Goal: Task Accomplishment & Management: Manage account settings

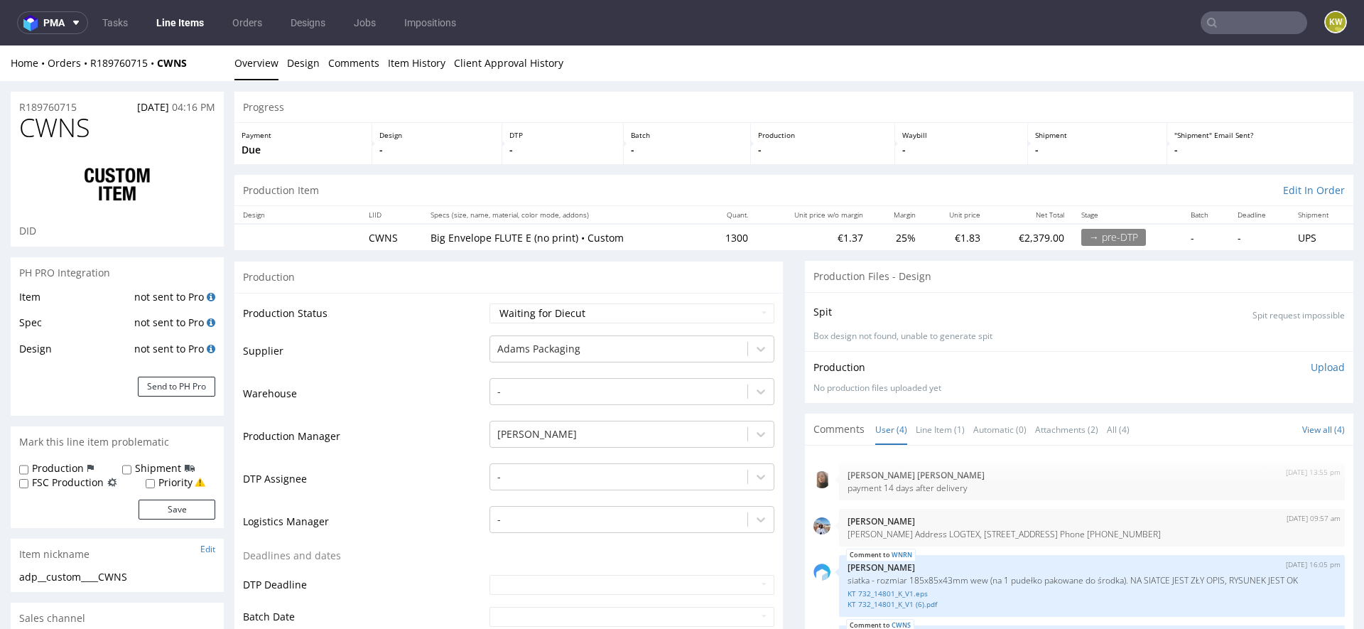
scroll to position [521, 0]
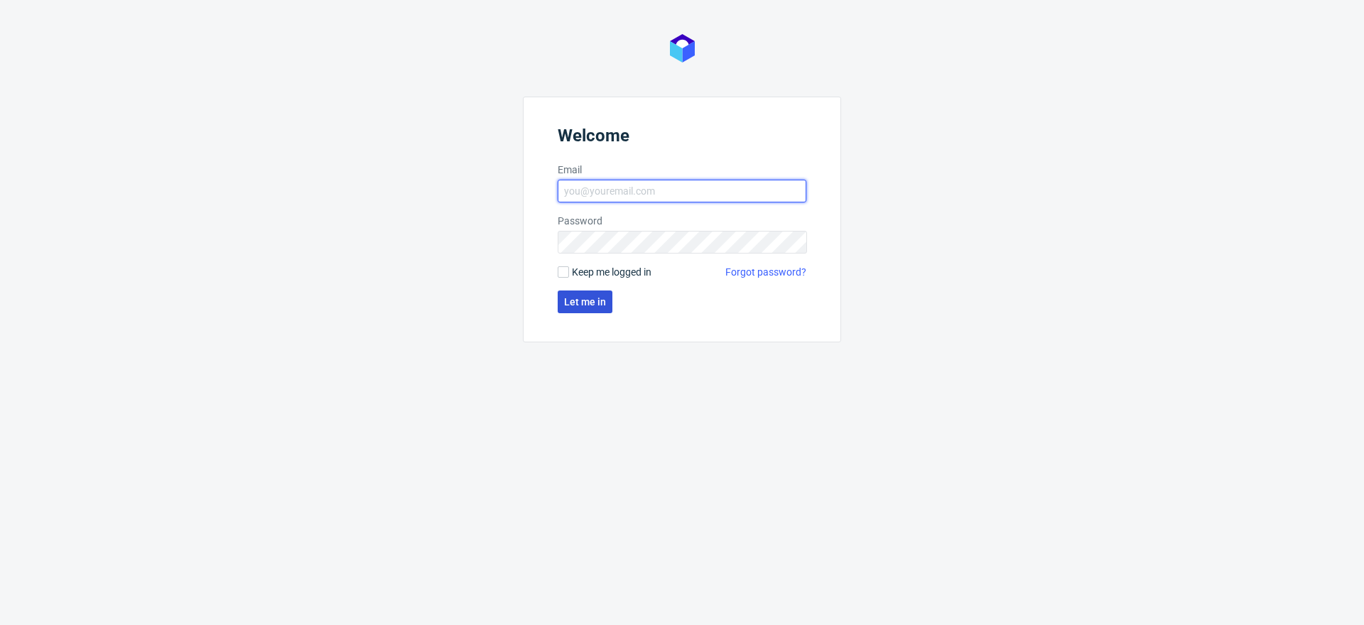
type input "[EMAIL_ADDRESS][DOMAIN_NAME]"
click at [572, 307] on button "Let me in" at bounding box center [585, 302] width 55 height 23
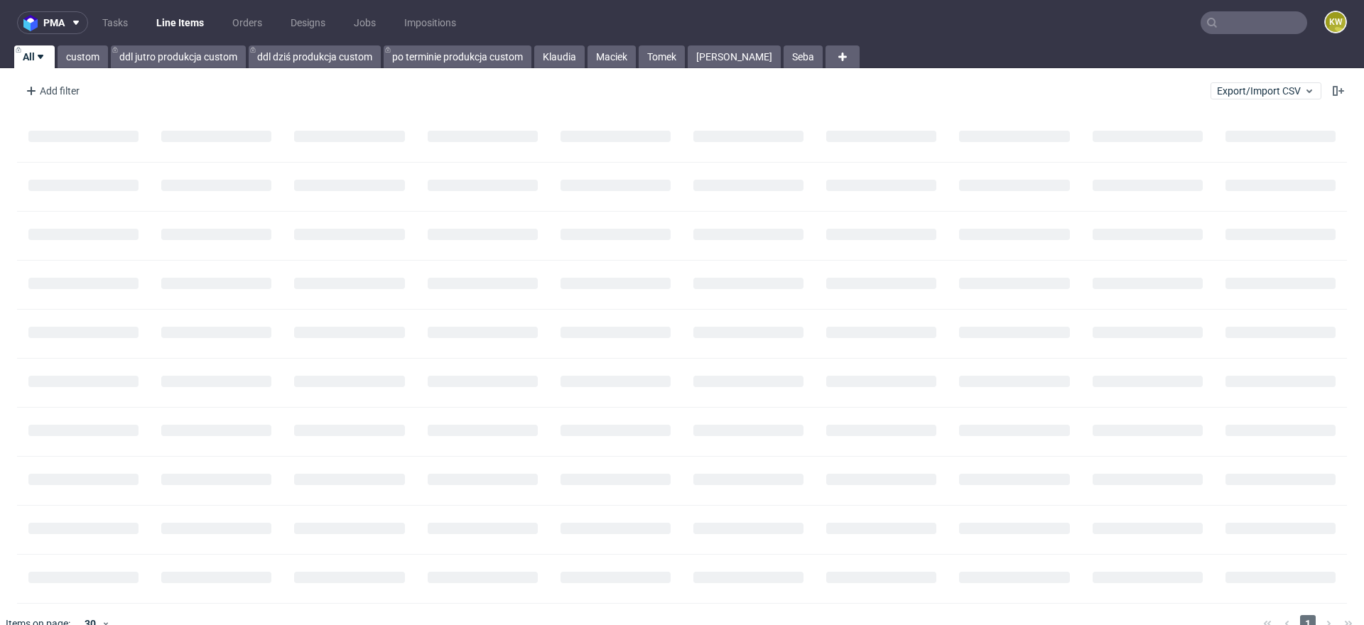
click at [1231, 24] on input "text" at bounding box center [1253, 22] width 107 height 23
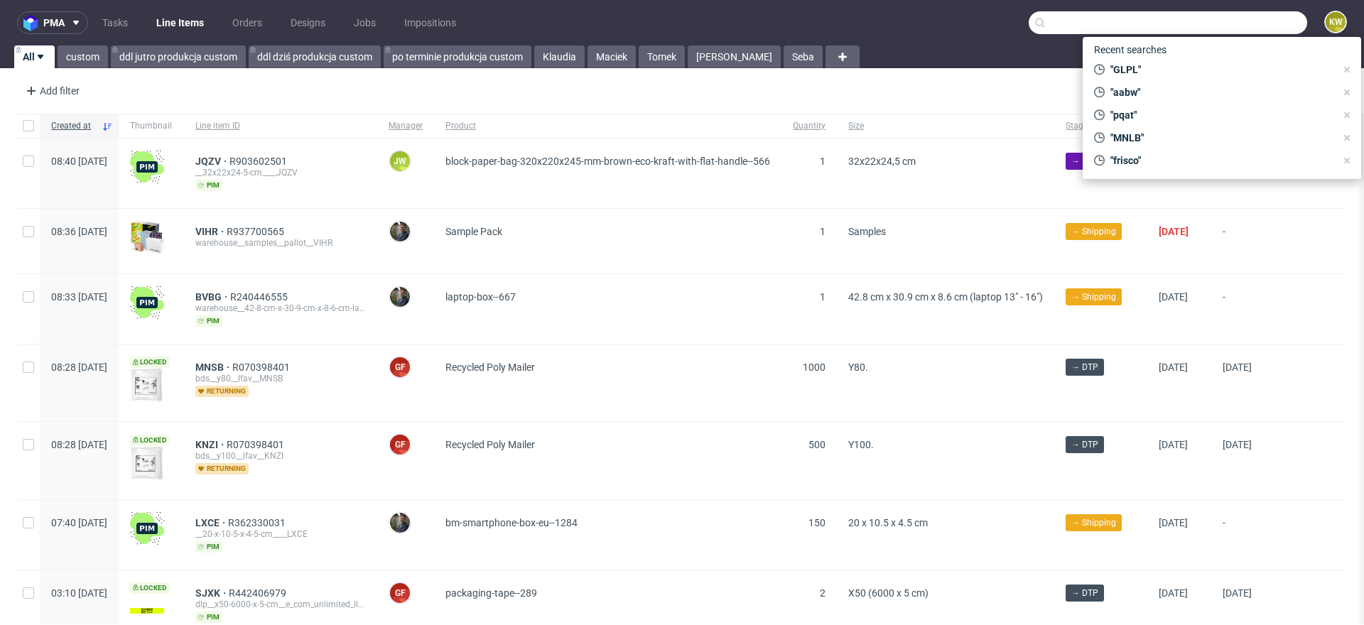
paste input "EUMZ"
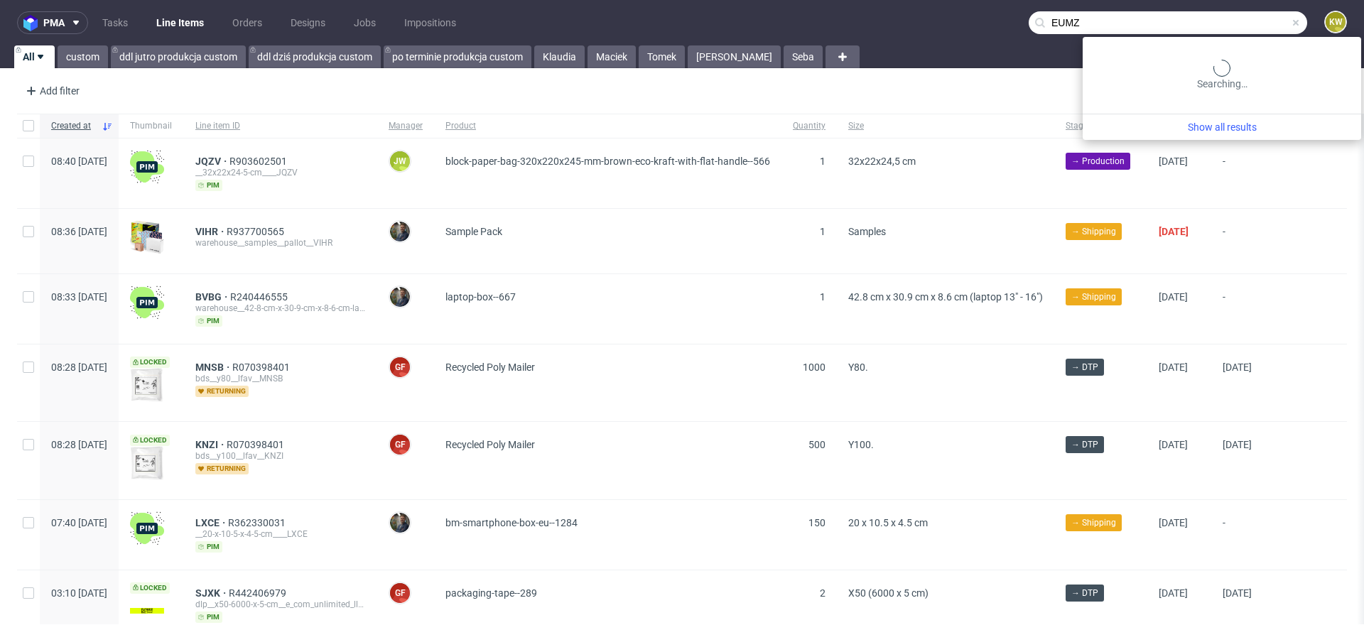
type input "EUMZ"
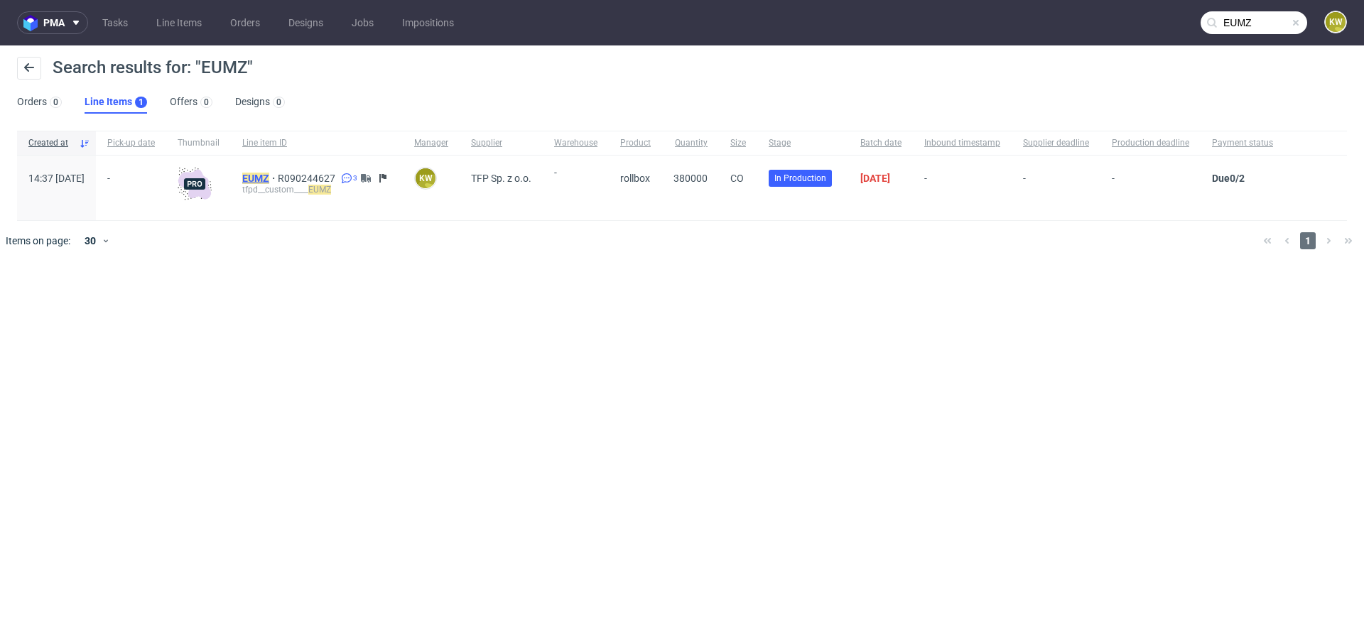
click at [269, 175] on mark "EUMZ" at bounding box center [255, 178] width 27 height 11
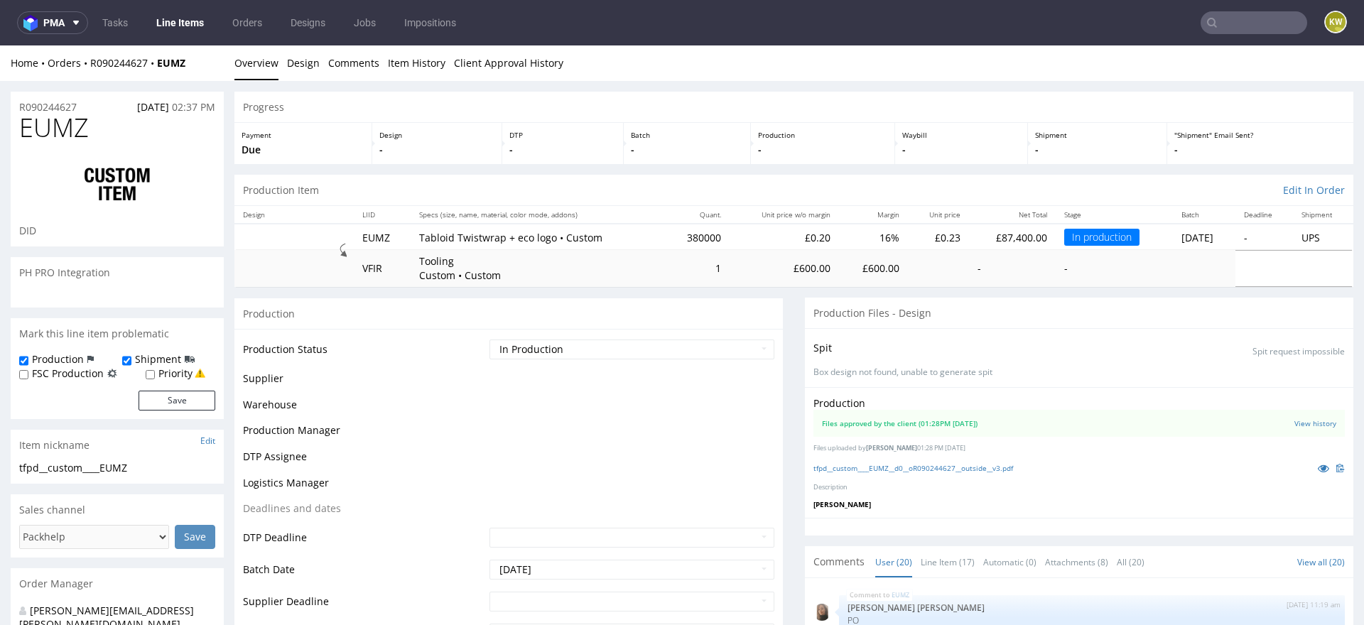
scroll to position [901, 0]
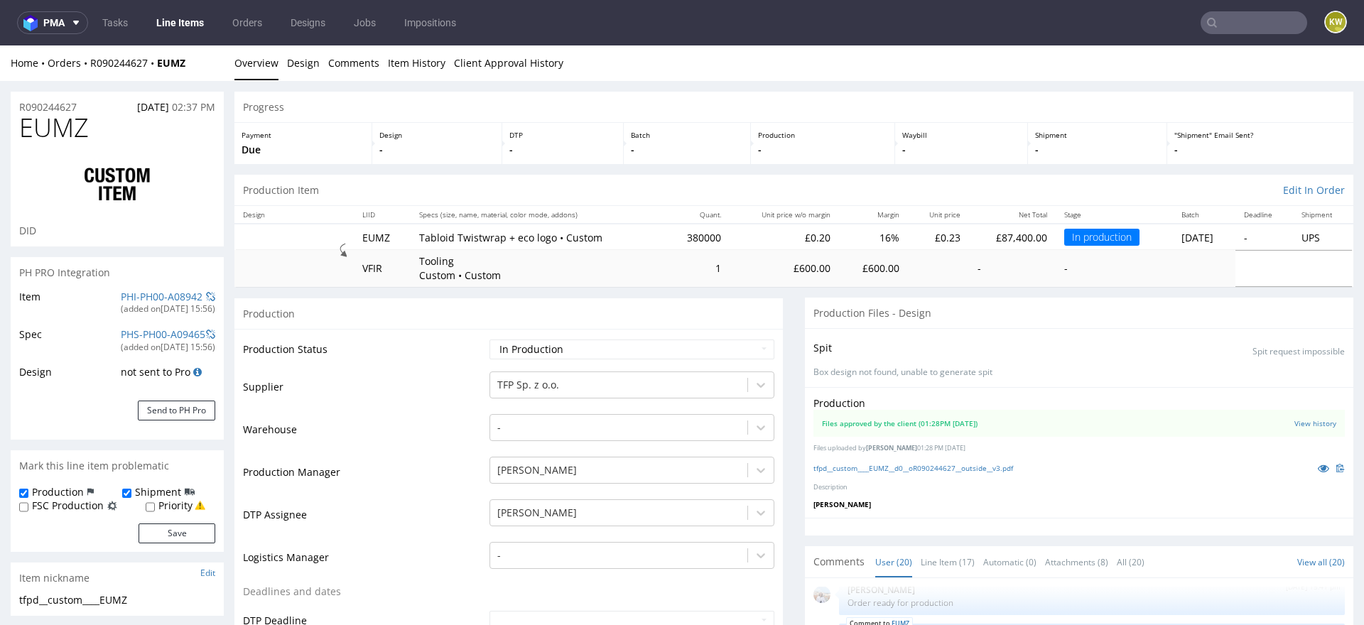
click at [423, 402] on td "Supplier" at bounding box center [364, 391] width 243 height 43
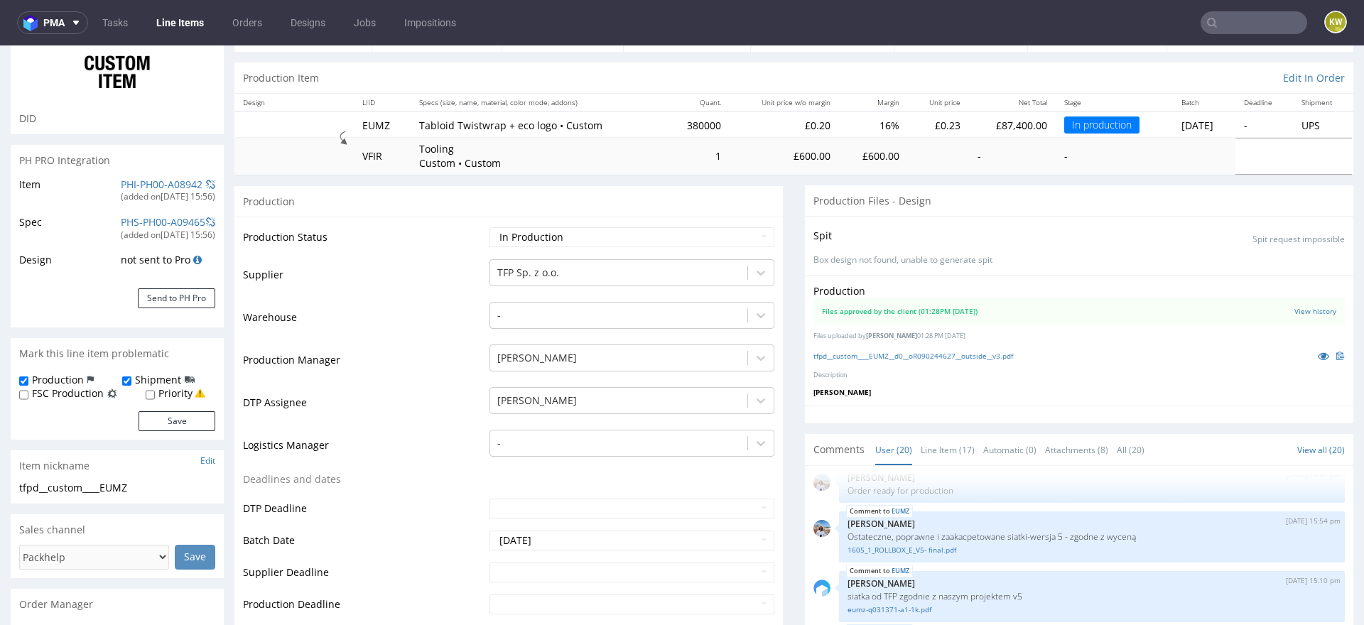
scroll to position [185, 0]
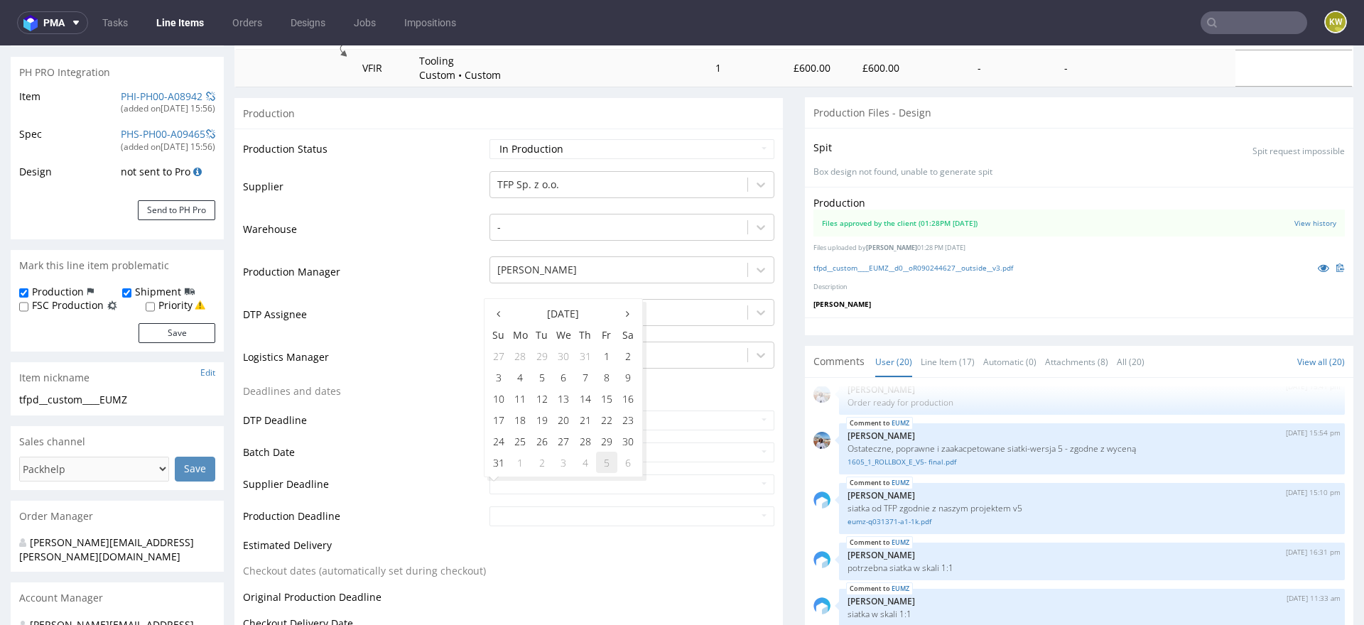
click at [604, 465] on td "5" at bounding box center [606, 462] width 21 height 21
type input "2025-09-05"
click at [569, 519] on input "text" at bounding box center [631, 516] width 285 height 20
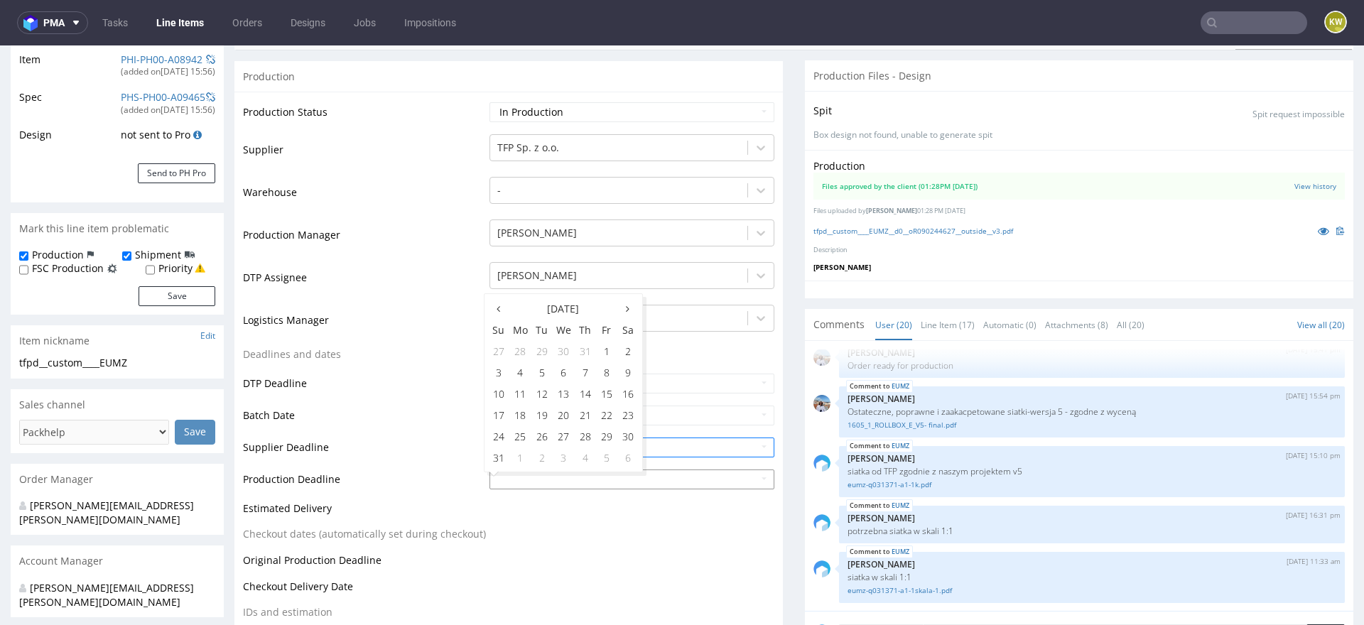
scroll to position [240, 0]
click at [433, 450] on td "Supplier Deadline" at bounding box center [364, 449] width 243 height 32
click at [532, 482] on input "text" at bounding box center [631, 477] width 285 height 20
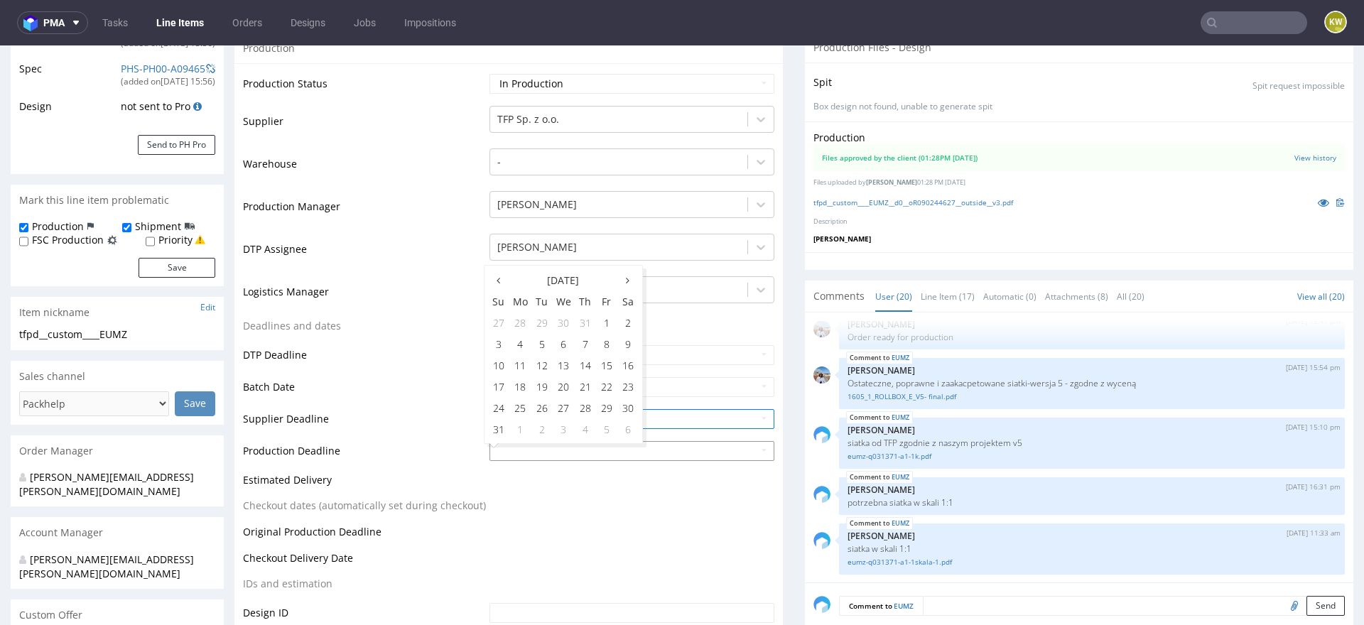
scroll to position [268, 0]
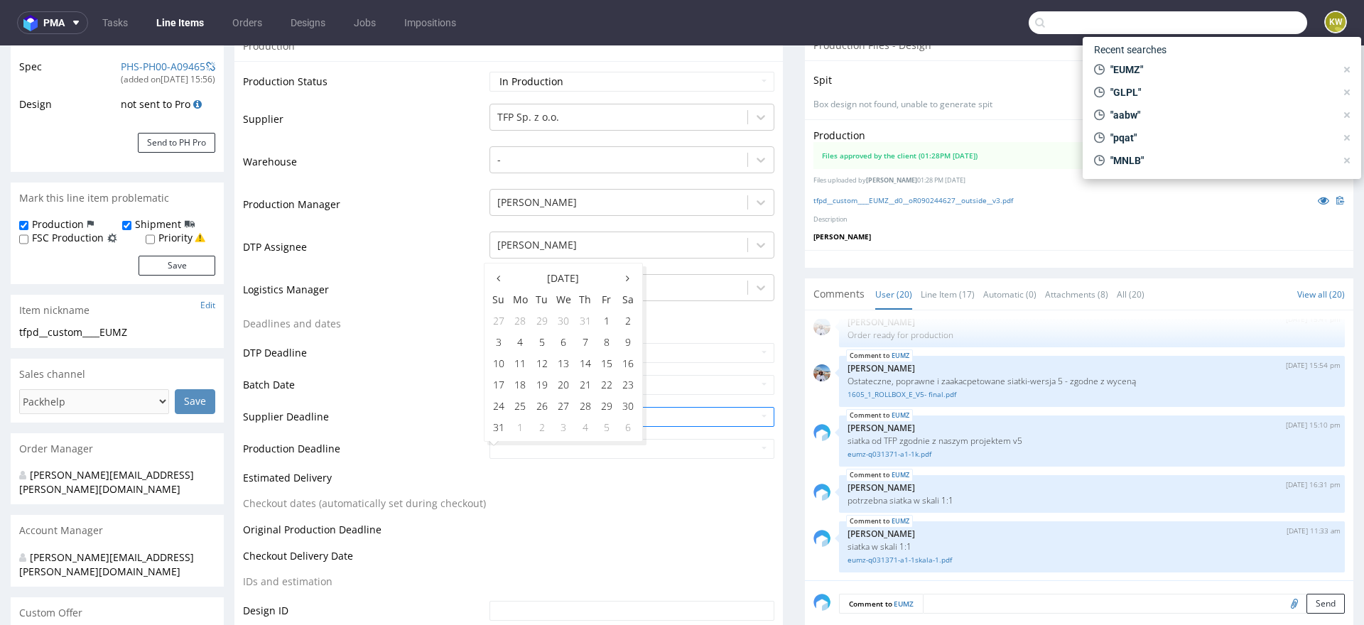
click at [1207, 18] on input "text" at bounding box center [1167, 22] width 278 height 23
type input "TLWQ"
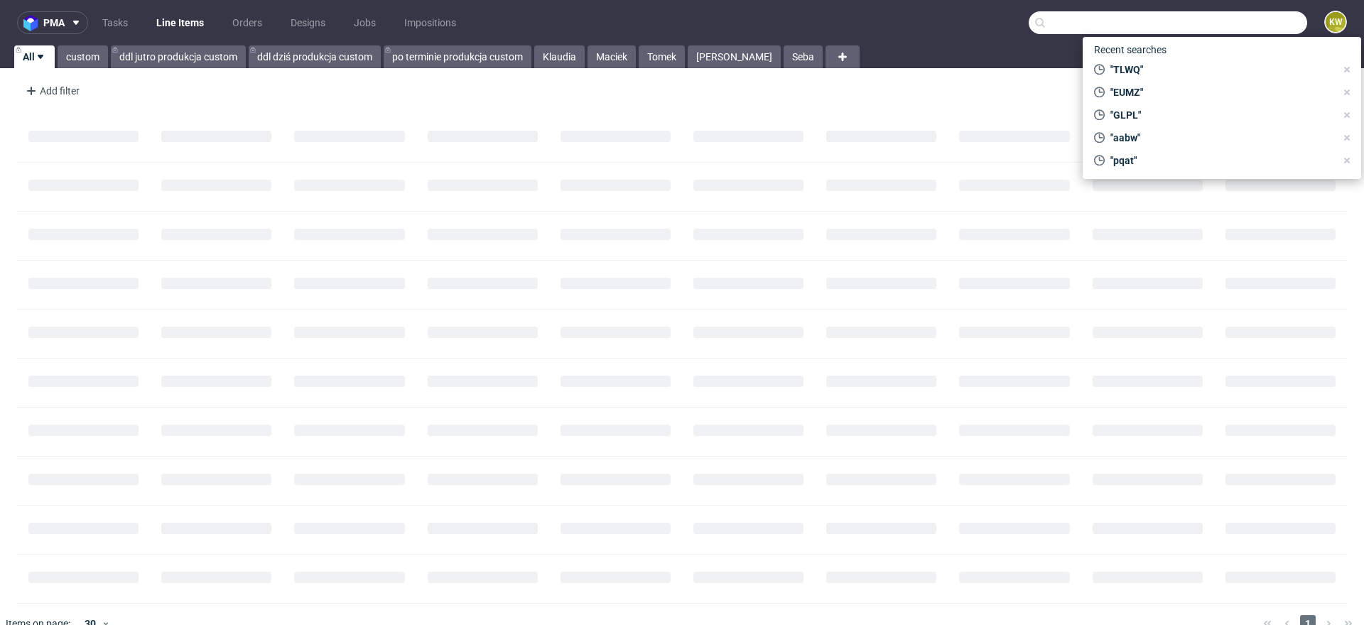
click at [1221, 22] on input "text" at bounding box center [1167, 22] width 278 height 23
paste input "EUMZ"
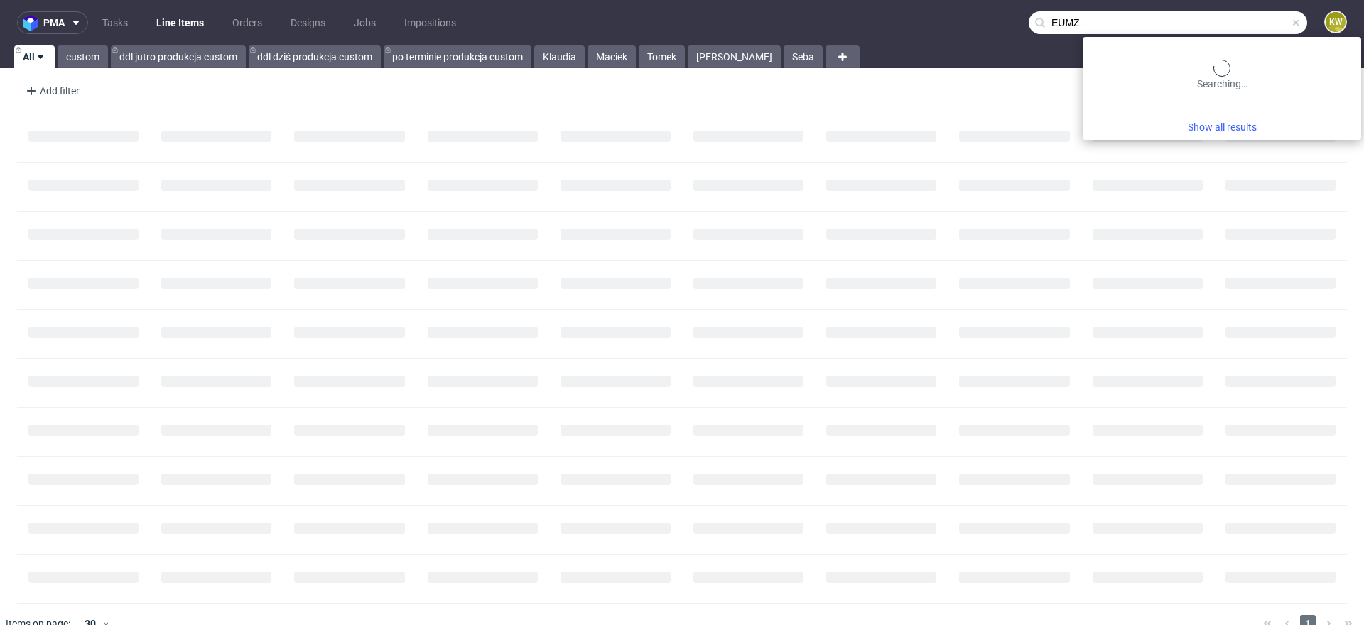
type input "EUMZ"
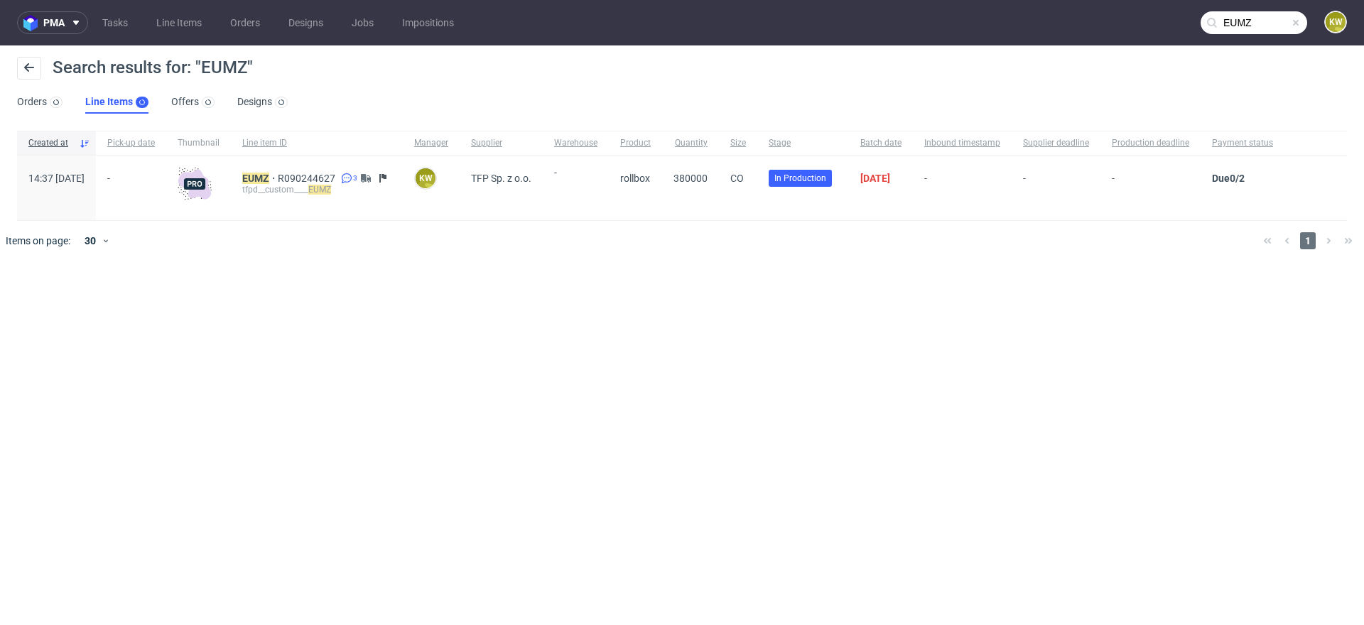
click at [289, 184] on div "tfpd__custom____ EUMZ" at bounding box center [316, 189] width 149 height 11
click at [269, 182] on mark "EUMZ" at bounding box center [255, 178] width 27 height 11
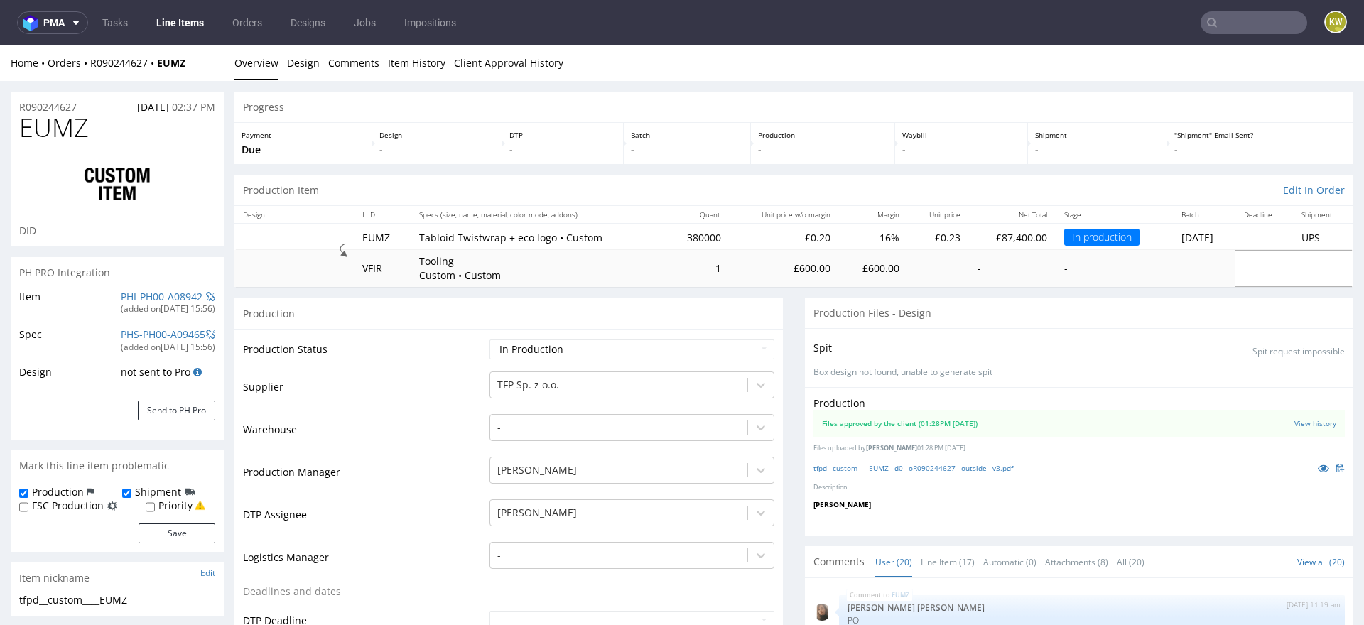
scroll to position [901, 0]
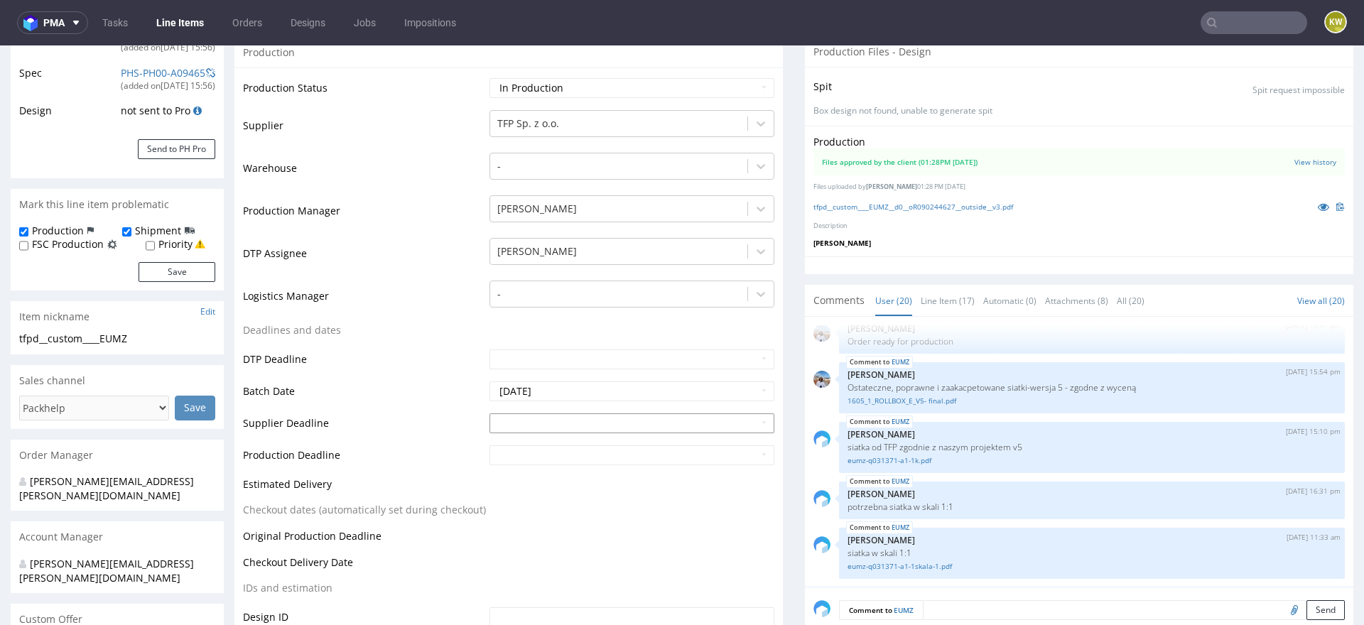
click at [550, 428] on input "text" at bounding box center [631, 423] width 285 height 20
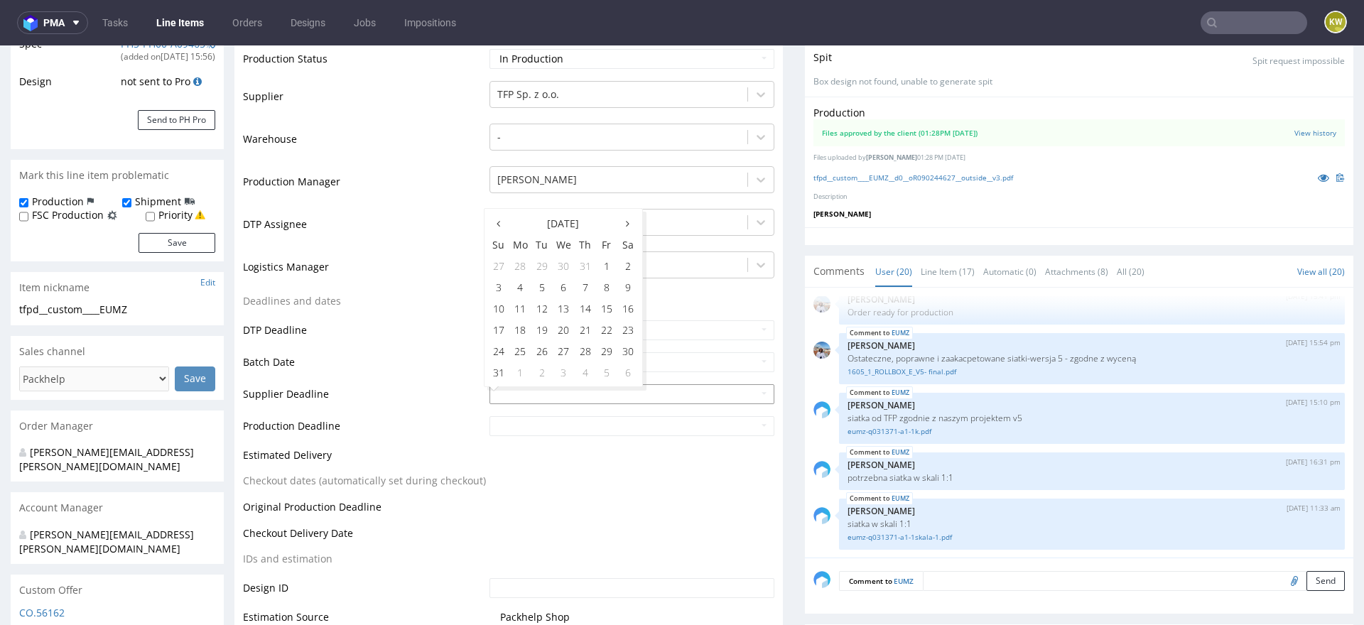
scroll to position [293, 0]
click at [605, 373] on td "5" at bounding box center [606, 369] width 21 height 21
type input "2025-09-05"
click at [563, 427] on input "text" at bounding box center [631, 424] width 285 height 20
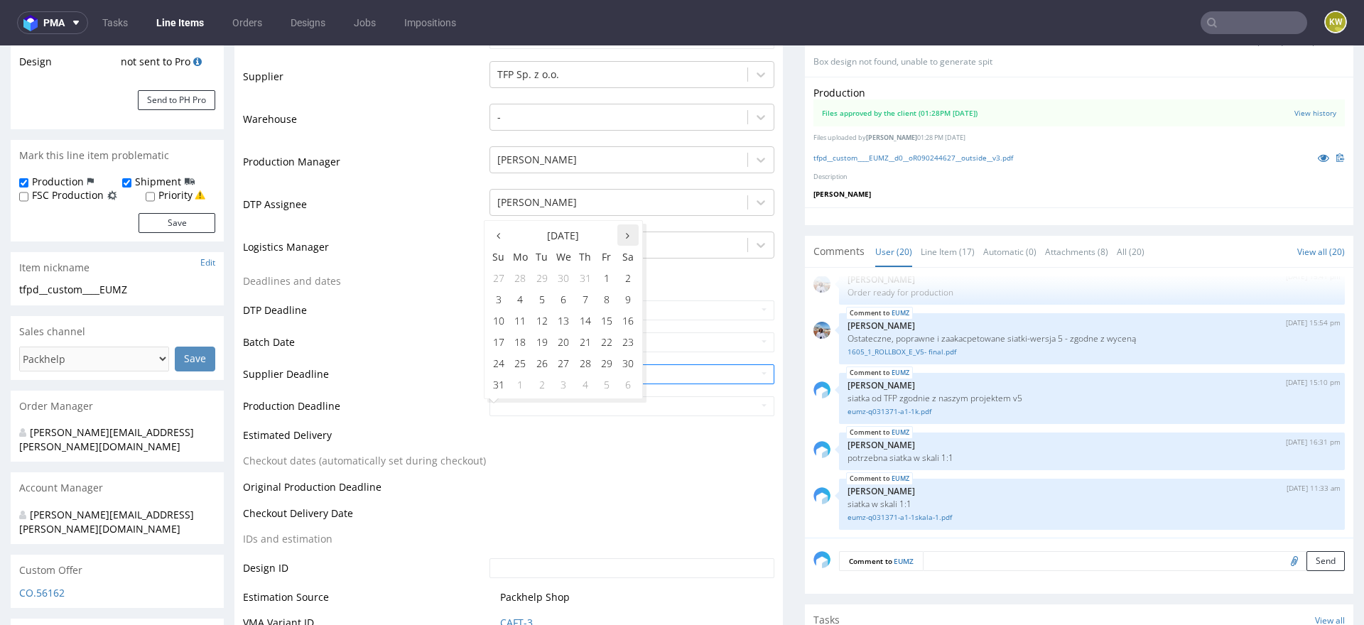
click at [626, 236] on icon at bounding box center [628, 236] width 4 height 10
click at [542, 301] on td "9" at bounding box center [541, 298] width 21 height 21
type input "2025-09-09"
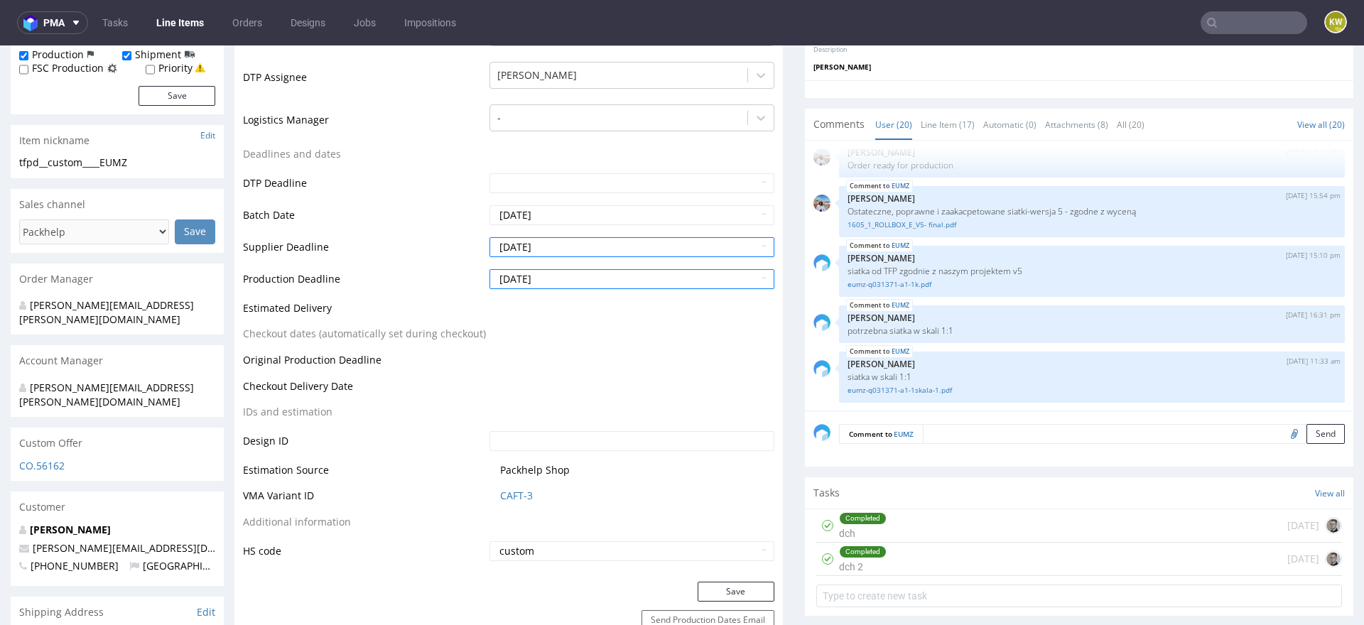
scroll to position [464, 0]
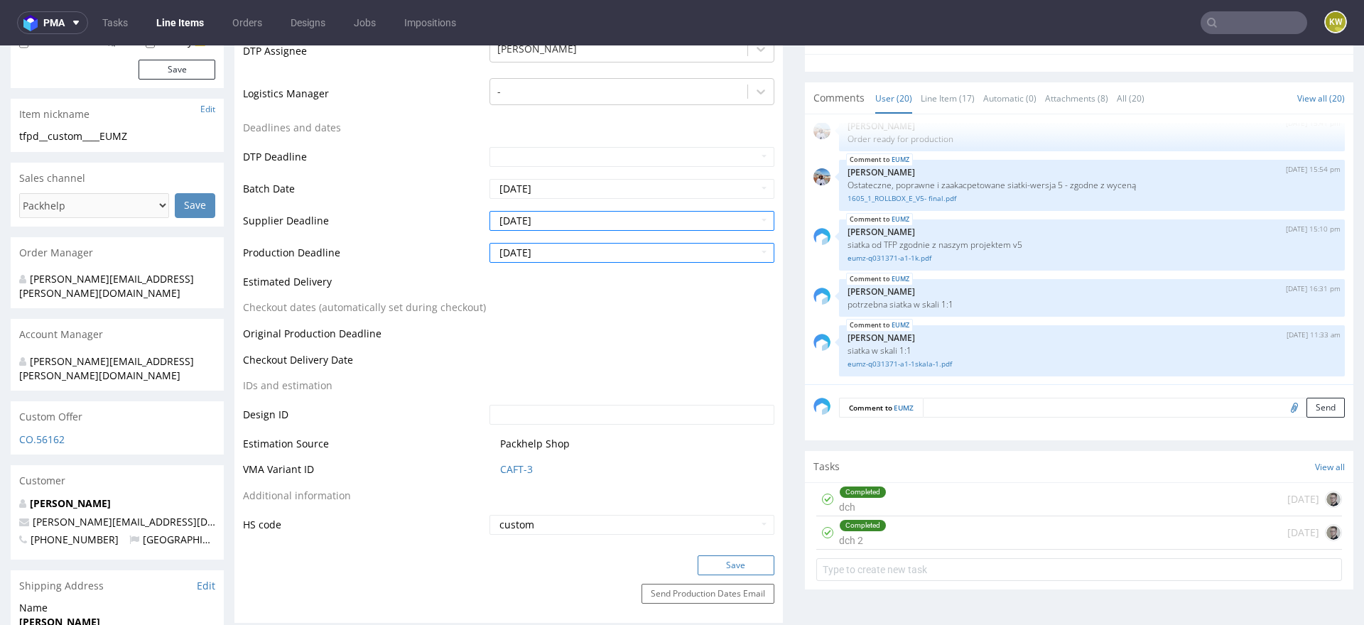
click at [733, 562] on button "Save" at bounding box center [736, 565] width 77 height 20
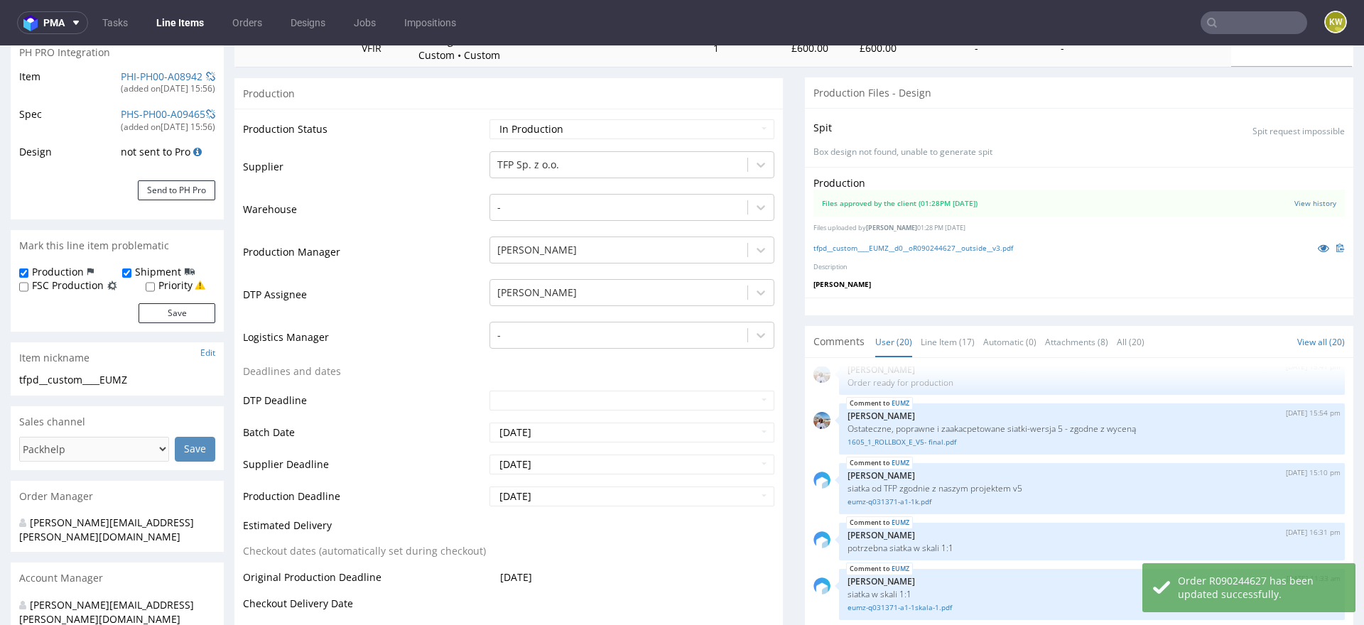
scroll to position [336, 0]
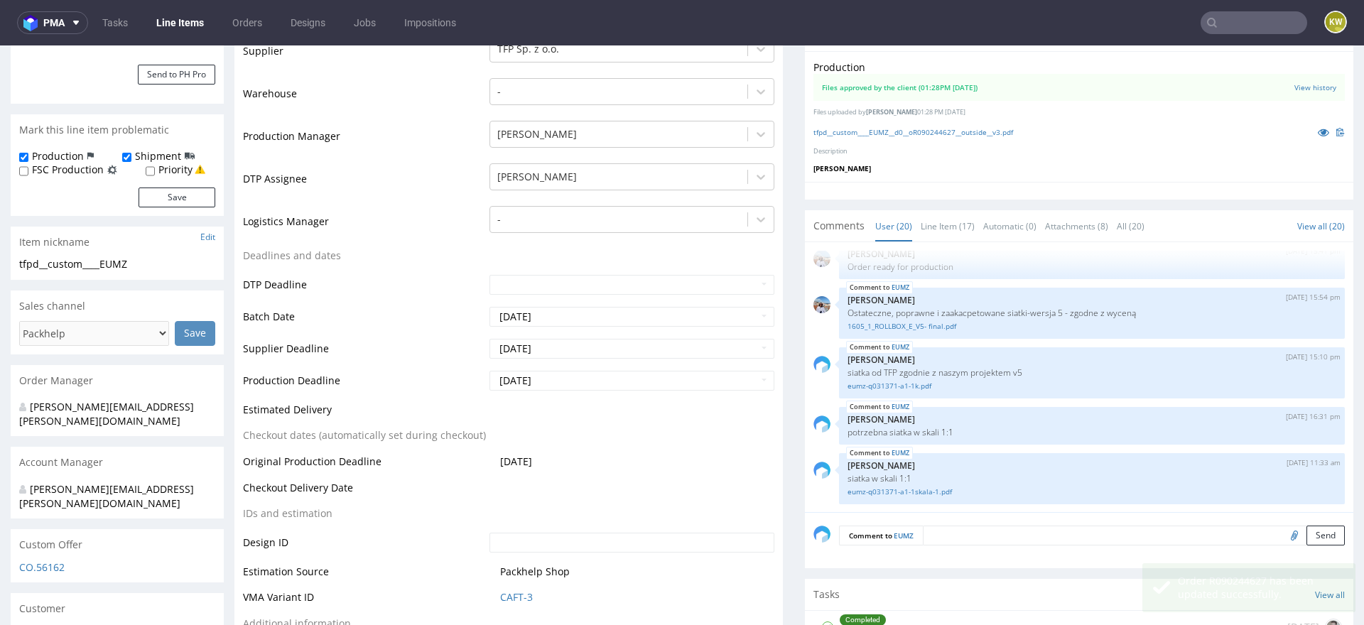
click at [940, 210] on div "Comments User (20) Line Item (17) Automatic (0) Attachments (8) All (20) View a…" at bounding box center [1079, 225] width 548 height 31
click at [940, 230] on link "Line Item (17)" at bounding box center [948, 226] width 54 height 31
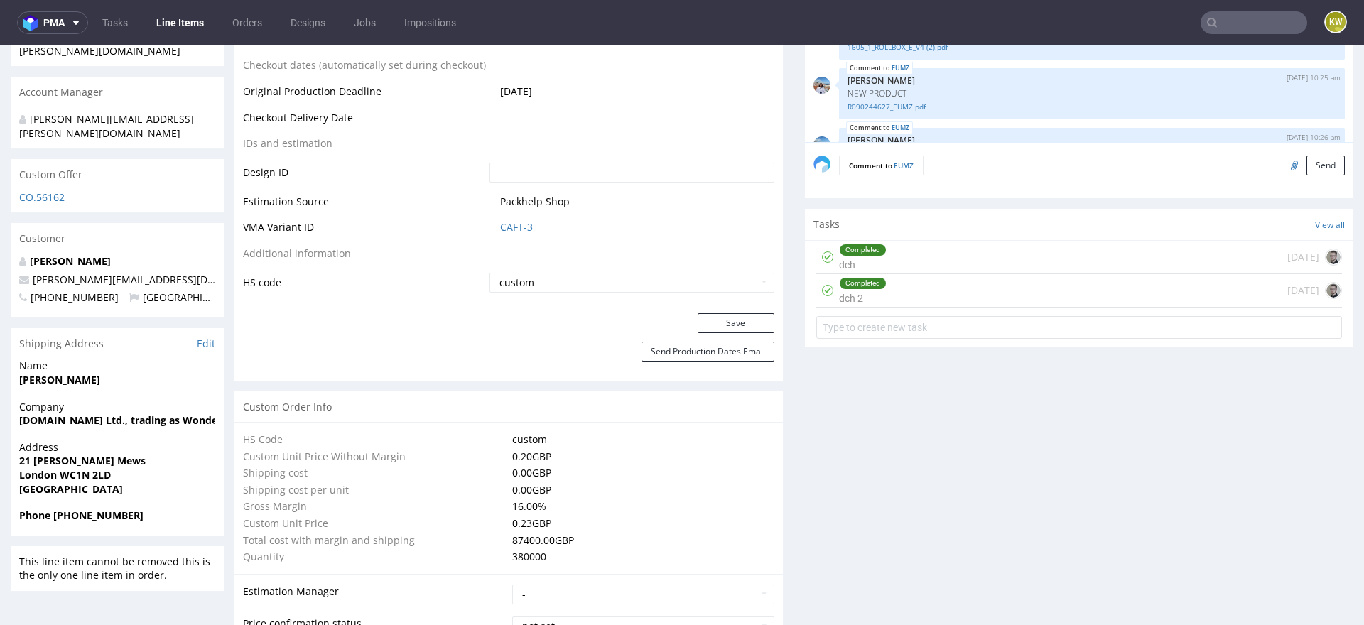
scroll to position [740, 0]
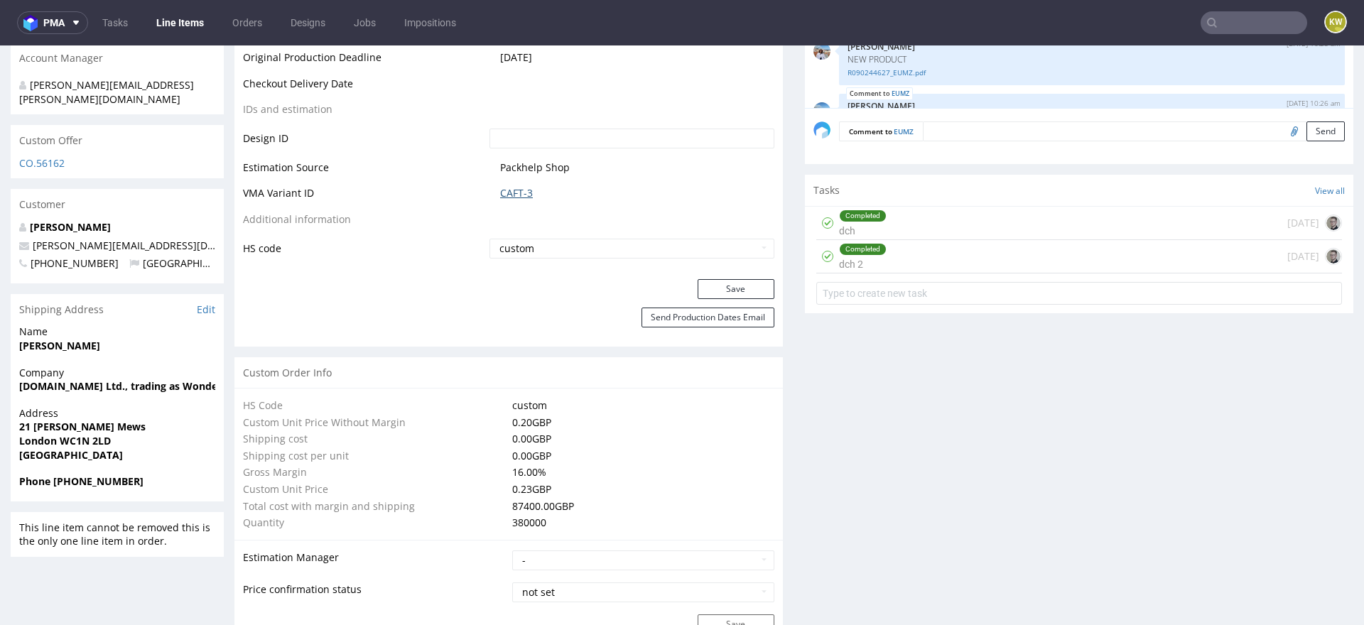
click at [506, 196] on link "CAFT-3" at bounding box center [516, 193] width 33 height 14
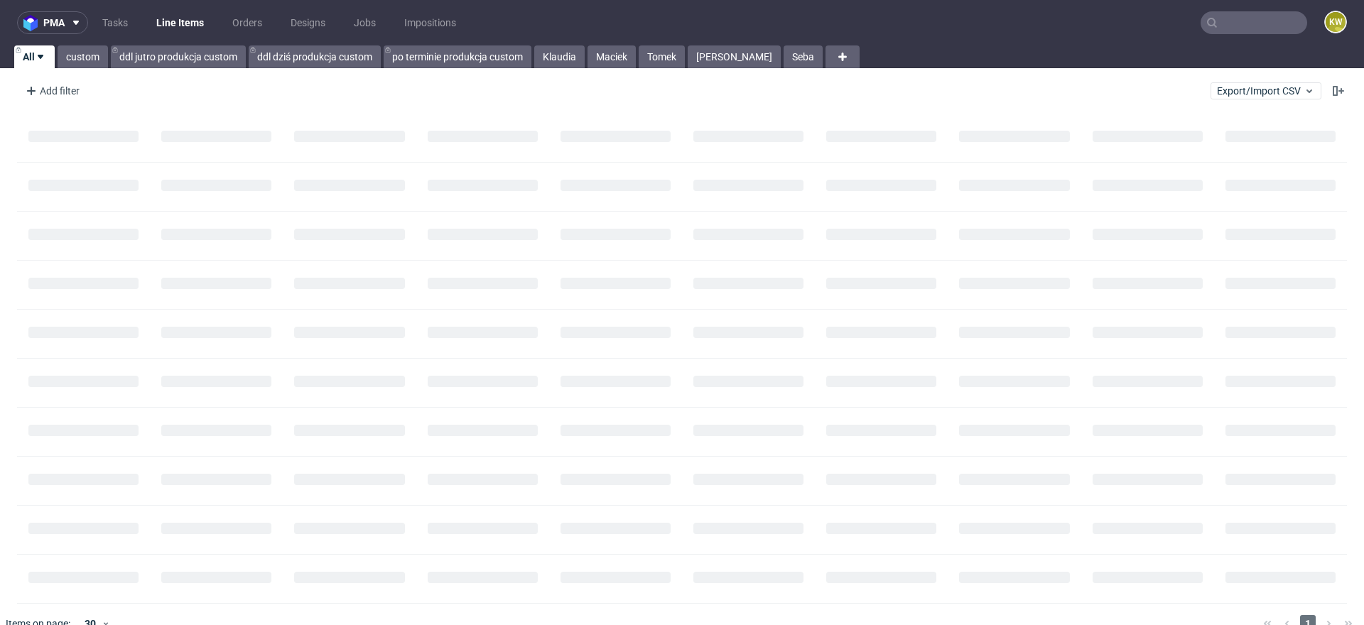
click at [1222, 19] on input "text" at bounding box center [1253, 22] width 107 height 23
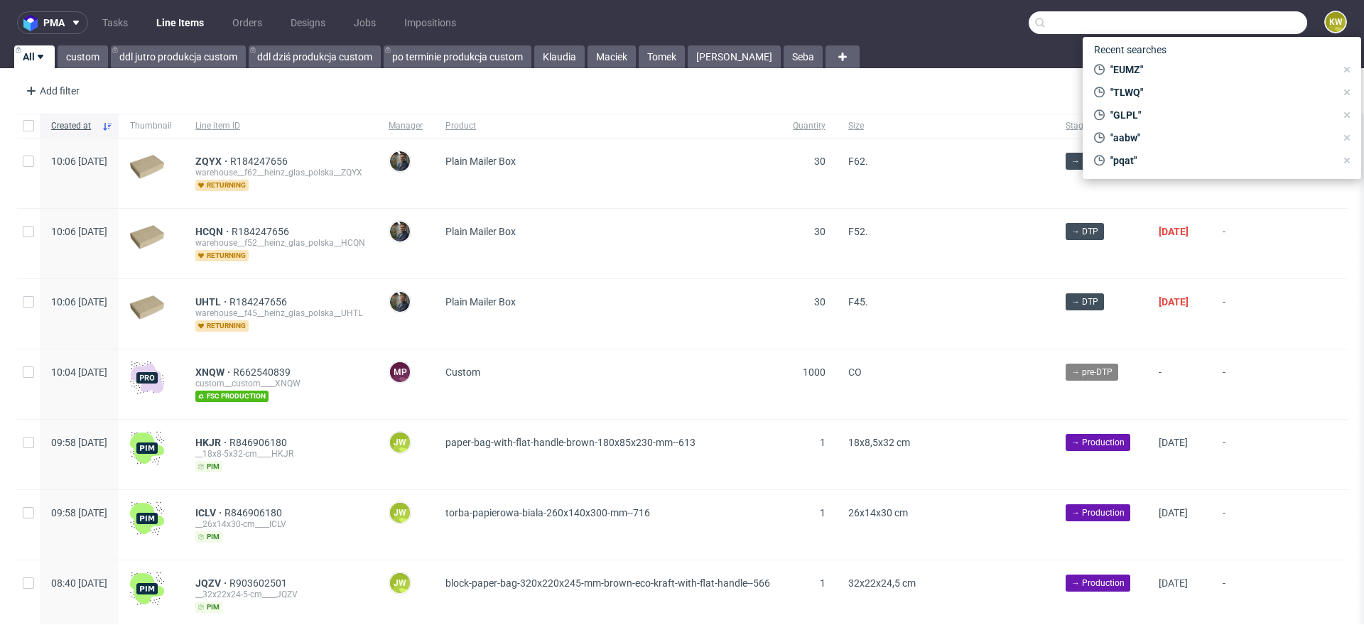
paste input "NFPF"
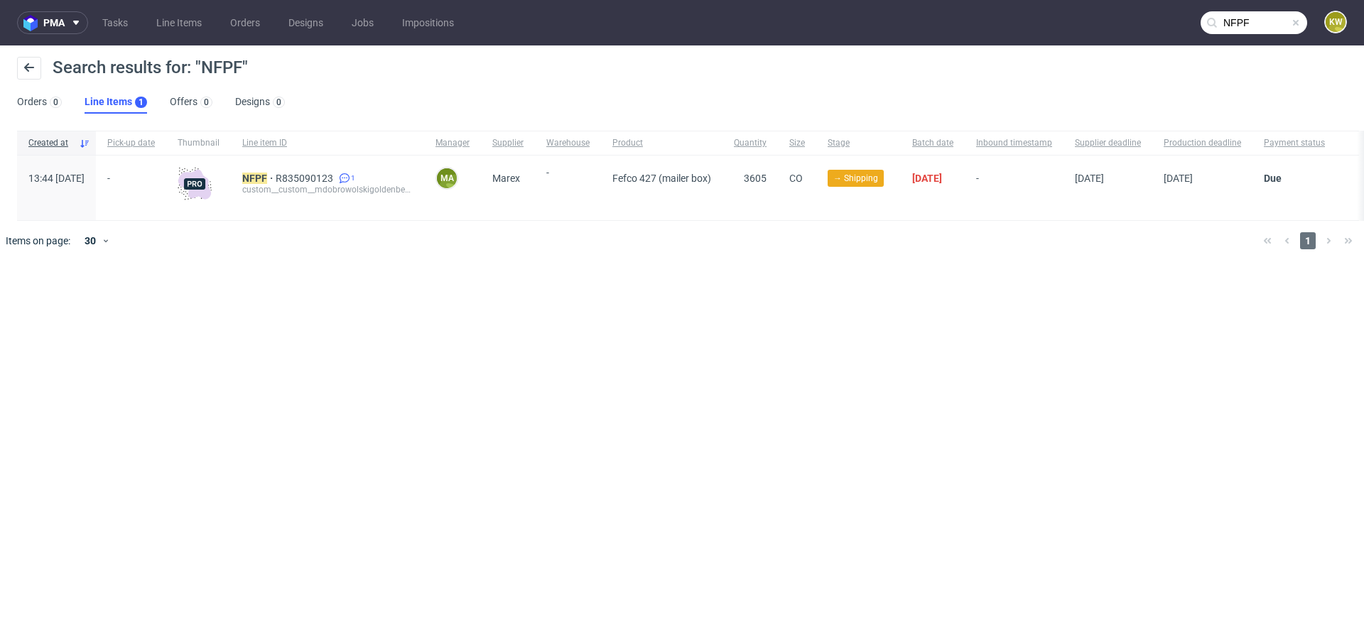
click at [1274, 23] on input "NFPF" at bounding box center [1253, 22] width 107 height 23
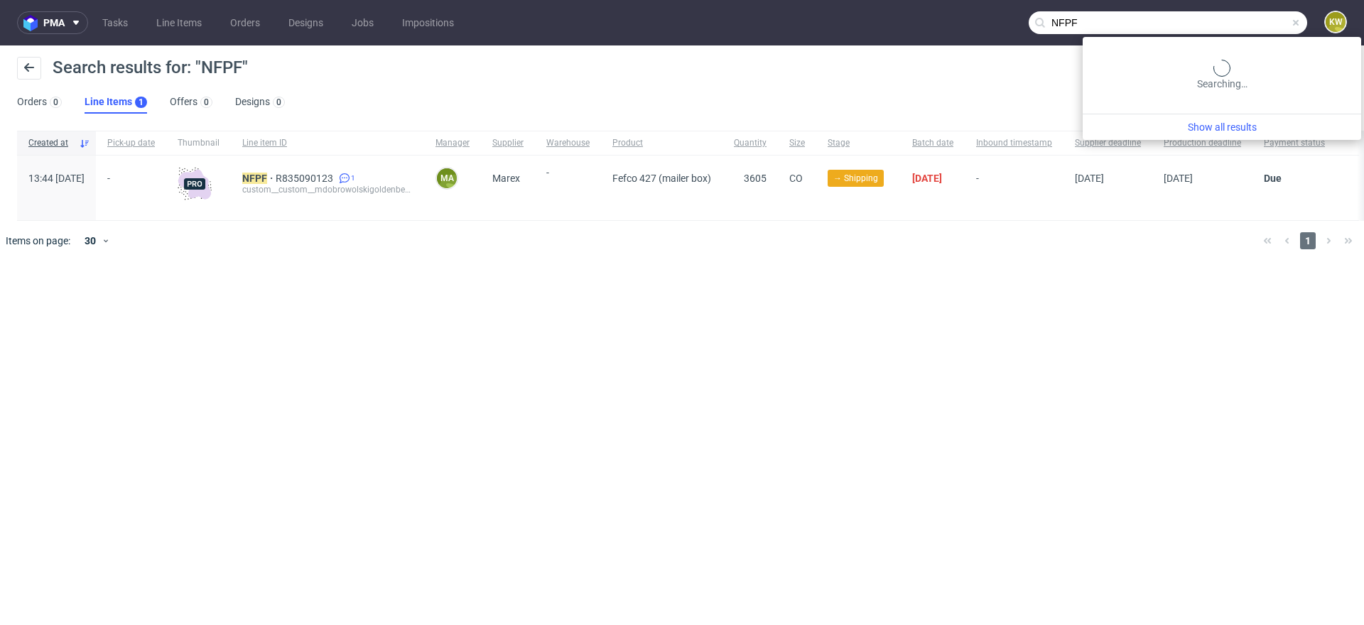
paste input "LVFY"
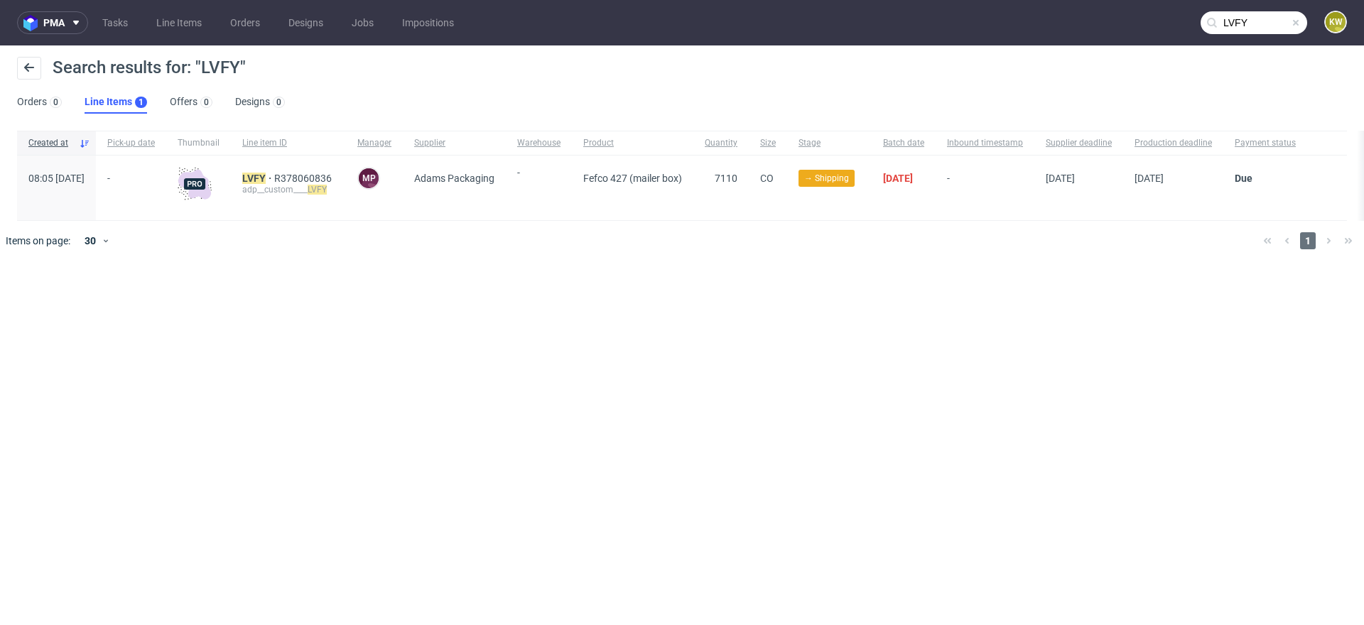
click at [1271, 21] on input "LVFY" at bounding box center [1253, 22] width 107 height 23
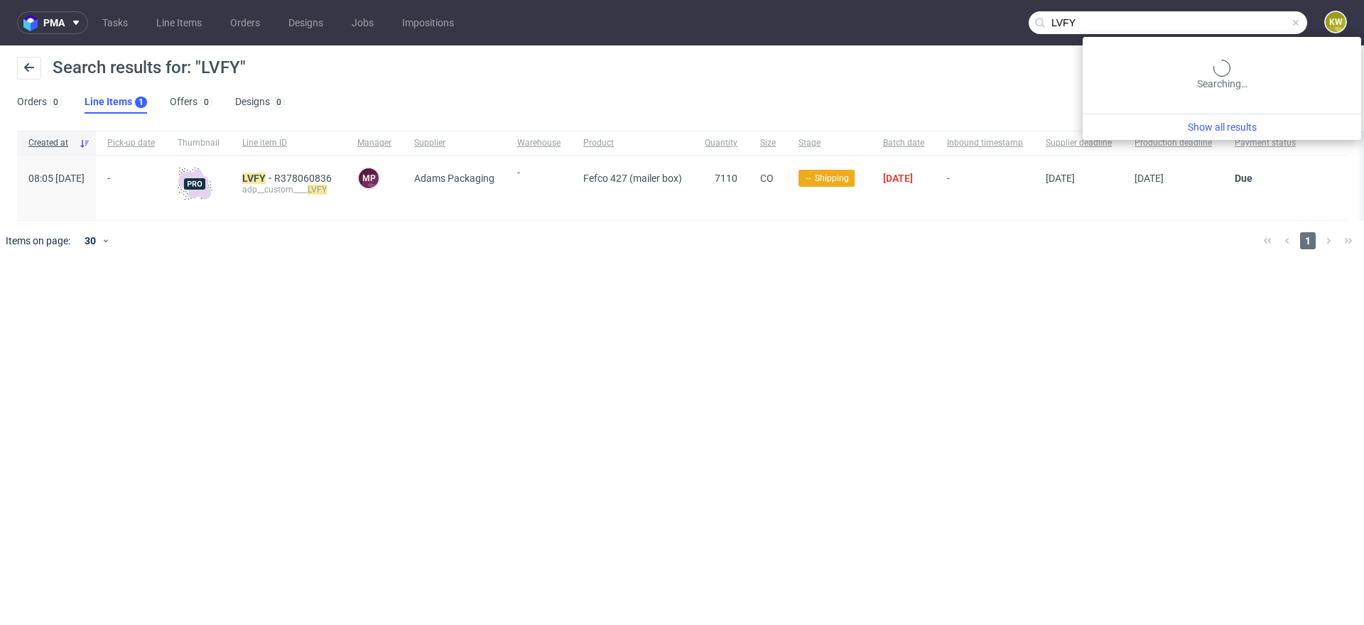
paste input "RPCD"
type input "RPCD"
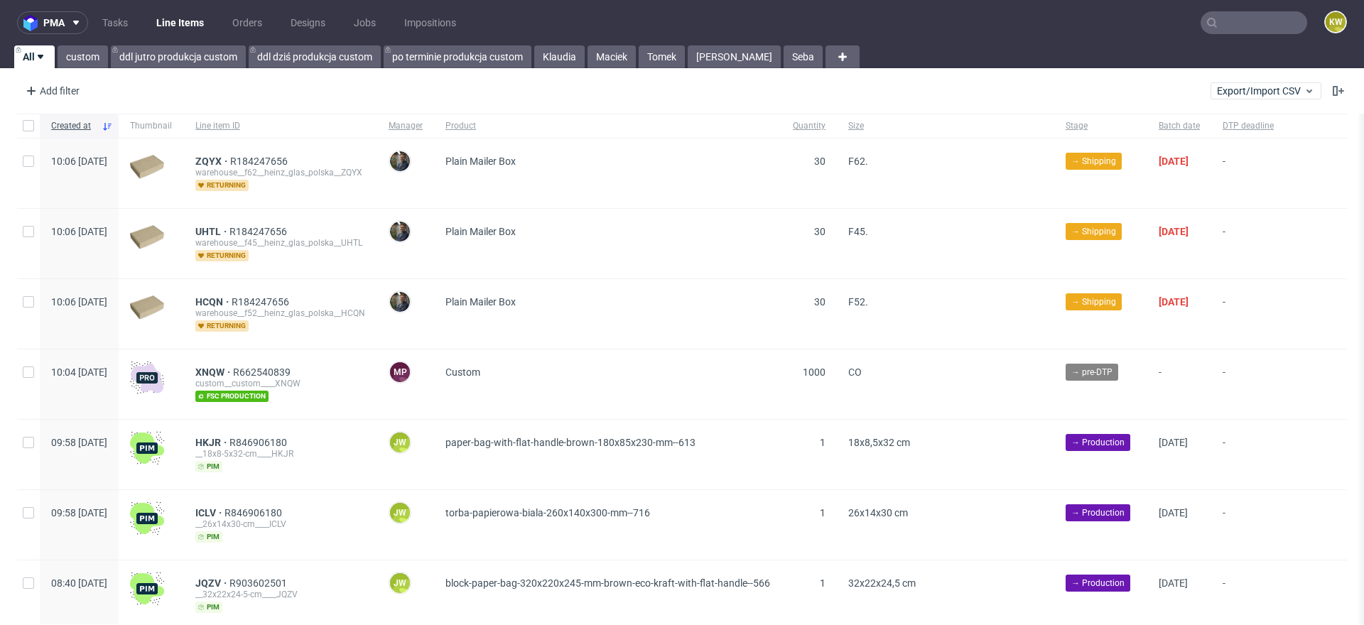
click at [1238, 18] on input "text" at bounding box center [1253, 22] width 107 height 23
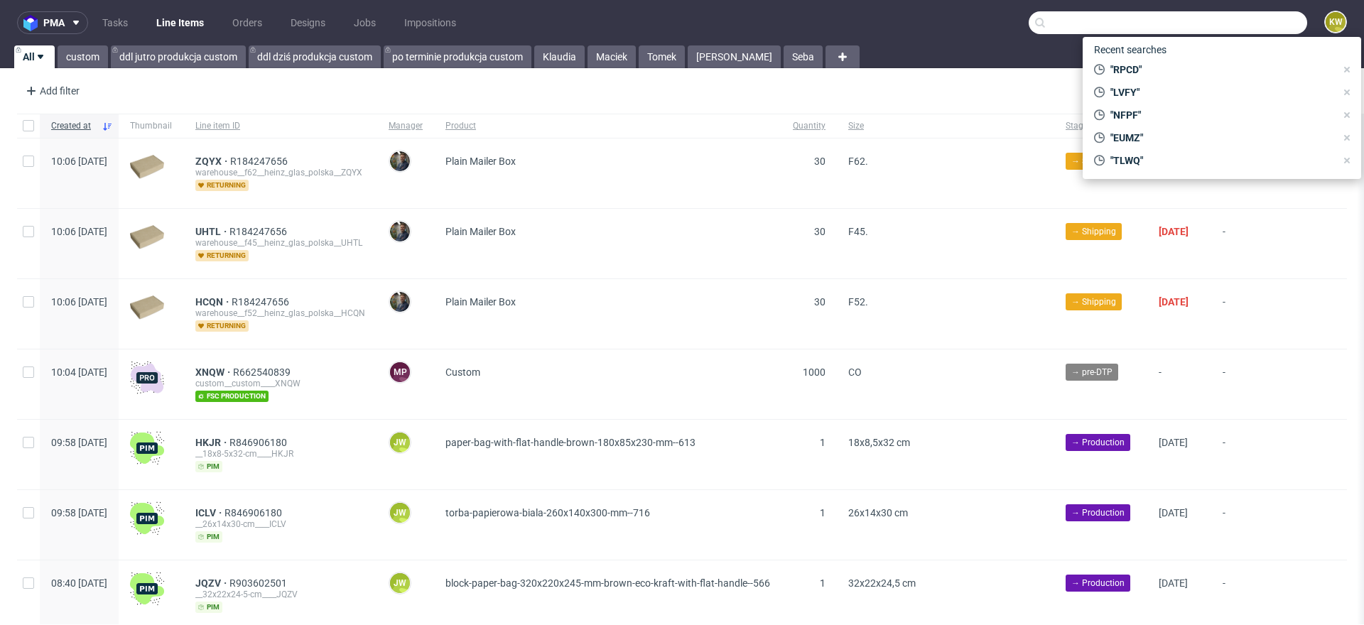
paste input "XIXB"
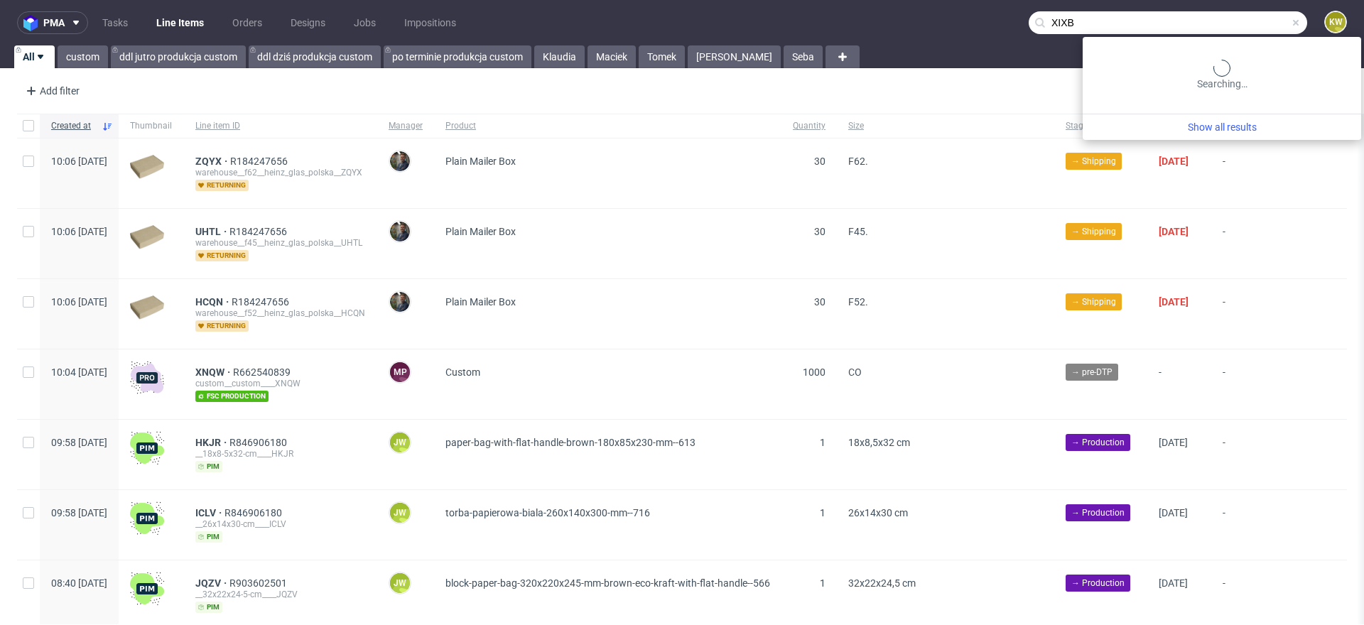
type input "XIXB"
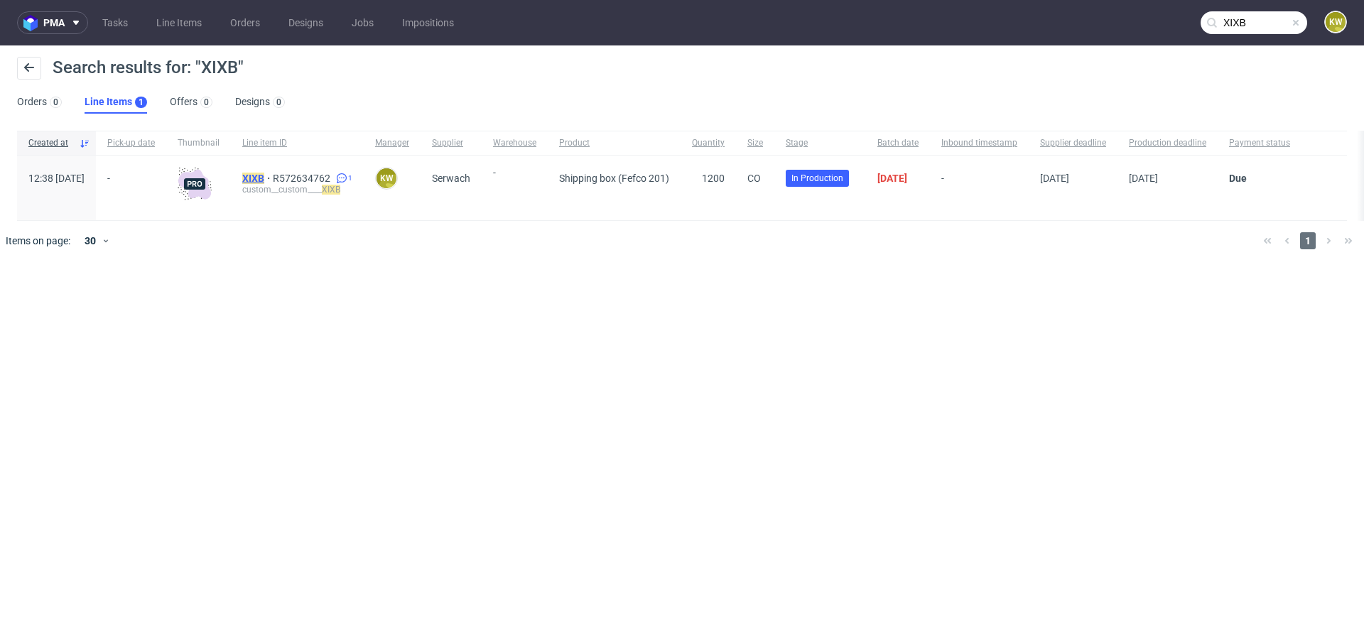
click at [264, 178] on mark "XIXB" at bounding box center [253, 178] width 22 height 11
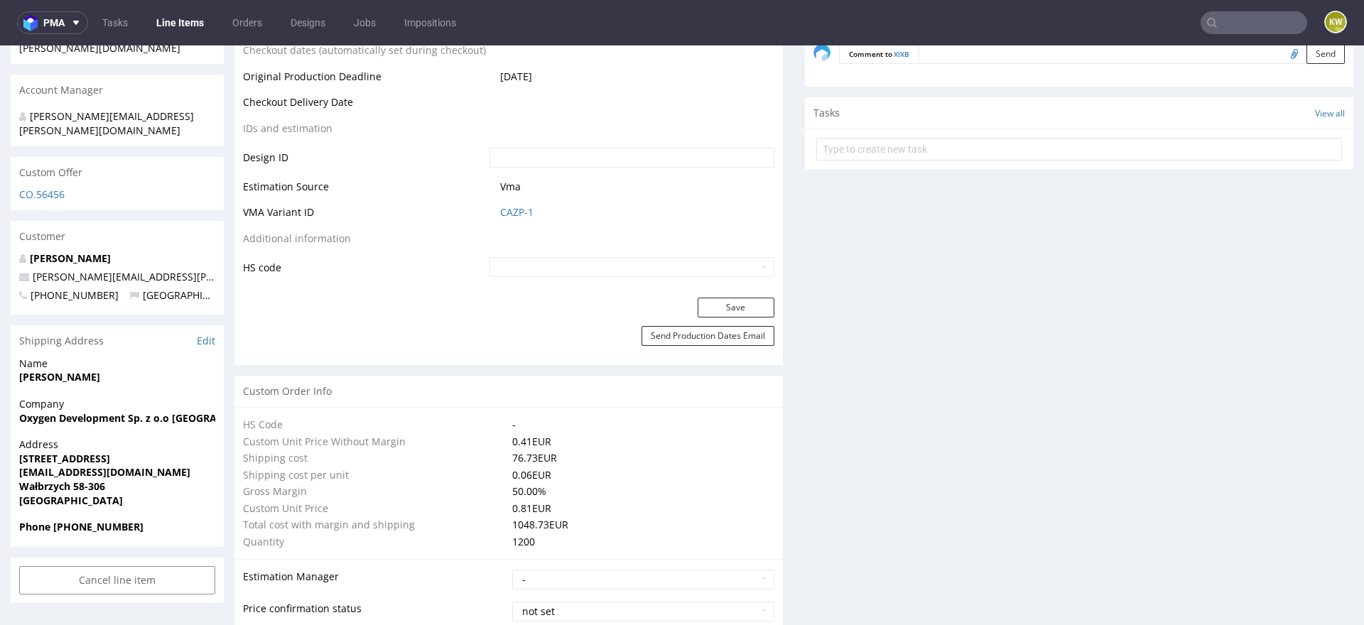
scroll to position [605, 0]
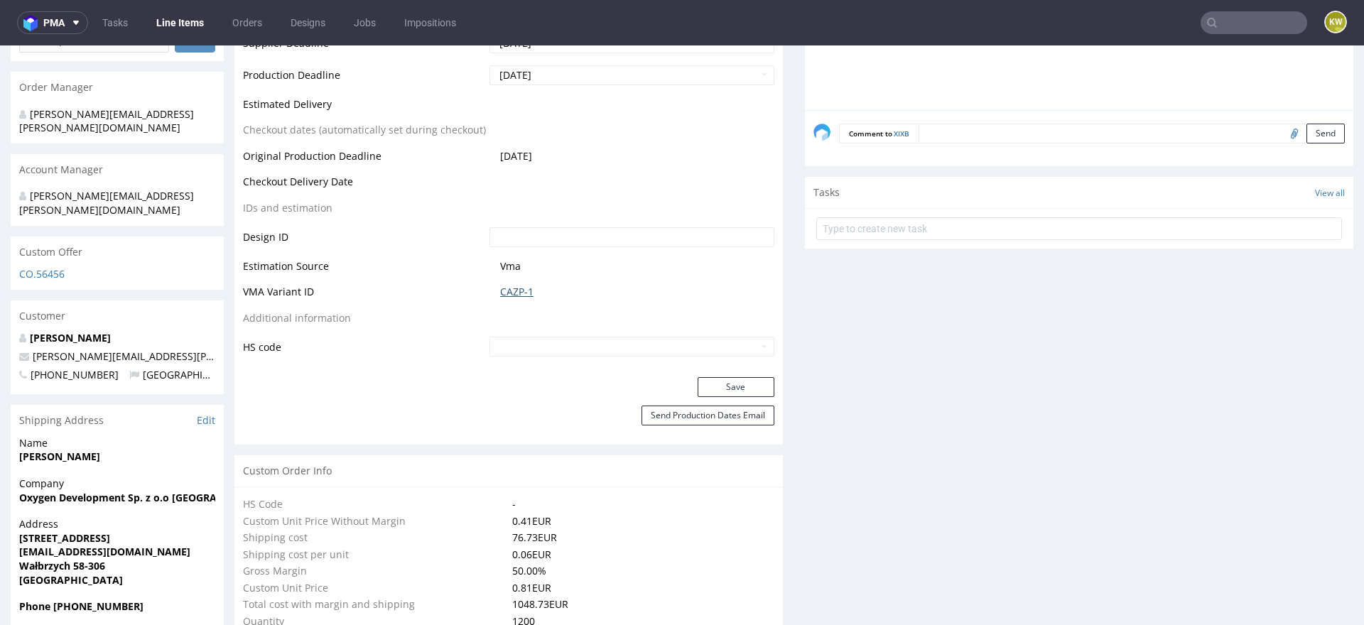
click at [501, 291] on link "CAZP-1" at bounding box center [516, 292] width 33 height 14
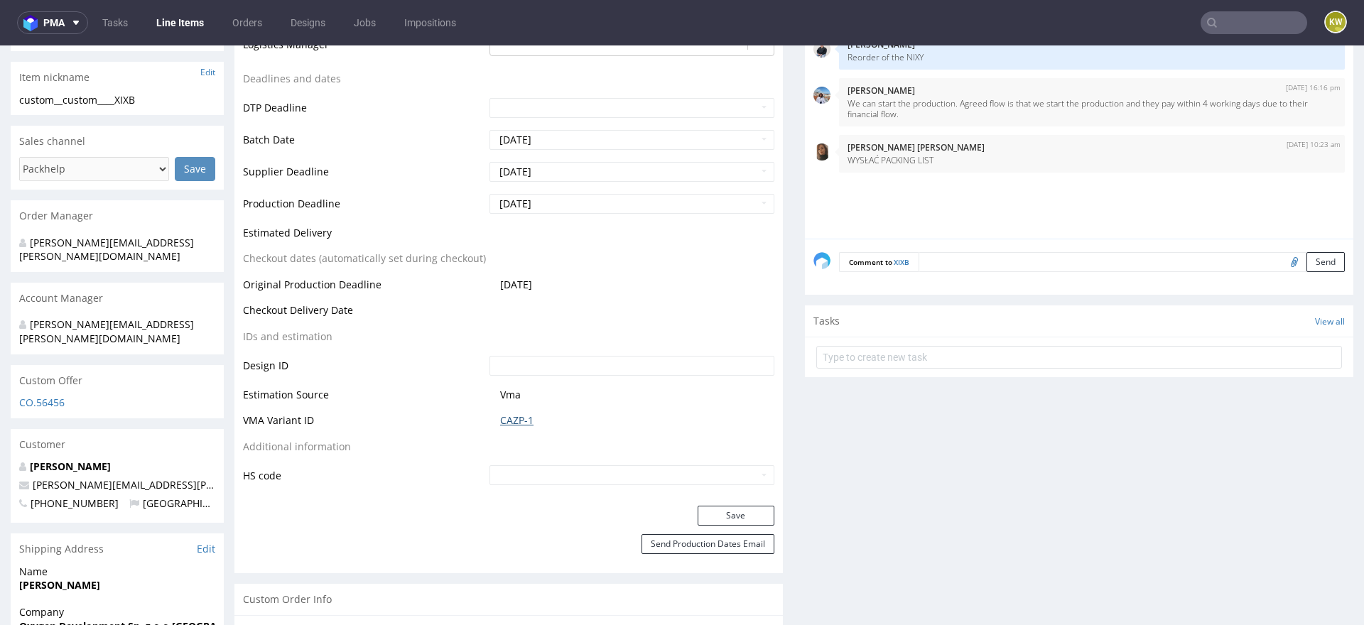
scroll to position [0, 0]
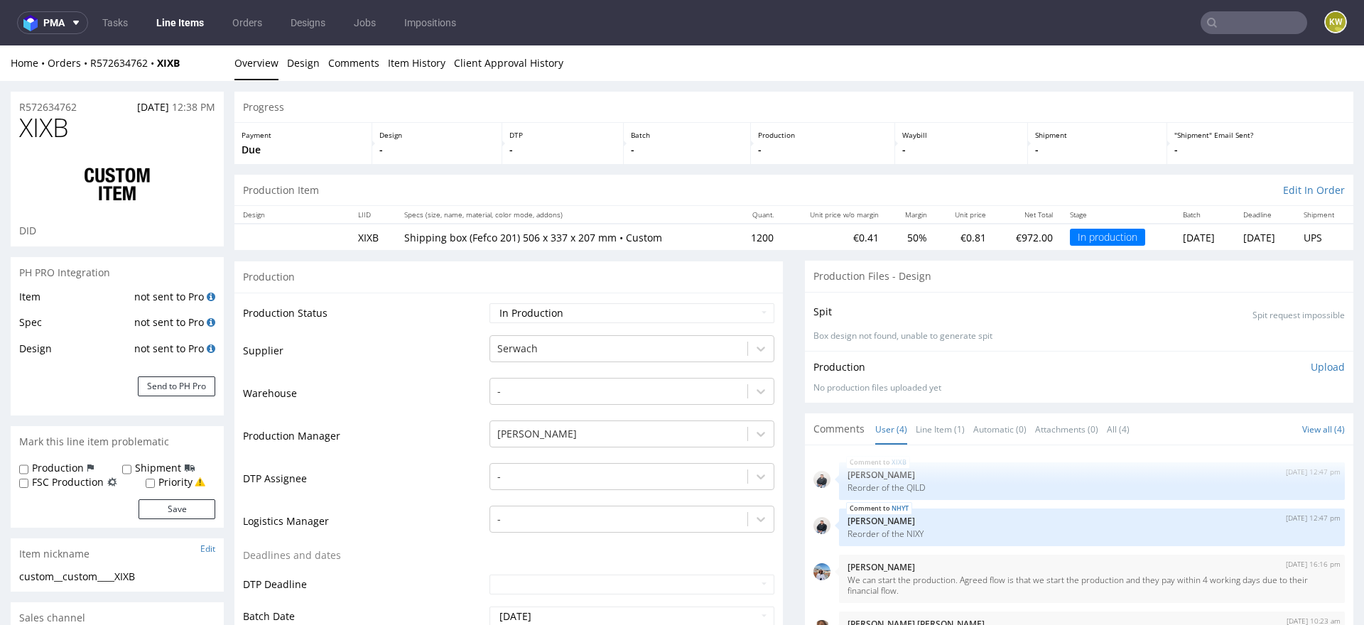
click at [167, 18] on link "Line Items" at bounding box center [180, 22] width 65 height 23
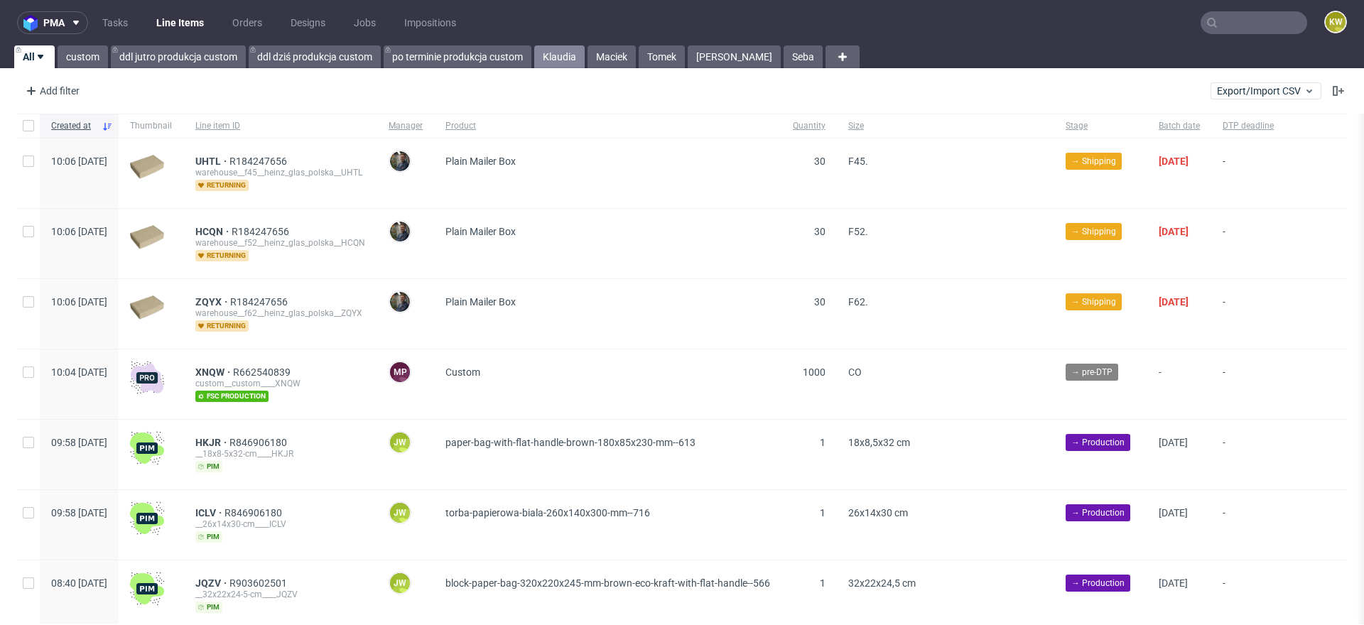
click at [558, 52] on link "Klaudia" at bounding box center [559, 56] width 50 height 23
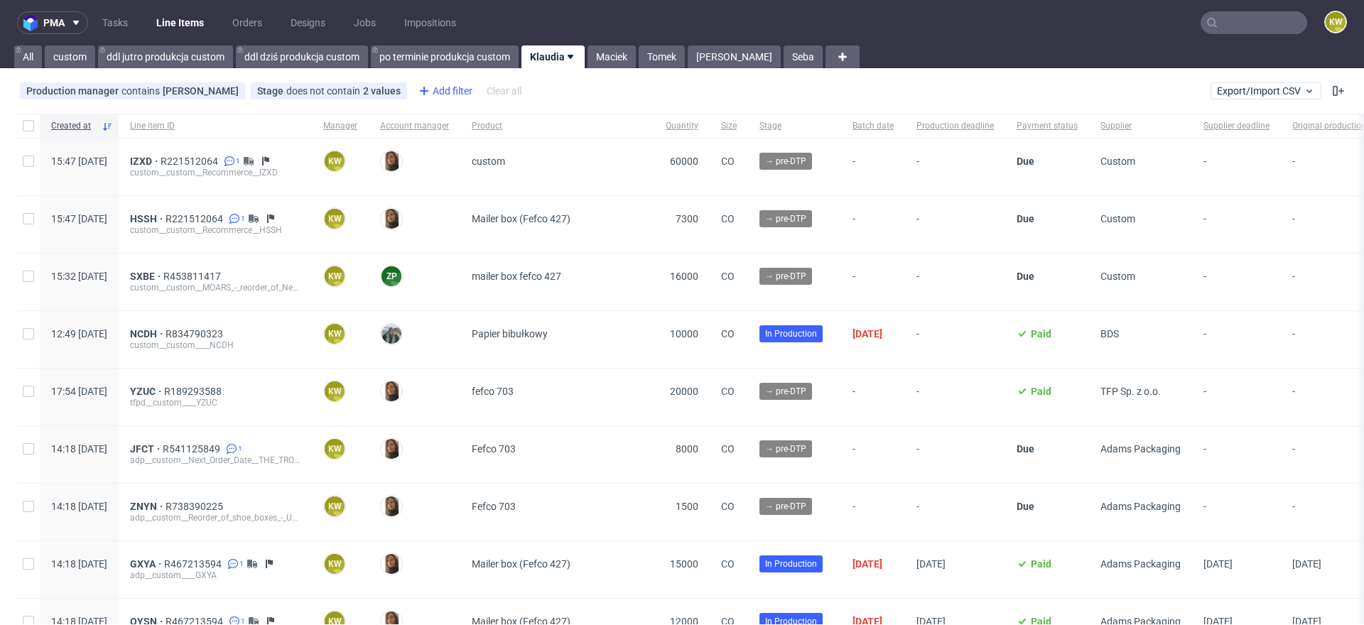
click at [435, 92] on div "Add filter" at bounding box center [444, 91] width 63 height 23
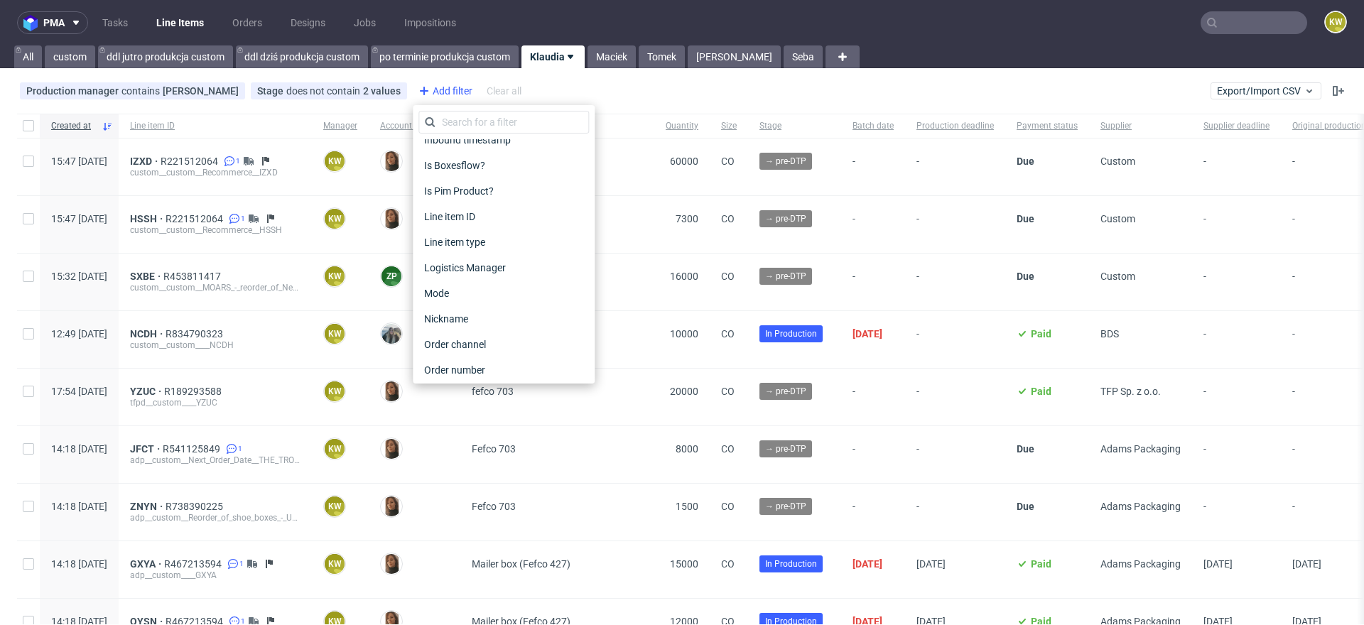
scroll to position [1117, 0]
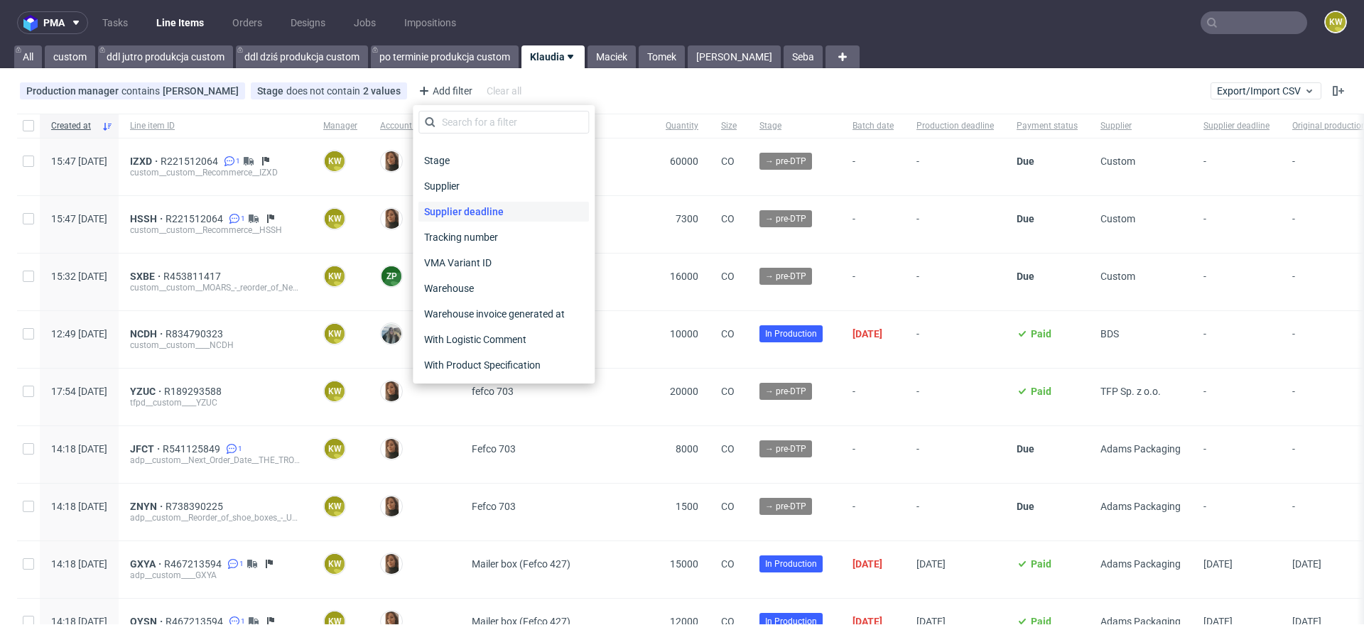
click at [499, 213] on span "Supplier deadline" at bounding box center [463, 212] width 91 height 20
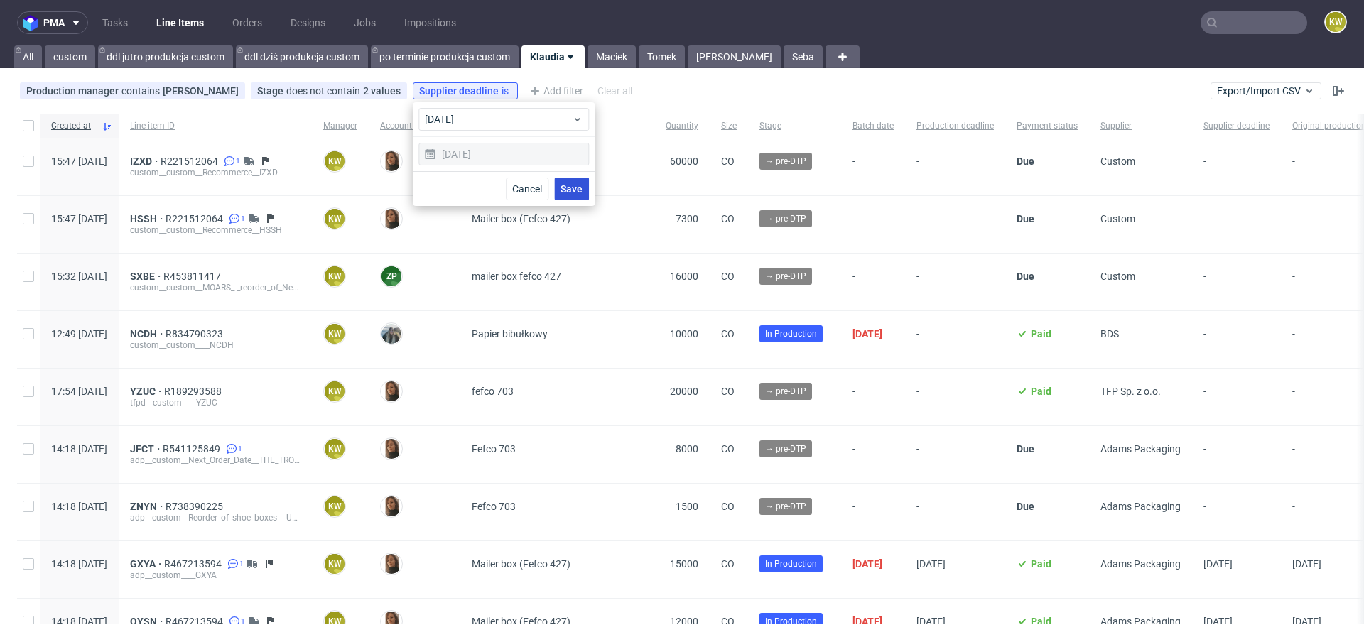
click at [560, 186] on button "Save" at bounding box center [571, 189] width 35 height 23
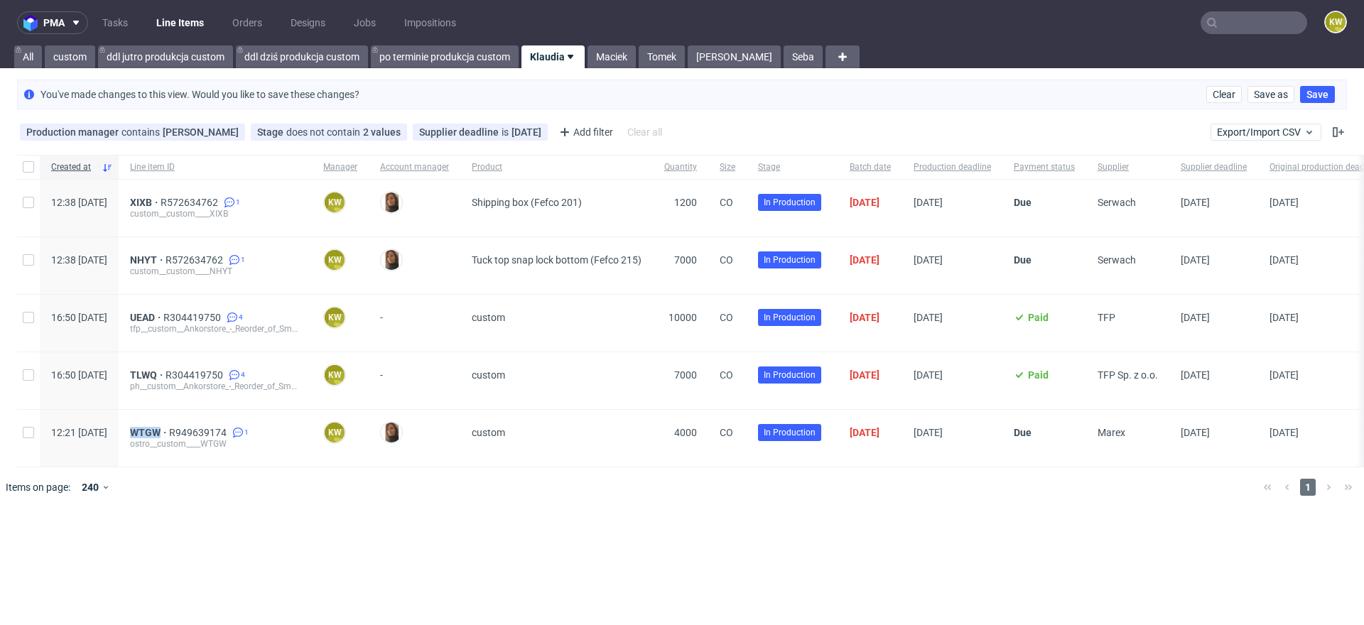
click at [553, 60] on link "Klaudia" at bounding box center [552, 56] width 63 height 23
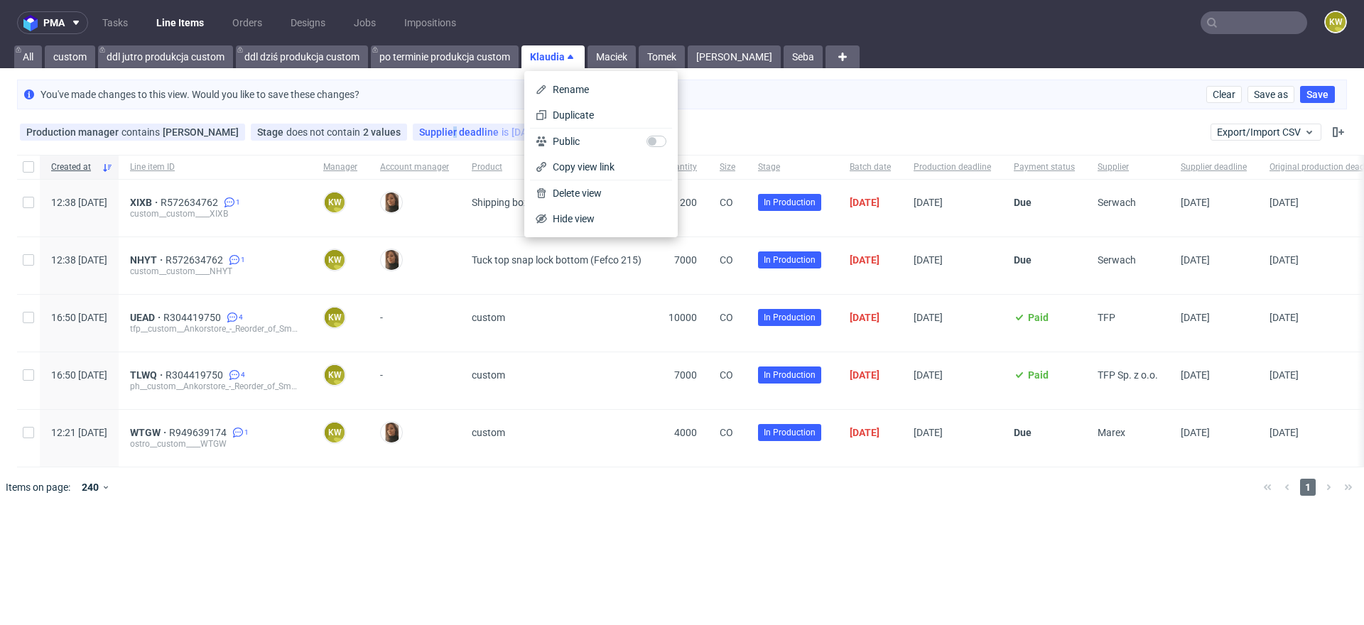
click at [453, 133] on span "Supplier deadline" at bounding box center [460, 131] width 82 height 11
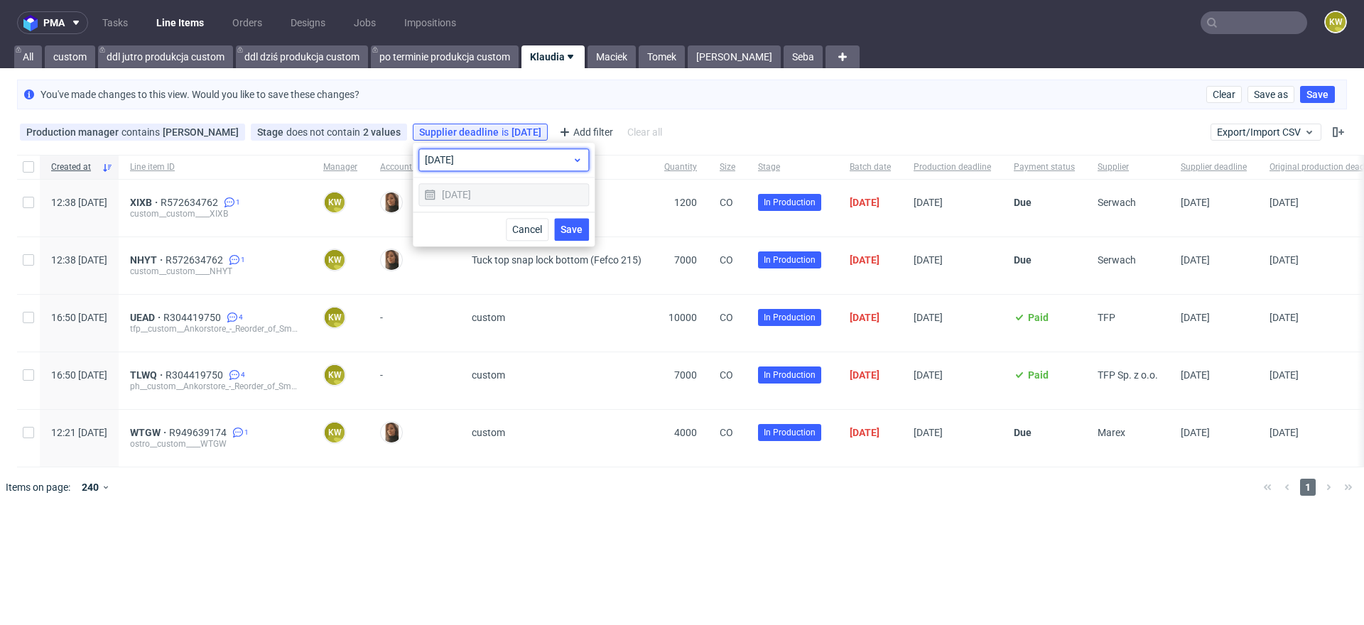
click at [469, 154] on span "[DATE]" at bounding box center [498, 160] width 147 height 14
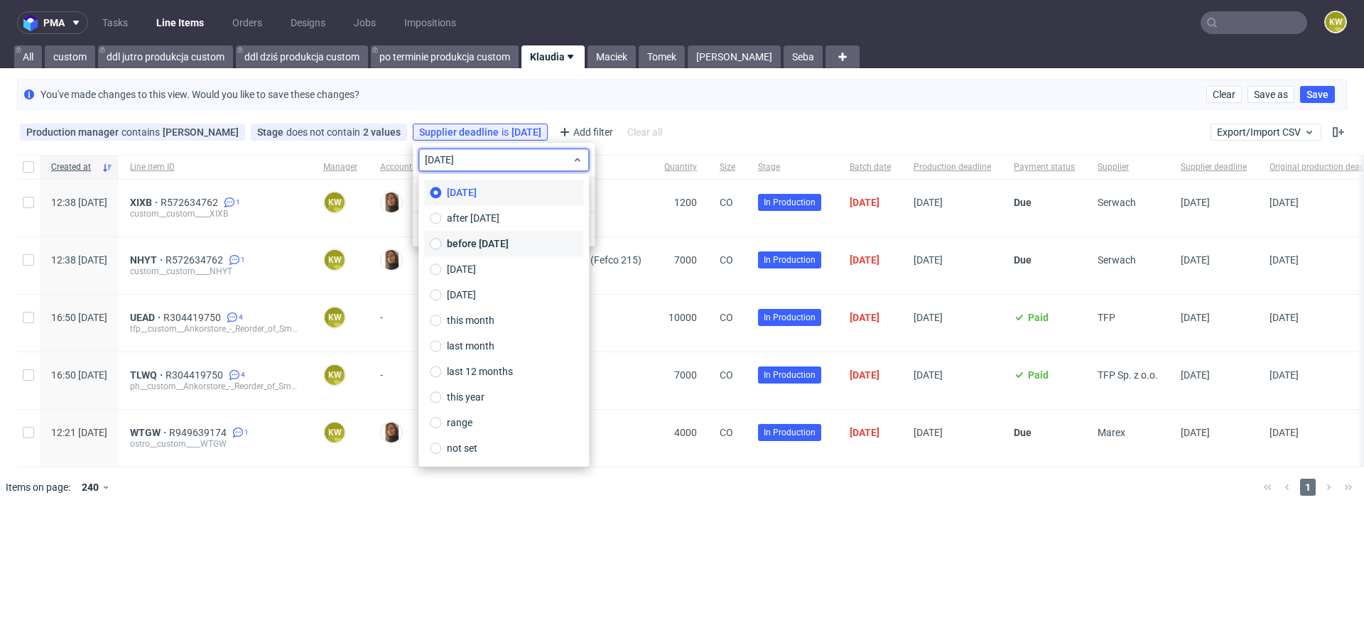
click at [474, 243] on span "before today" at bounding box center [478, 244] width 62 height 14
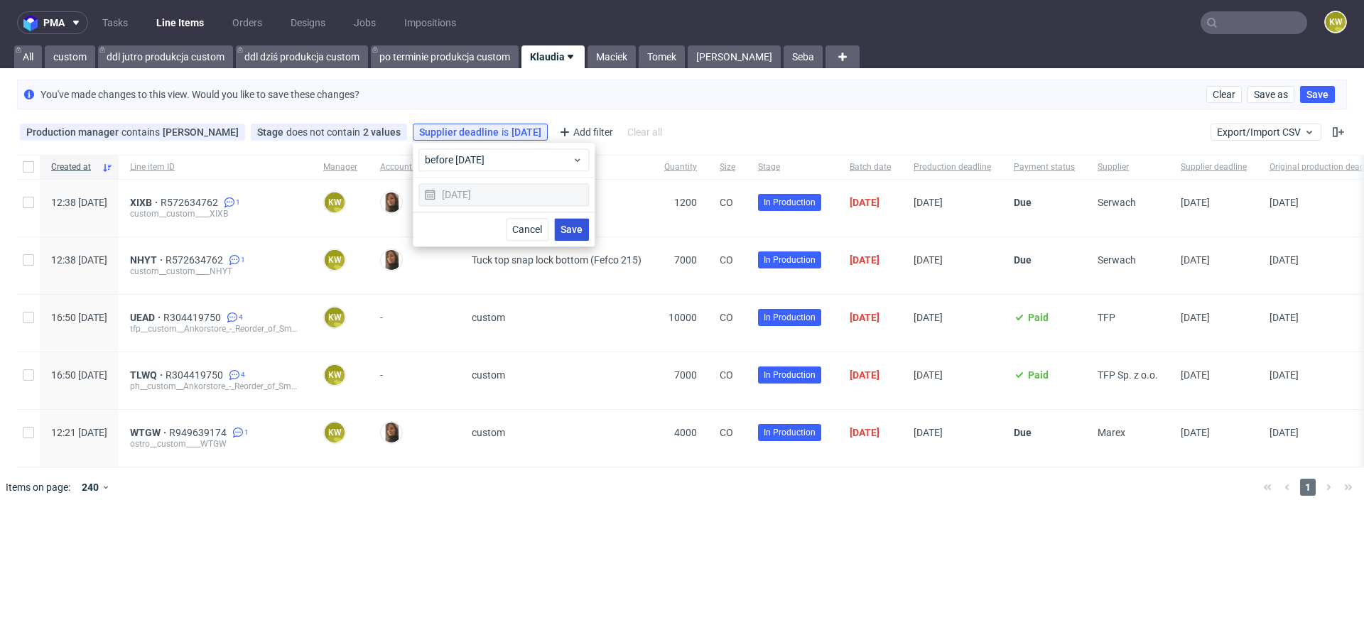
click at [573, 227] on span "Save" at bounding box center [571, 229] width 22 height 10
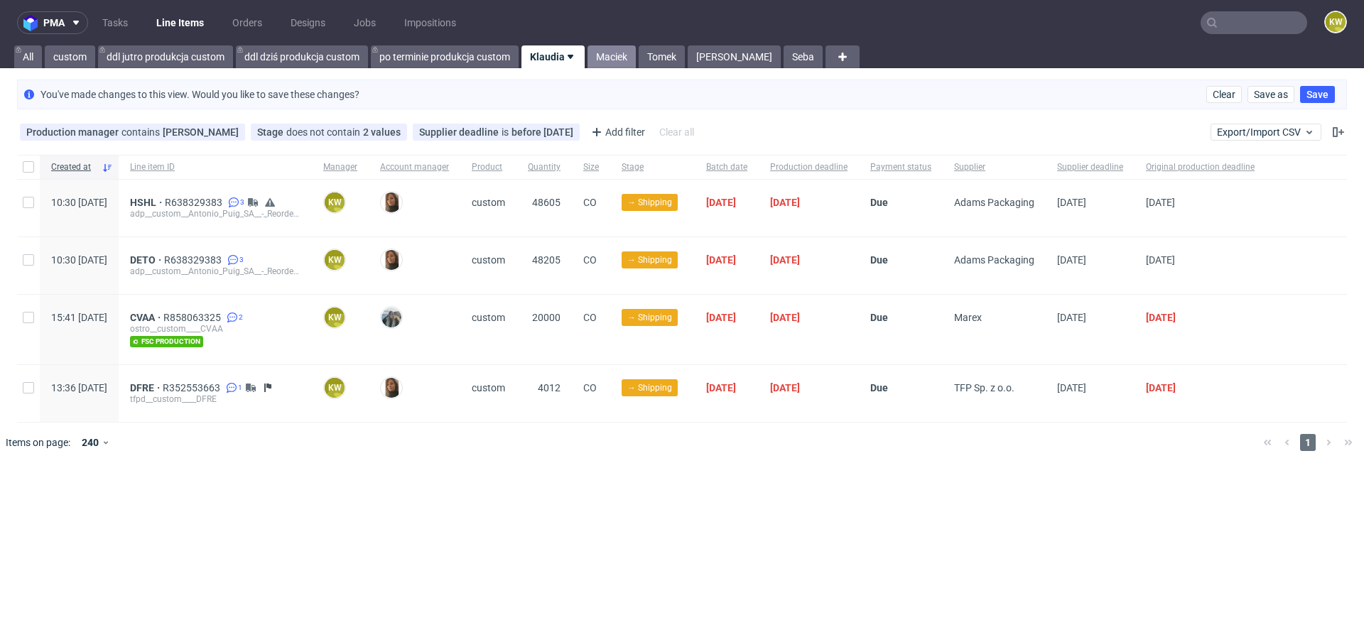
click at [620, 60] on link "Maciek" at bounding box center [611, 56] width 48 height 23
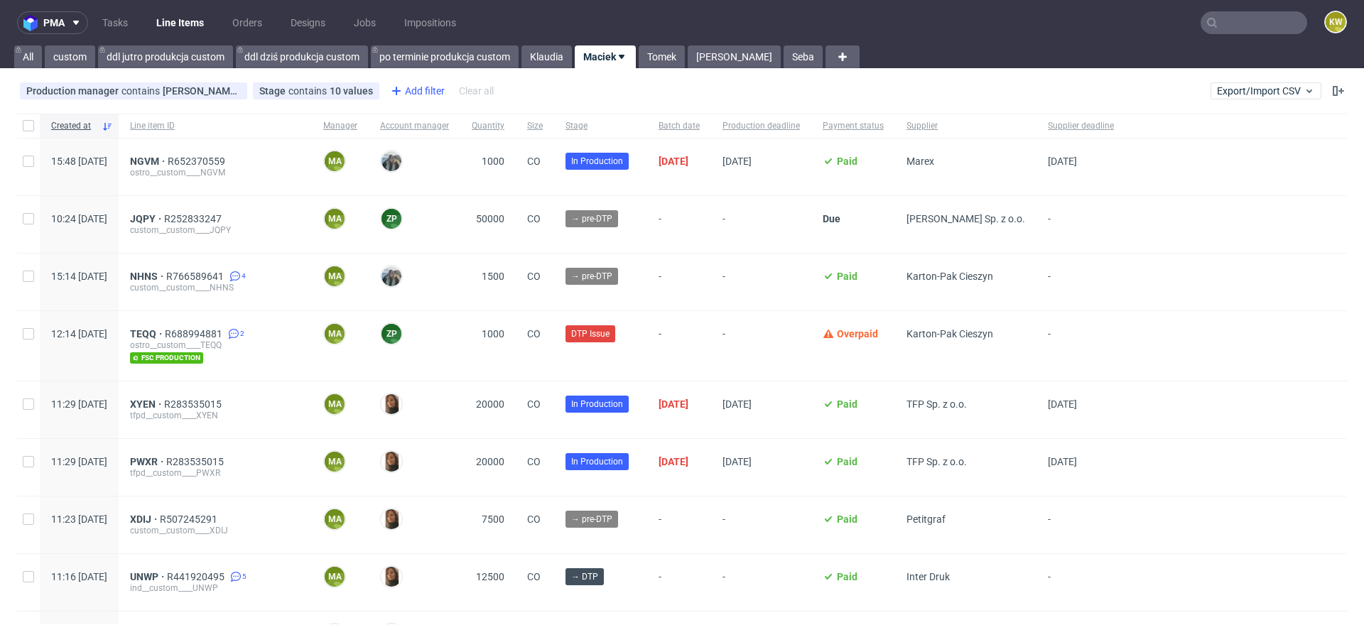
click at [433, 99] on div "Add filter" at bounding box center [416, 91] width 63 height 23
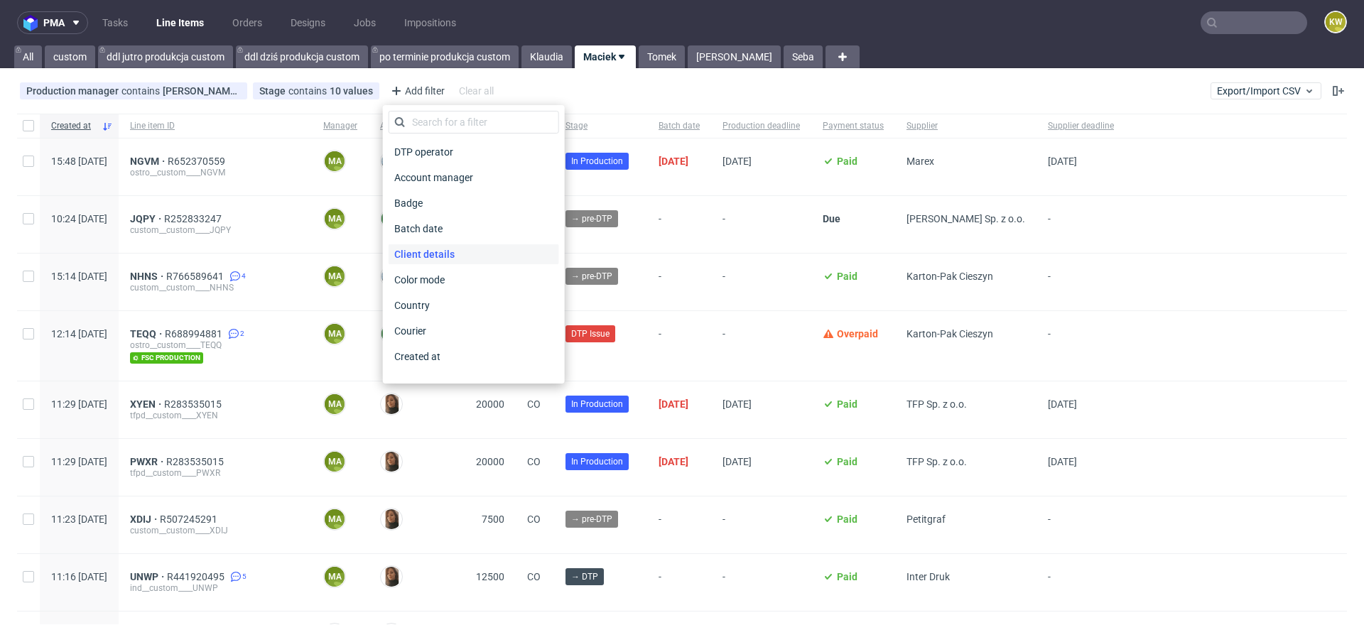
scroll to position [1117, 0]
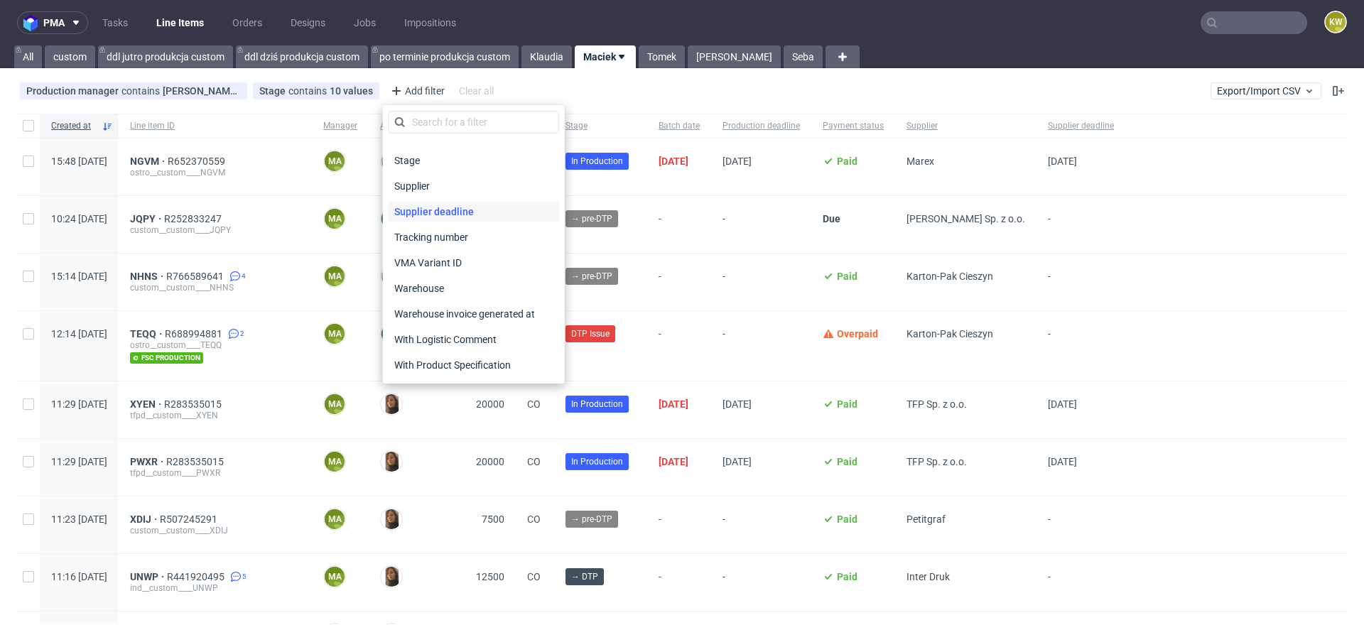
click at [443, 212] on span "Supplier deadline" at bounding box center [434, 212] width 91 height 20
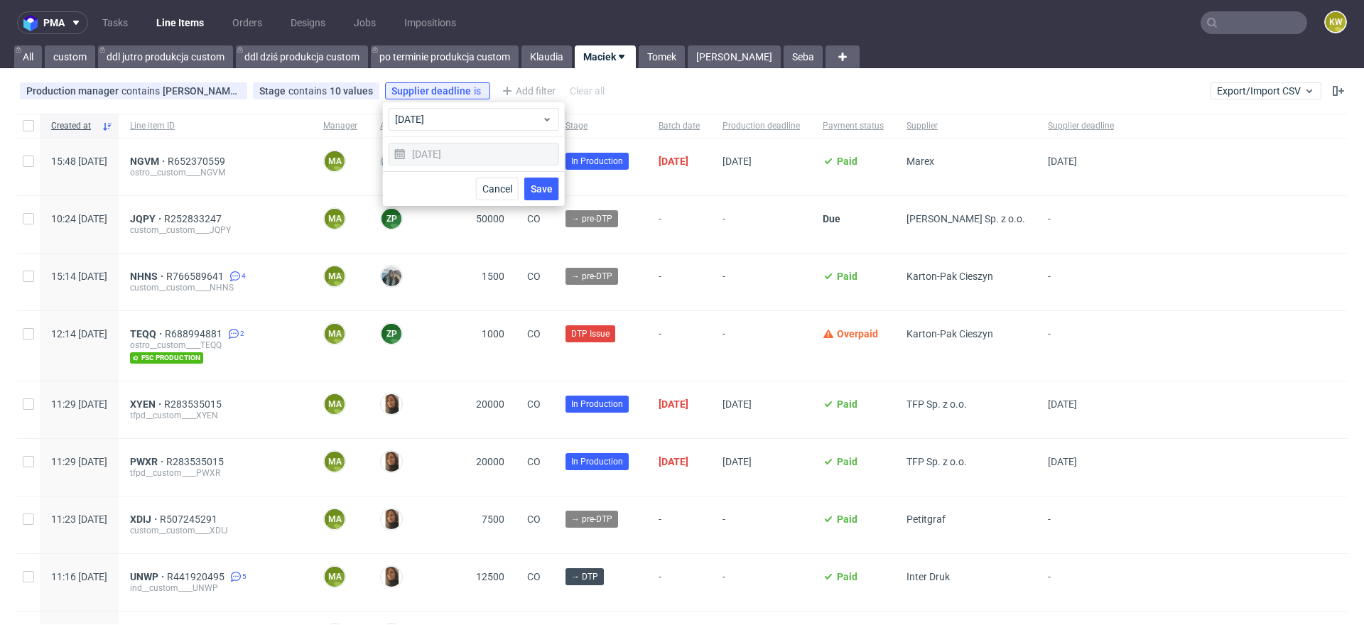
click at [536, 189] on span "Save" at bounding box center [542, 189] width 22 height 10
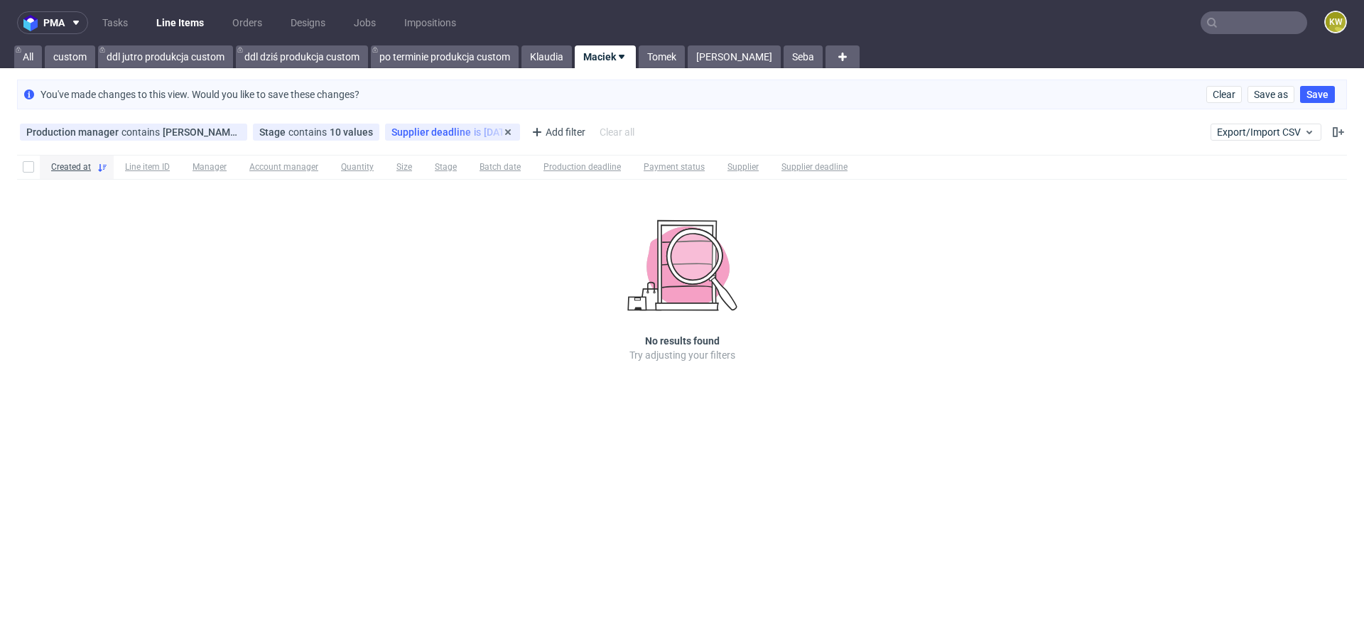
click at [462, 130] on div "Supplier deadline is today" at bounding box center [452, 131] width 122 height 11
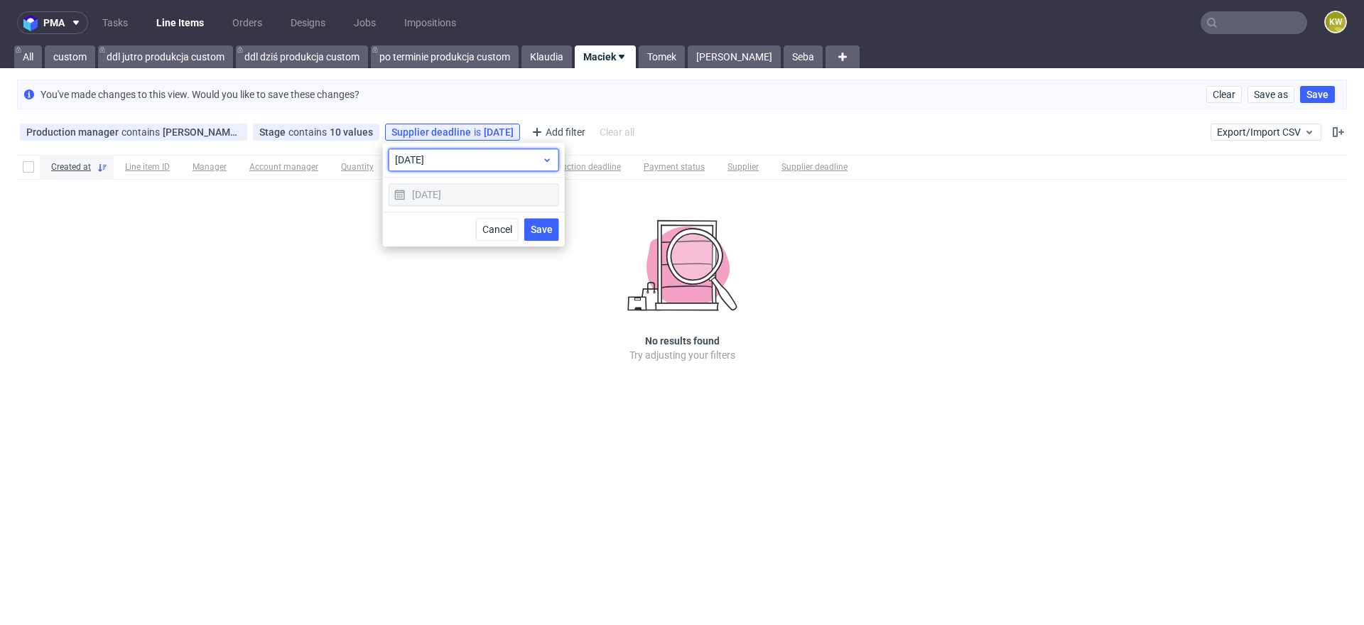
click at [450, 159] on span "today" at bounding box center [468, 160] width 147 height 14
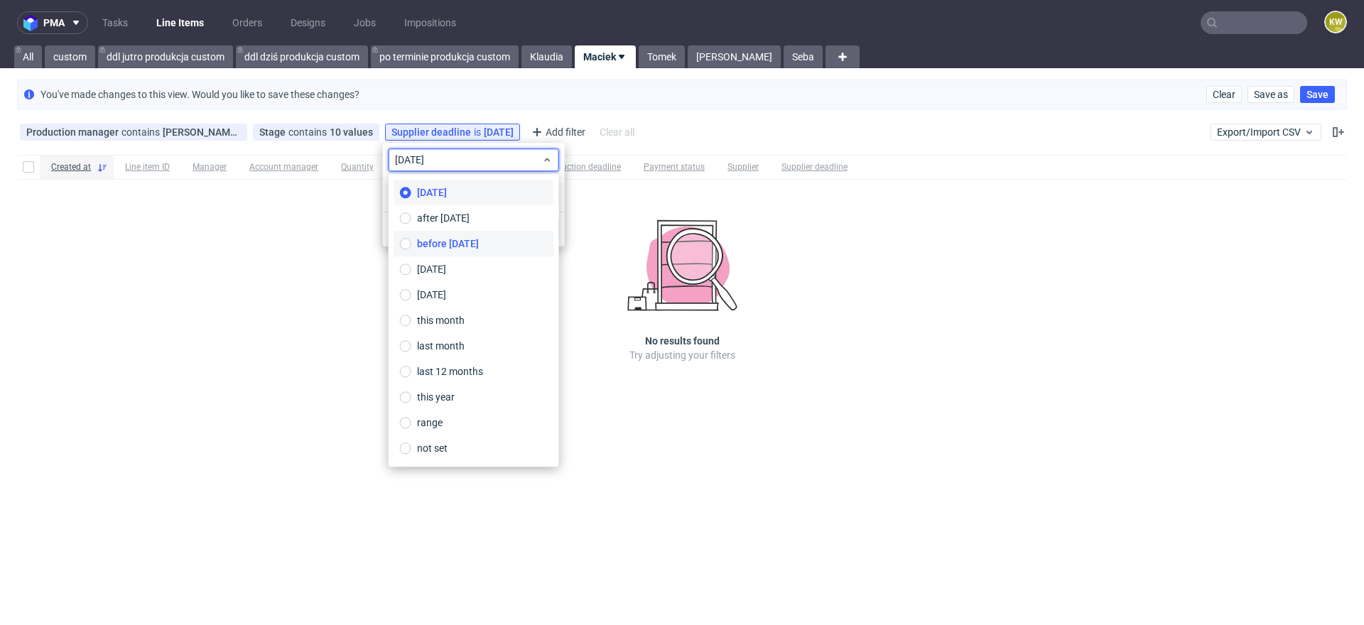
click at [450, 243] on span "before today" at bounding box center [448, 244] width 62 height 14
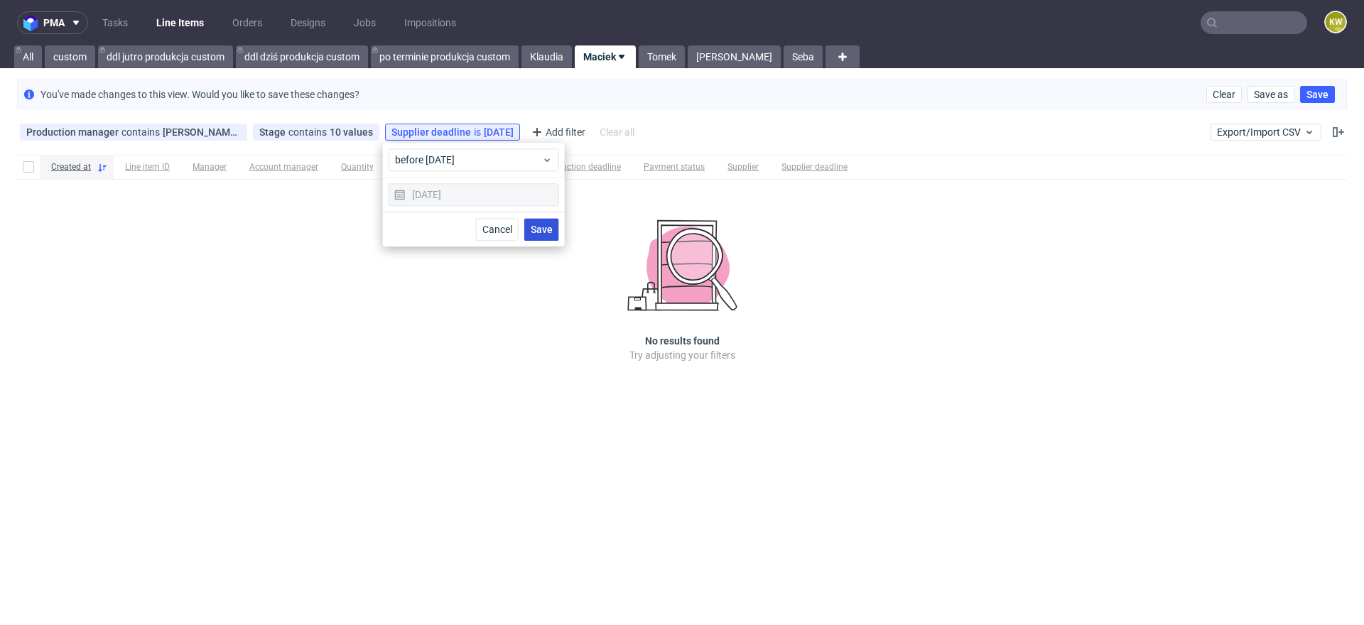
click at [542, 227] on span "Save" at bounding box center [542, 229] width 22 height 10
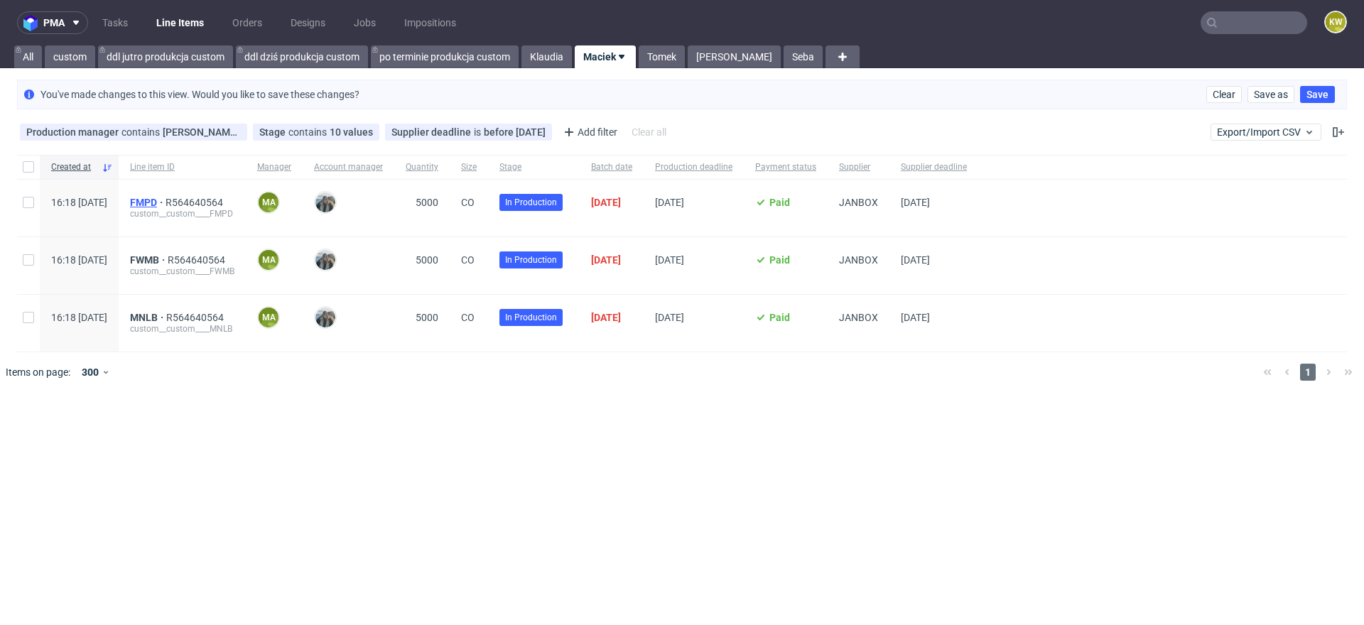
click at [165, 202] on span "FMPD" at bounding box center [148, 202] width 36 height 11
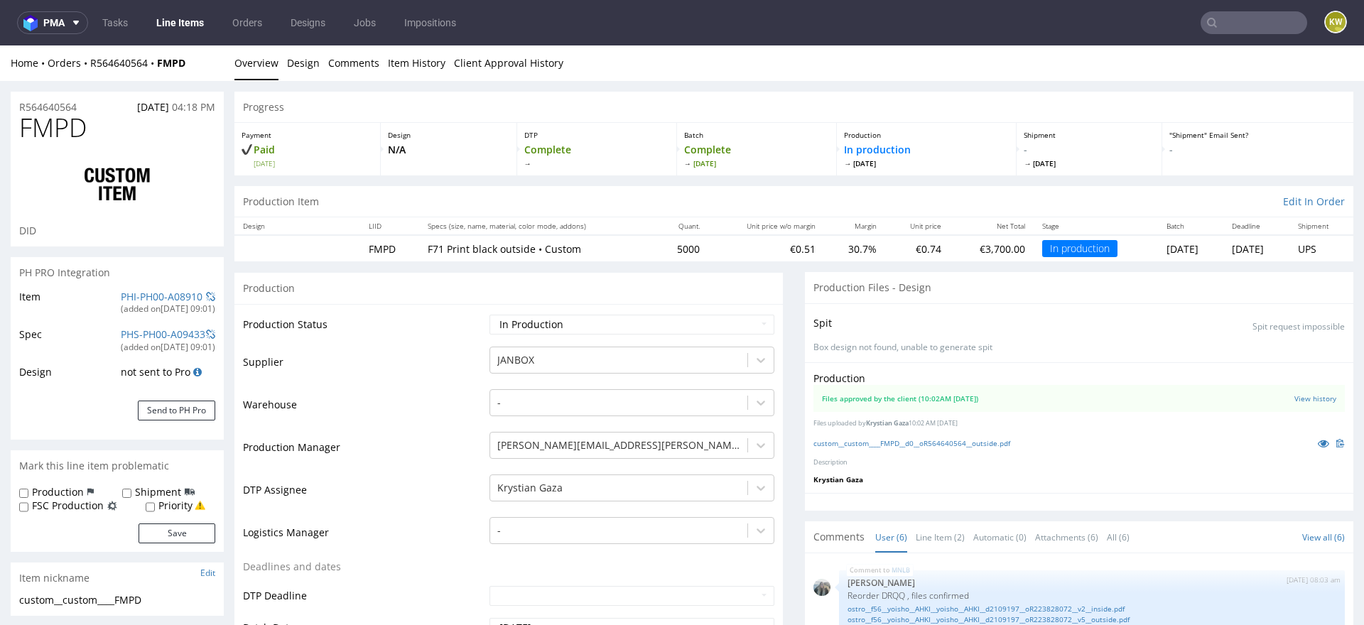
scroll to position [116, 0]
click at [126, 294] on link "PHI-PH00-A08910" at bounding box center [162, 296] width 82 height 13
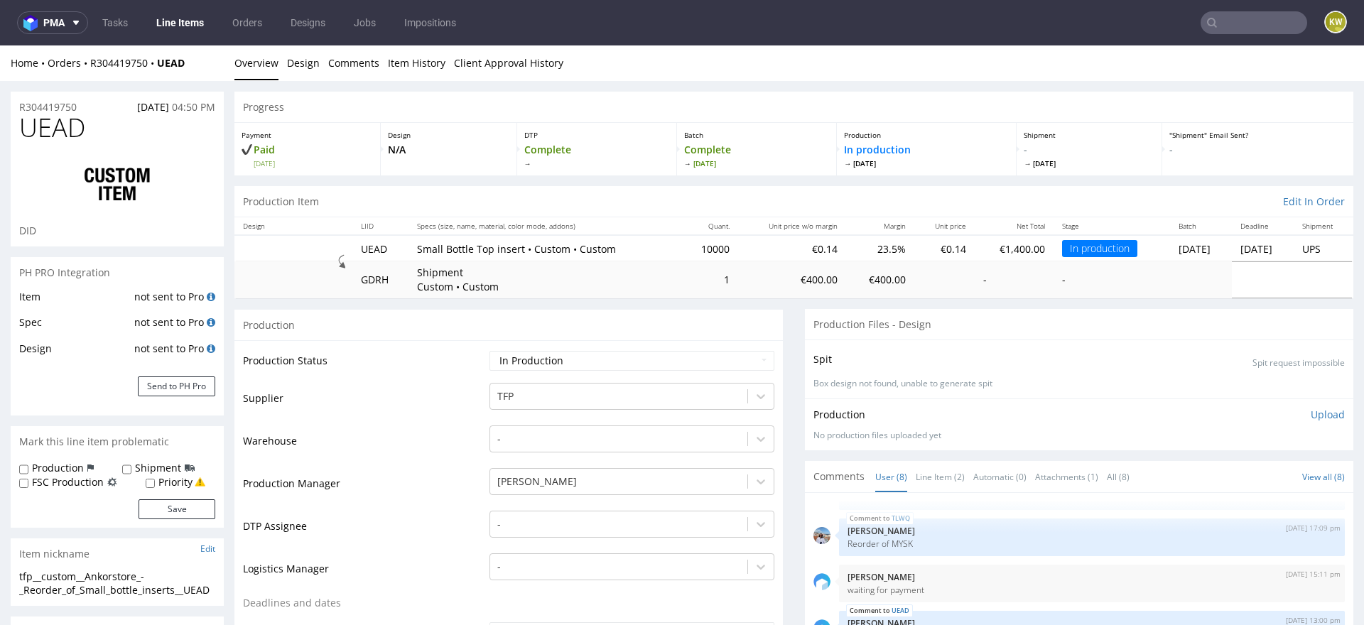
click at [58, 129] on span "UEAD" at bounding box center [52, 128] width 66 height 28
click at [57, 129] on span "UEAD" at bounding box center [52, 128] width 66 height 28
copy span "UEAD"
click at [1227, 31] on input "text" at bounding box center [1253, 22] width 107 height 23
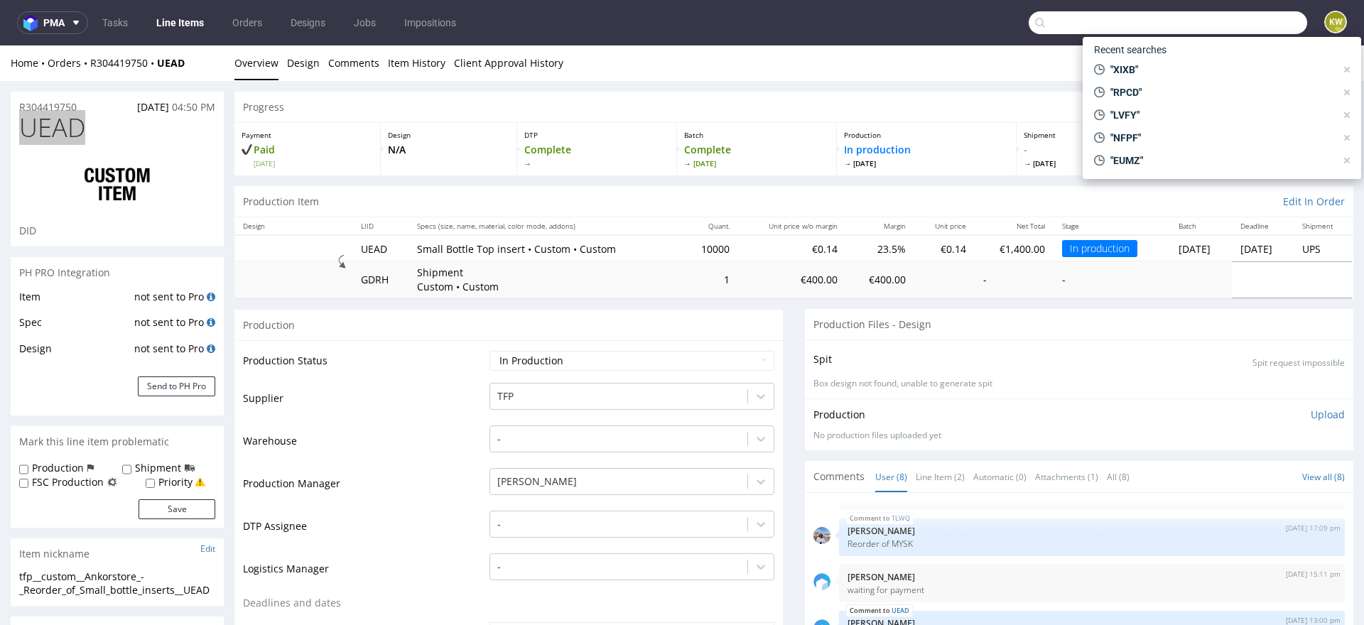
paste input "LVFY"
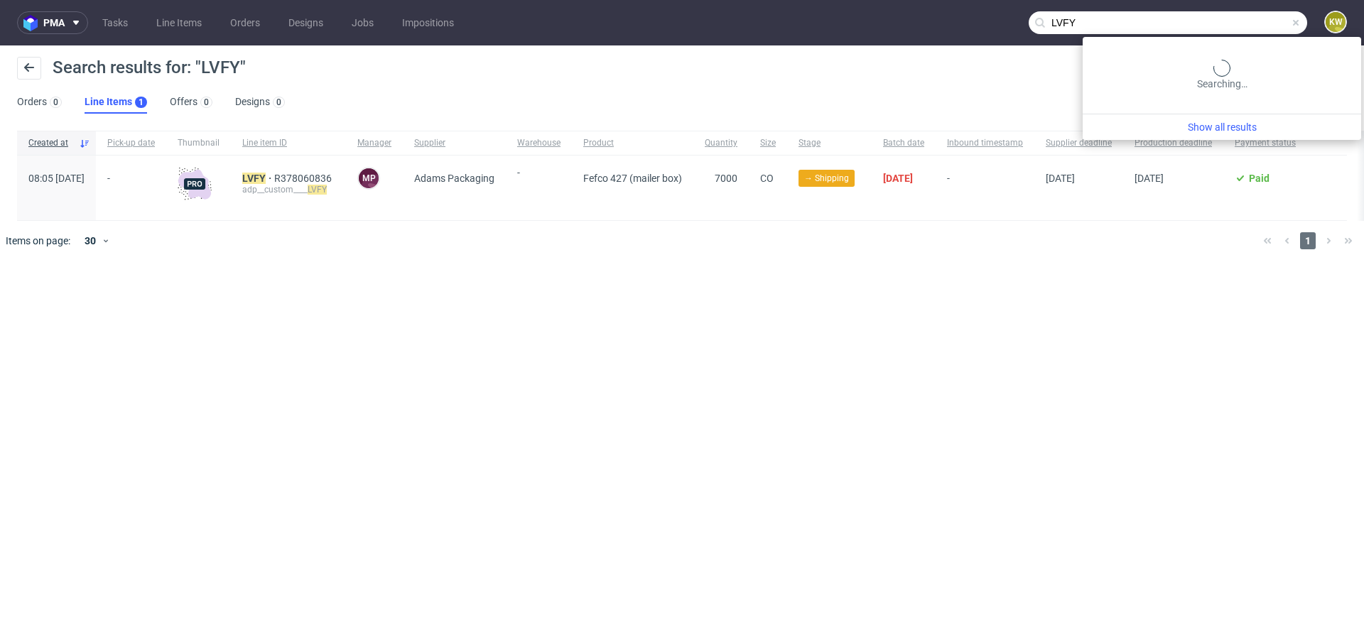
drag, startPoint x: 1267, startPoint y: 23, endPoint x: 765, endPoint y: -61, distance: 509.2
click at [765, 0] on html "pma Tasks Line Items Orders Designs Jobs Impositions LVFY KW Search results for…" at bounding box center [682, 312] width 1364 height 625
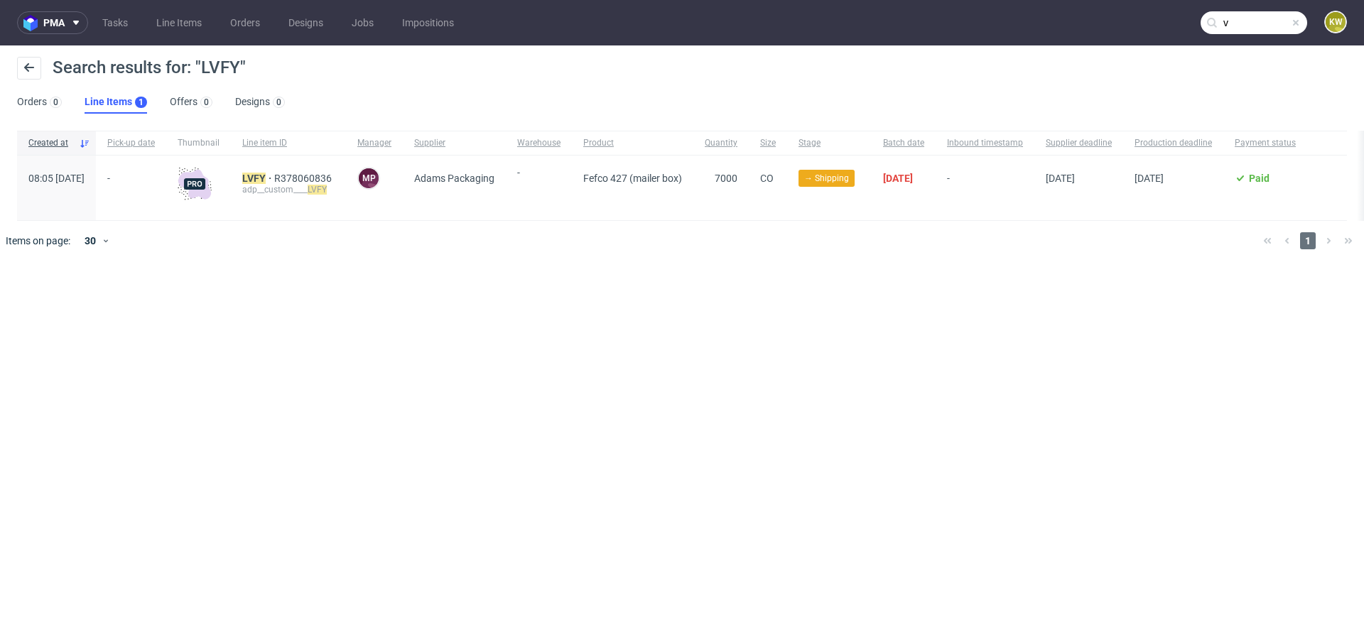
type input "v"
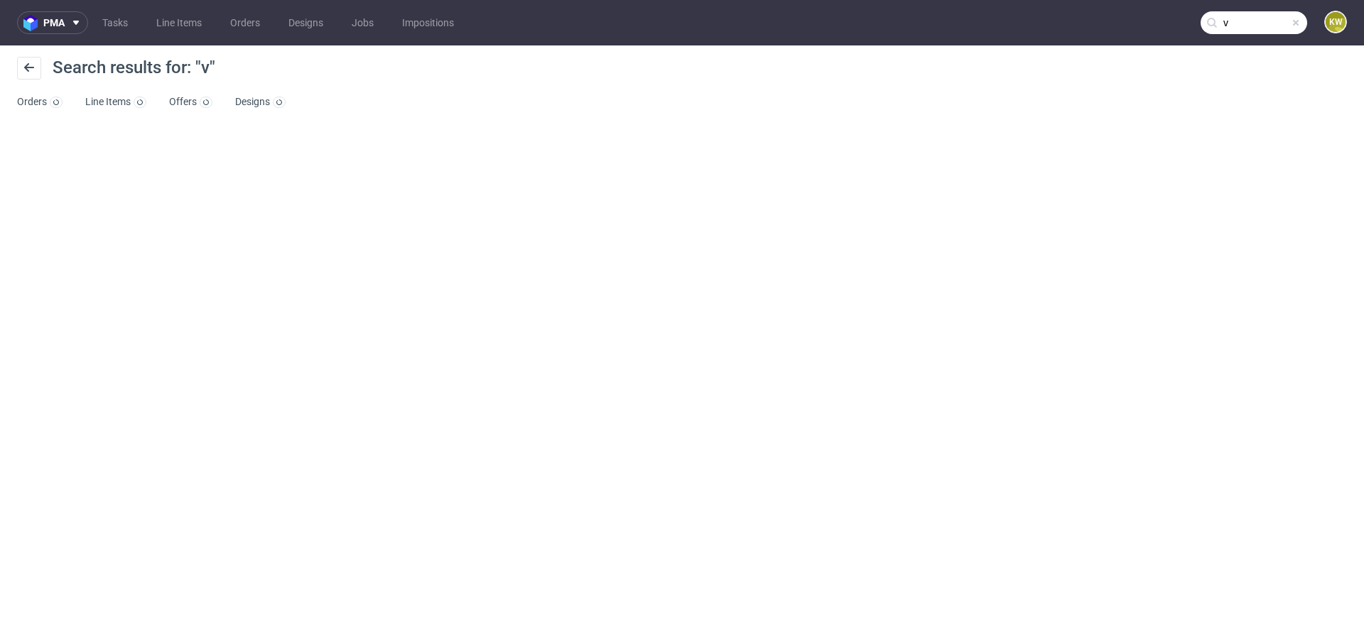
click at [1252, 18] on input "v" at bounding box center [1253, 22] width 107 height 23
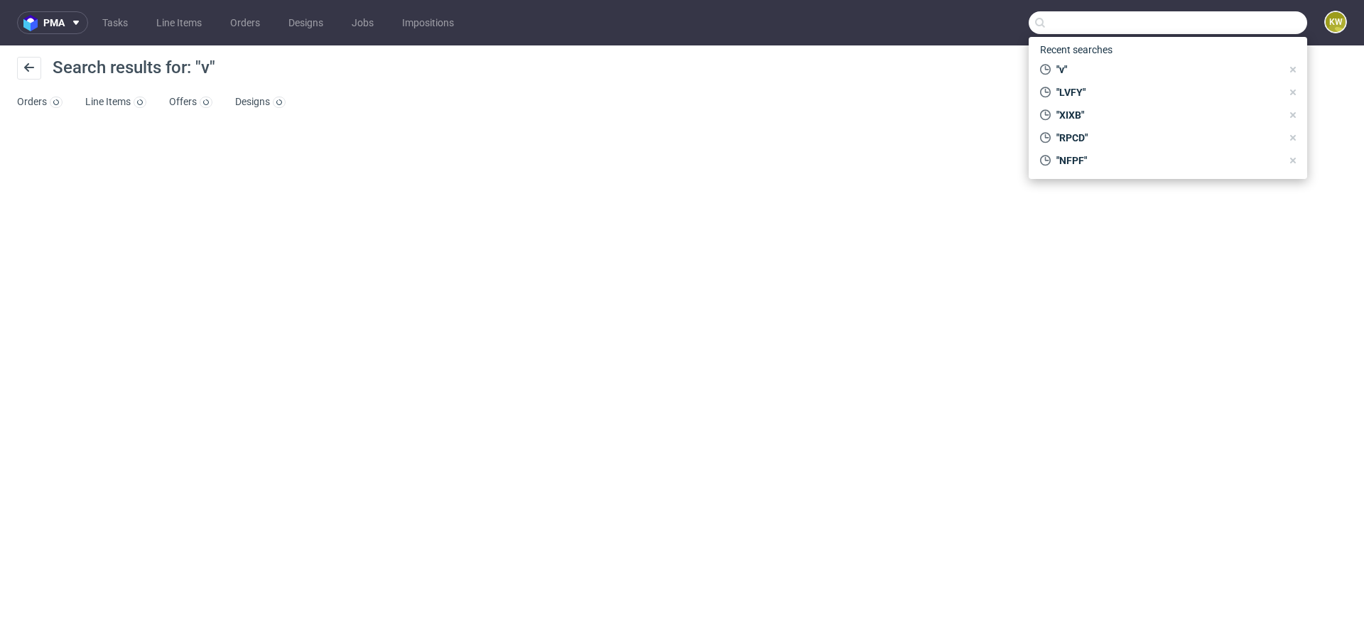
paste input "MXDH"
type input "MXDH"
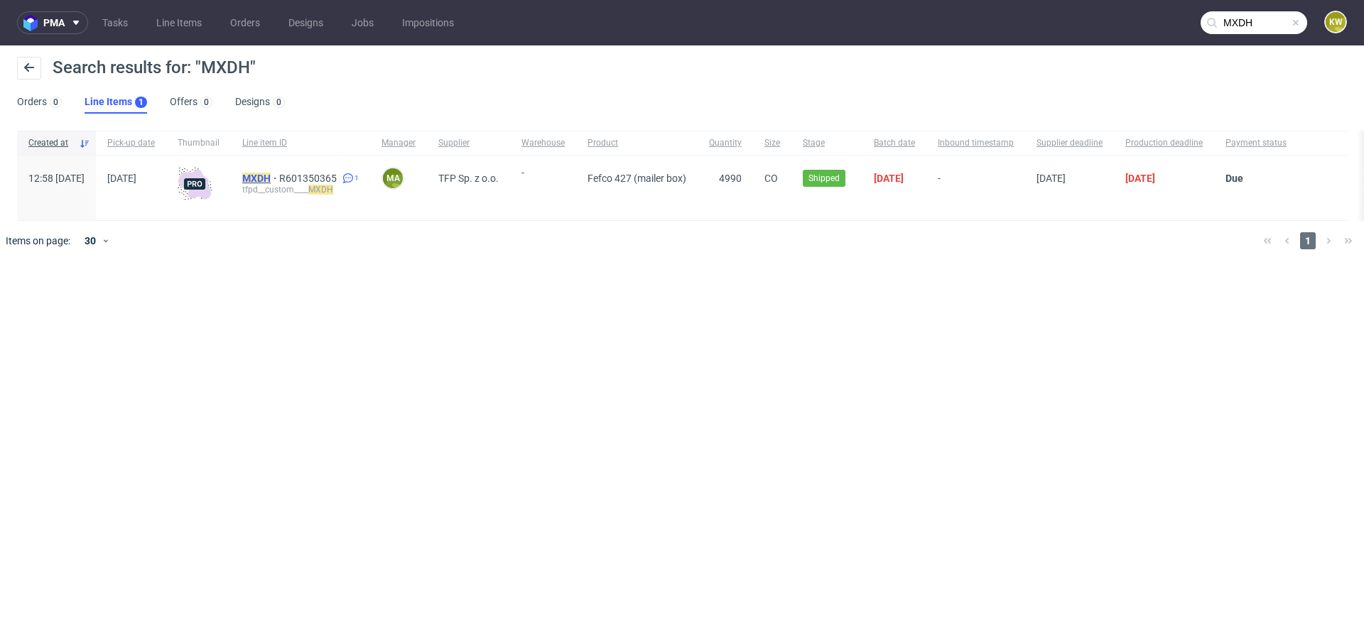
click at [271, 176] on mark "MXDH" at bounding box center [256, 178] width 28 height 11
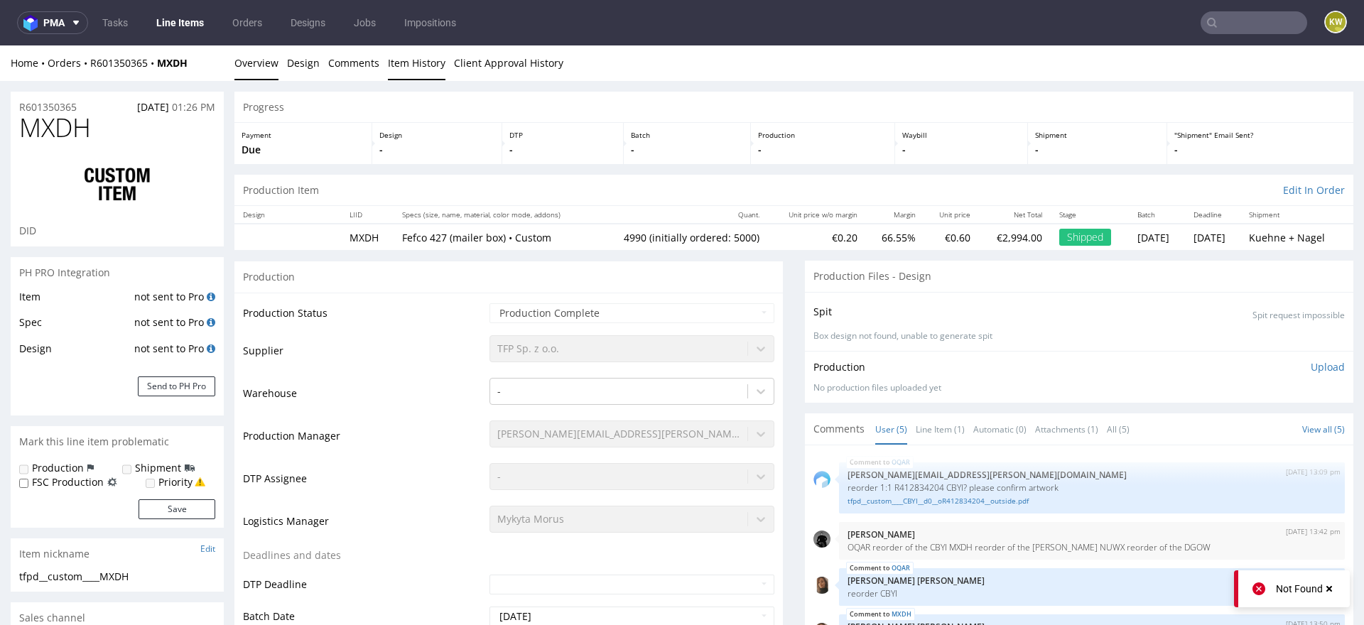
click at [401, 61] on link "Item History" at bounding box center [417, 62] width 58 height 35
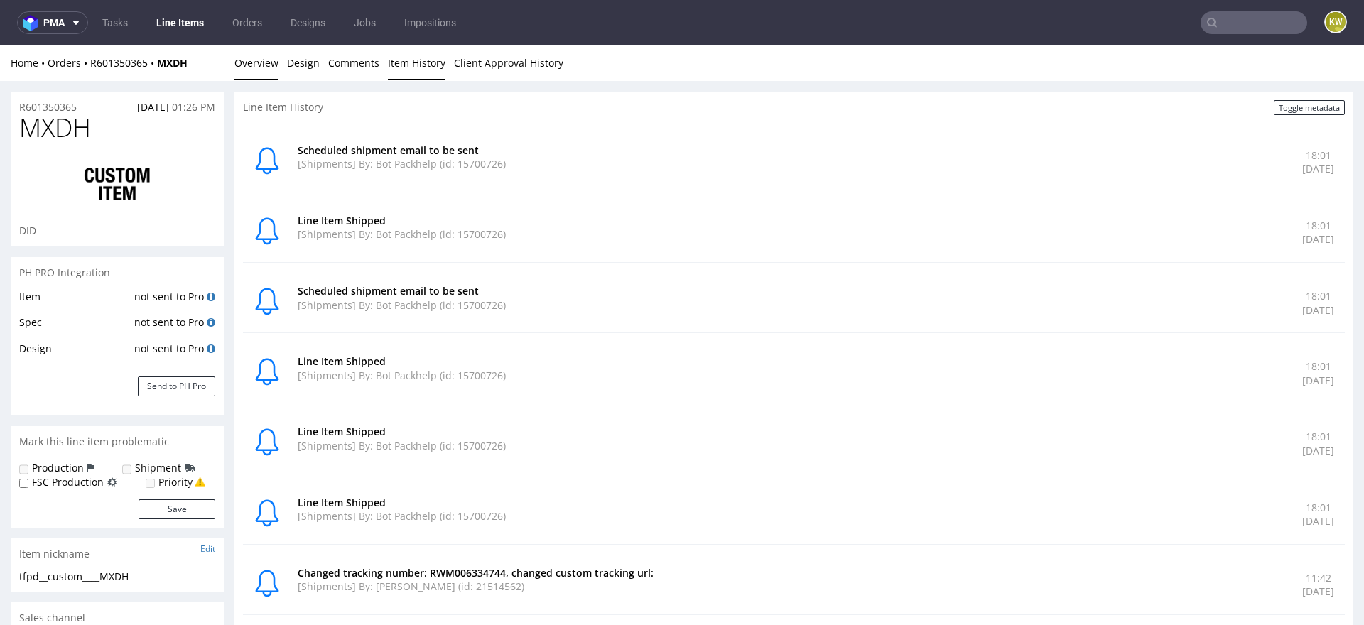
click at [249, 64] on link "Overview" at bounding box center [256, 62] width 44 height 35
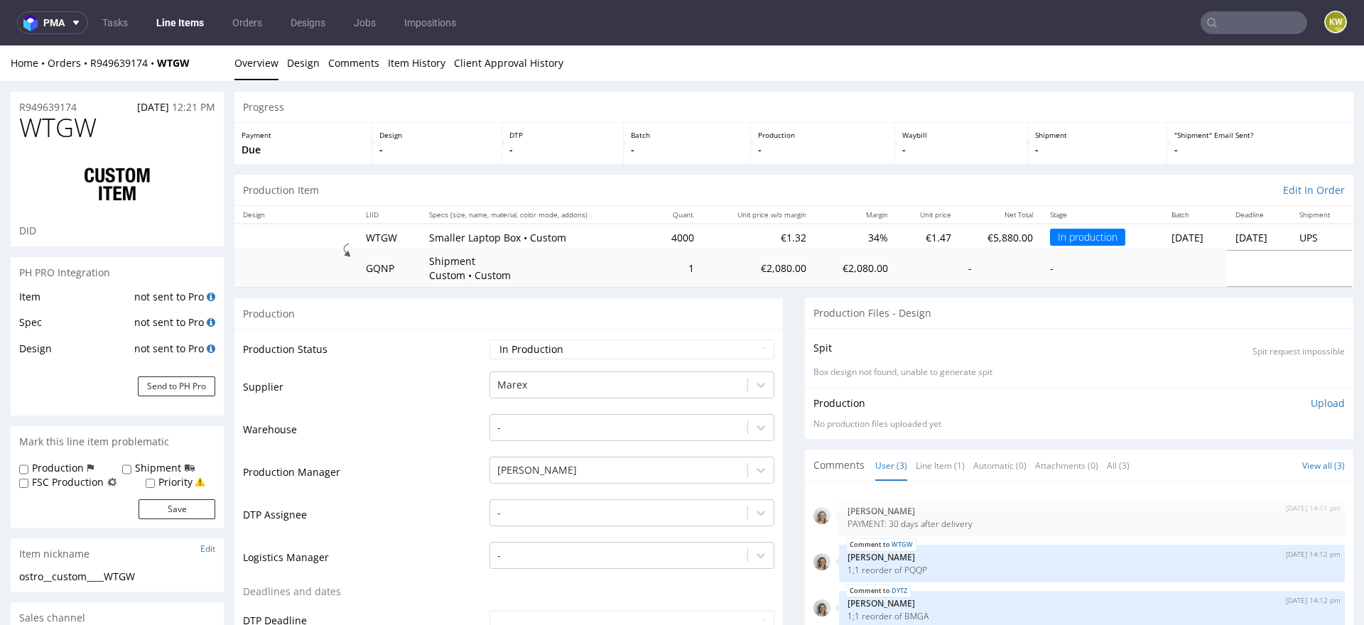
click at [48, 131] on span "WTGW" at bounding box center [57, 128] width 77 height 28
copy span "WTGW"
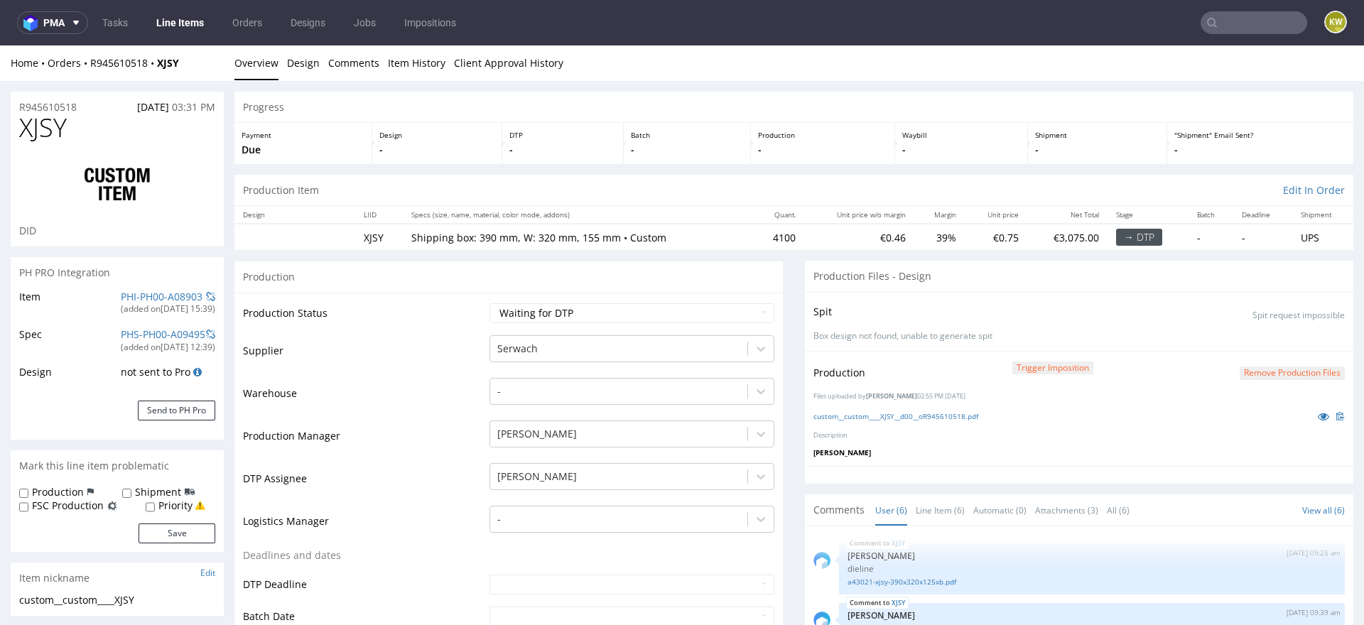
scroll to position [86, 0]
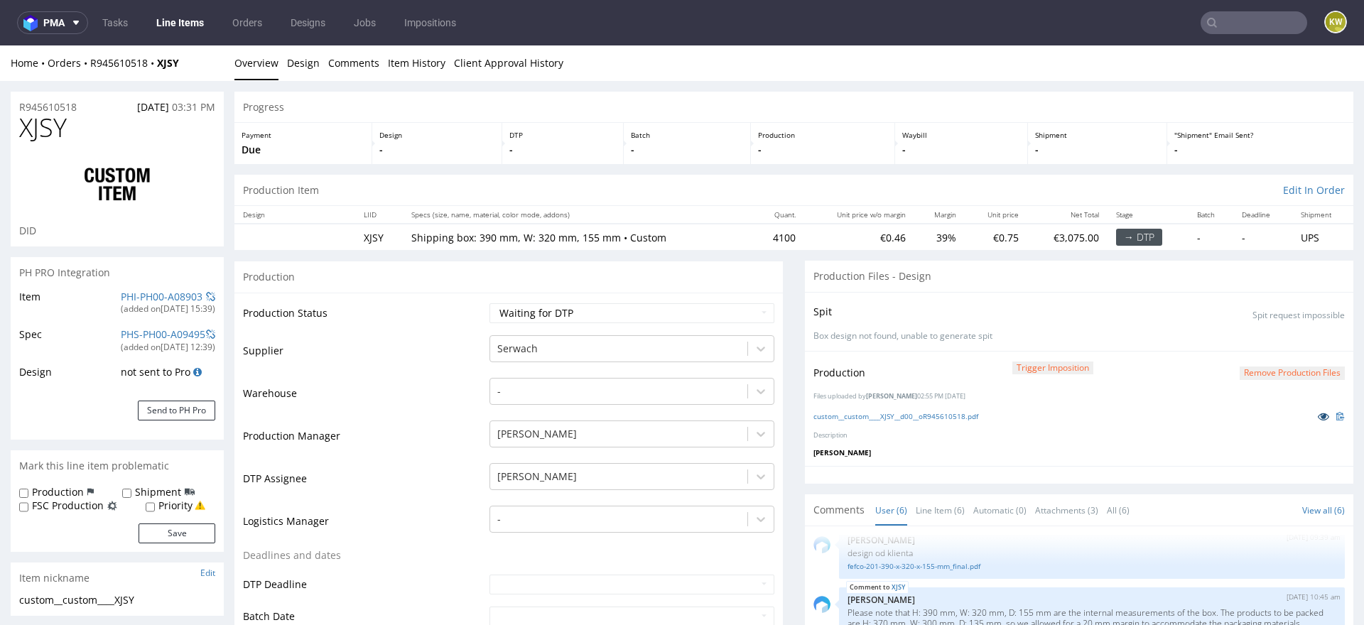
click at [1318, 416] on icon at bounding box center [1323, 416] width 11 height 10
click at [454, 61] on link "Client Approval History" at bounding box center [508, 62] width 109 height 35
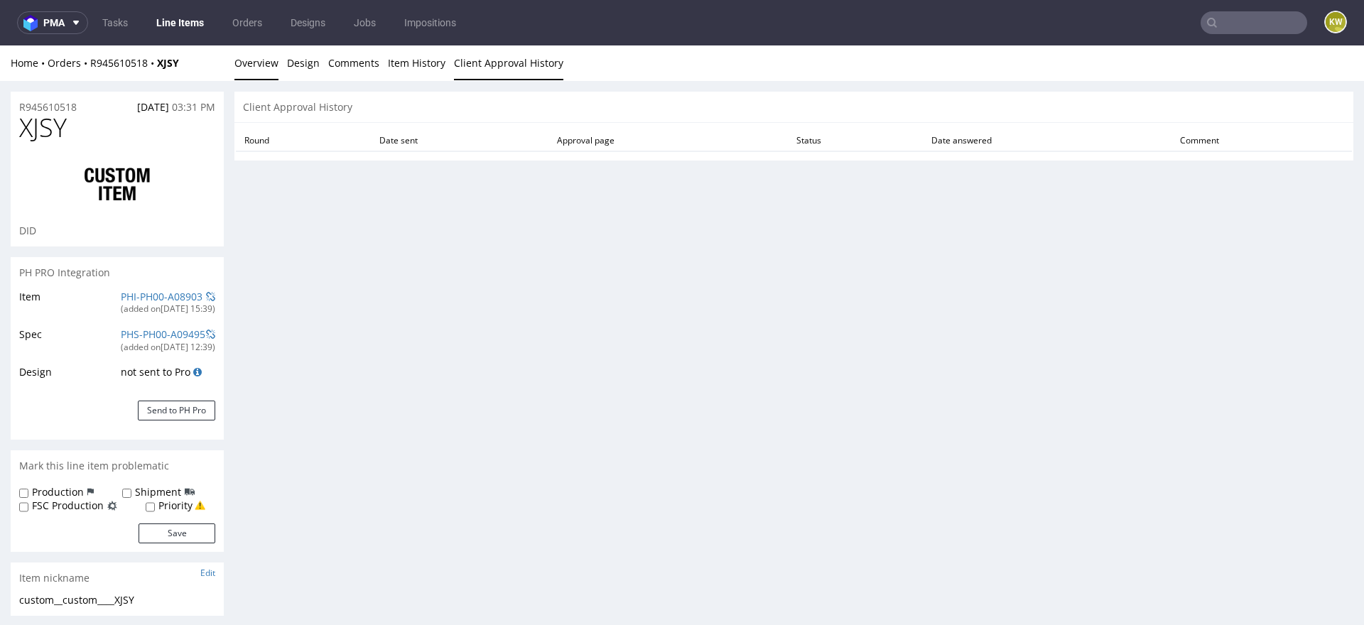
click at [242, 57] on link "Overview" at bounding box center [256, 62] width 44 height 35
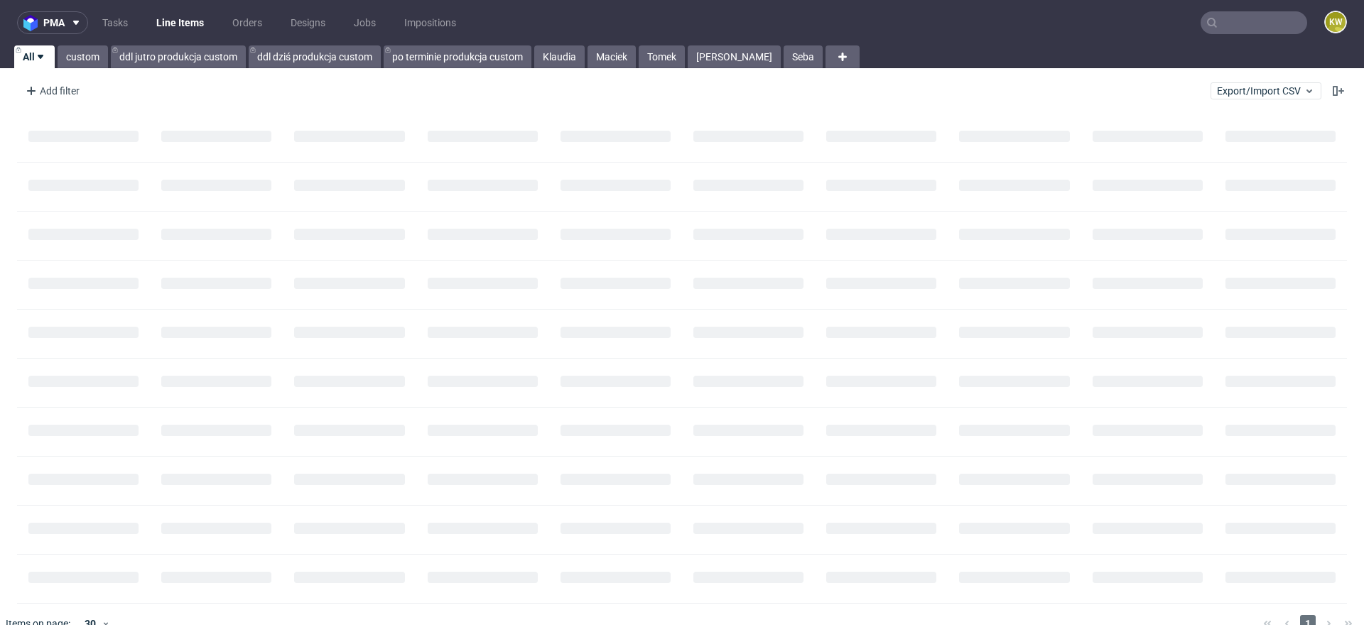
click at [562, 75] on div "Add filter Hide filters Clear all Export/Import CSV" at bounding box center [682, 91] width 1364 height 34
click at [561, 65] on link "Klaudia" at bounding box center [559, 56] width 50 height 23
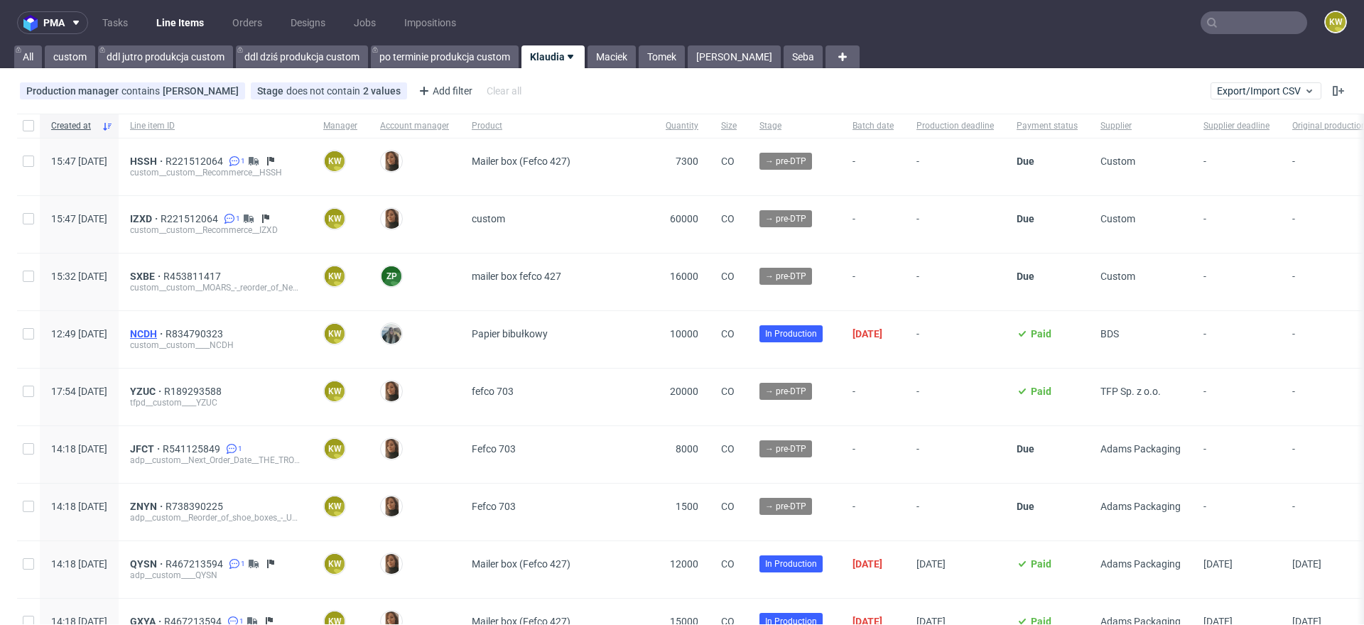
click at [165, 335] on span "NCDH" at bounding box center [148, 333] width 36 height 11
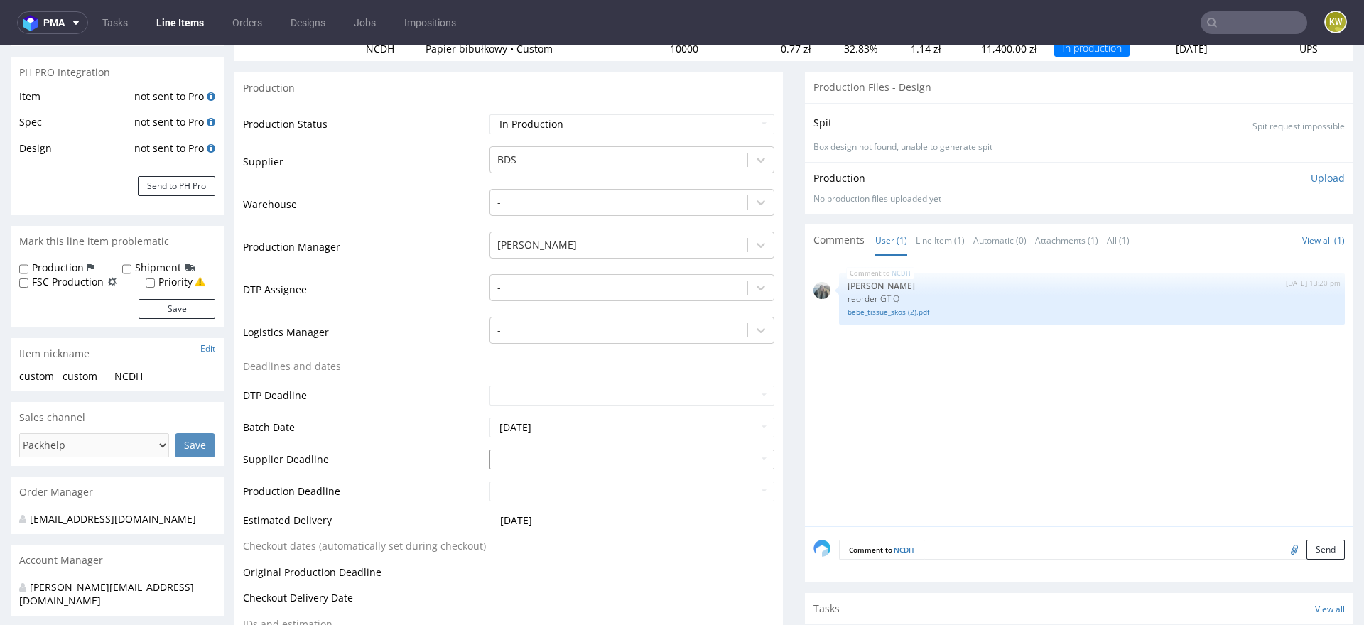
click at [500, 462] on input "text" at bounding box center [631, 460] width 285 height 20
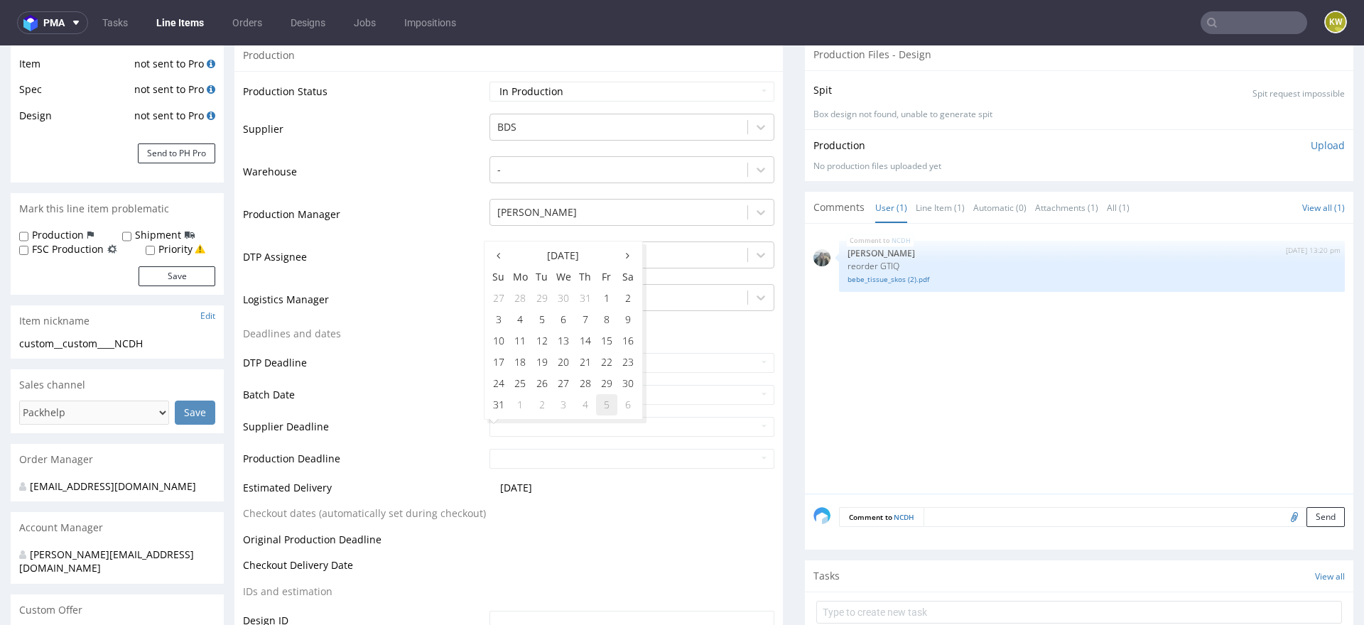
click at [600, 408] on td "5" at bounding box center [606, 404] width 21 height 21
type input "[DATE]"
click at [565, 447] on td at bounding box center [630, 463] width 288 height 32
click at [553, 467] on input "text" at bounding box center [631, 459] width 285 height 20
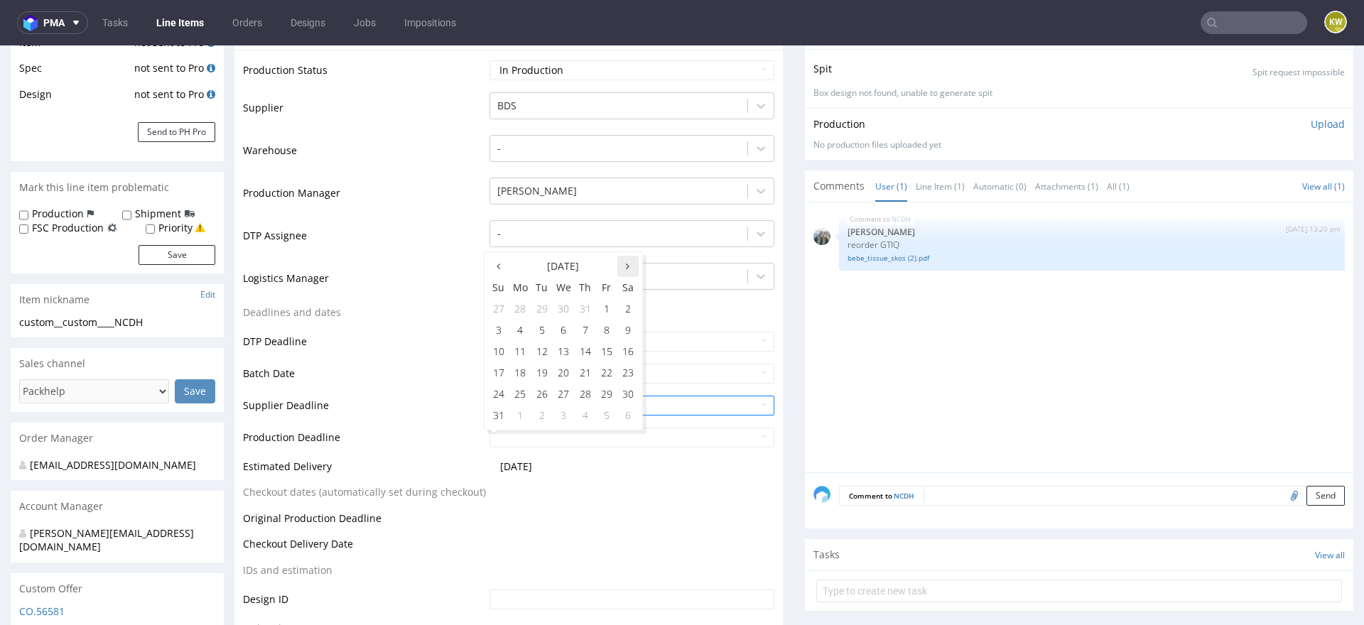
click at [630, 269] on th at bounding box center [627, 266] width 21 height 21
click at [544, 334] on td "9" at bounding box center [541, 330] width 21 height 21
type input "[DATE]"
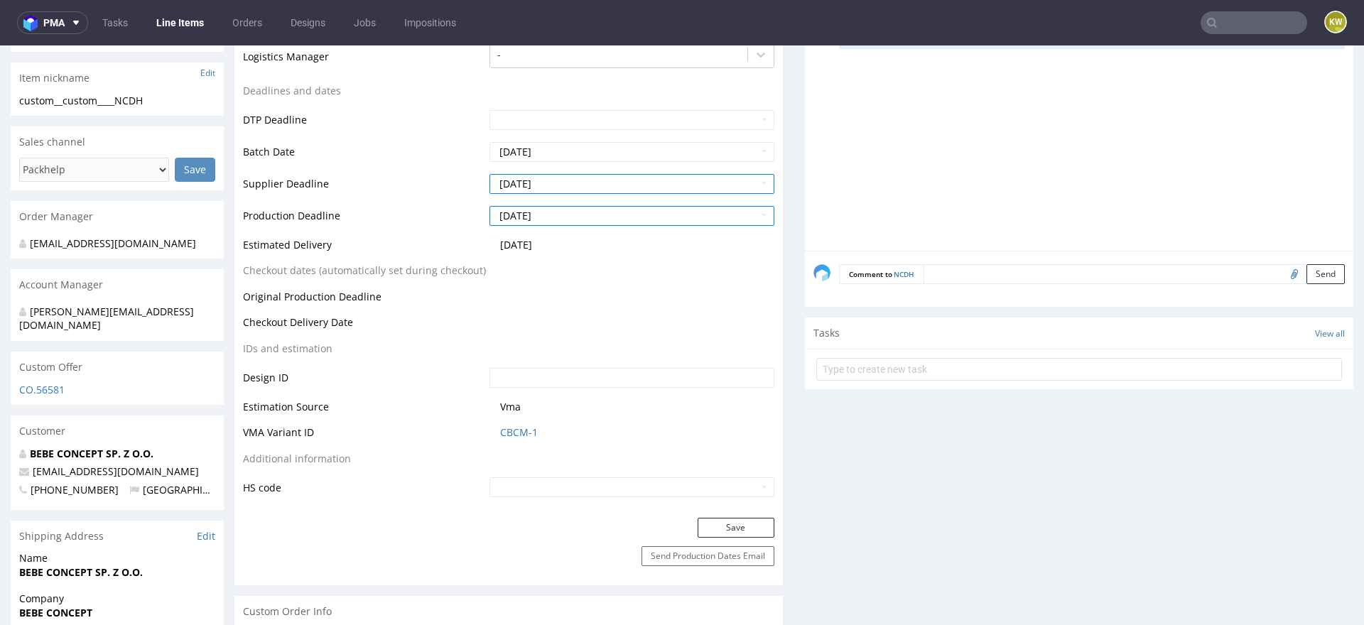
scroll to position [512, 0]
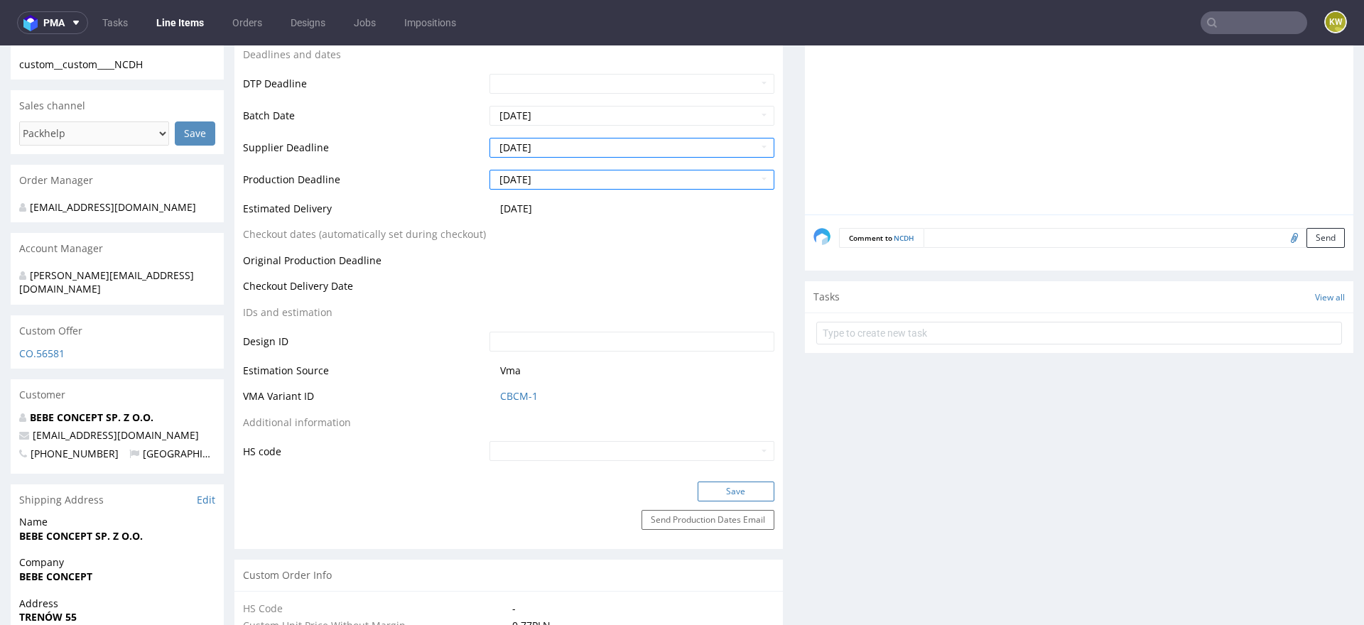
click at [722, 482] on button "Save" at bounding box center [736, 492] width 77 height 20
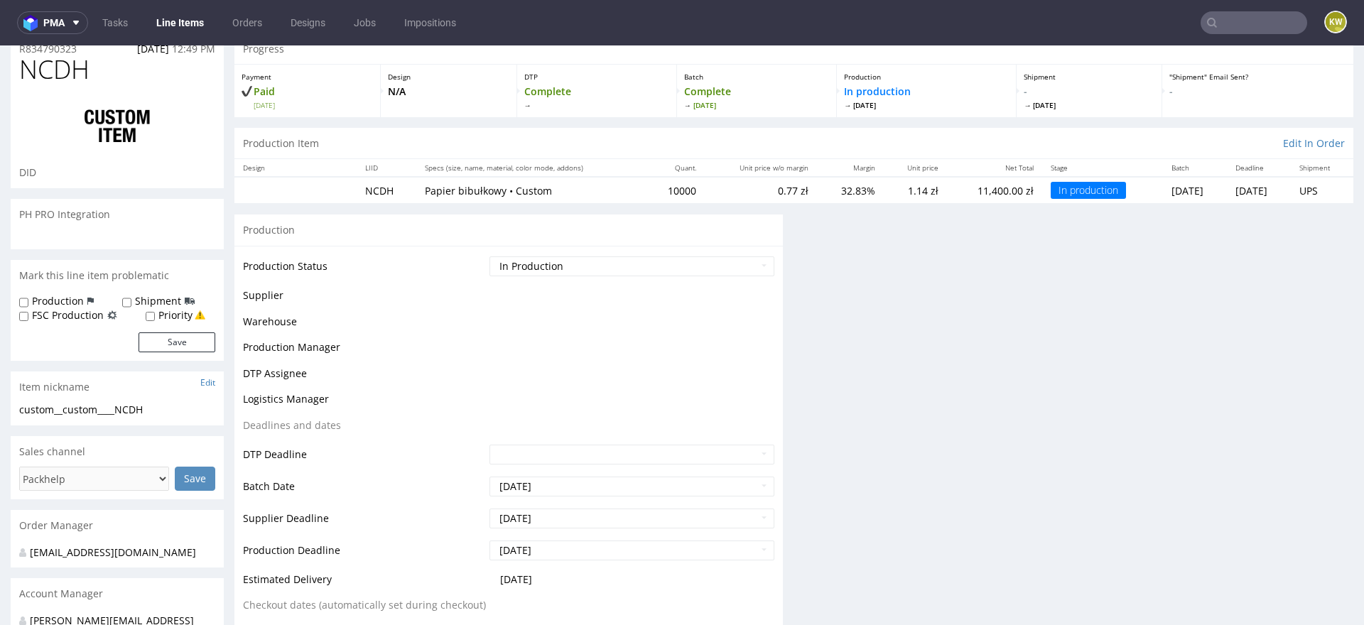
scroll to position [0, 0]
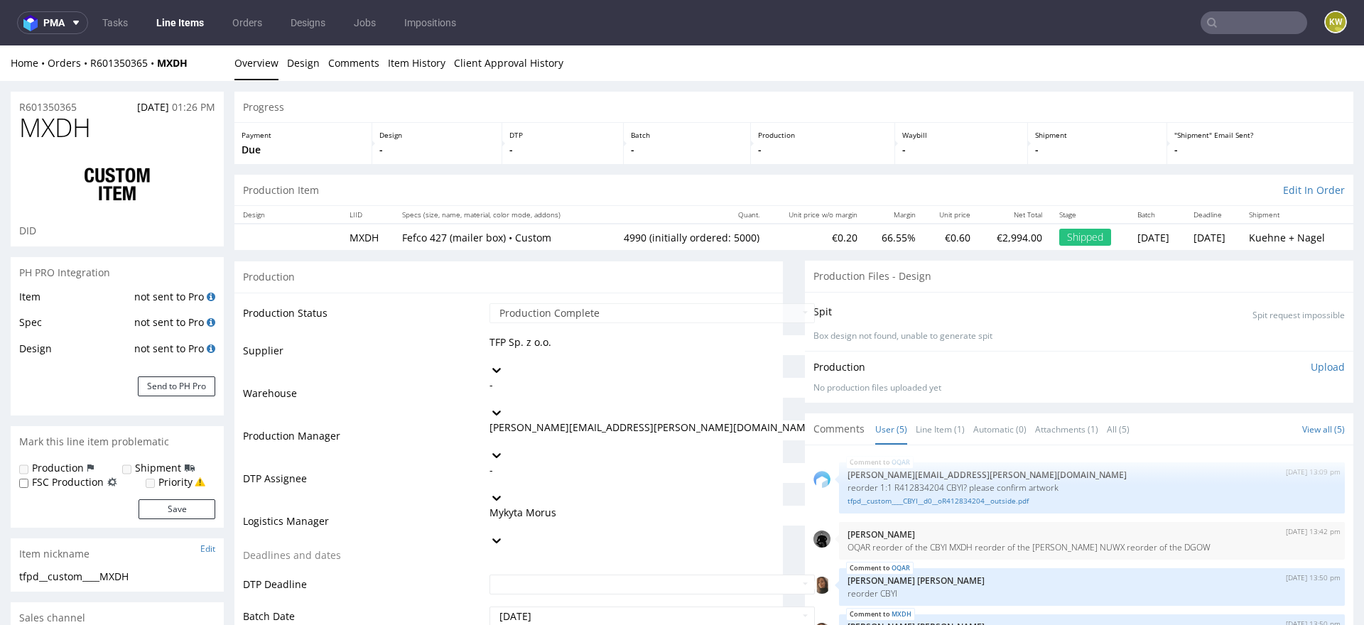
click at [173, 15] on link "Line Items" at bounding box center [180, 22] width 65 height 23
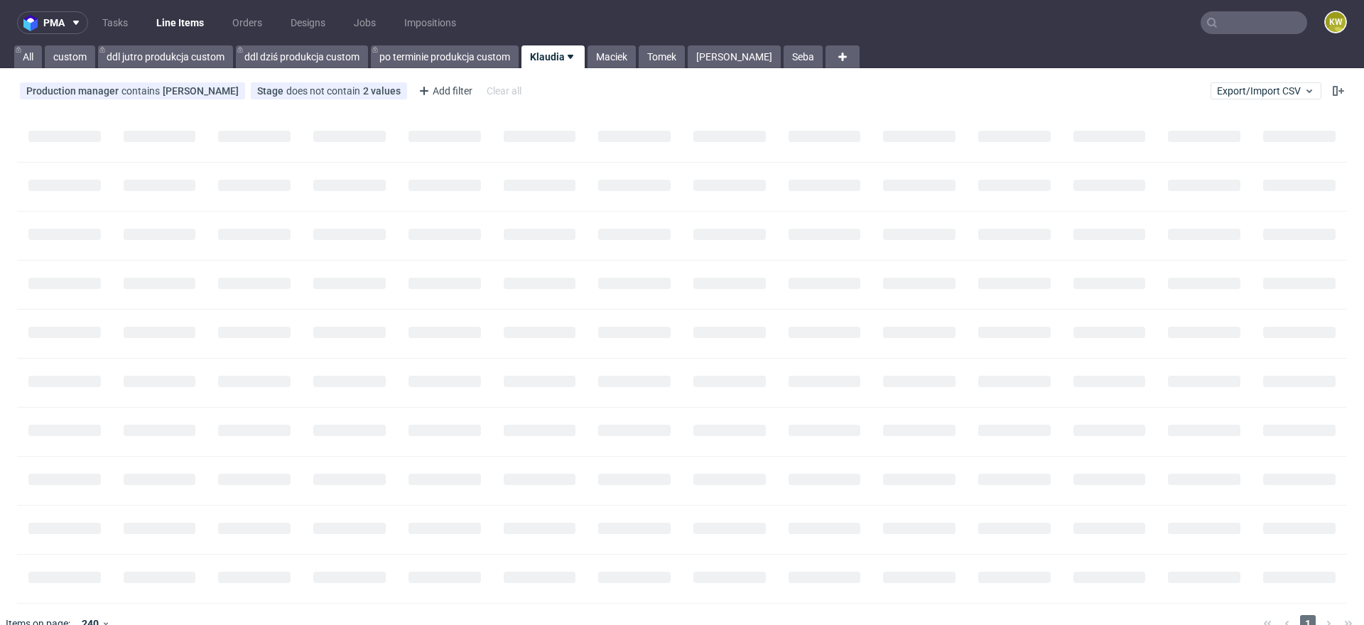
click at [548, 49] on link "Klaudia" at bounding box center [552, 56] width 63 height 23
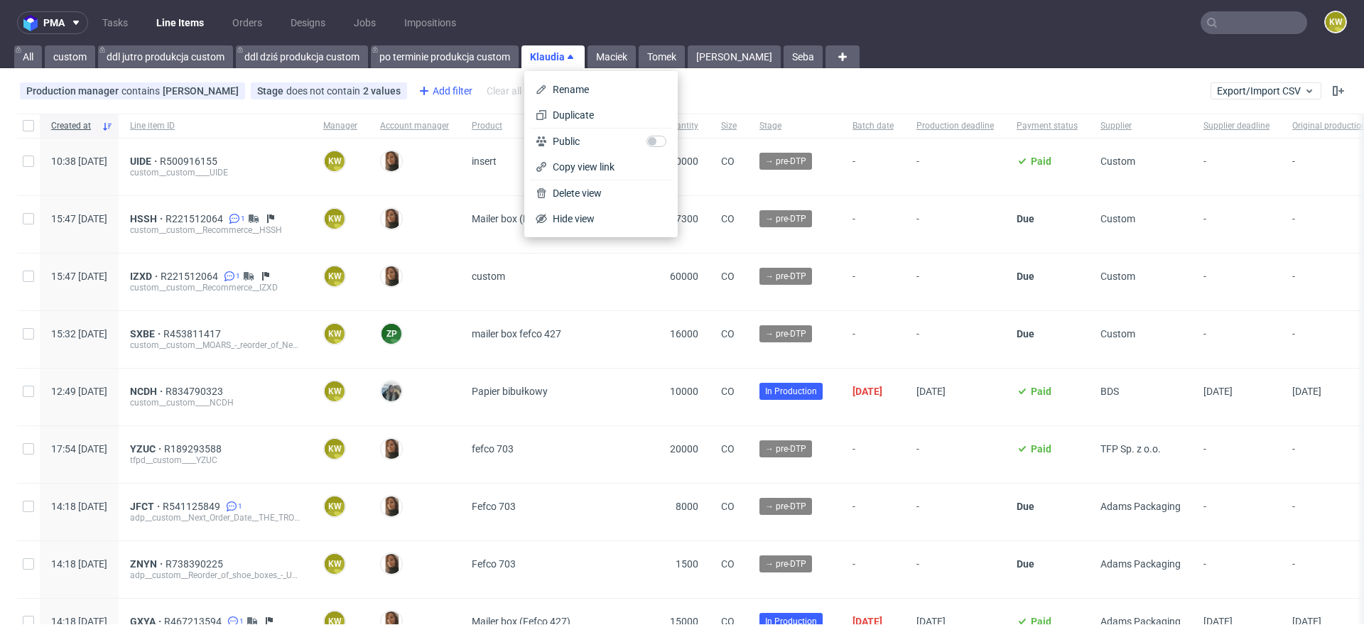
click at [447, 87] on div "Add filter" at bounding box center [444, 91] width 63 height 23
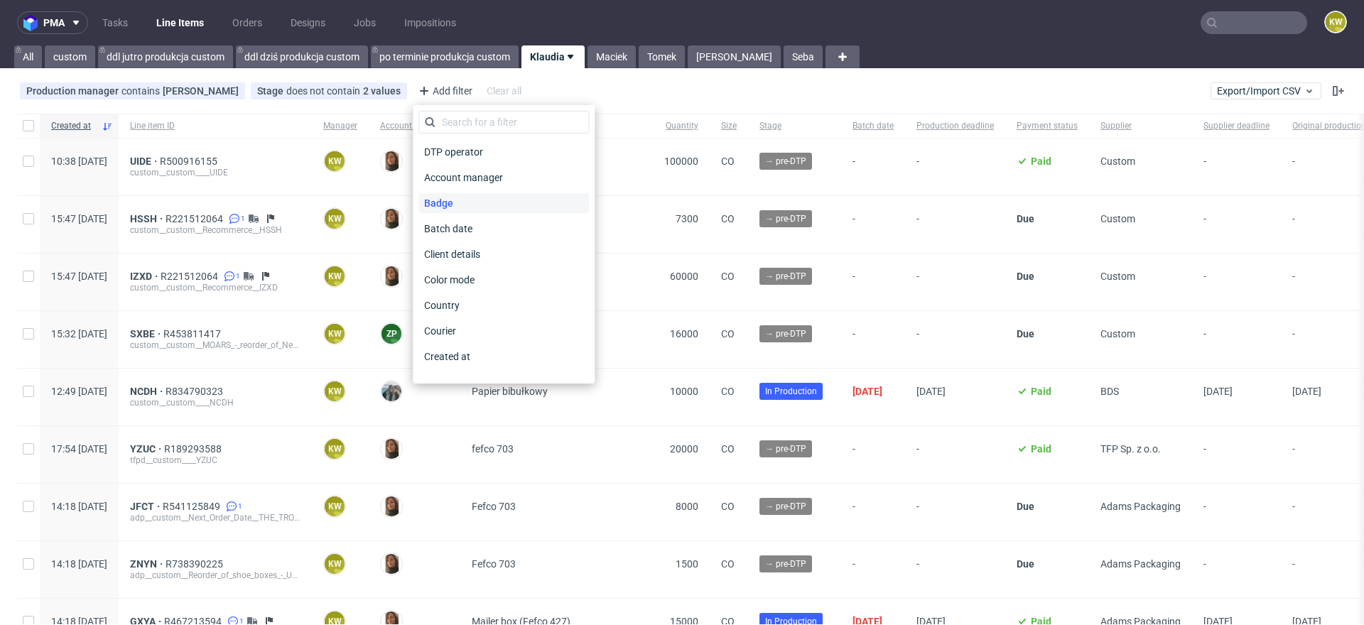
scroll to position [1117, 0]
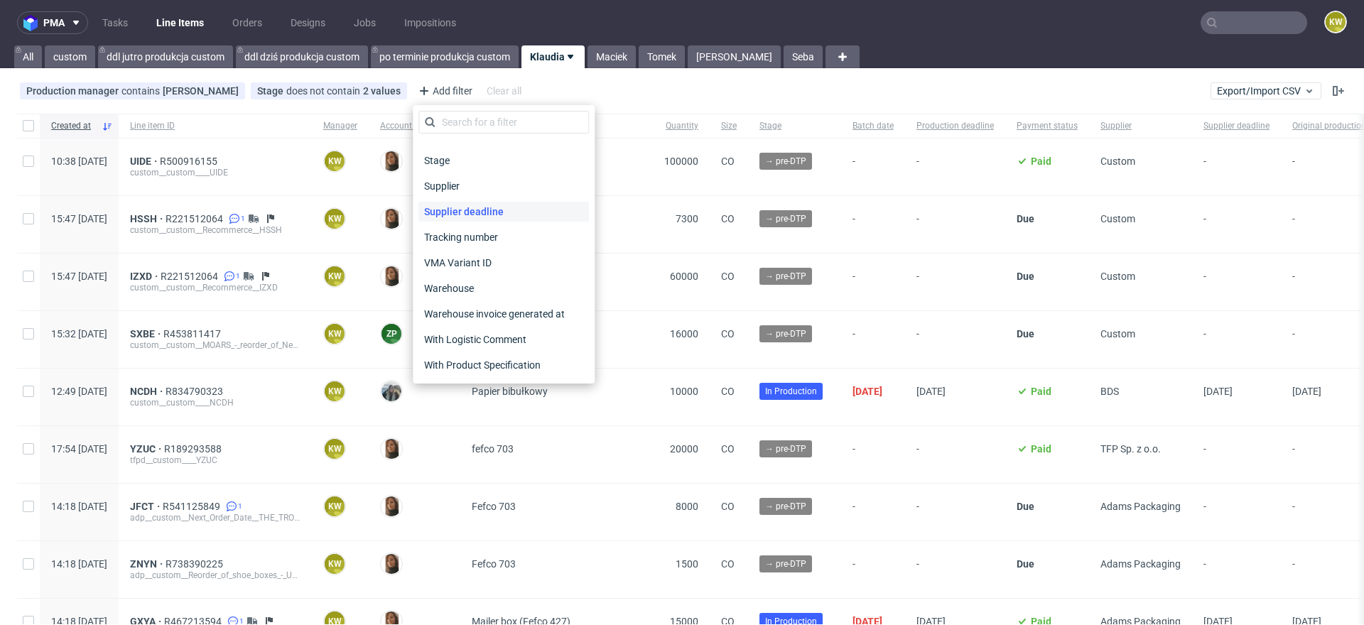
click at [472, 215] on span "Supplier deadline" at bounding box center [463, 212] width 91 height 20
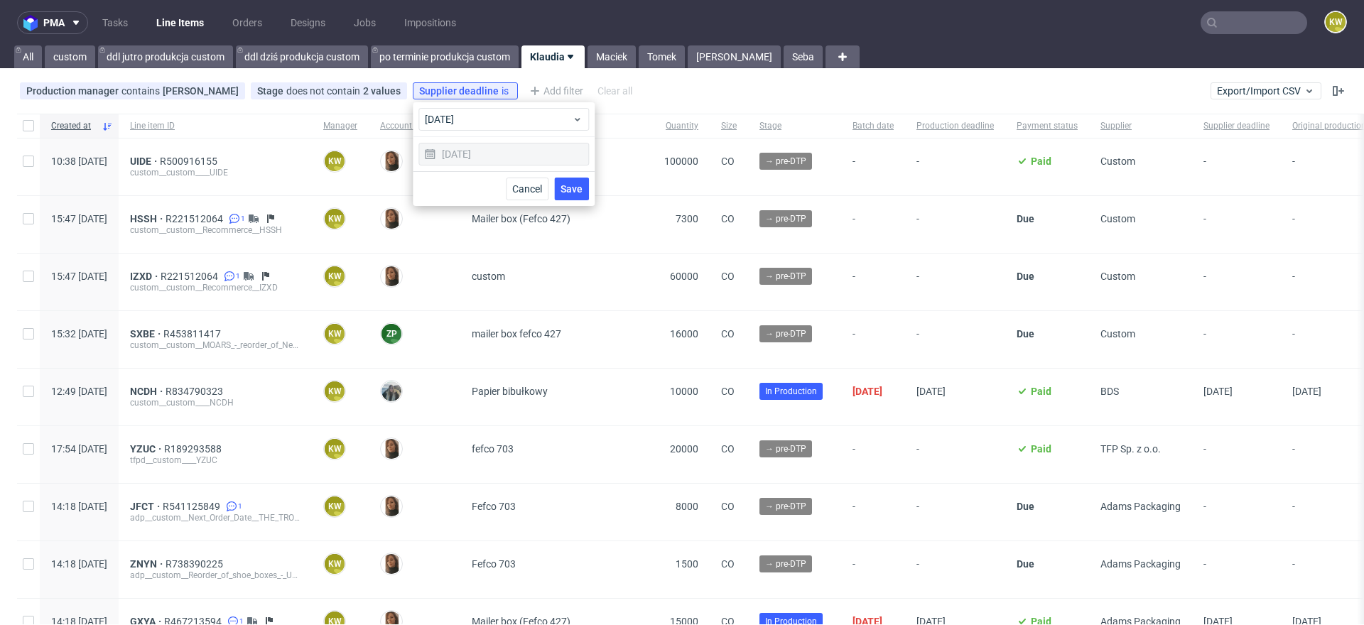
click at [593, 190] on div "Cancel Save" at bounding box center [504, 188] width 182 height 35
click at [580, 190] on span "Save" at bounding box center [571, 189] width 22 height 10
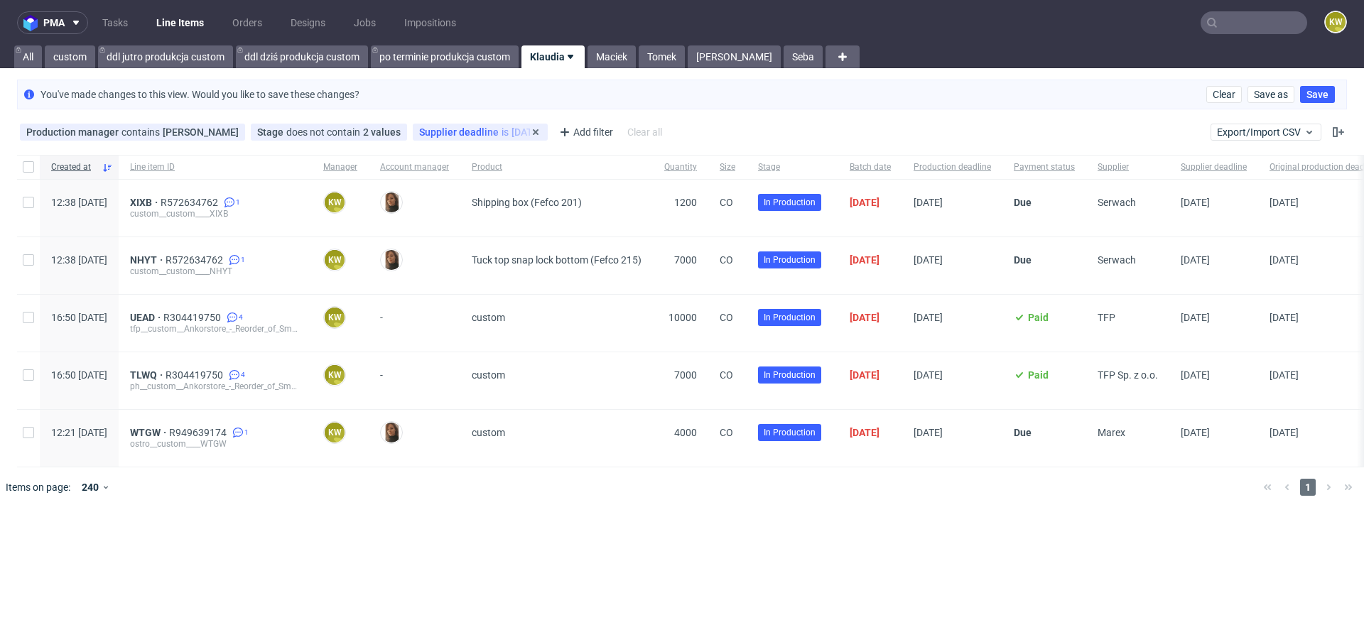
click at [470, 134] on span "Supplier deadline" at bounding box center [460, 131] width 82 height 11
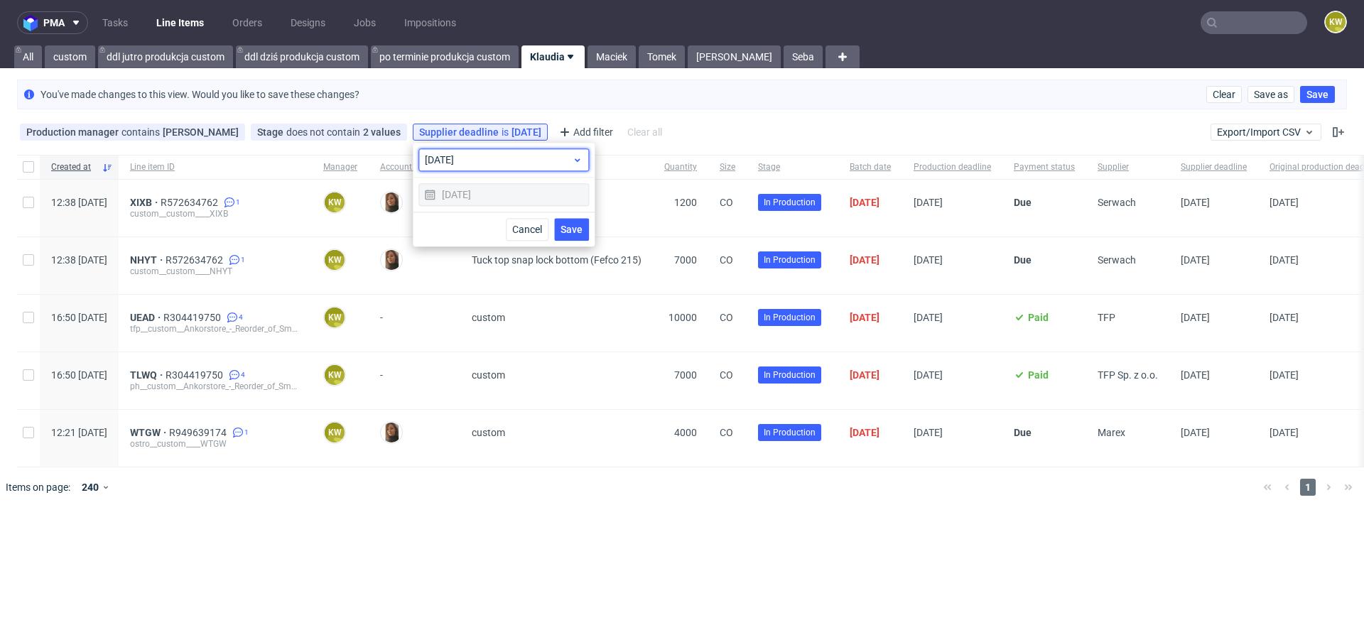
click at [450, 165] on span "today" at bounding box center [498, 160] width 147 height 14
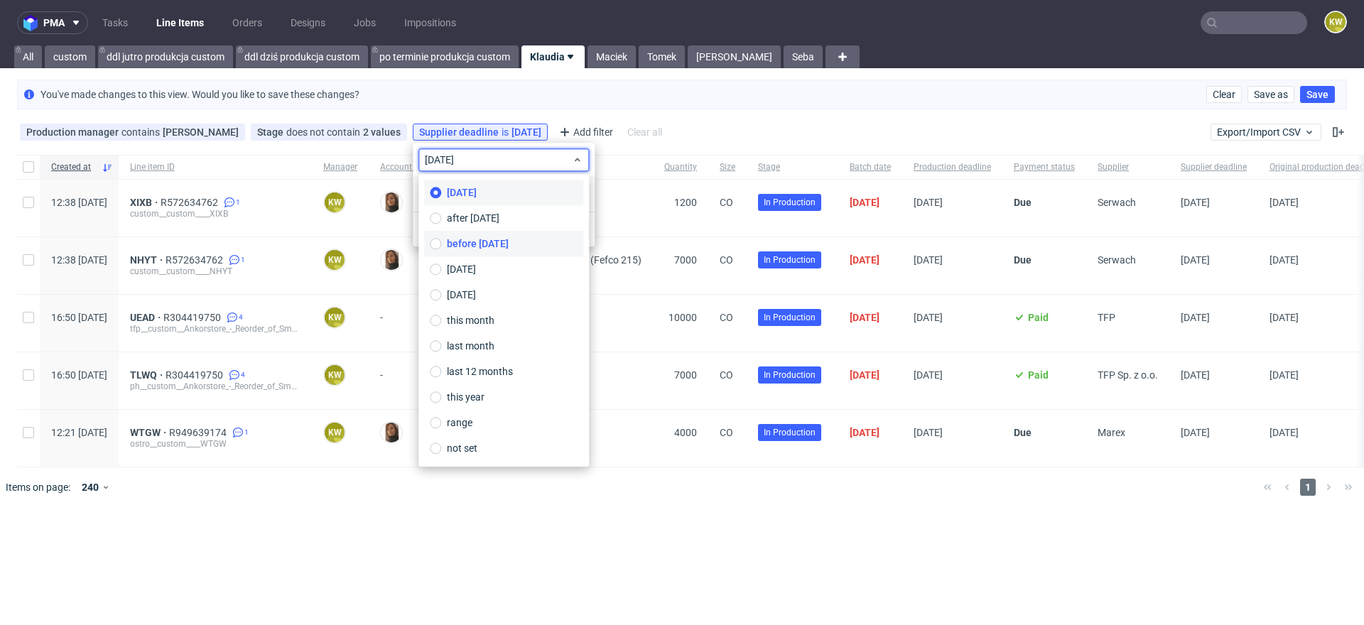
click at [467, 234] on label "before today" at bounding box center [503, 244] width 159 height 26
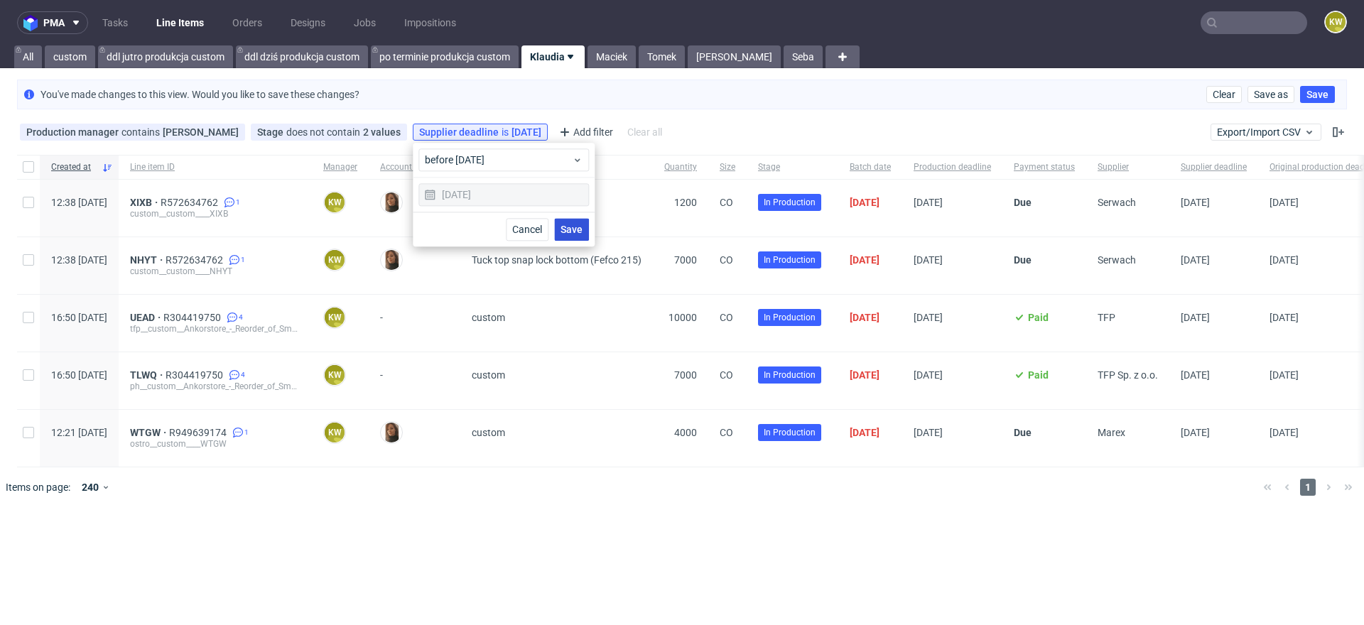
click at [571, 236] on button "Save" at bounding box center [571, 229] width 35 height 23
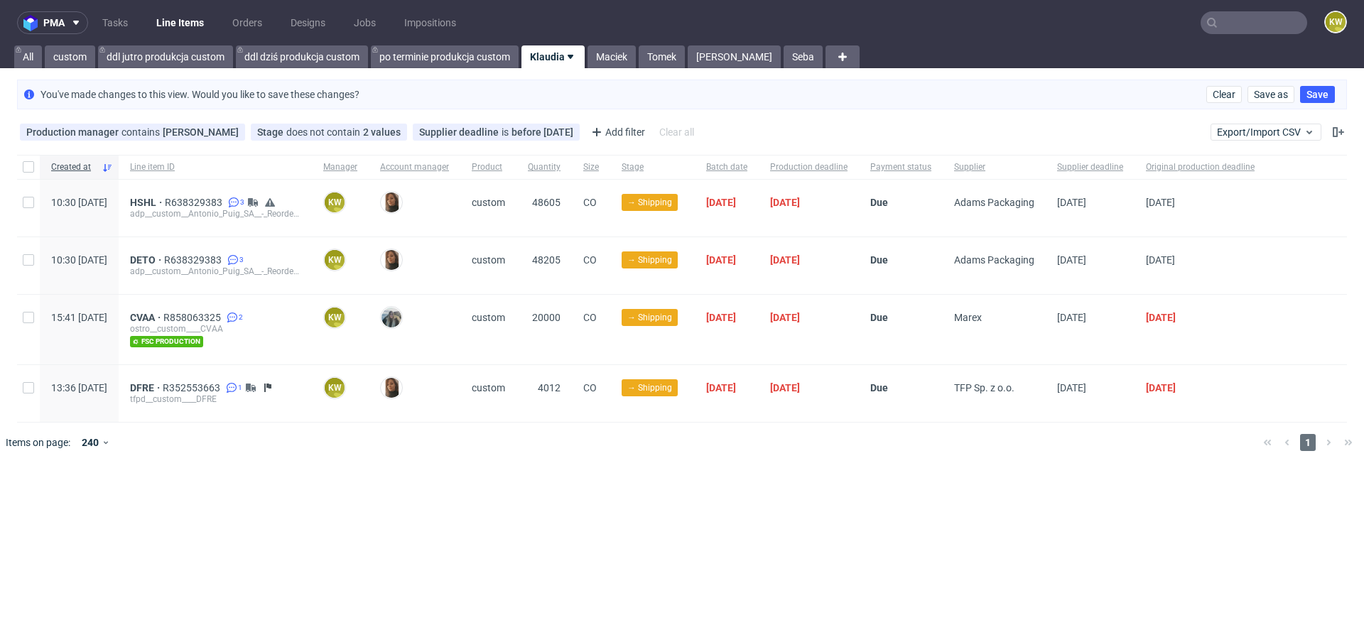
click at [1255, 16] on input "text" at bounding box center [1253, 22] width 107 height 23
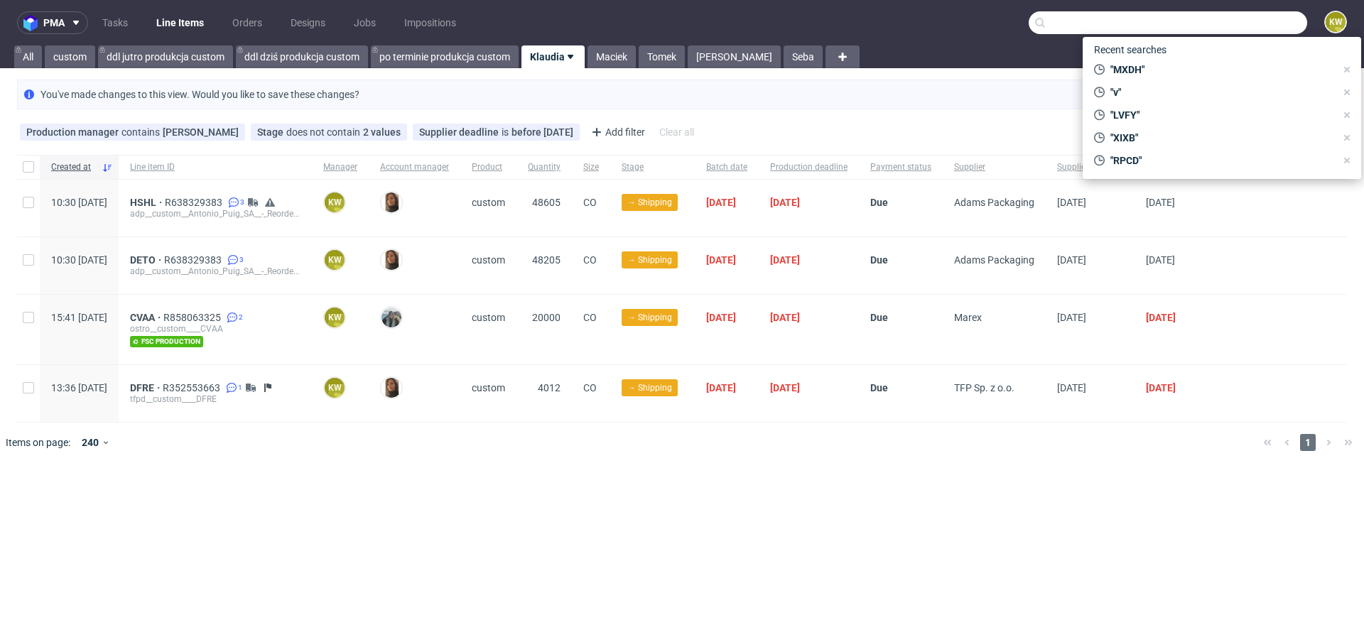
paste input "XJNV"
type input "XJNV"
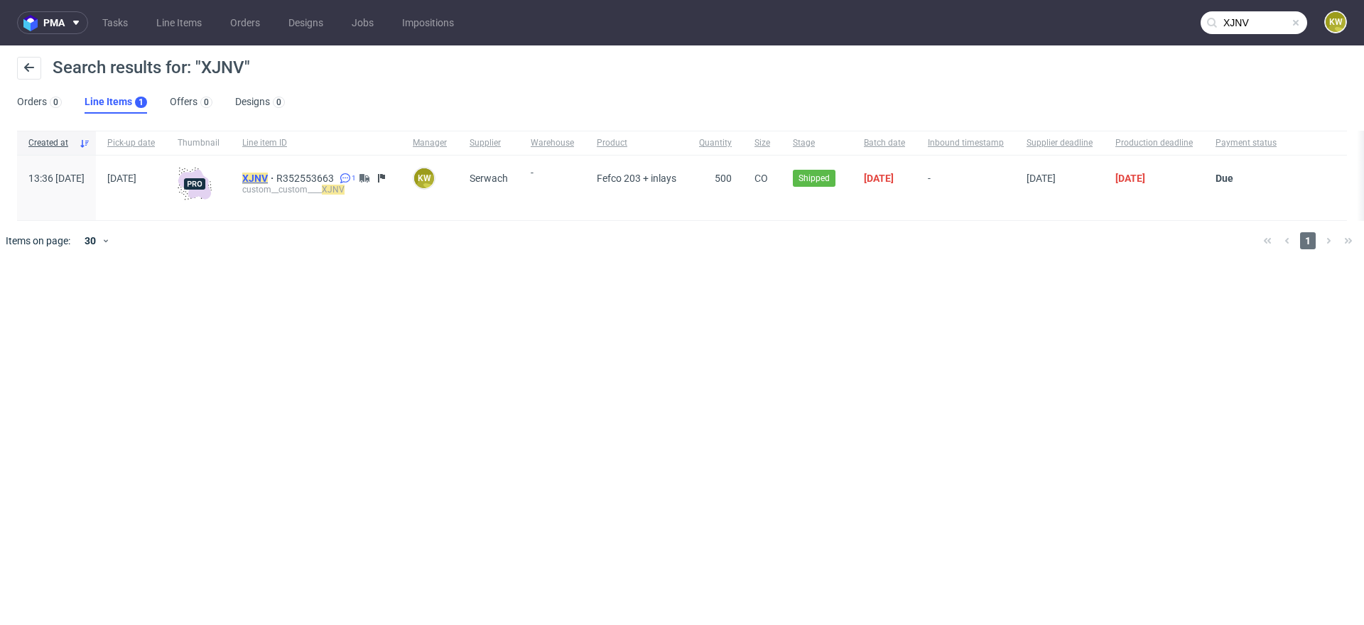
click at [268, 177] on mark "XJNV" at bounding box center [255, 178] width 26 height 11
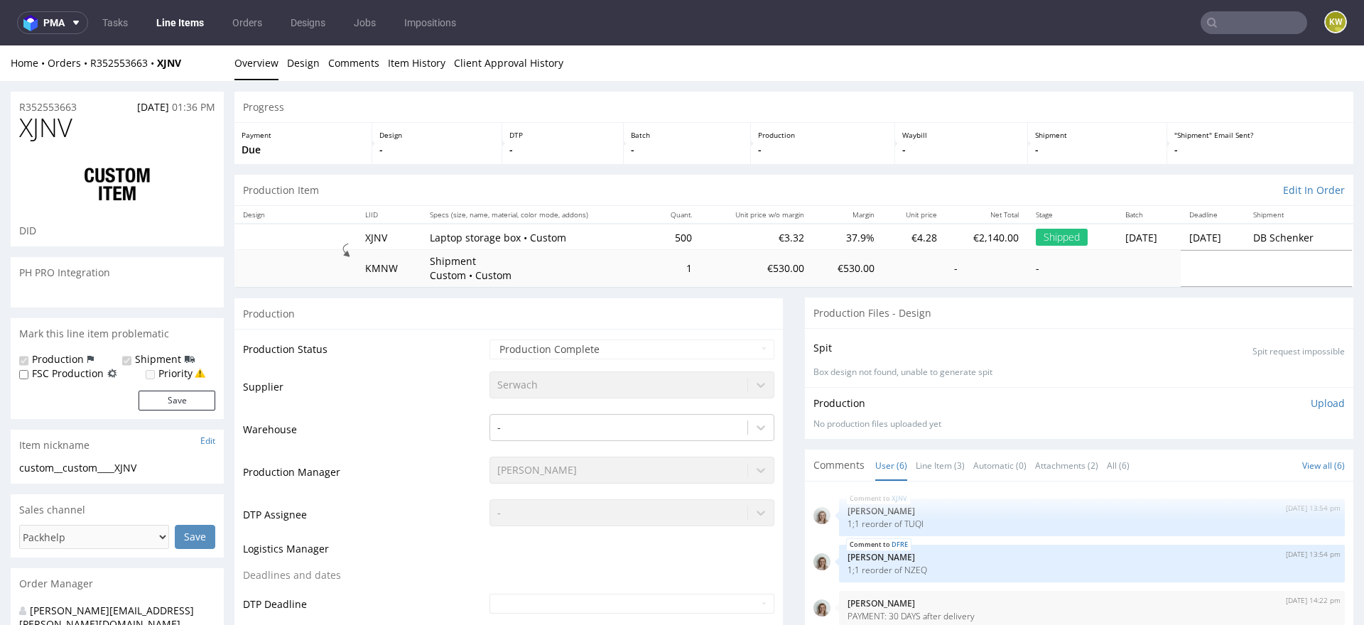
scroll to position [72, 0]
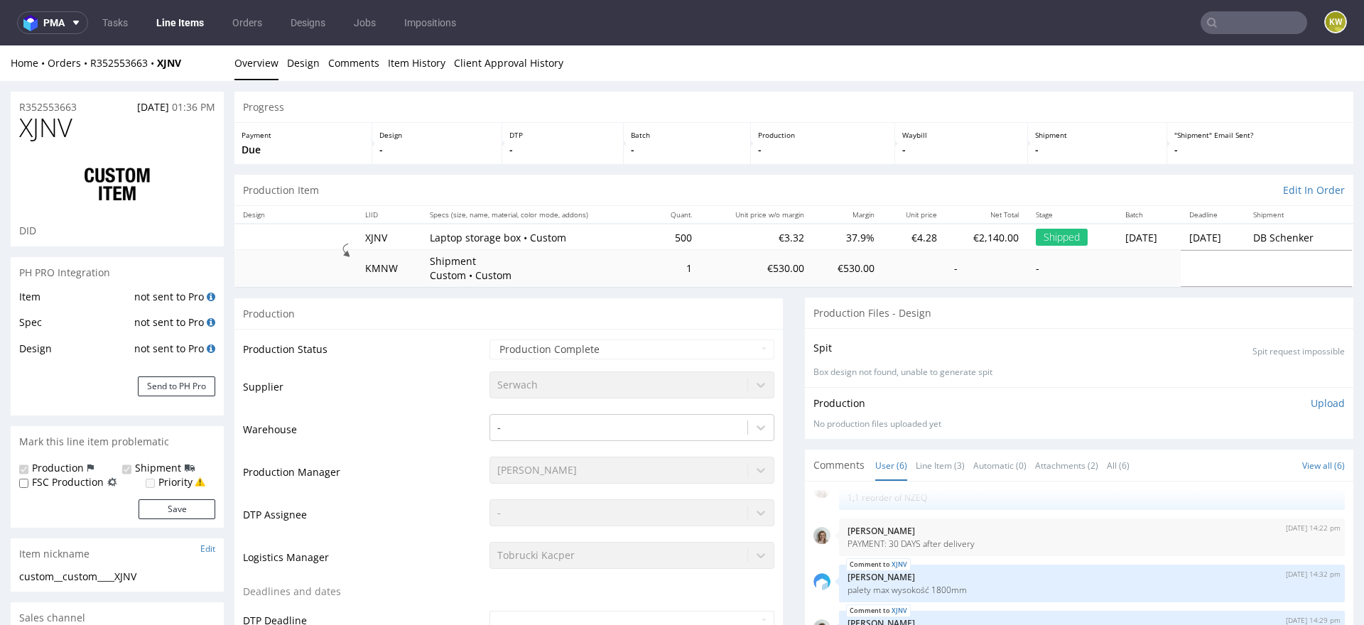
click at [1252, 23] on input "text" at bounding box center [1253, 22] width 107 height 23
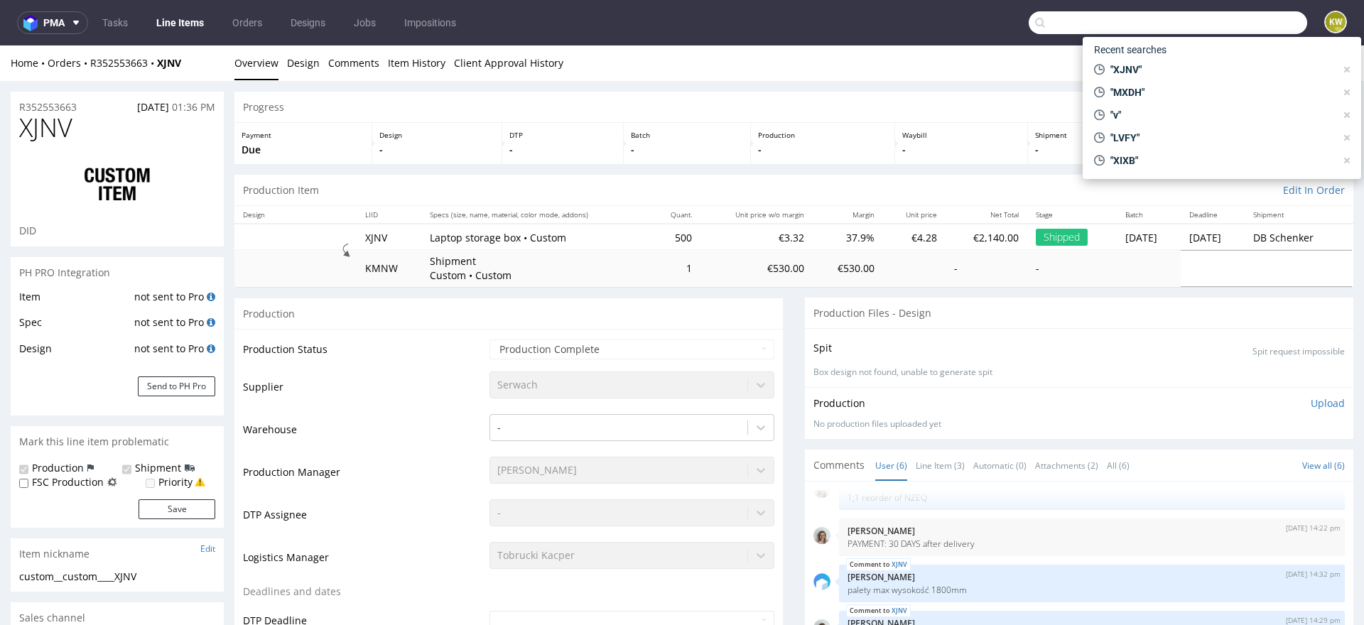
paste input "TLWQ"
type input "TLWQ"
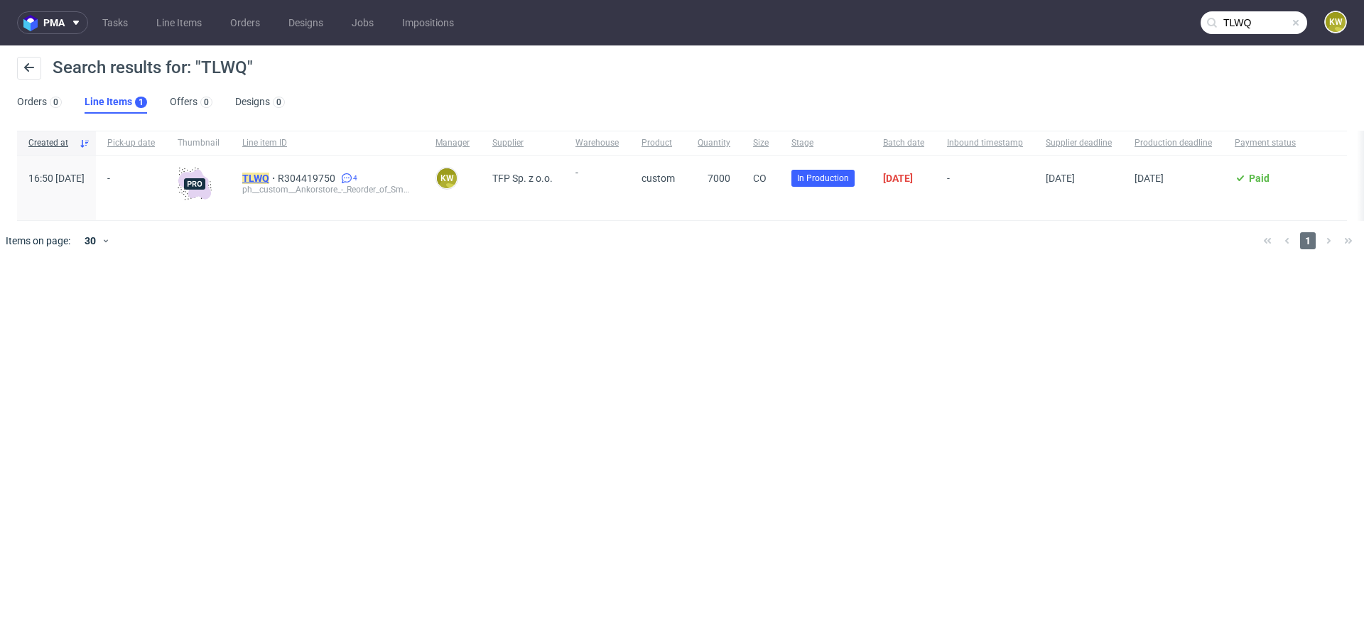
click at [269, 175] on mark "TLWQ" at bounding box center [255, 178] width 27 height 11
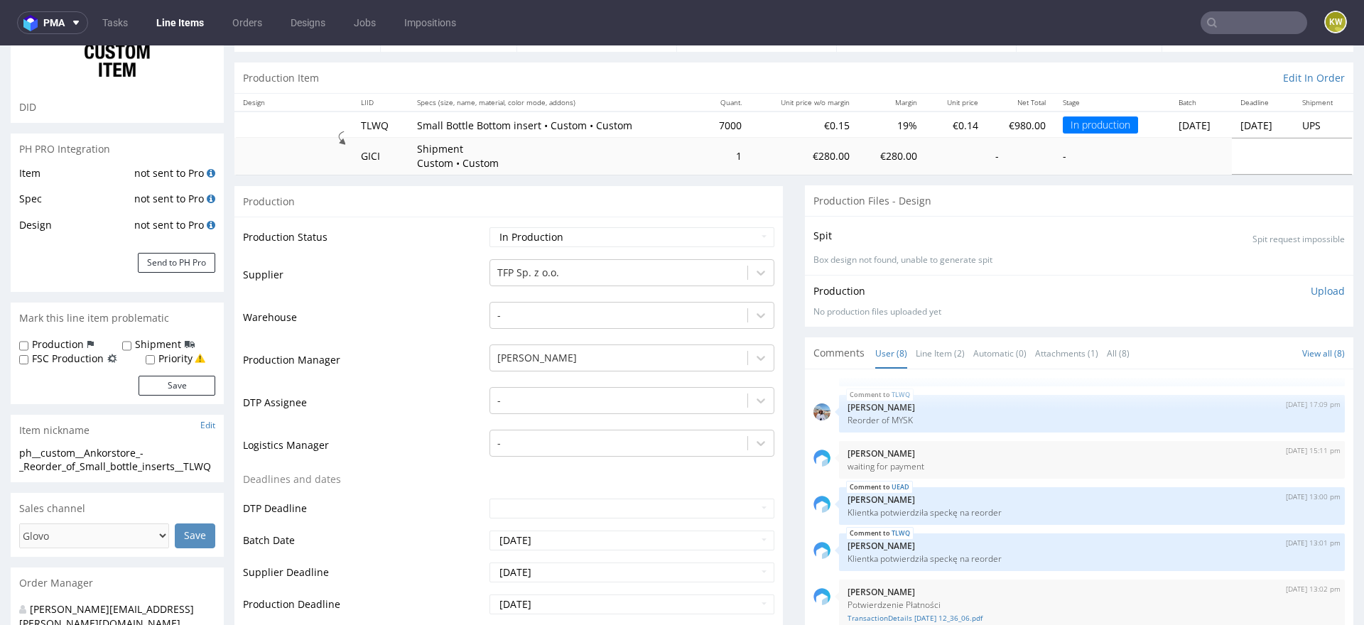
scroll to position [168, 0]
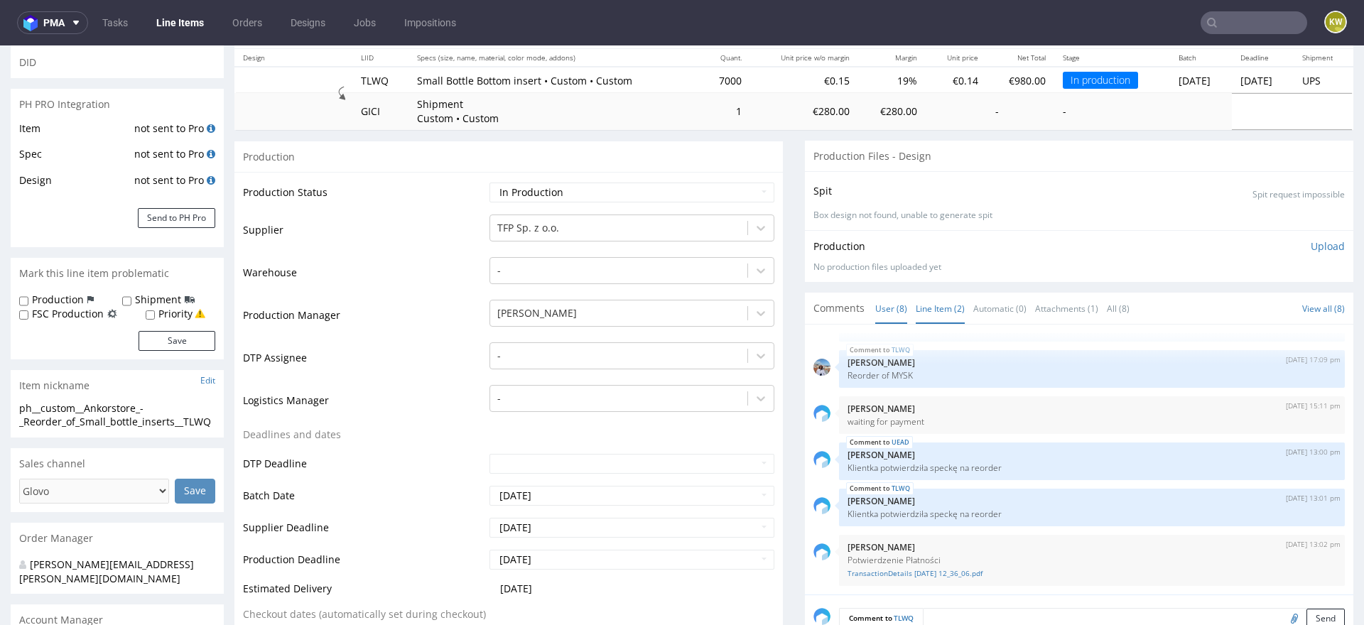
click at [921, 306] on link "Line Item (2)" at bounding box center [940, 308] width 49 height 31
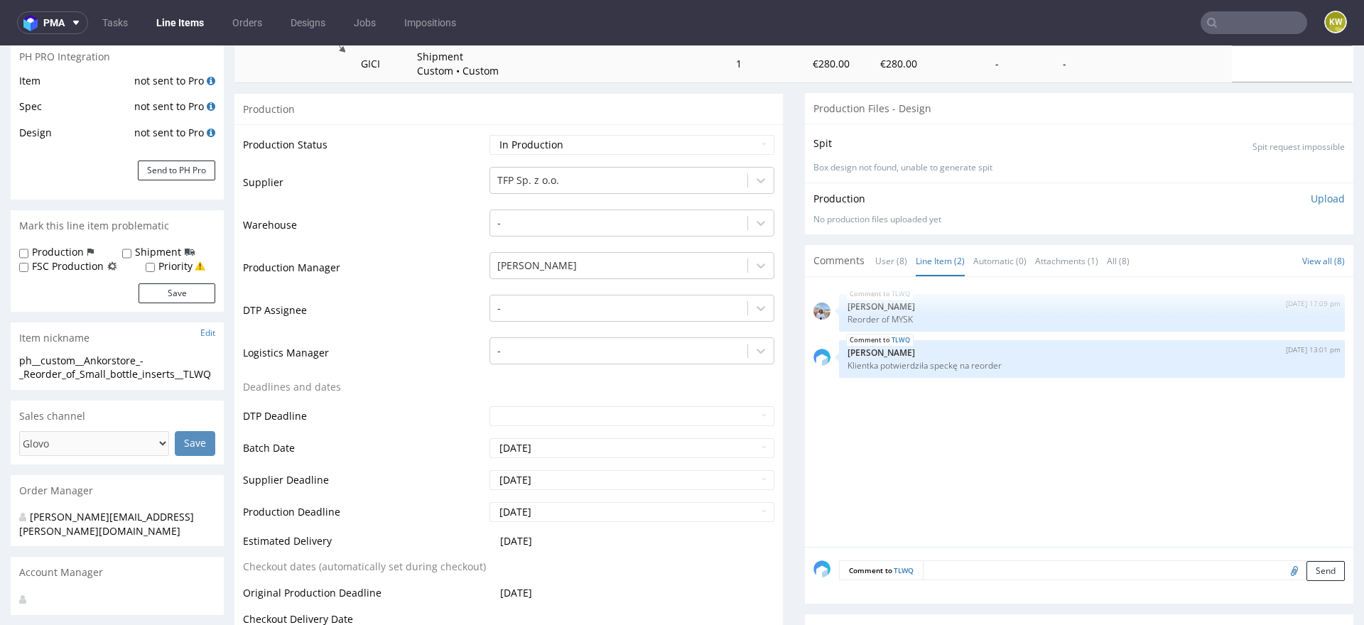
scroll to position [215, 0]
click at [860, 436] on div "TLWQ 11th Aug 25 | 17:09 pm Marta Kozłowska Reorder of MYSK TLWQ 14th Aug 25 | …" at bounding box center [1083, 417] width 540 height 261
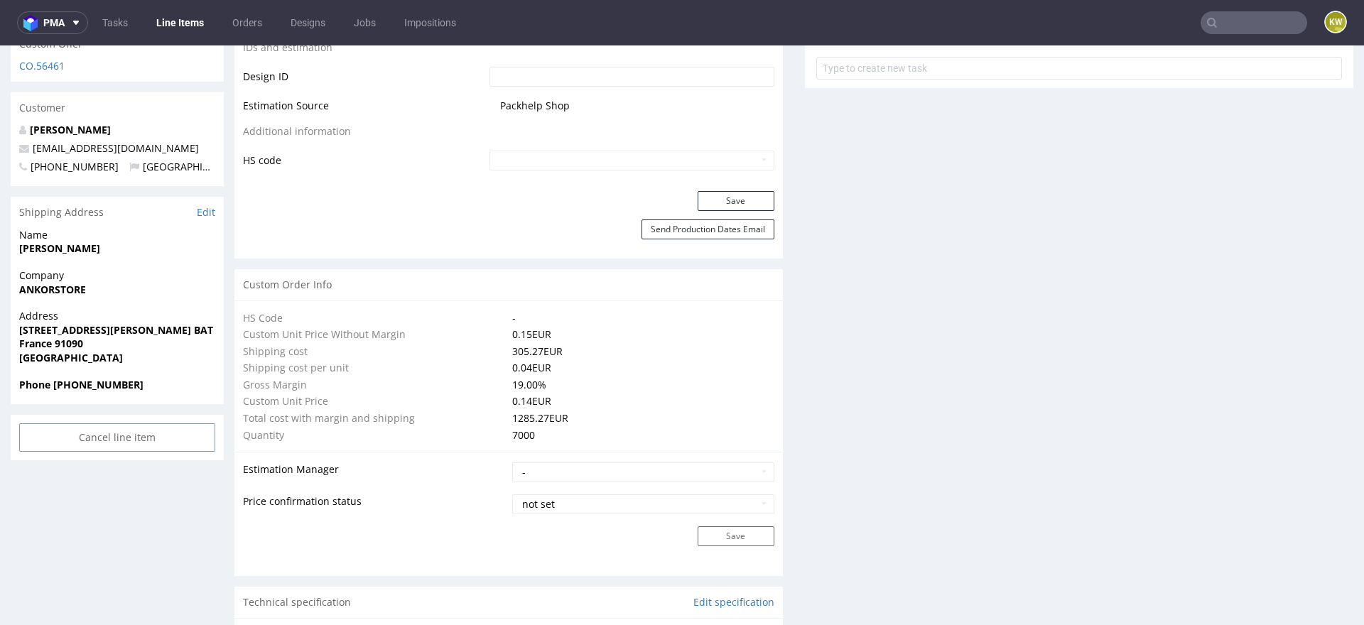
scroll to position [0, 0]
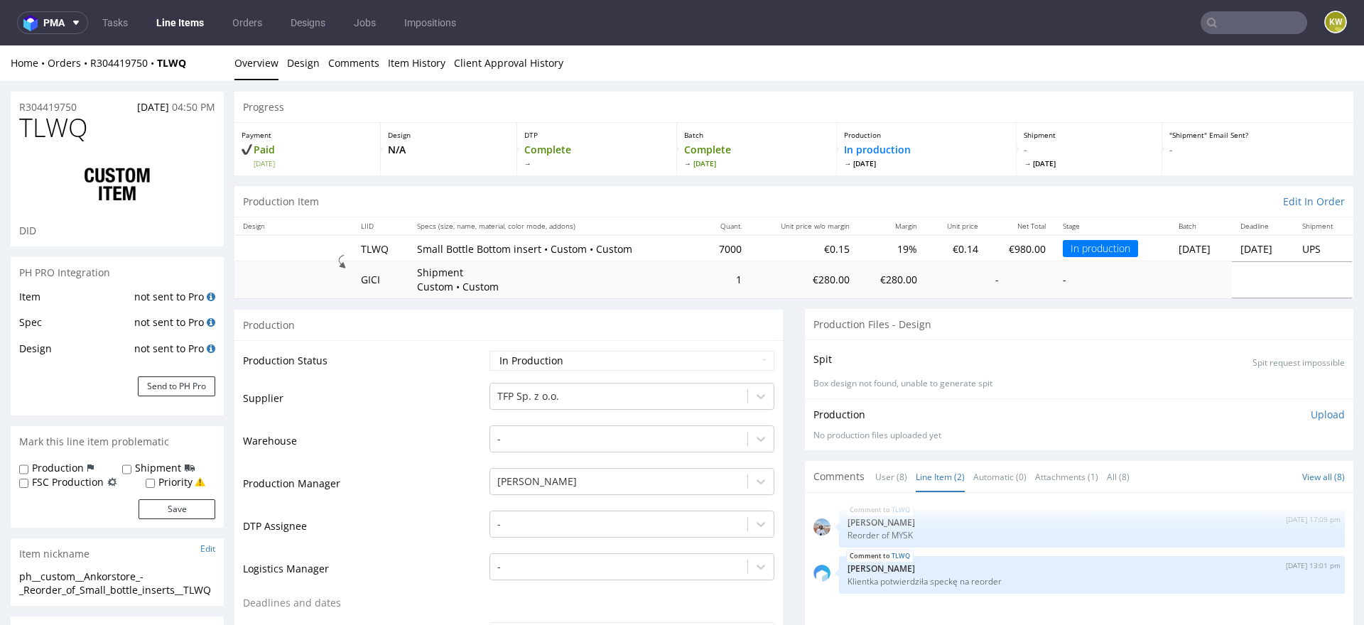
click at [57, 134] on span "TLWQ" at bounding box center [53, 128] width 69 height 28
copy span "TLWQ"
click at [1212, 23] on input "text" at bounding box center [1253, 22] width 107 height 23
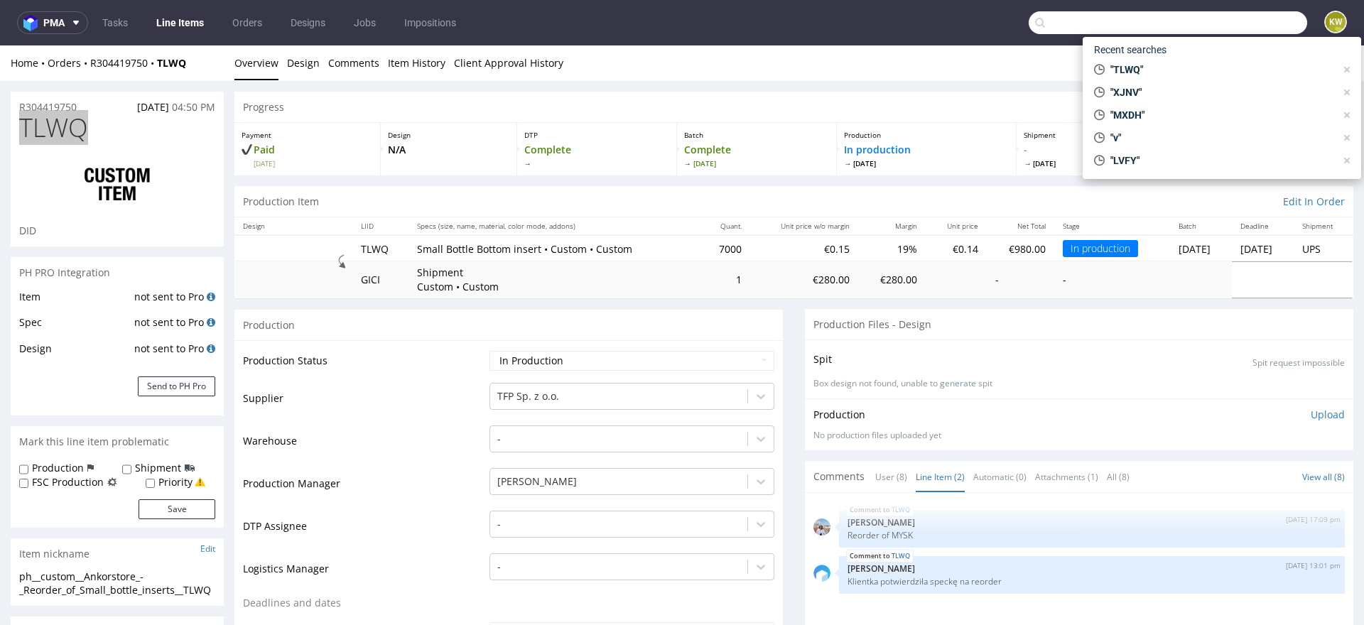
paste input "XAWS"
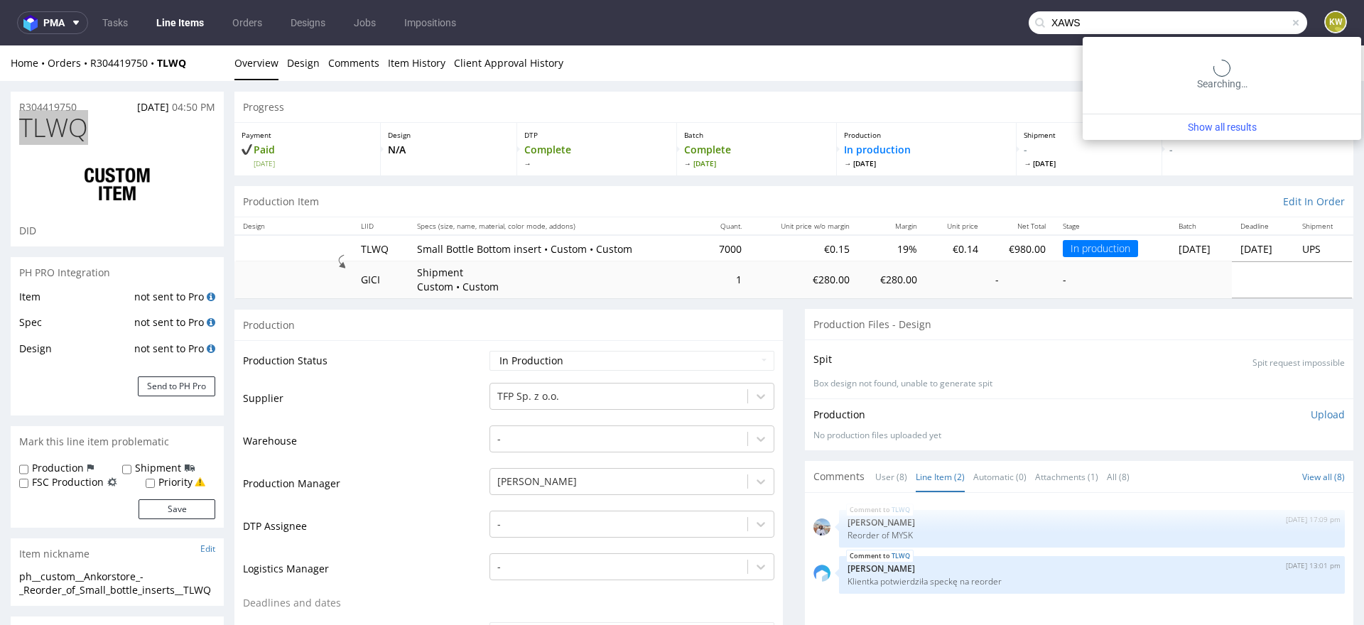
type input "XAWS"
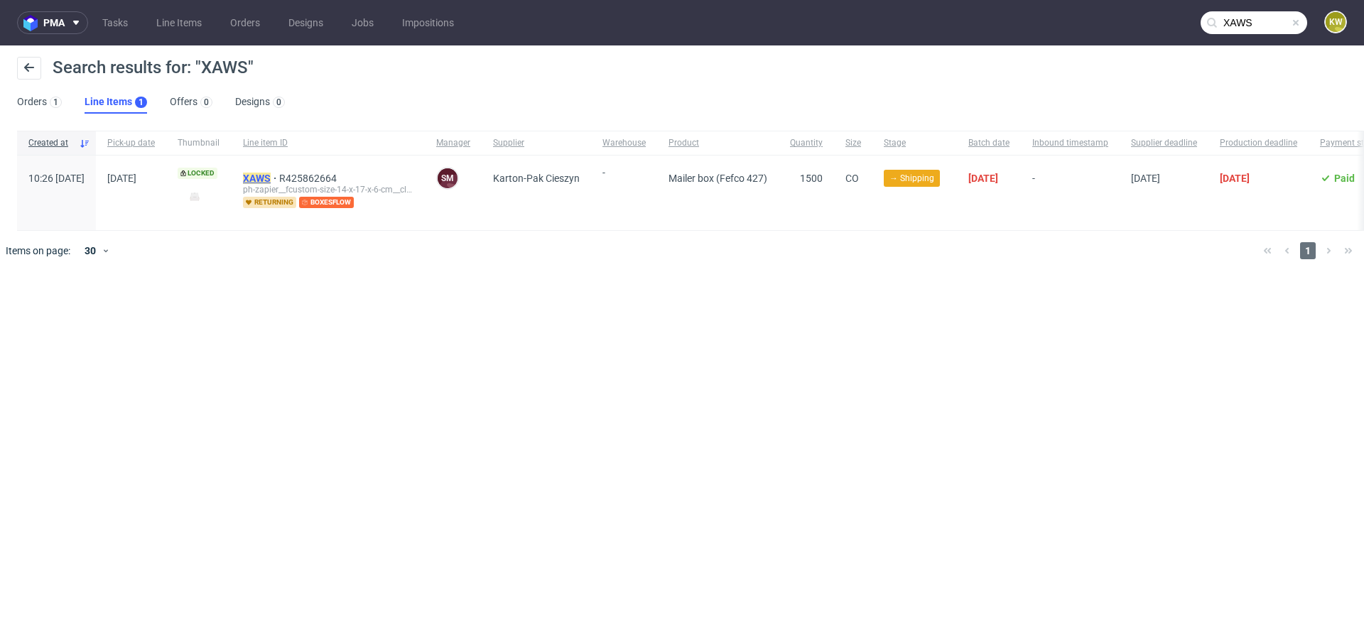
click at [271, 176] on mark "XAWS" at bounding box center [257, 178] width 28 height 11
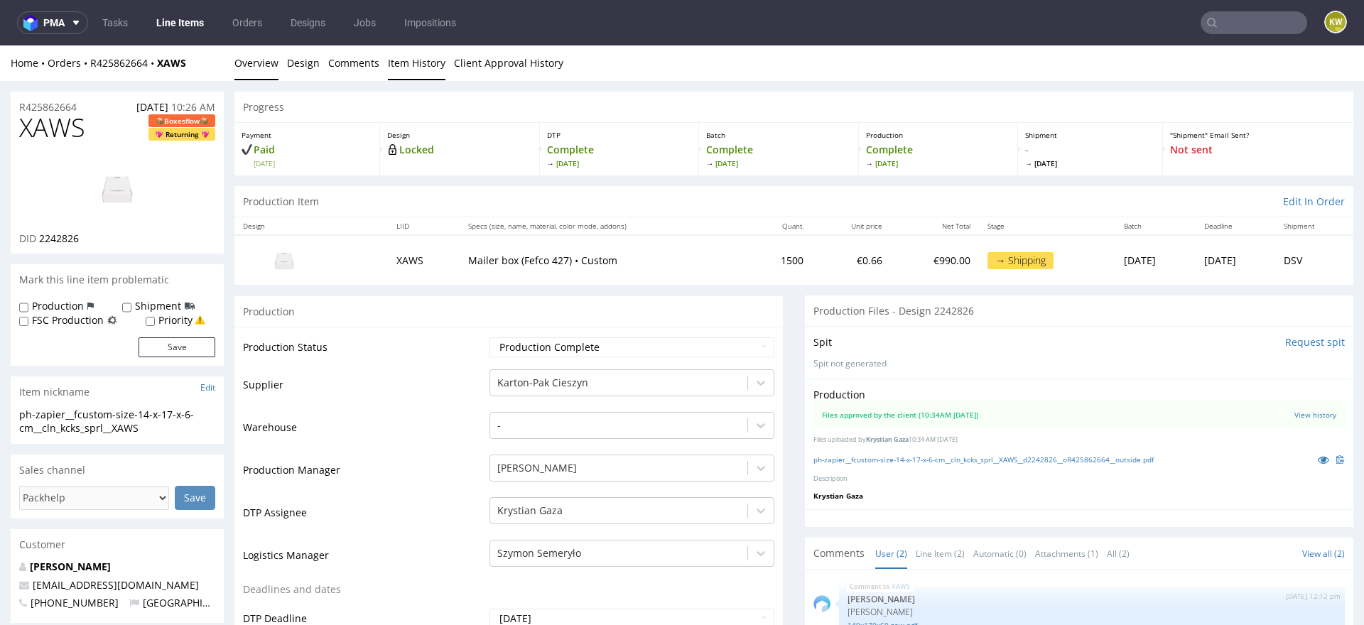
click at [410, 64] on link "Item History" at bounding box center [417, 62] width 58 height 35
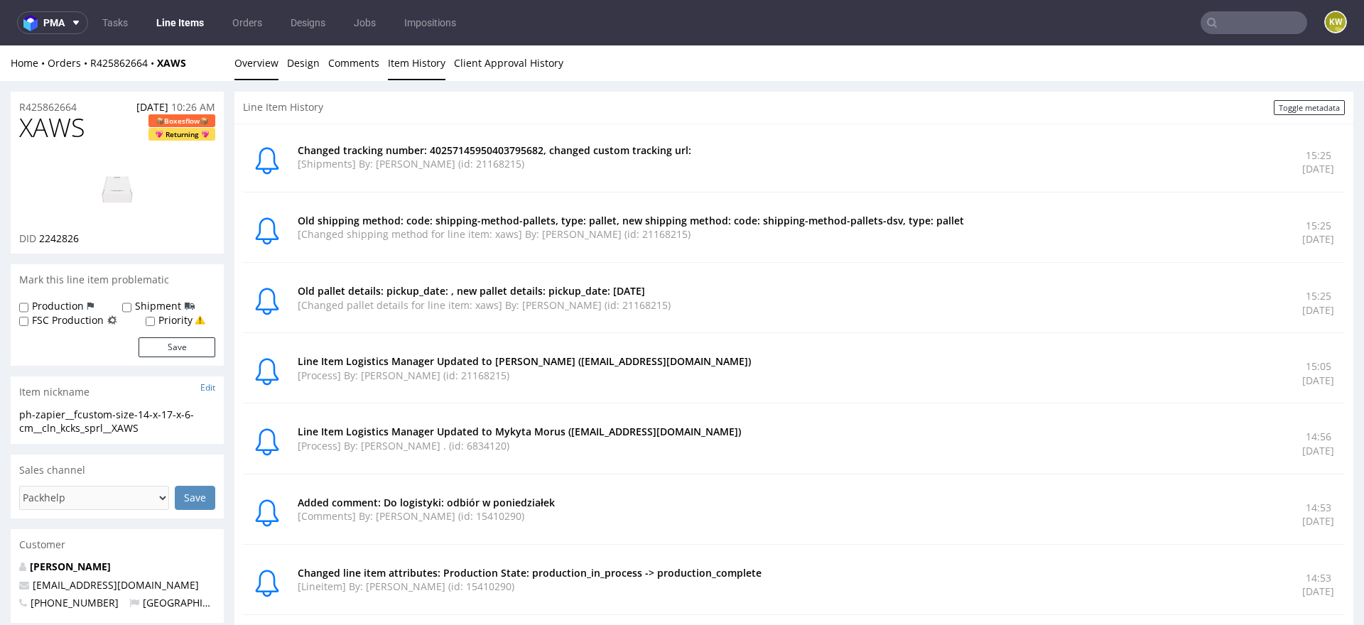
click at [260, 67] on link "Overview" at bounding box center [256, 62] width 44 height 35
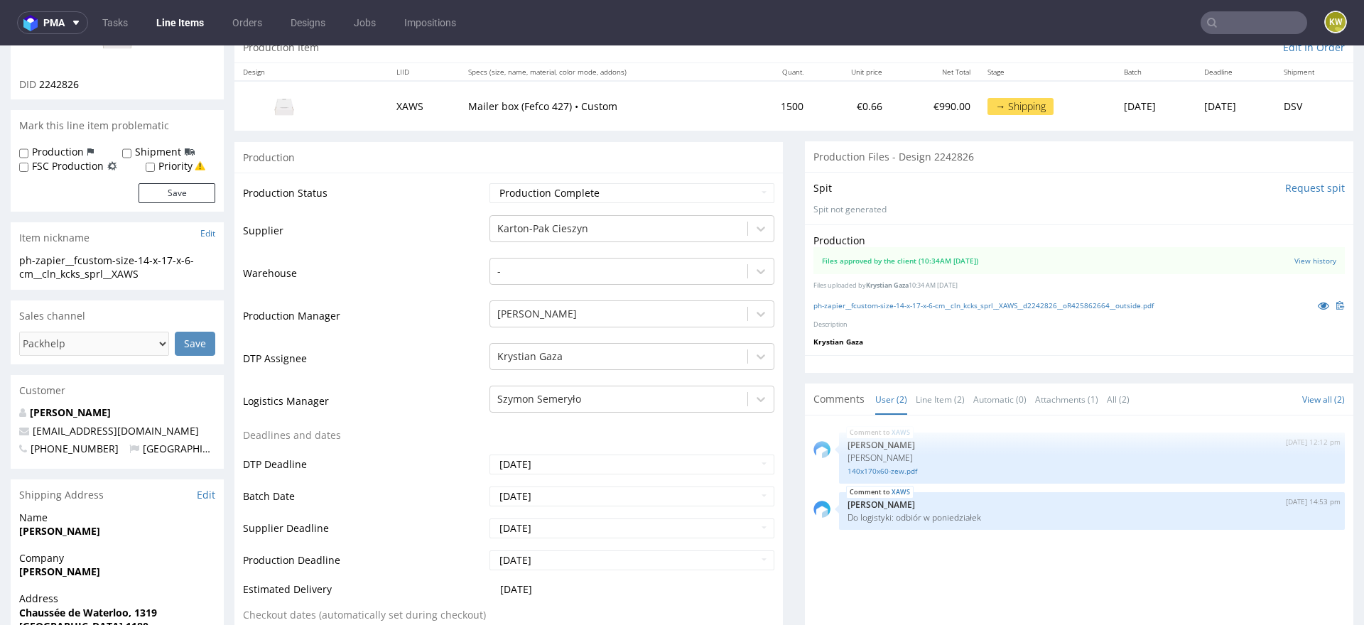
scroll to position [169, 0]
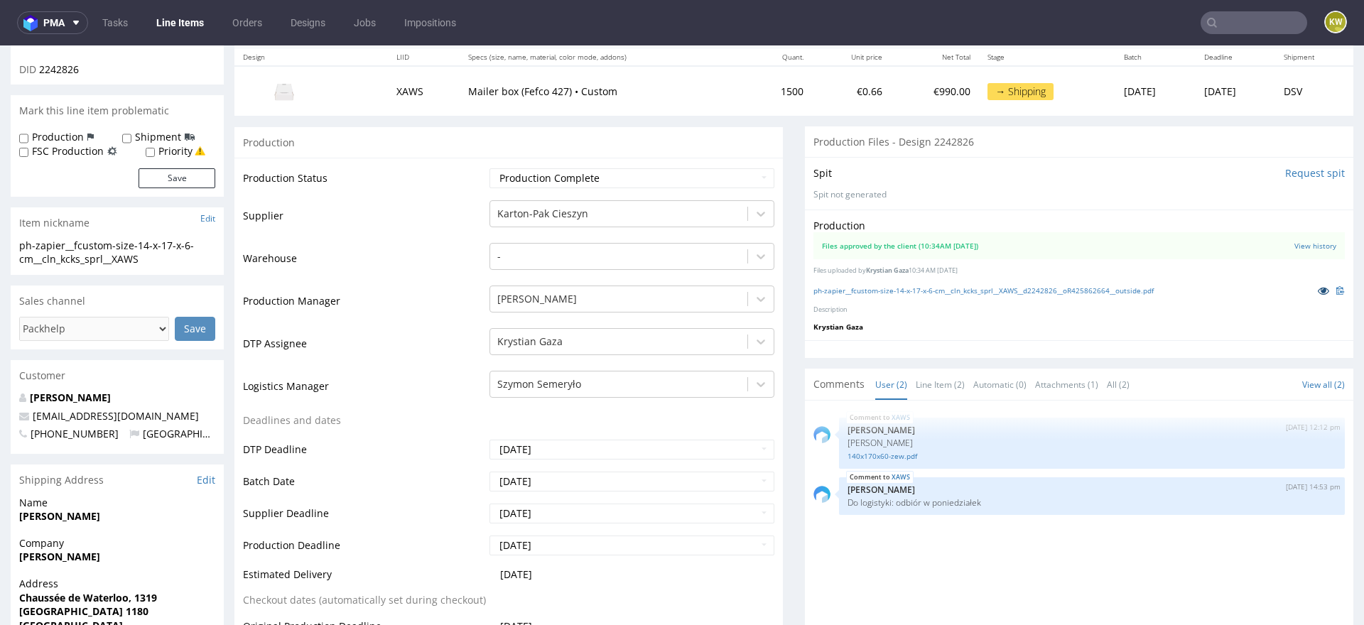
click at [1318, 288] on icon at bounding box center [1323, 291] width 11 height 10
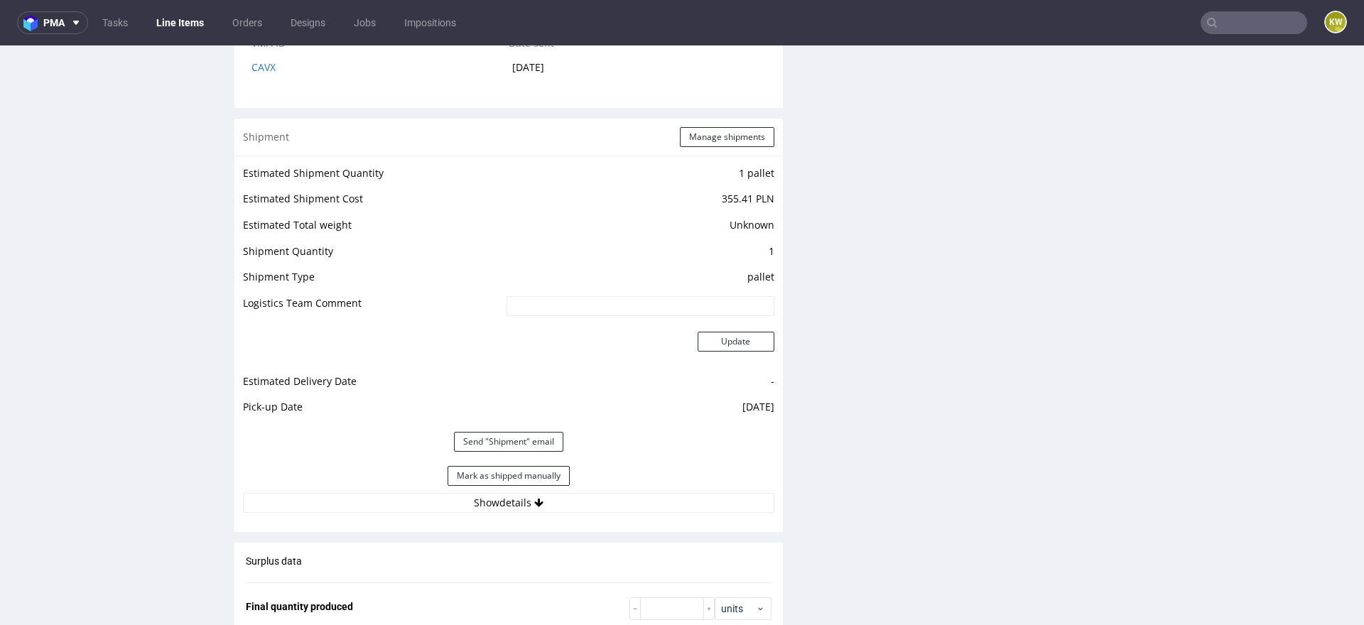
scroll to position [1430, 0]
click at [599, 503] on button "Show details" at bounding box center [508, 506] width 531 height 20
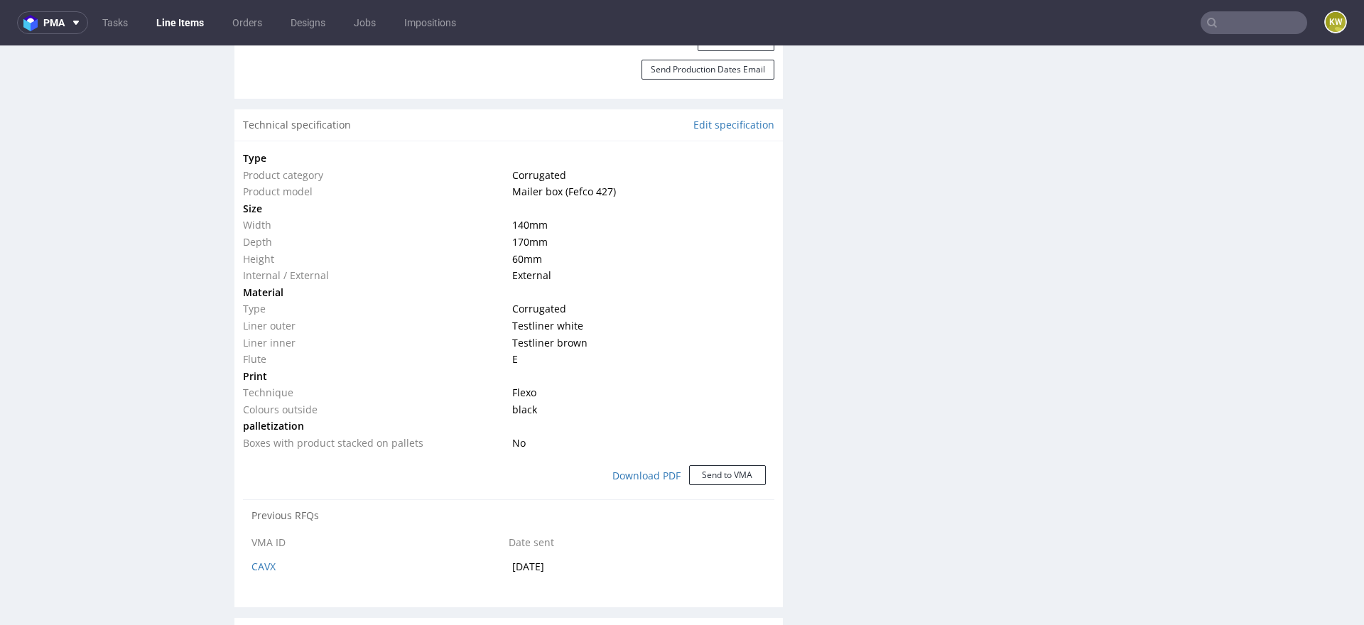
scroll to position [935, 0]
click at [894, 363] on div "Production Files - Design 2242826 Spit Request spit Spit not generated Producti…" at bounding box center [1079, 583] width 548 height 2445
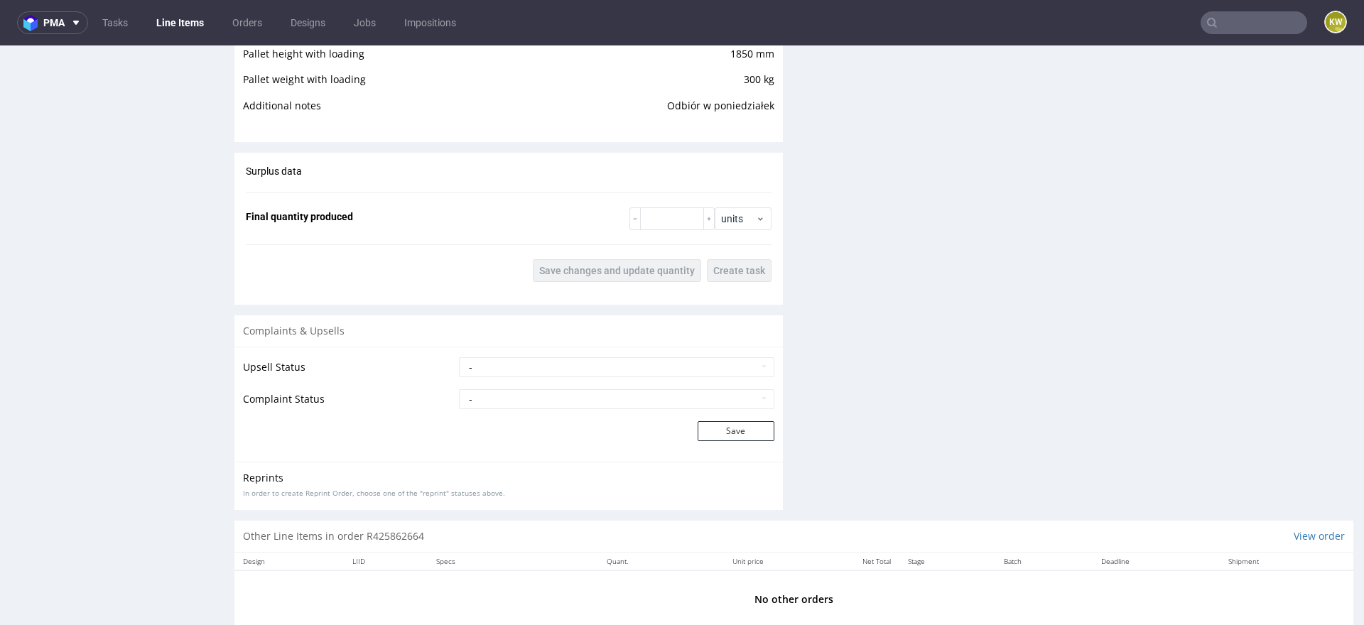
scroll to position [2246, 0]
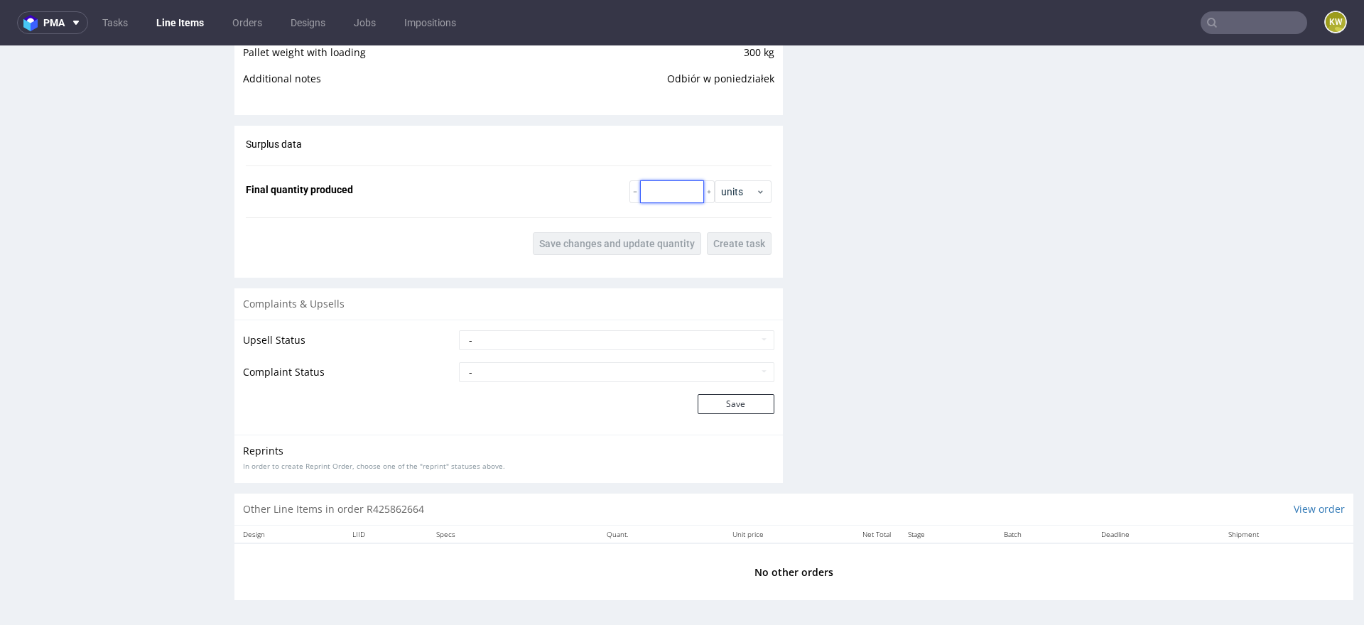
click at [661, 195] on input "number" at bounding box center [672, 191] width 64 height 23
type input "1500"
click at [565, 242] on span "Save changes and update quantity" at bounding box center [617, 244] width 156 height 10
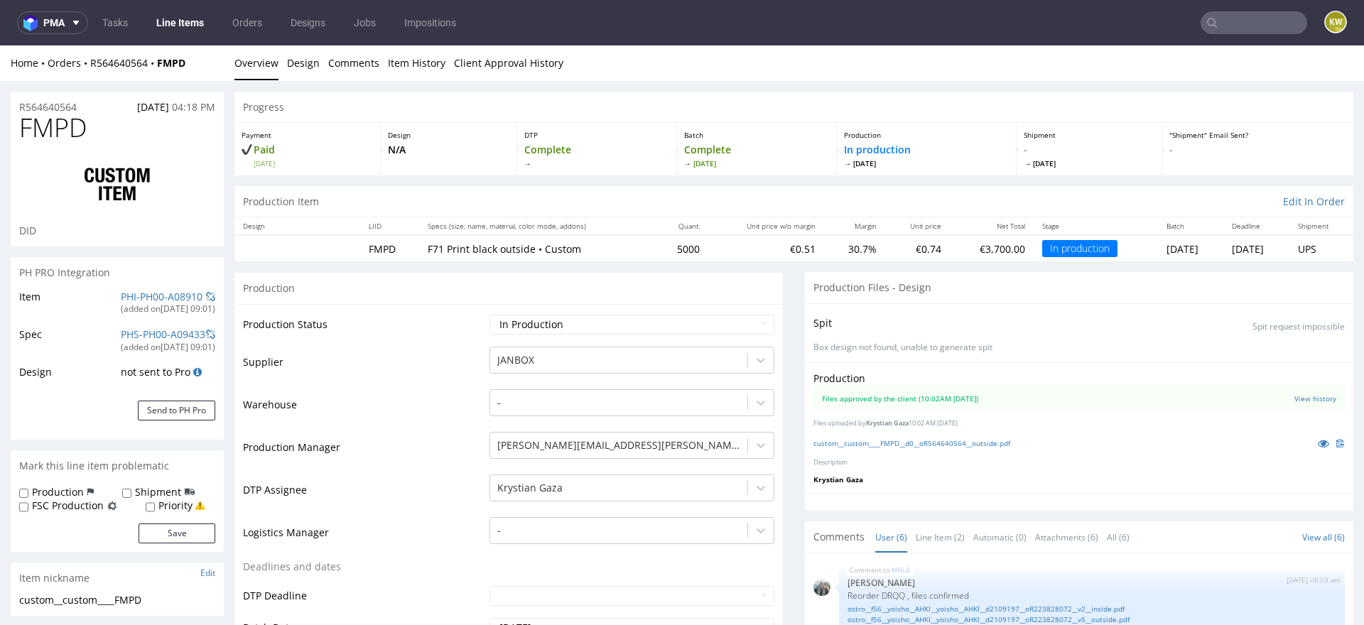
scroll to position [116, 0]
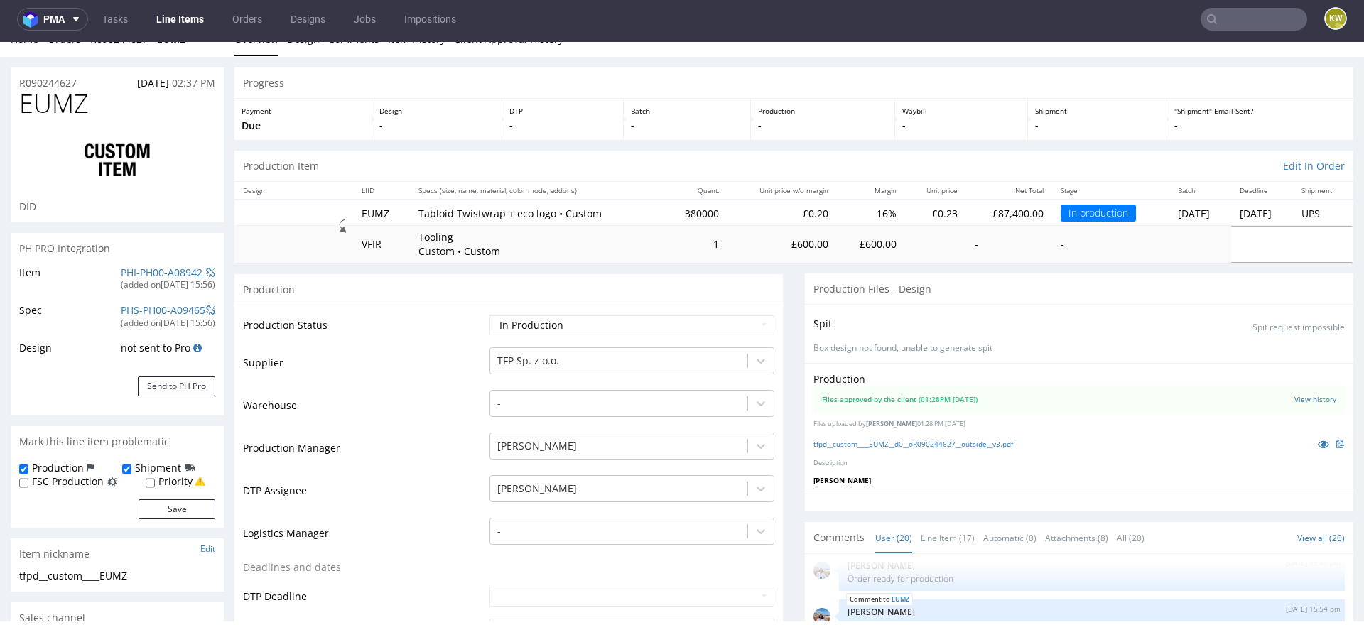
scroll to position [21, 0]
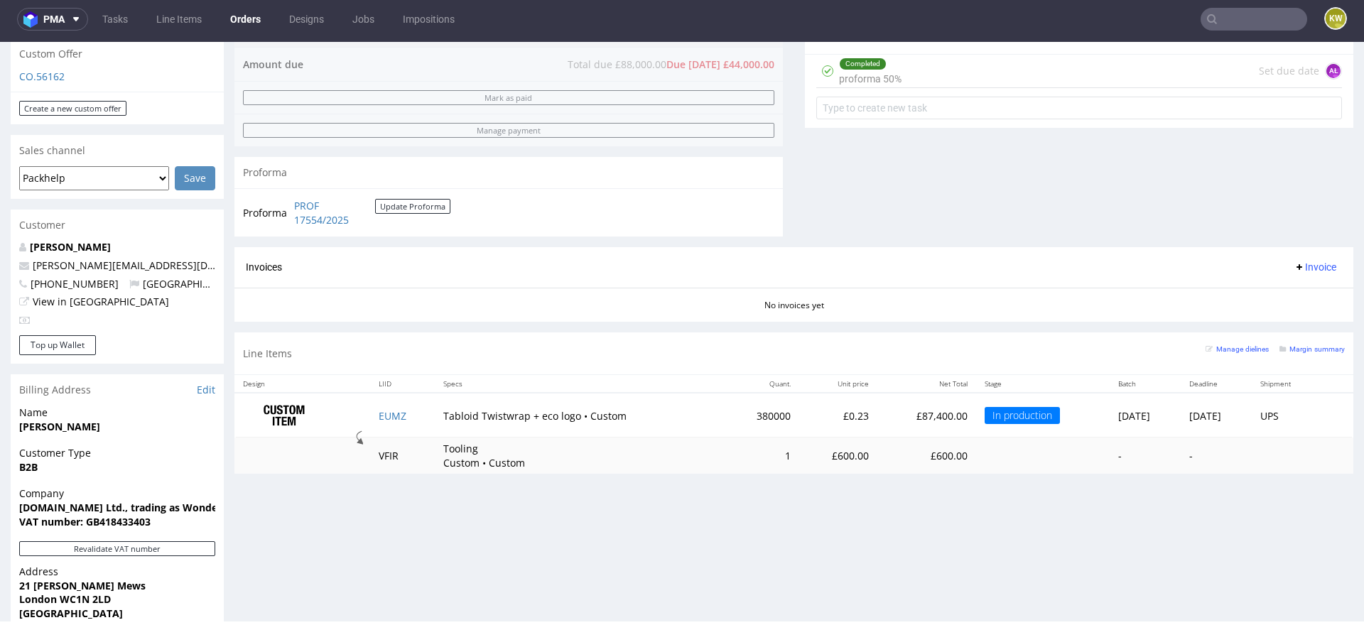
scroll to position [663, 0]
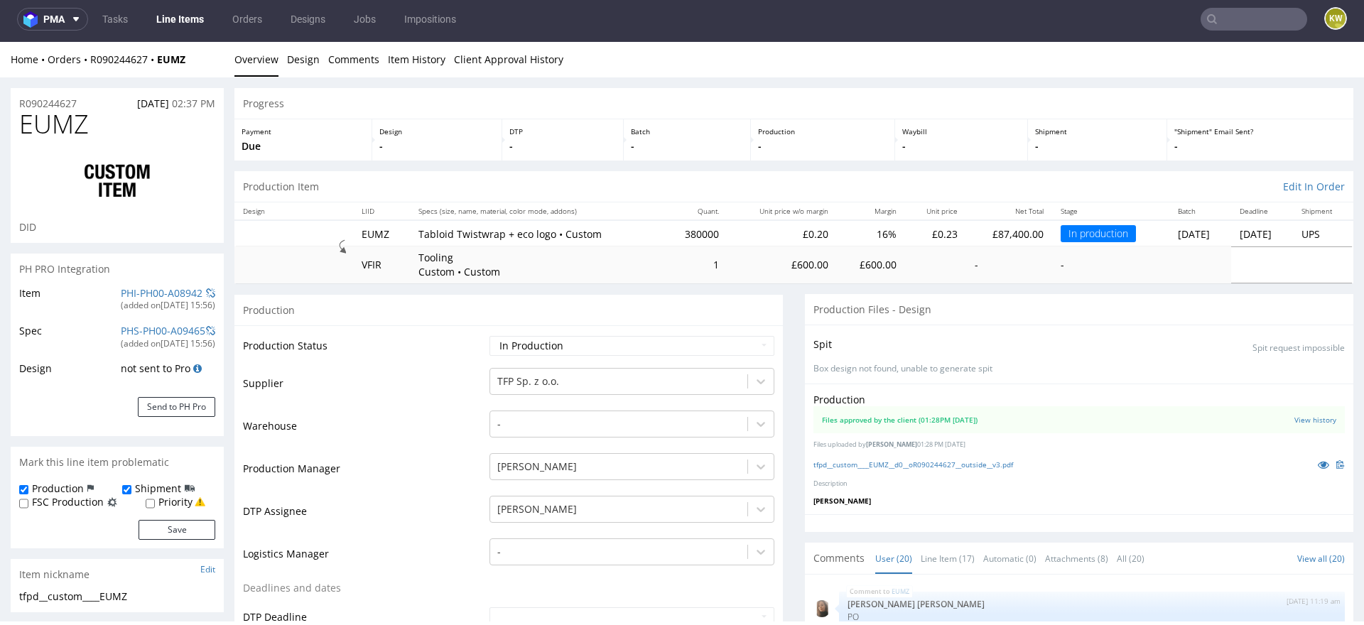
scroll to position [901, 0]
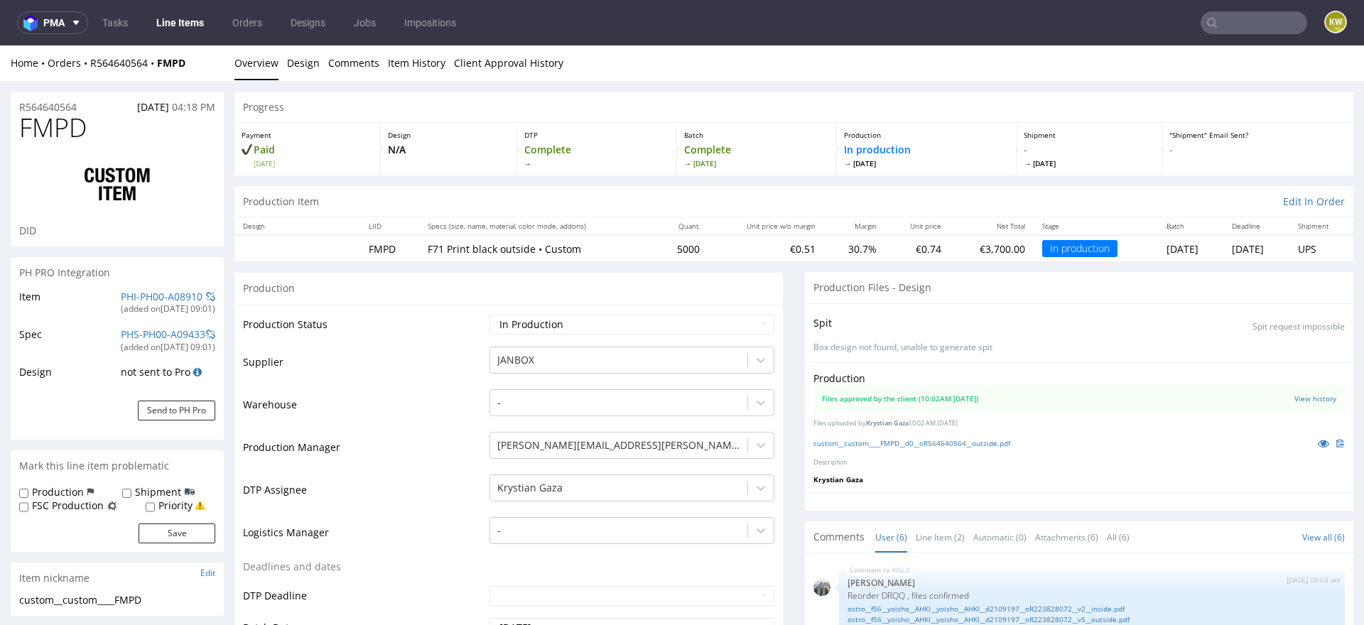
scroll to position [116, 0]
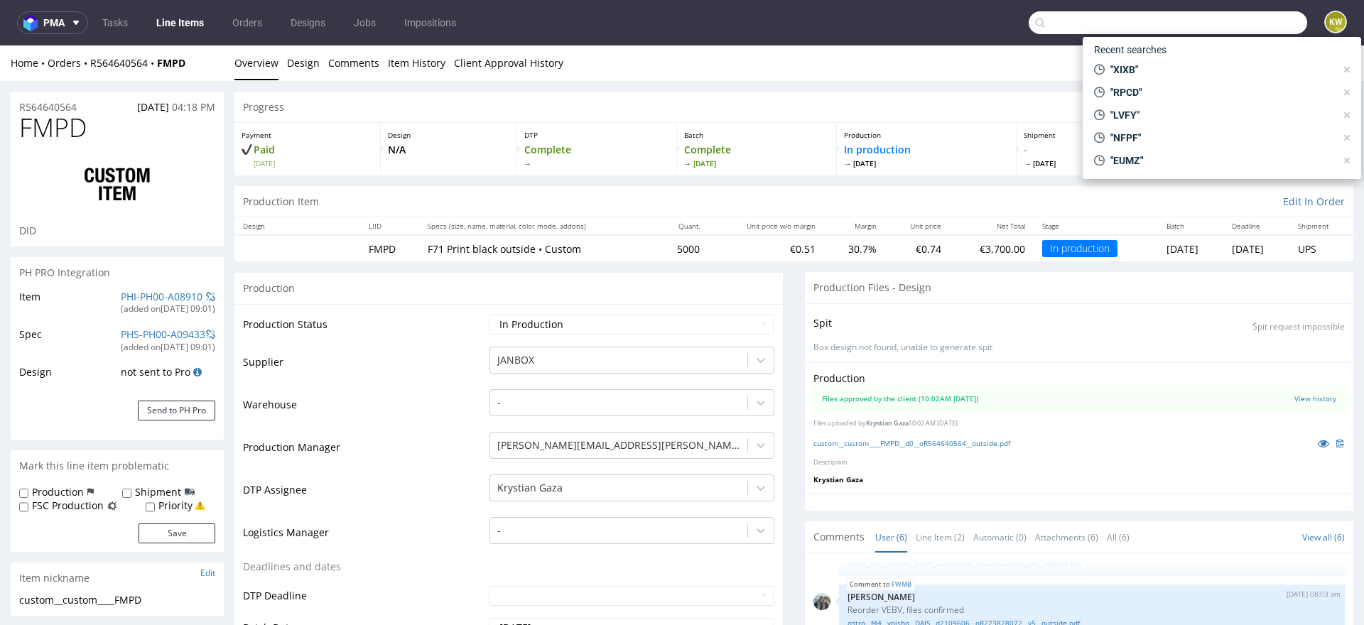
click at [1234, 26] on input "text" at bounding box center [1167, 22] width 278 height 23
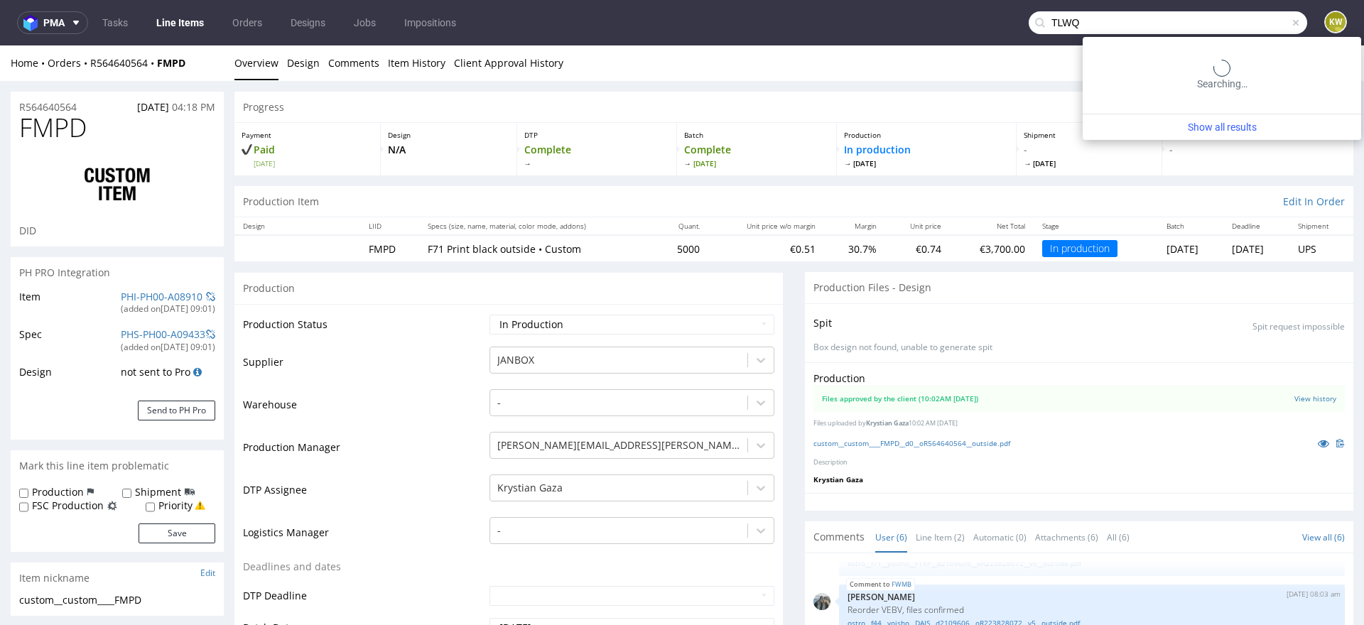
type input "TLWQ"
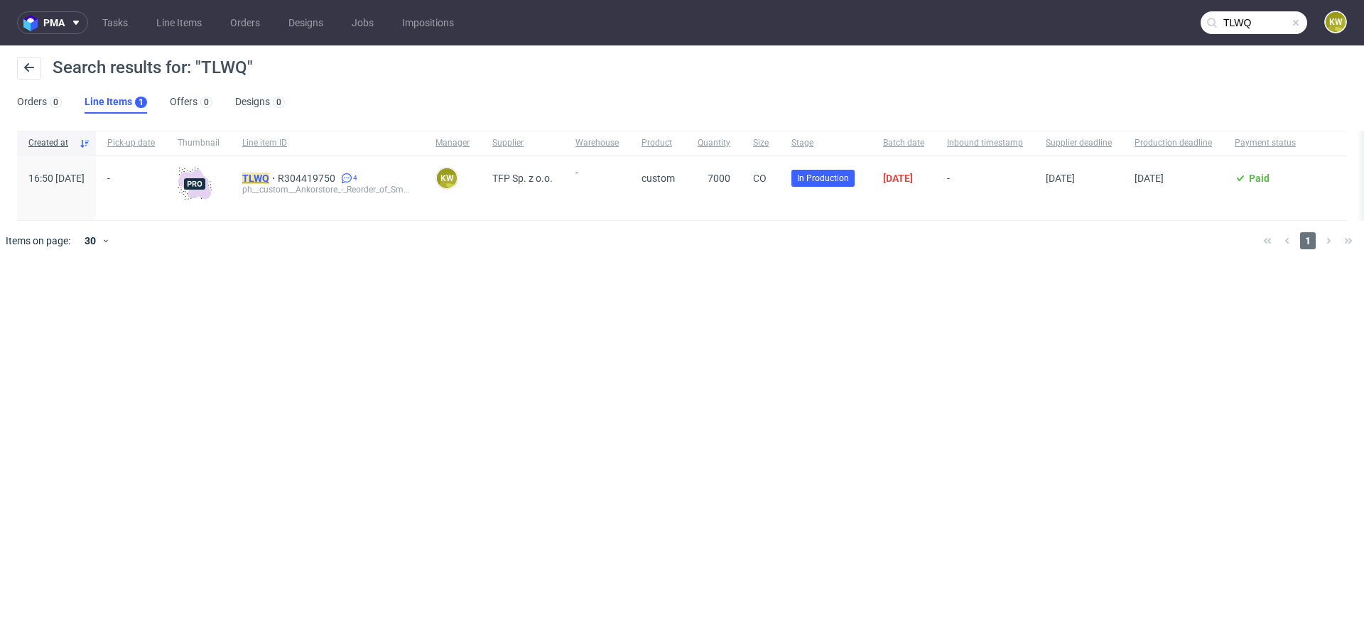
click at [269, 178] on mark "TLWQ" at bounding box center [255, 178] width 27 height 11
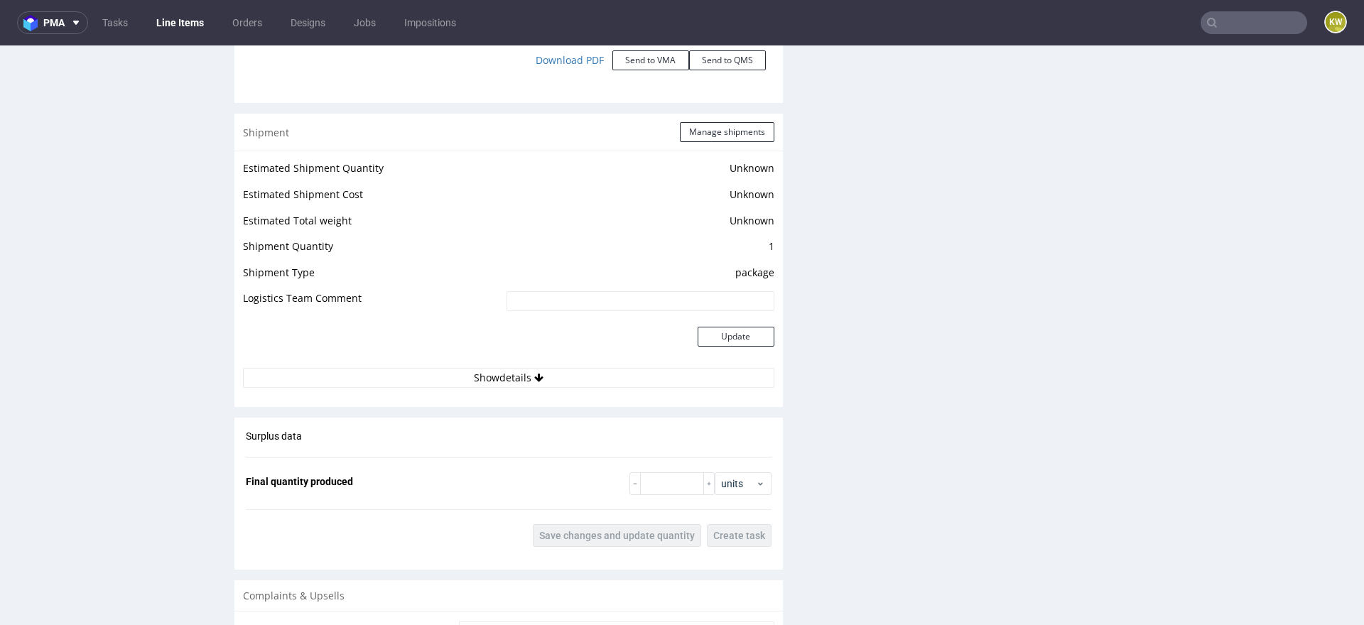
scroll to position [2064, 0]
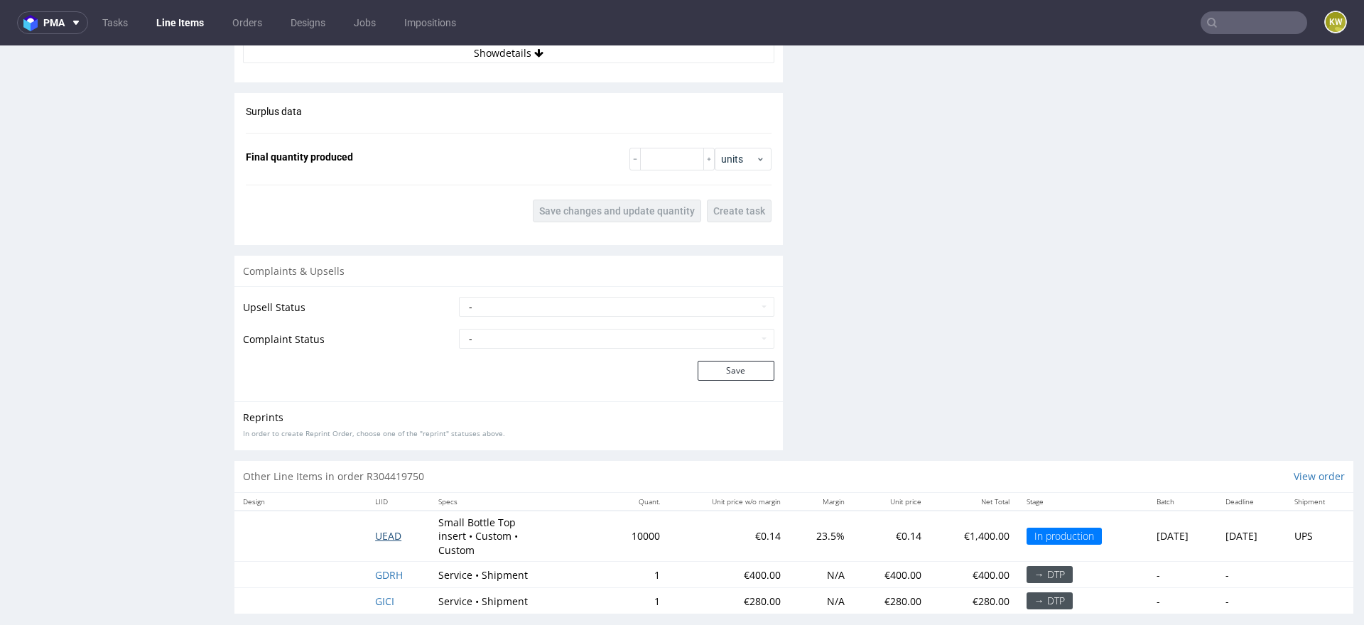
click at [376, 529] on span "UEAD" at bounding box center [388, 535] width 26 height 13
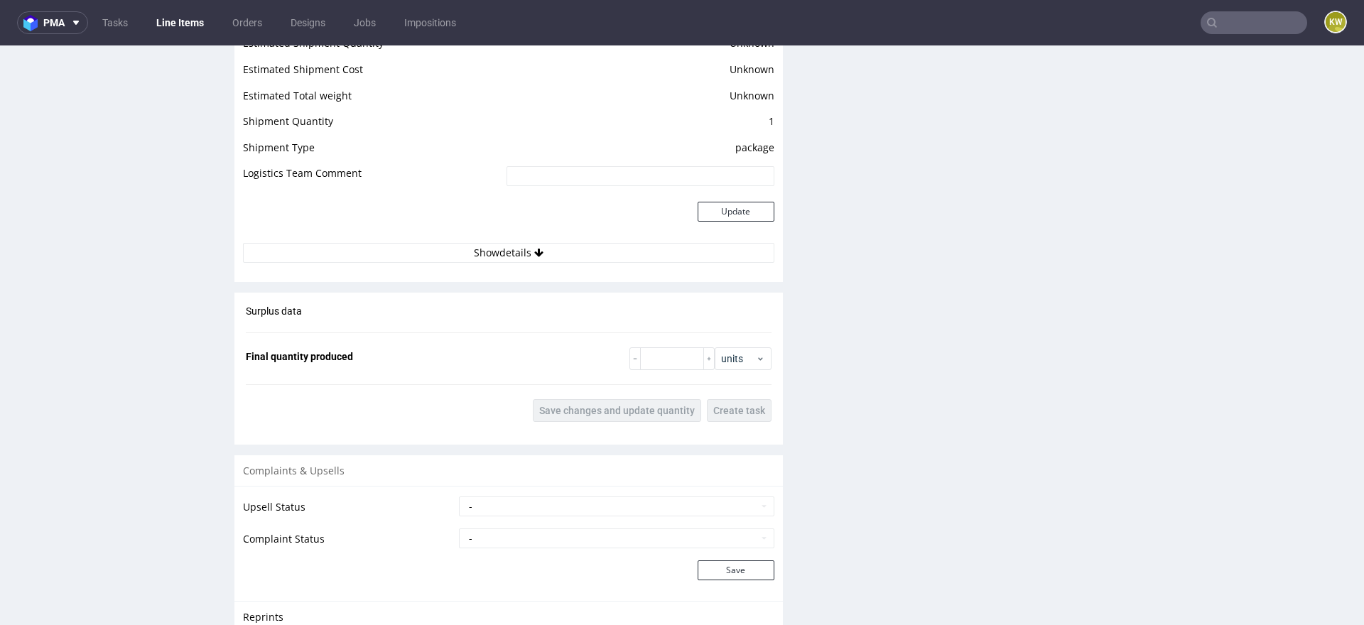
scroll to position [1878, 0]
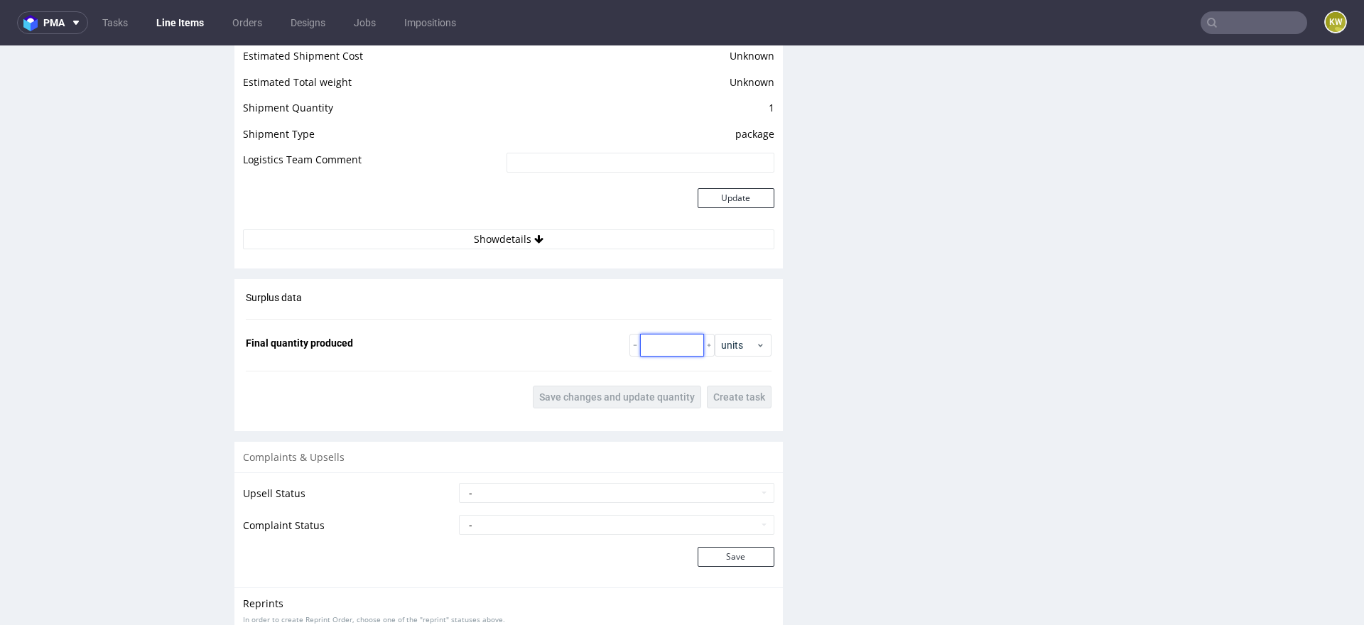
click at [656, 350] on input "number" at bounding box center [672, 345] width 64 height 23
type input "10120"
click at [603, 392] on span "Save changes and update quantity" at bounding box center [617, 397] width 156 height 10
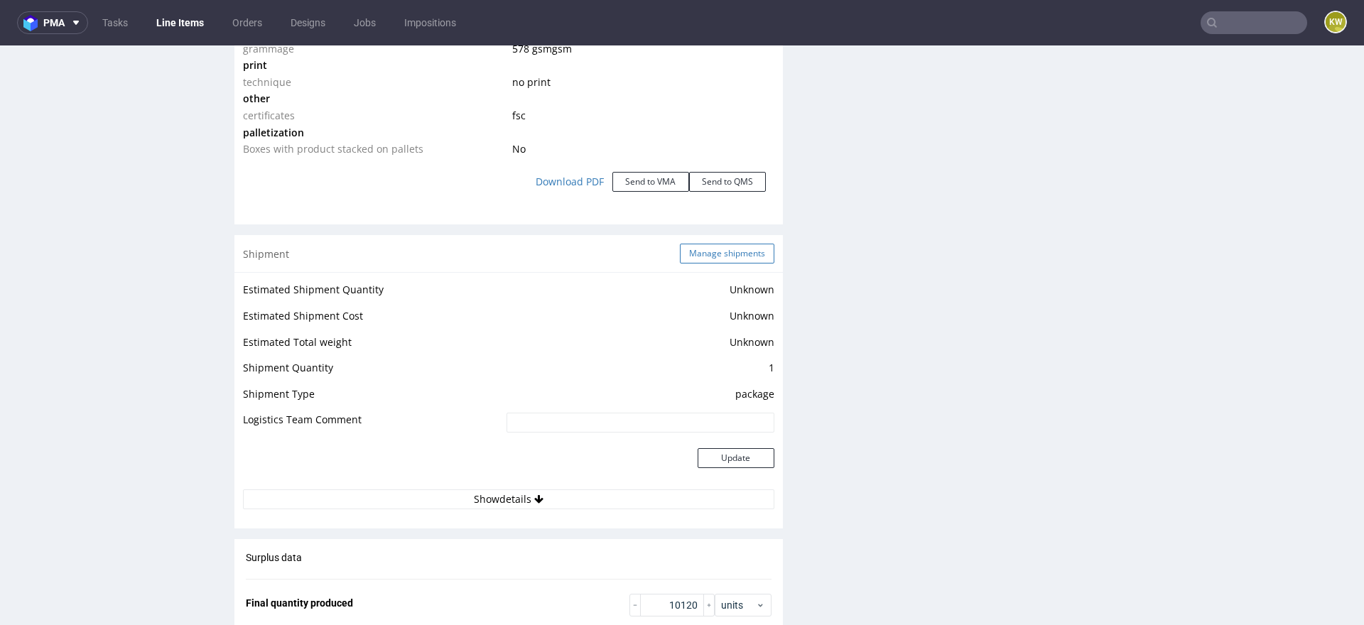
scroll to position [1627, 0]
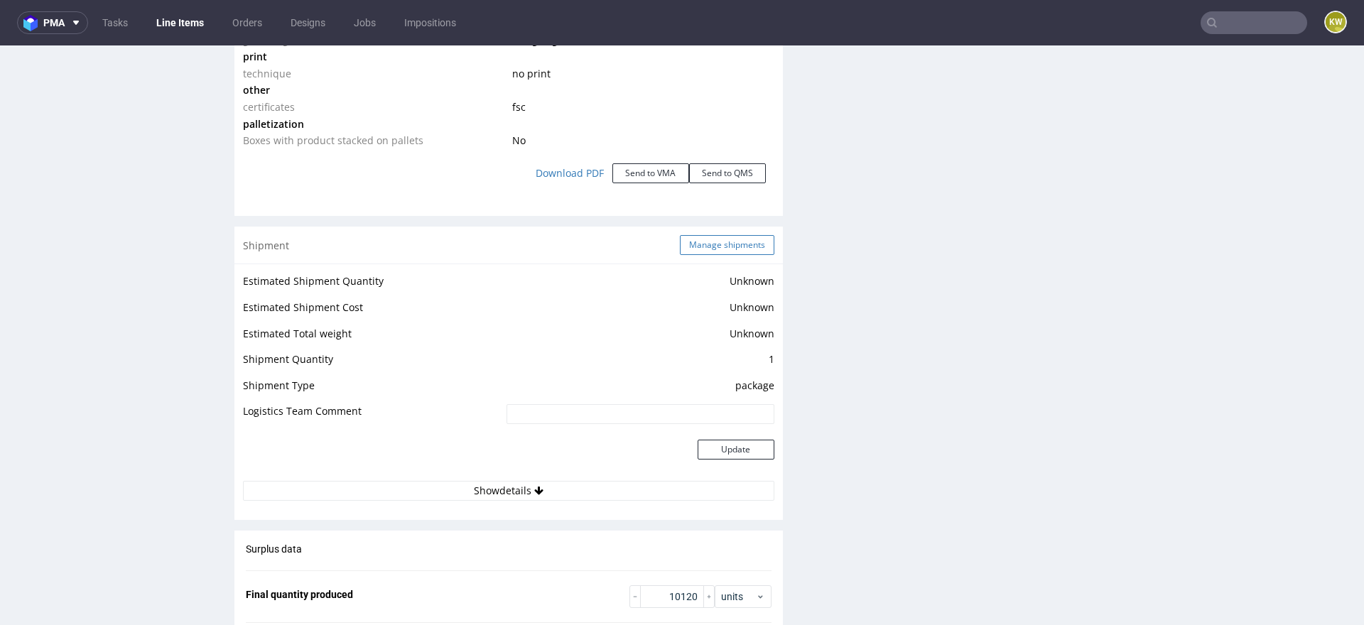
click at [718, 249] on button "Manage shipments" at bounding box center [727, 245] width 94 height 20
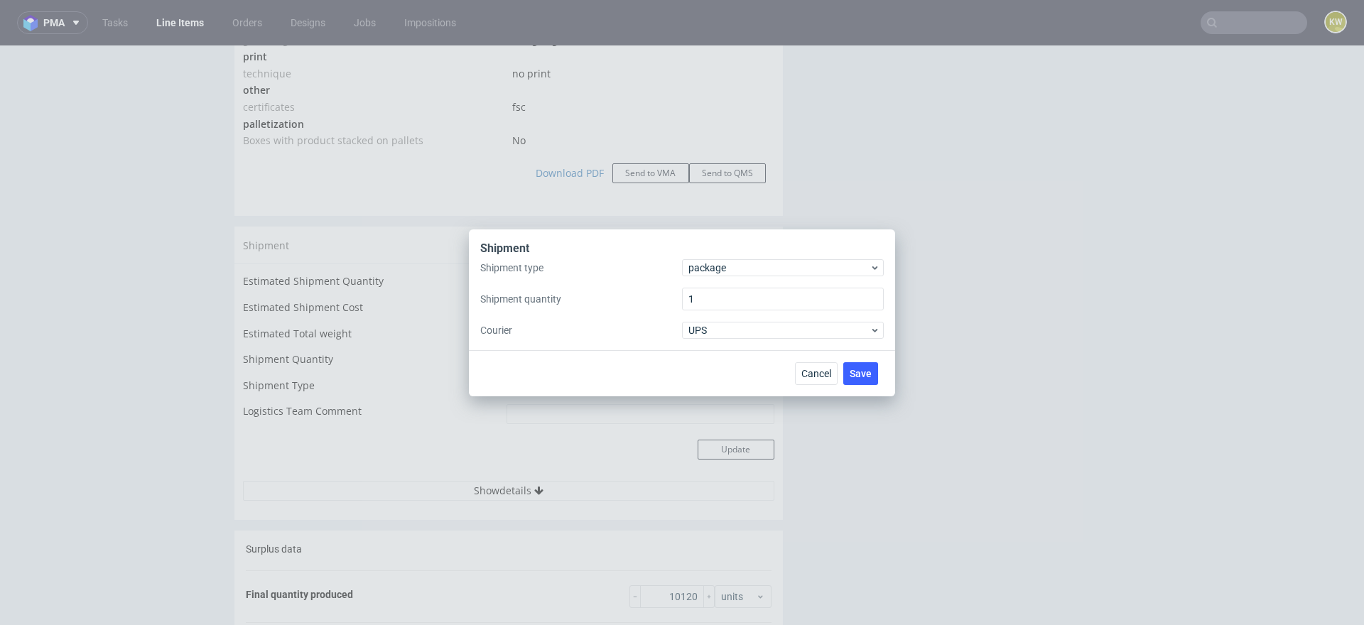
click at [744, 277] on div "Shipment type package Shipment quantity 1 Courier UPS" at bounding box center [681, 299] width 403 height 80
click at [733, 274] on span "package" at bounding box center [778, 268] width 181 height 14
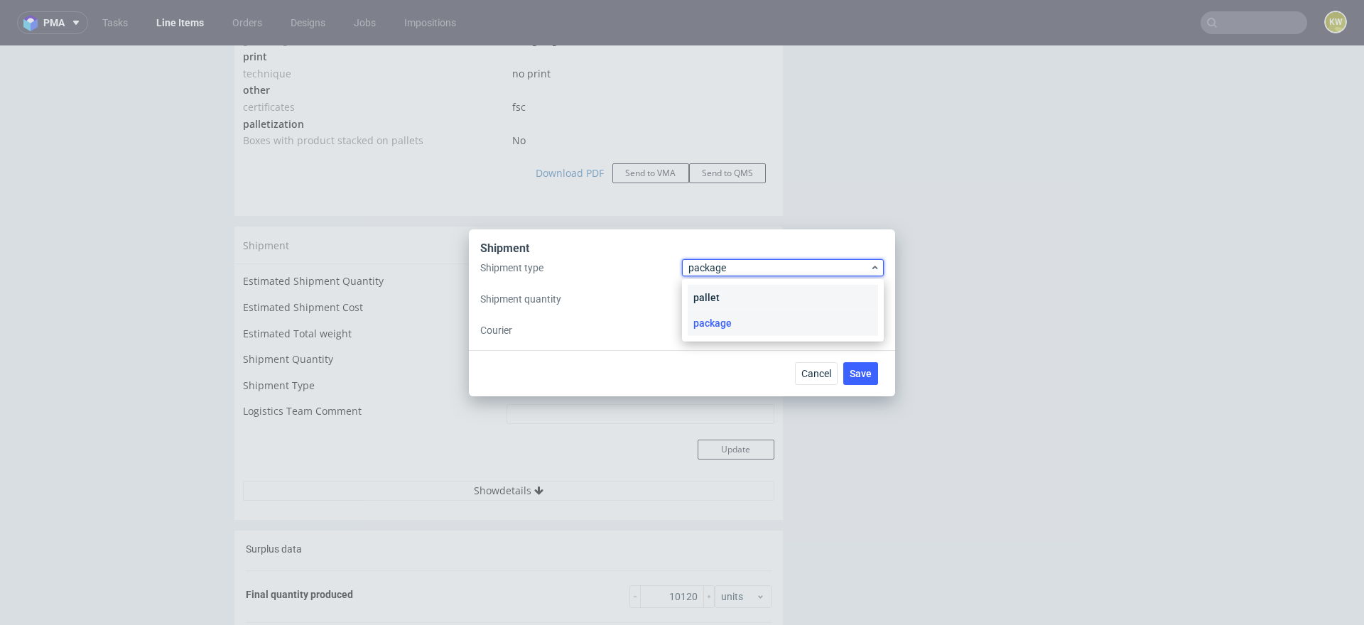
click at [721, 295] on div "pallet" at bounding box center [783, 298] width 190 height 26
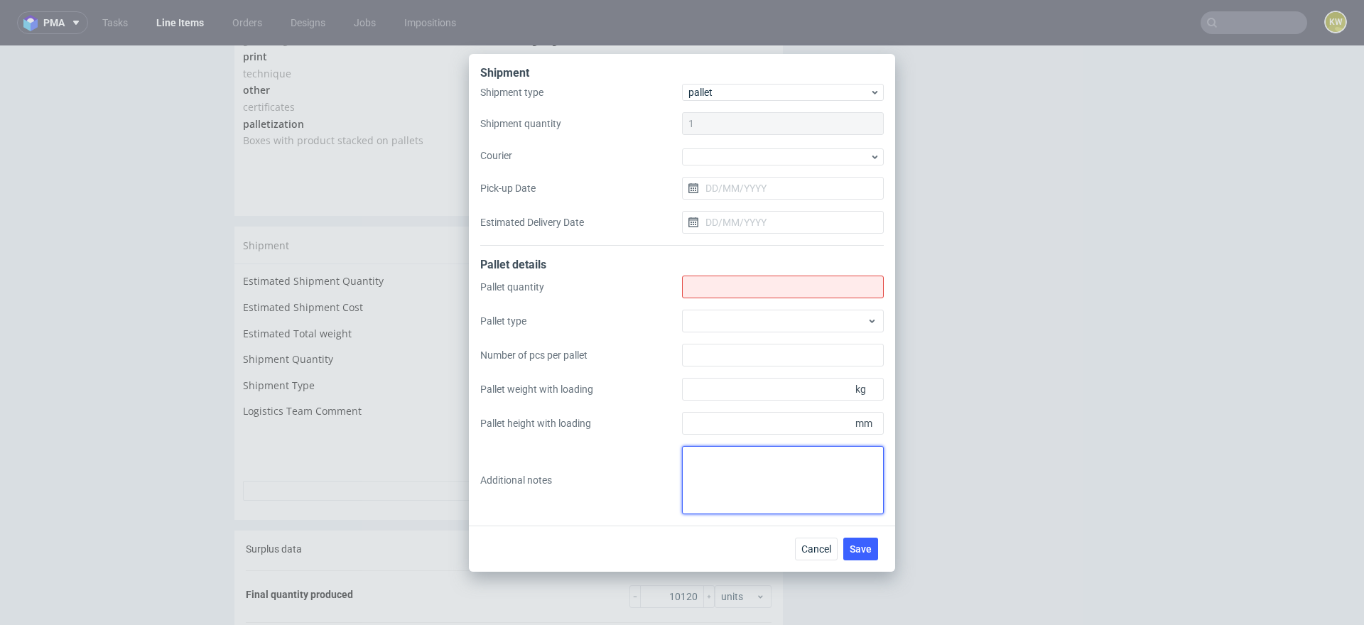
click at [707, 477] on textarea at bounding box center [783, 480] width 202 height 68
paste textarea "2. 3 3. 1200x800 4. 2x3840 + 1x2440 5. 175 cm + 125 cm 6. 224 kg Pick-up loc"
type textarea "2. 3 3. 1200x800 4. 2x3840 + 1x2440 5. 175 cm + 125 cm 6. 224 kg Pick-up loc"
click at [710, 288] on input "Shipment type" at bounding box center [783, 287] width 202 height 23
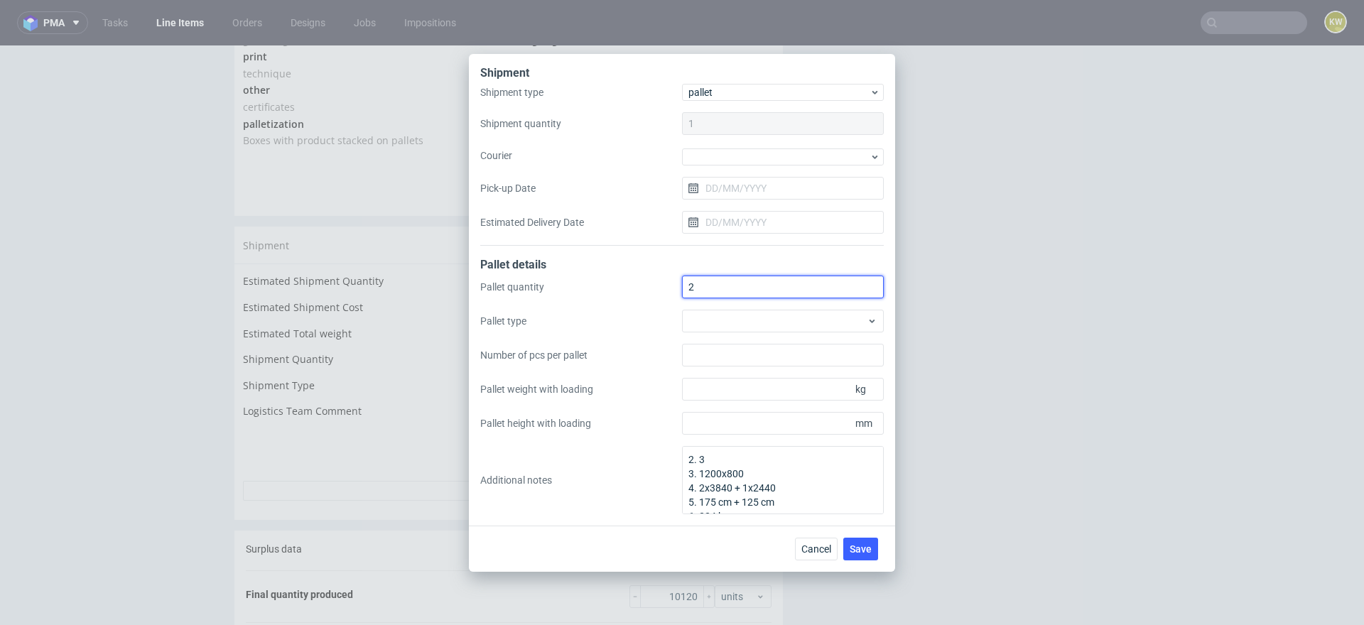
type input "2"
click at [718, 308] on div "Pallet quantity 2 Pallet type Number of pcs per pallet Pallet weight with loadi…" at bounding box center [681, 395] width 403 height 239
click at [718, 319] on div at bounding box center [783, 321] width 202 height 23
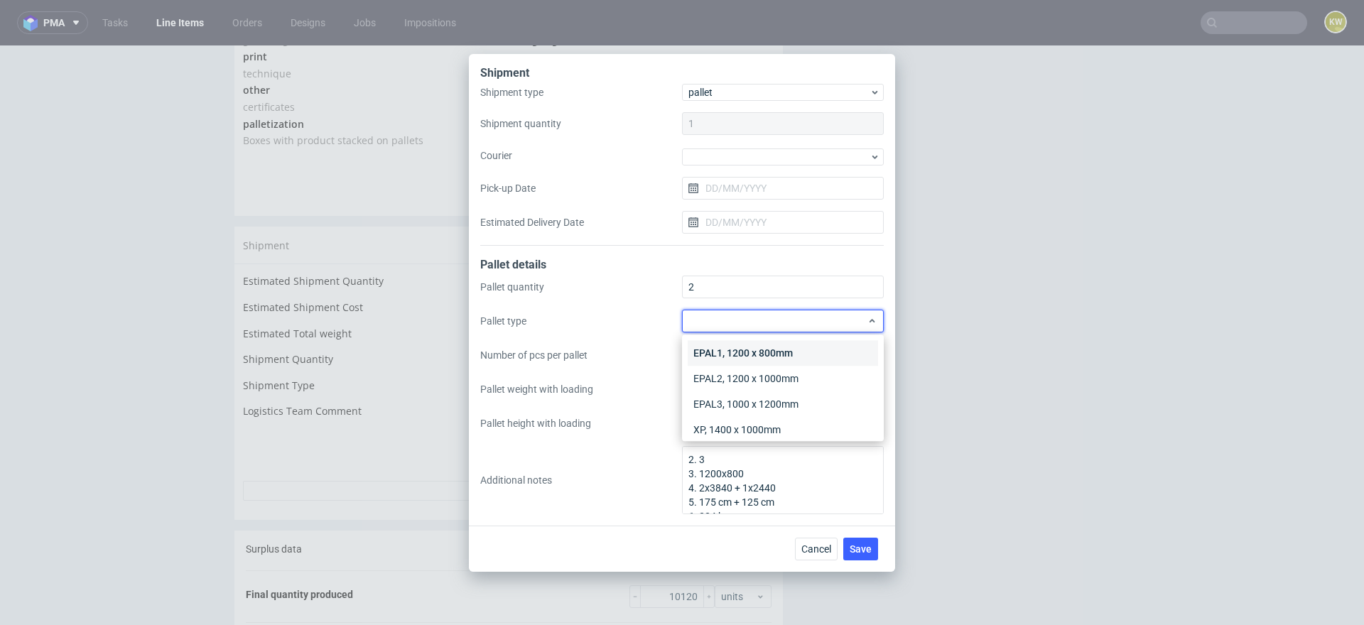
click at [716, 349] on div "EPAL1, 1200 x 800mm" at bounding box center [783, 353] width 190 height 26
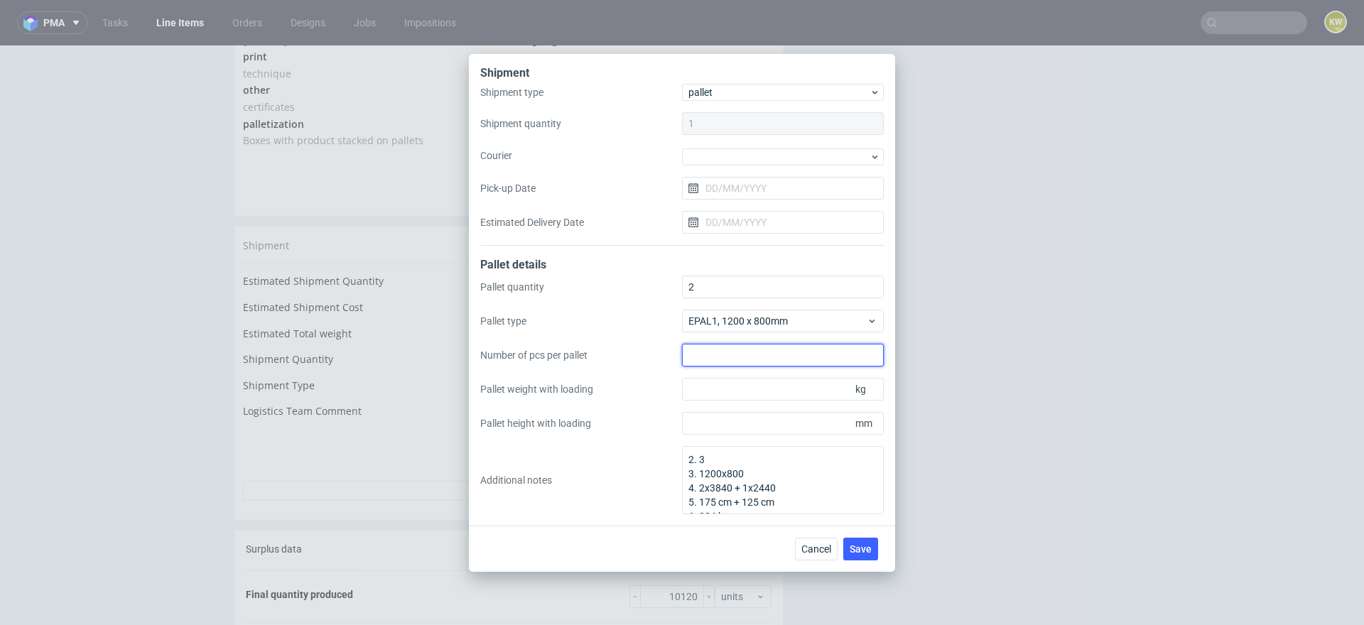
click at [698, 362] on input "Number of pcs per pallet" at bounding box center [783, 355] width 202 height 23
type input "3840"
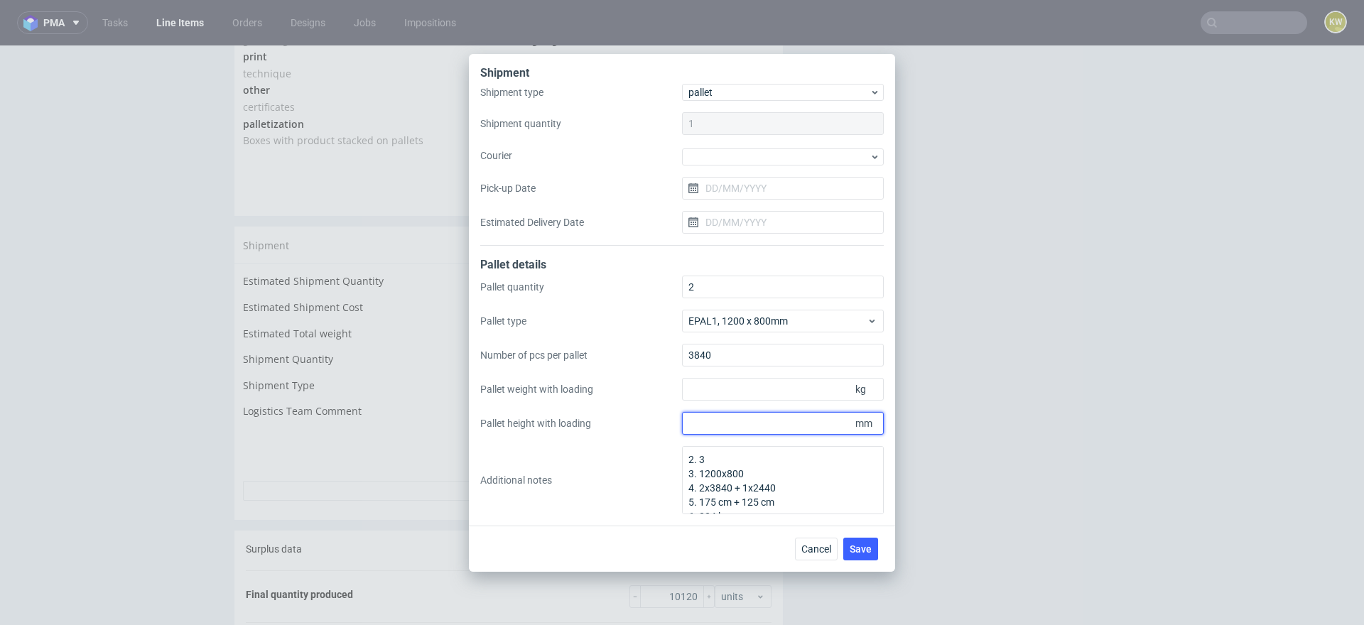
click at [709, 430] on input "Pallet height with loading" at bounding box center [783, 423] width 202 height 23
type input "1750"
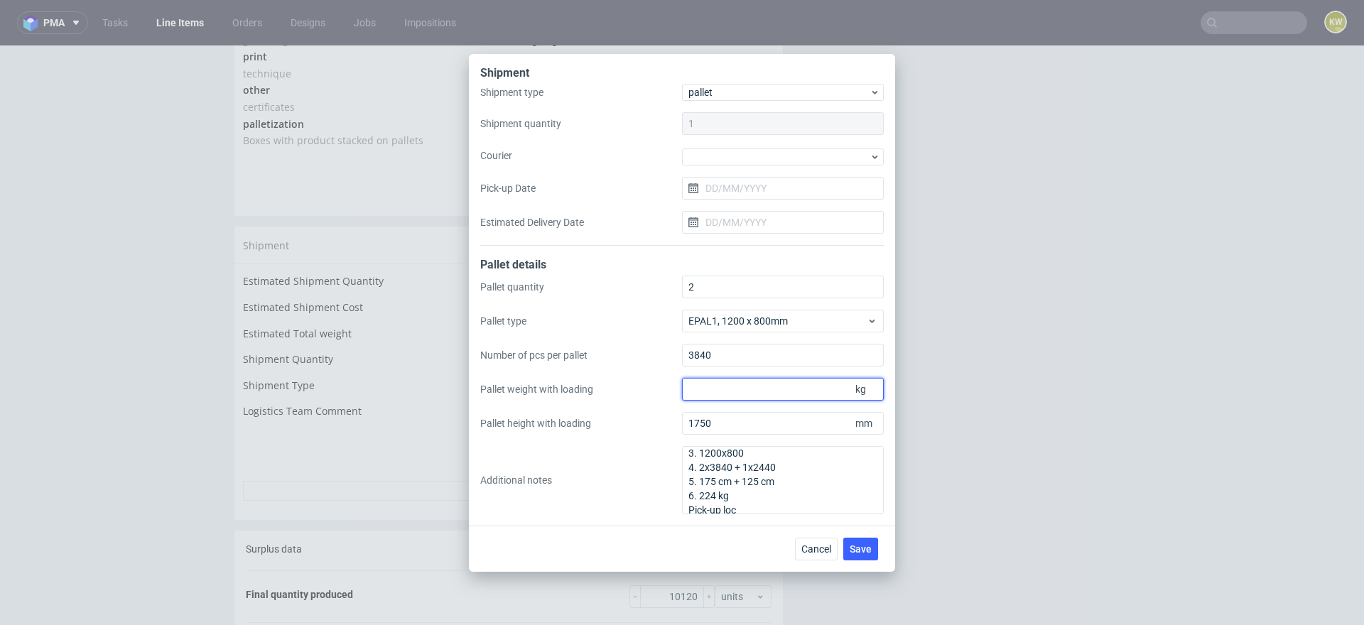
click at [699, 396] on input "Pallet weight with loading" at bounding box center [783, 389] width 202 height 23
type input "224"
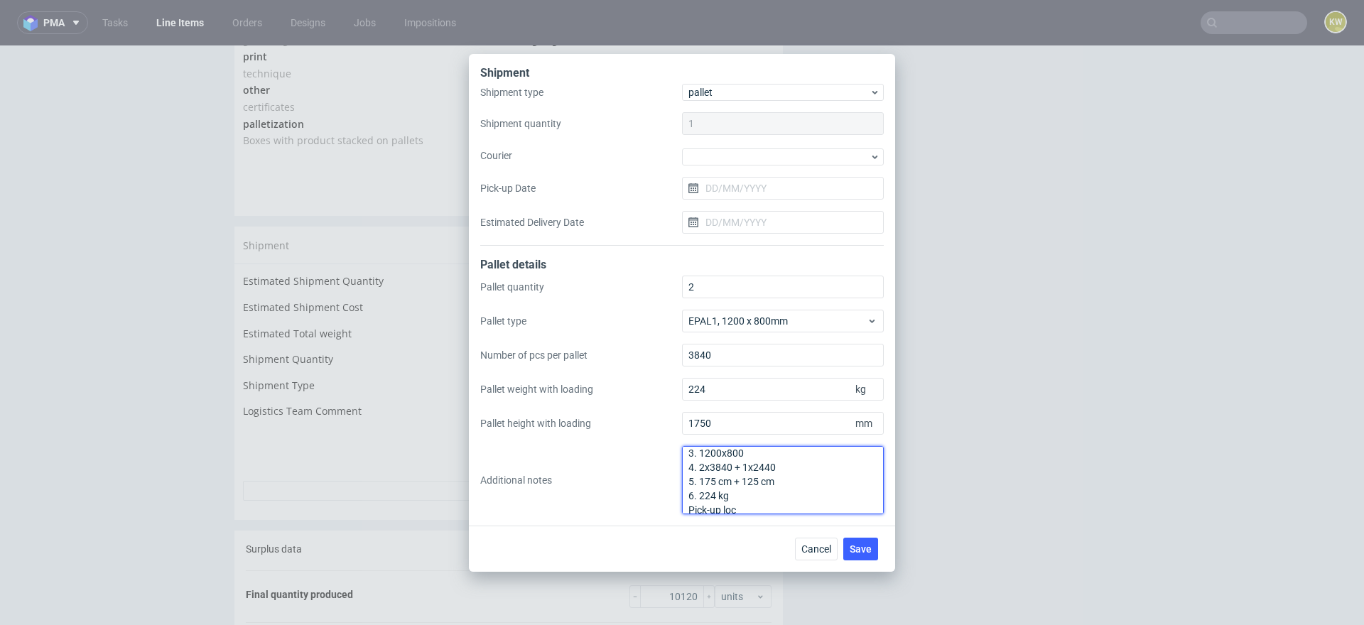
click at [751, 495] on textarea "2. 3 3. 1200x800 4. 2x3840 + 1x2440 5. 175 cm + 125 cm 6. 224 kg Pick-up loc" at bounding box center [783, 480] width 202 height 68
drag, startPoint x: 742, startPoint y: 494, endPoint x: 631, endPoint y: 420, distance: 133.4
click at [630, 423] on div "Pallet quantity 2 Pallet type EPAL1, 1200 x 800mm Number of pcs per pallet 3840…" at bounding box center [681, 395] width 403 height 239
click at [724, 489] on textarea at bounding box center [783, 480] width 202 height 68
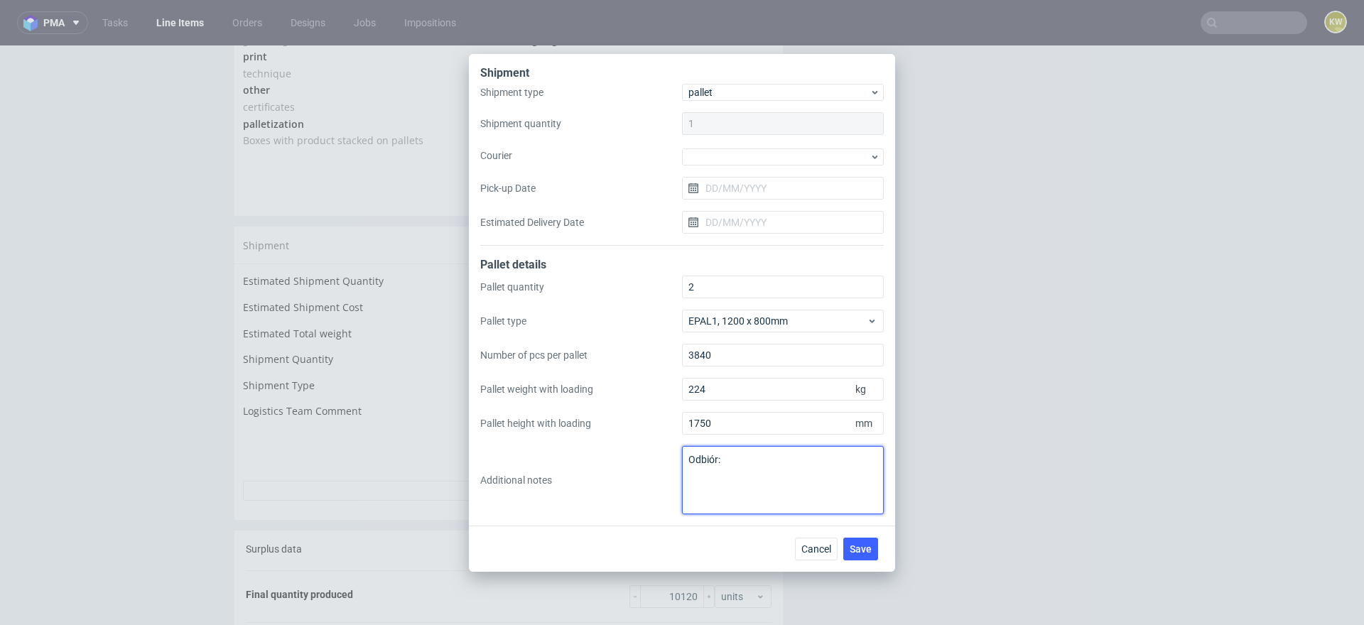
paste textarea "Kórnik"
type textarea "Odbiór: Kórnik"
click at [856, 550] on span "Save" at bounding box center [861, 549] width 22 height 10
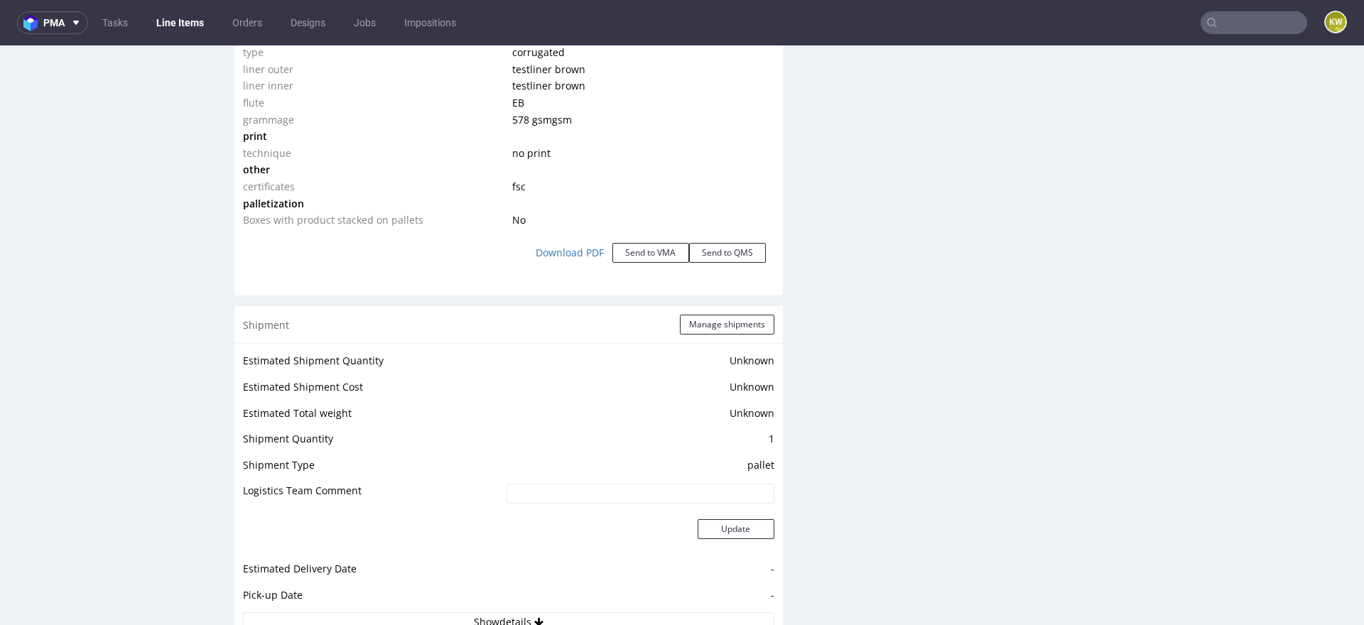
scroll to position [1550, 0]
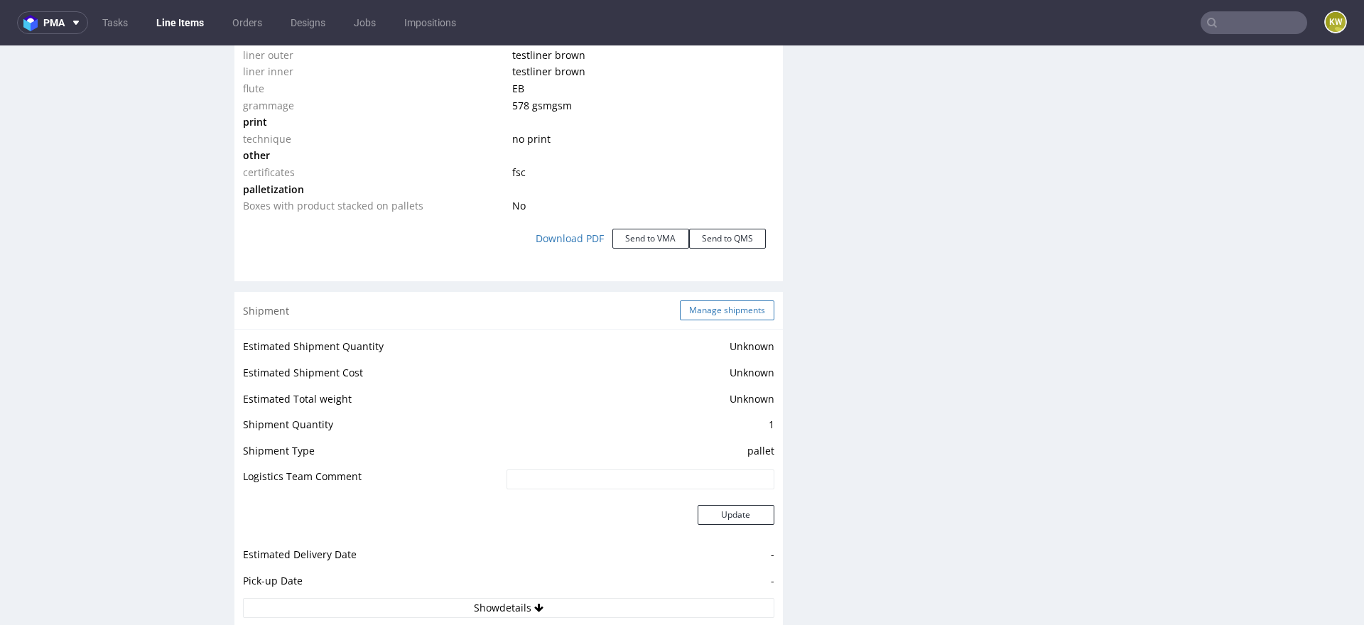
click at [697, 307] on button "Manage shipments" at bounding box center [727, 310] width 94 height 20
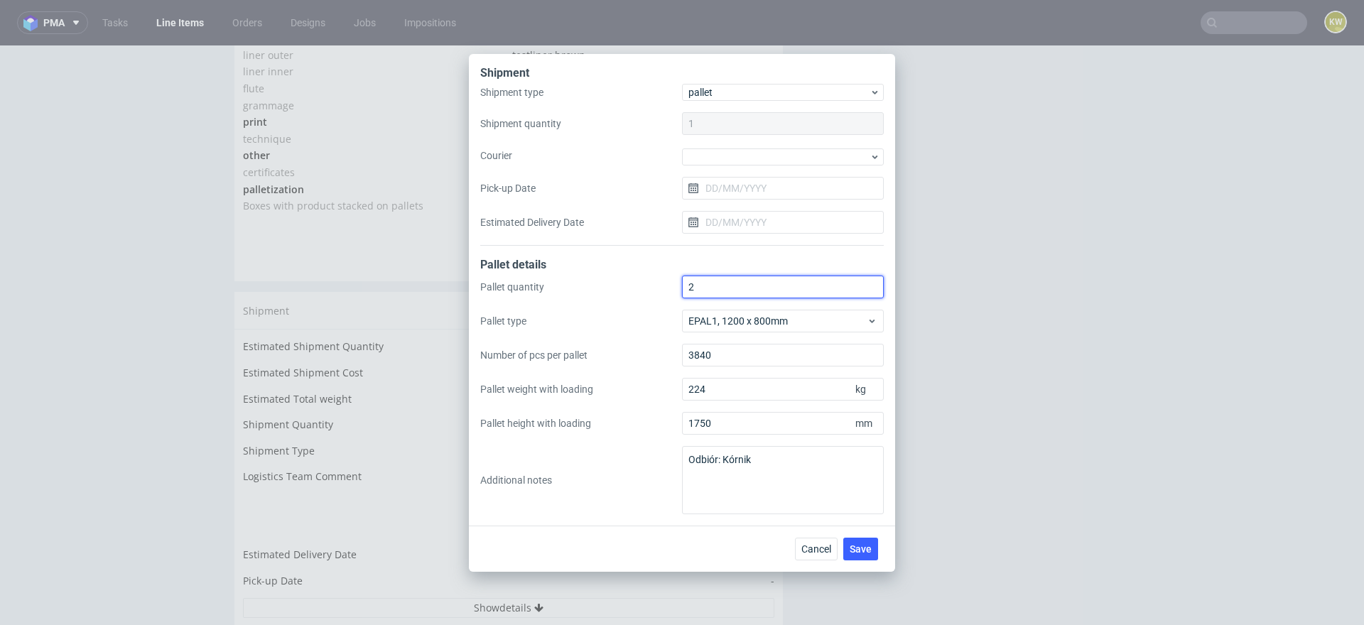
drag, startPoint x: 706, startPoint y: 284, endPoint x: 564, endPoint y: 276, distance: 142.3
click at [590, 278] on div "Pallet quantity 2 Pallet type EPAL1, 1200 x 800mm Number of pcs per pallet 3840…" at bounding box center [681, 395] width 403 height 239
type input "3"
click at [641, 406] on div "Pallet quantity 3 Pallet type EPAL1, 1200 x 800mm Number of pcs per pallet 3840…" at bounding box center [681, 395] width 403 height 239
click at [857, 548] on span "Save" at bounding box center [861, 549] width 22 height 10
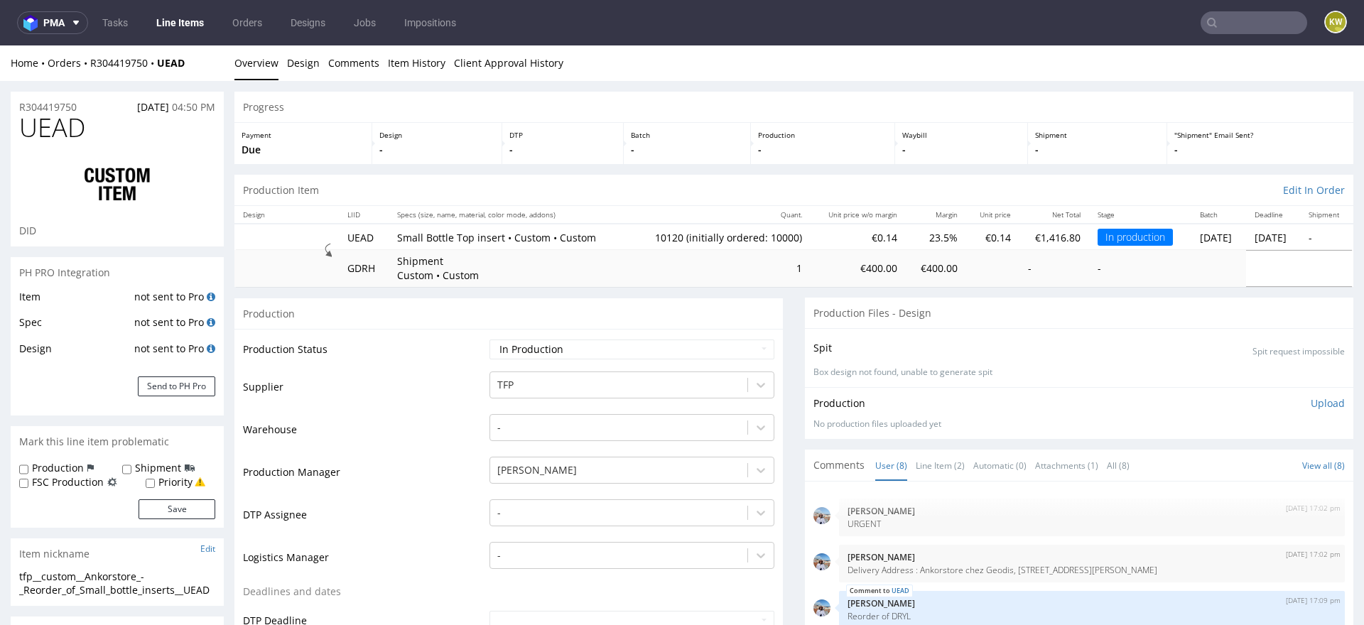
scroll to position [130, 0]
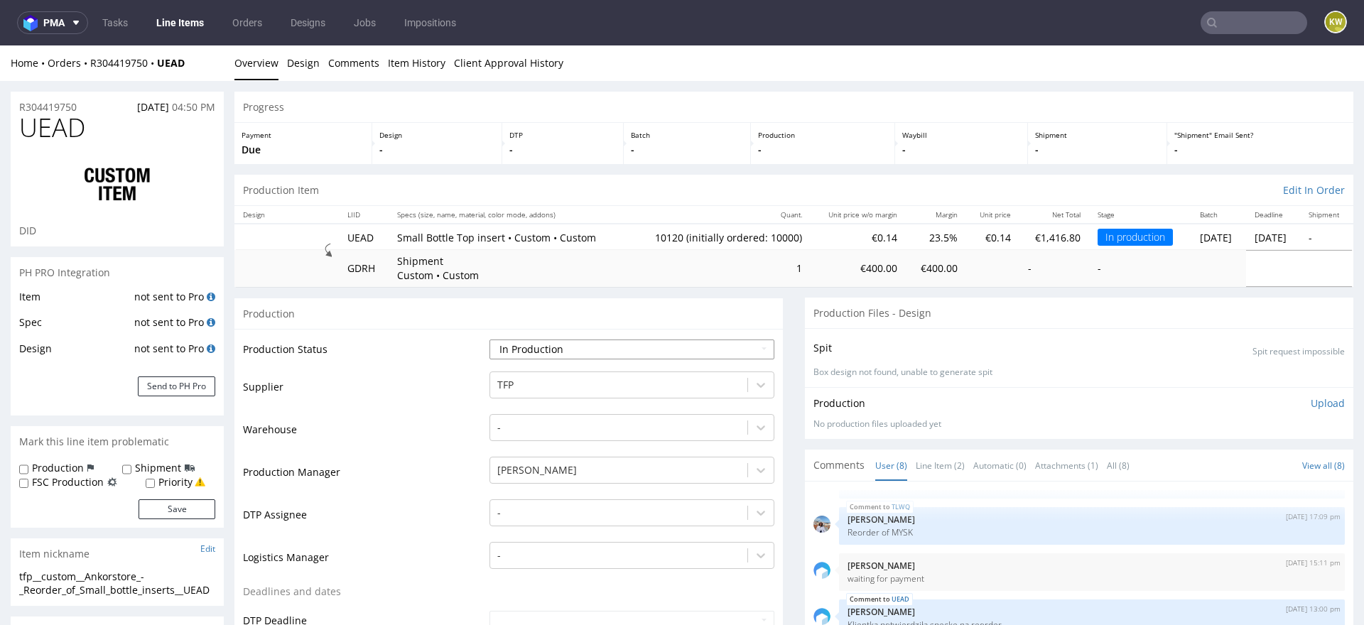
click at [524, 358] on select "Waiting for Artwork Waiting for Diecut Waiting for Mockup Waiting for DTP Waiti…" at bounding box center [631, 350] width 285 height 20
select select "production_complete"
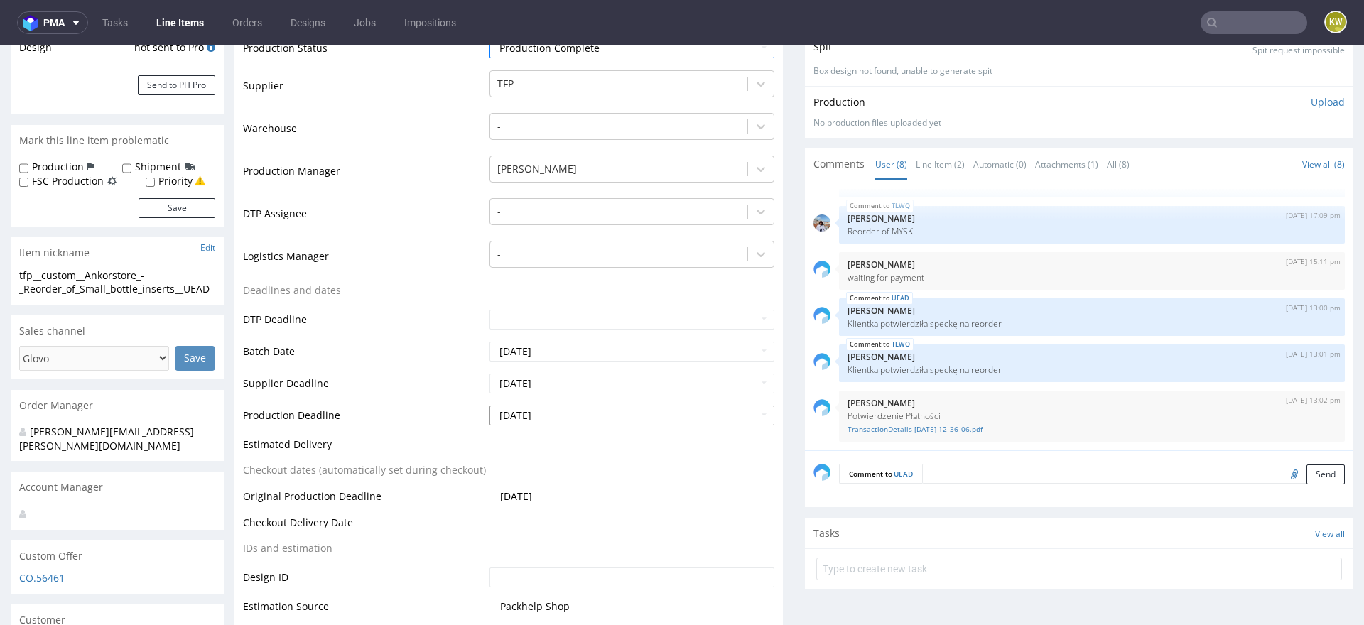
click at [560, 416] on input "[DATE]" at bounding box center [631, 416] width 285 height 20
click at [499, 242] on icon at bounding box center [498, 245] width 4 height 10
click at [601, 373] on td "29" at bounding box center [606, 372] width 21 height 21
type input "[DATE]"
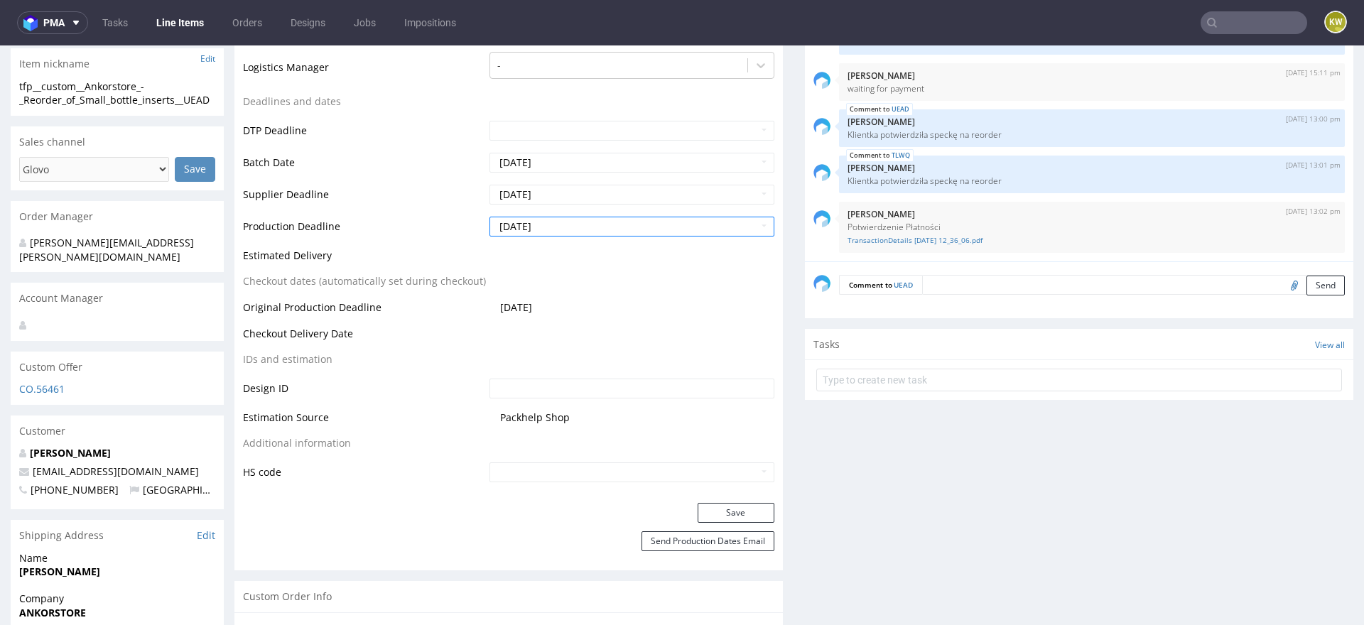
scroll to position [538, 0]
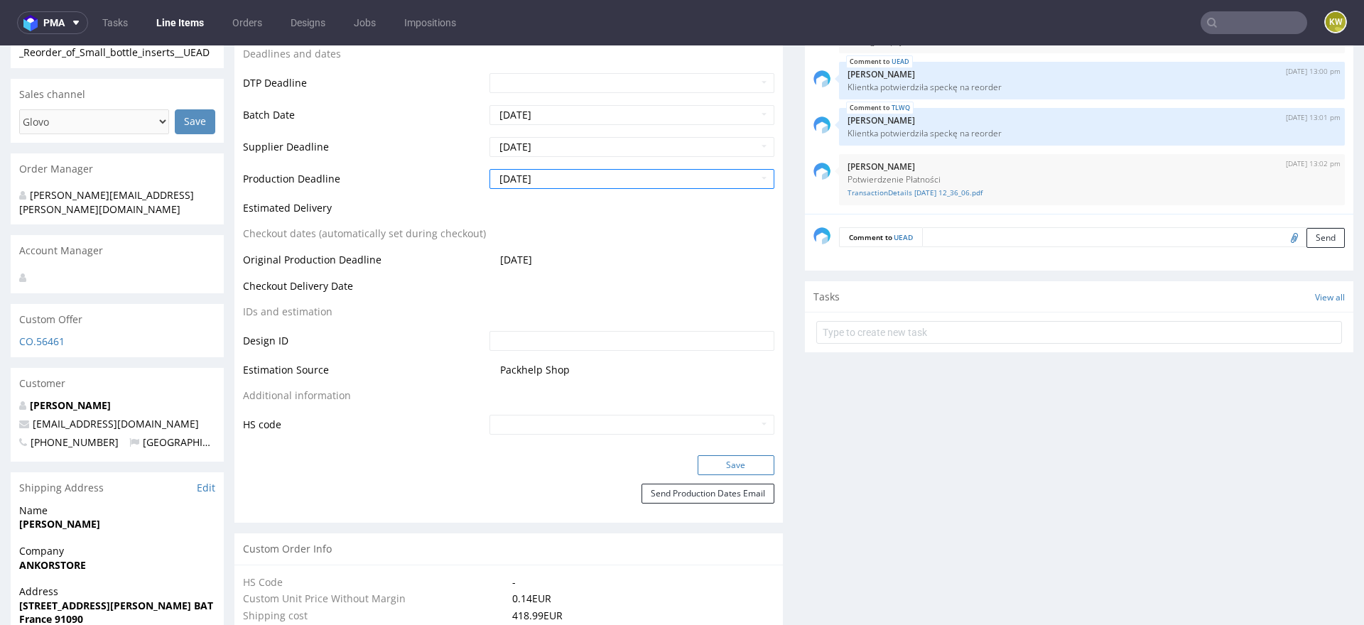
click at [714, 463] on button "Save" at bounding box center [736, 465] width 77 height 20
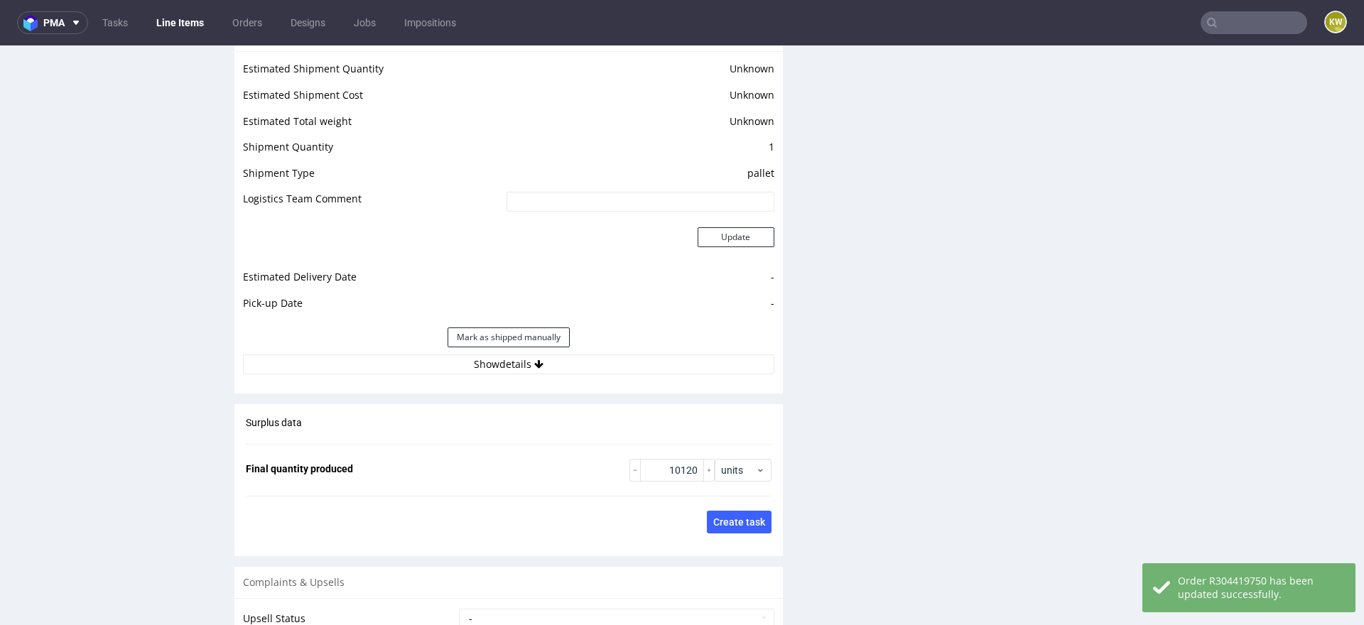
scroll to position [2166, 0]
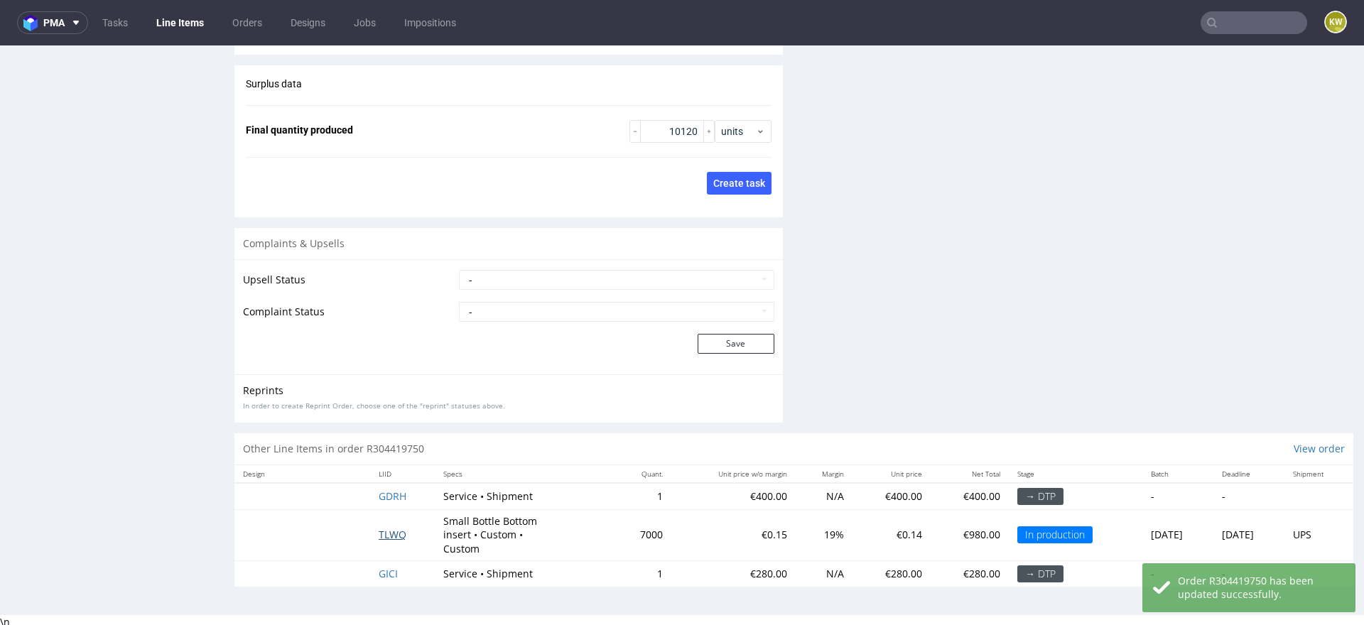
click at [379, 529] on span "TLWQ" at bounding box center [393, 534] width 28 height 13
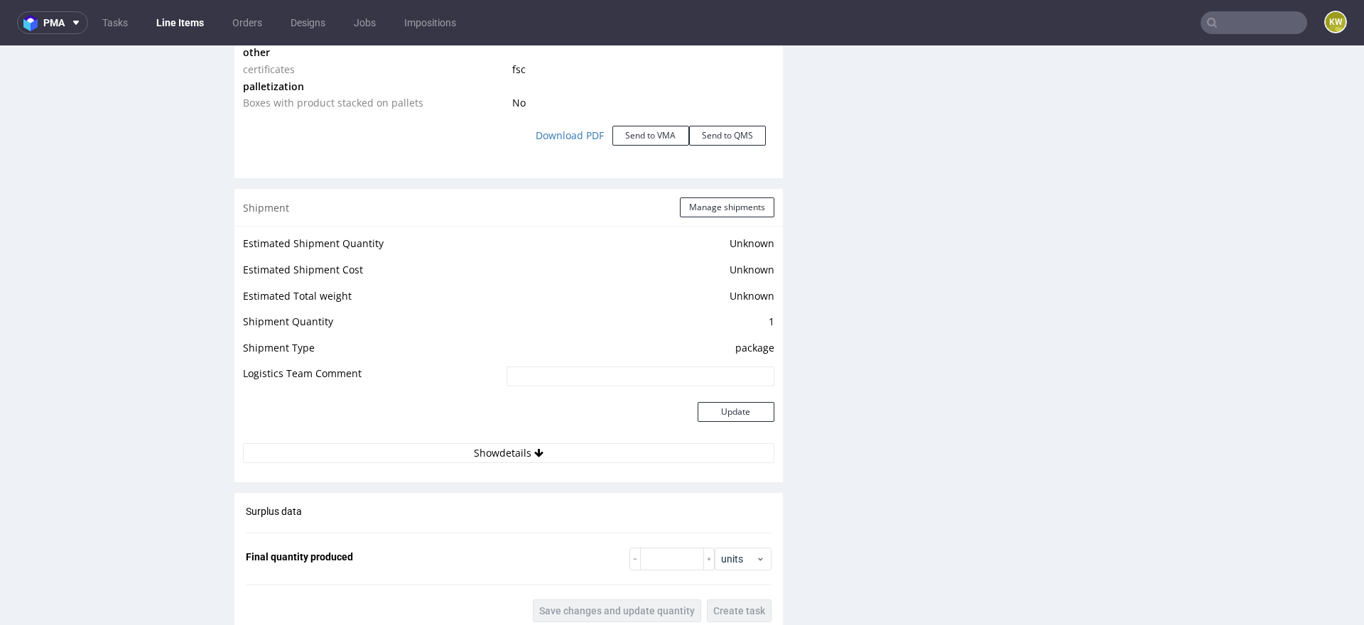
scroll to position [1671, 0]
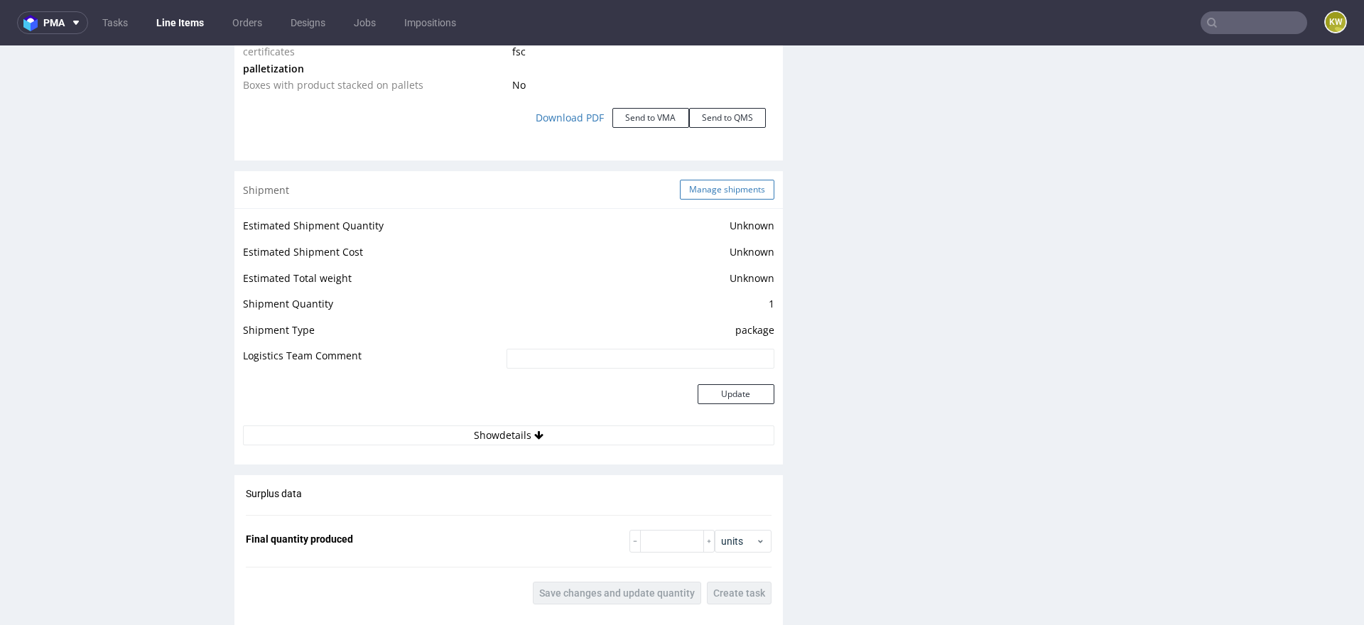
click at [717, 190] on button "Manage shipments" at bounding box center [727, 190] width 94 height 20
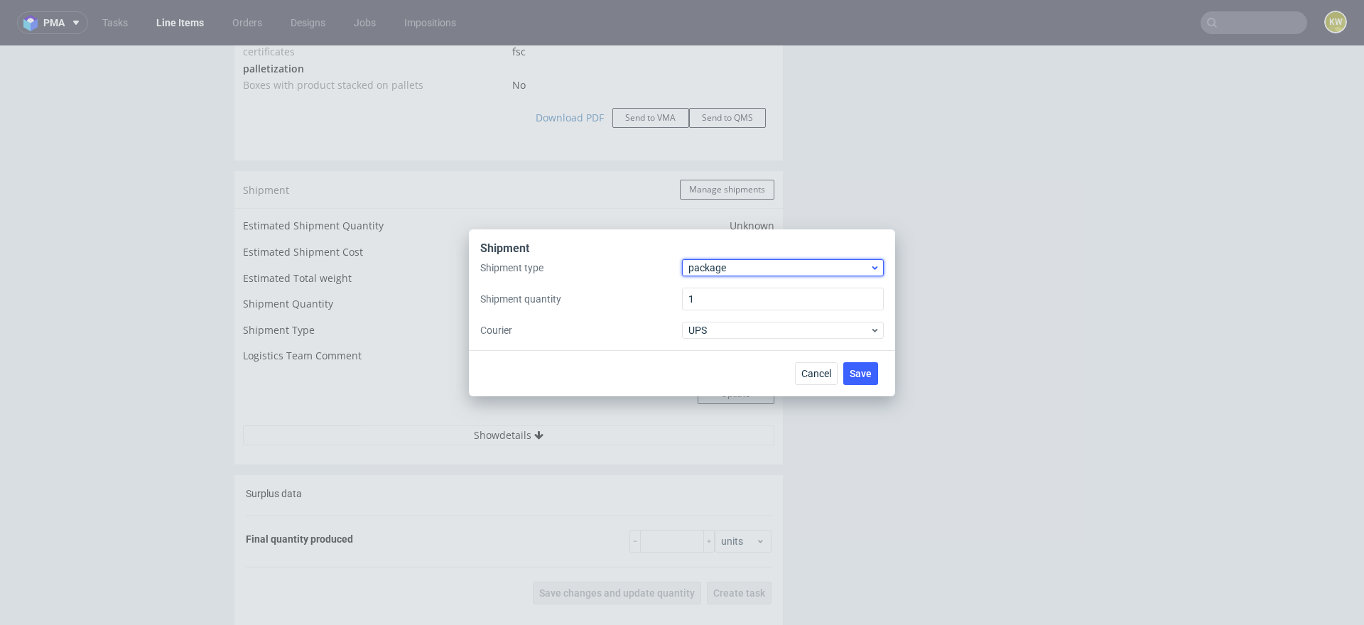
click at [715, 272] on span "package" at bounding box center [778, 268] width 181 height 14
click at [715, 301] on div "pallet" at bounding box center [783, 298] width 190 height 26
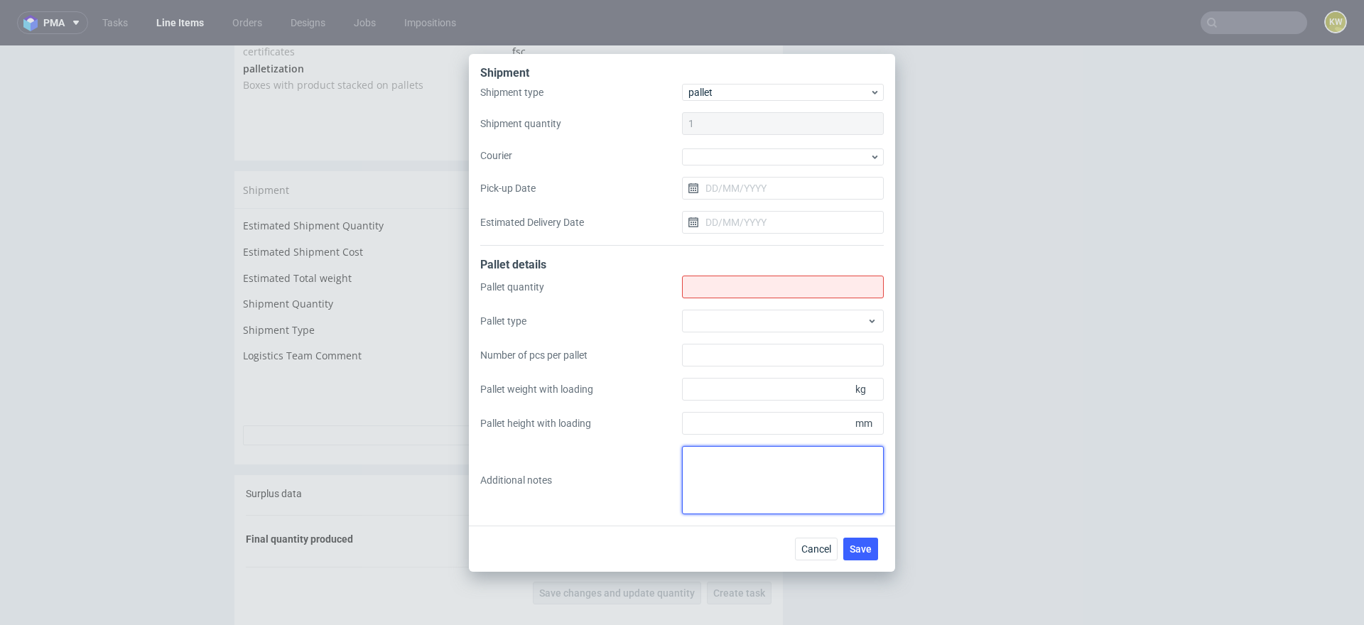
click at [710, 457] on textarea at bounding box center [783, 480] width 202 height 68
paste textarea "2. 2 3. 1200x800 4. 4160, 3720 5. 200 cm, 170 cm 6. 245 kg"
type textarea "2. 2 3. 1200x800 4. 4160, 3720 5. 200 cm, 170 cm 6. 245 kg"
click at [707, 271] on div "Pallet details" at bounding box center [681, 266] width 403 height 18
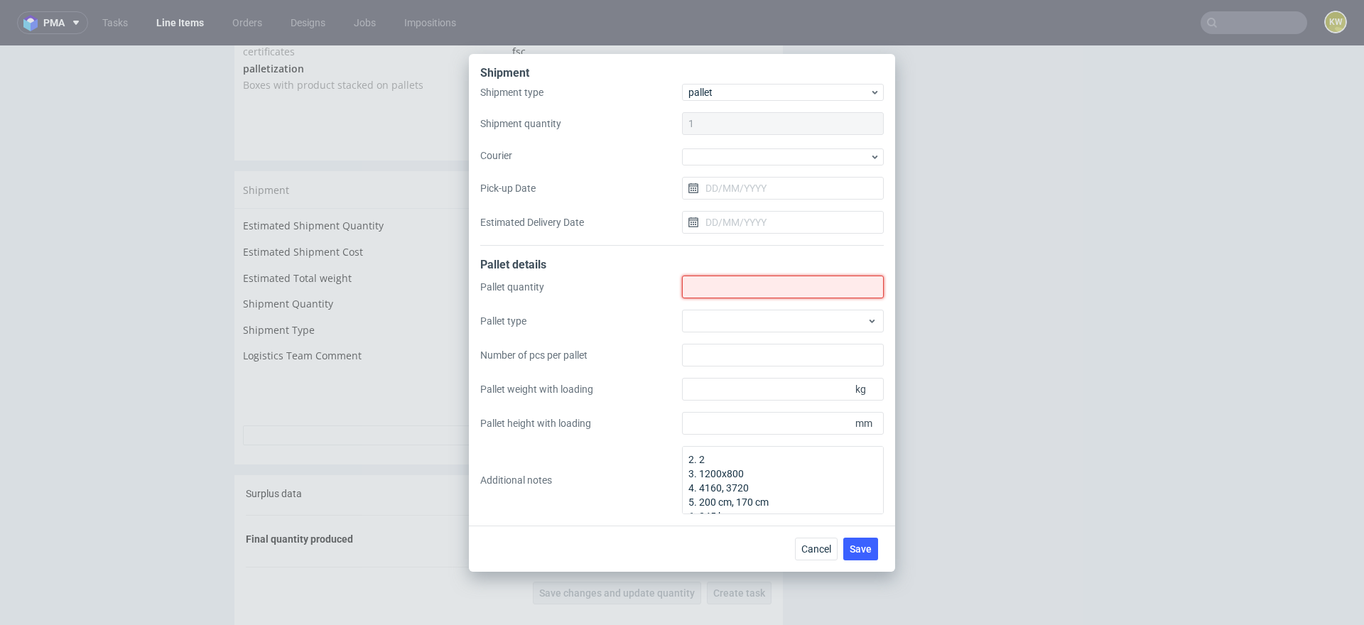
click at [696, 280] on input "Shipment type" at bounding box center [783, 287] width 202 height 23
type input "2"
click at [700, 315] on div at bounding box center [783, 321] width 202 height 23
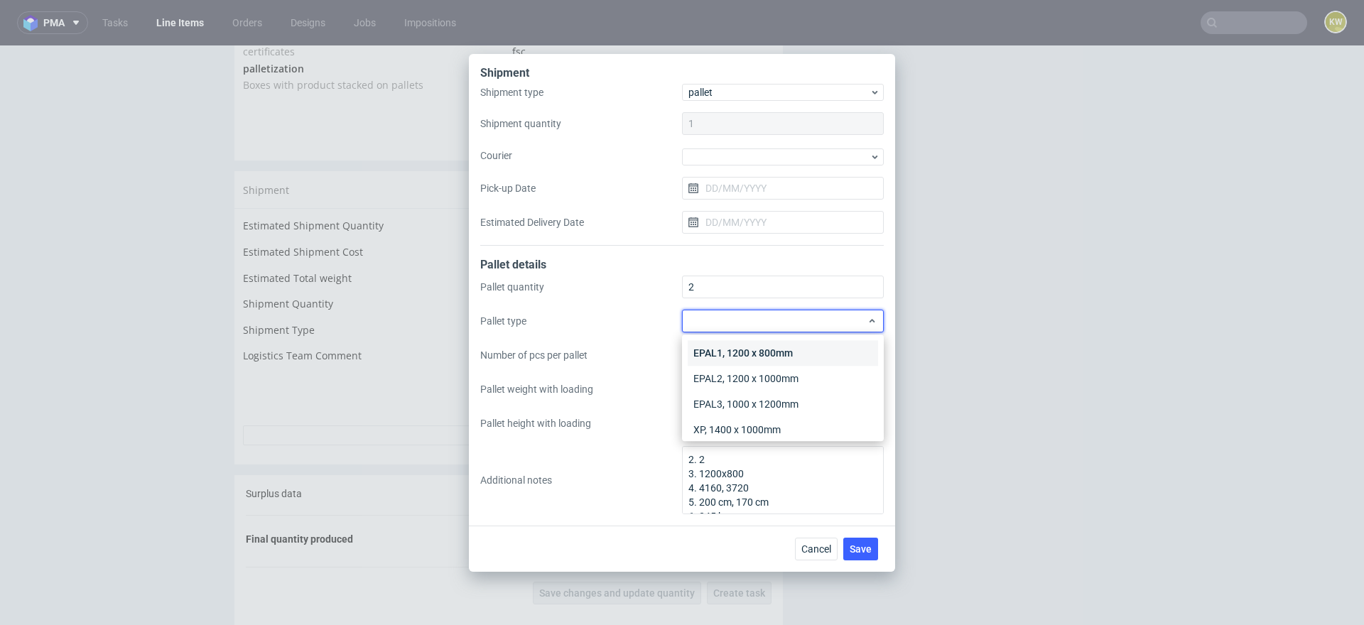
click at [711, 355] on div "EPAL1, 1200 x 800mm" at bounding box center [783, 353] width 190 height 26
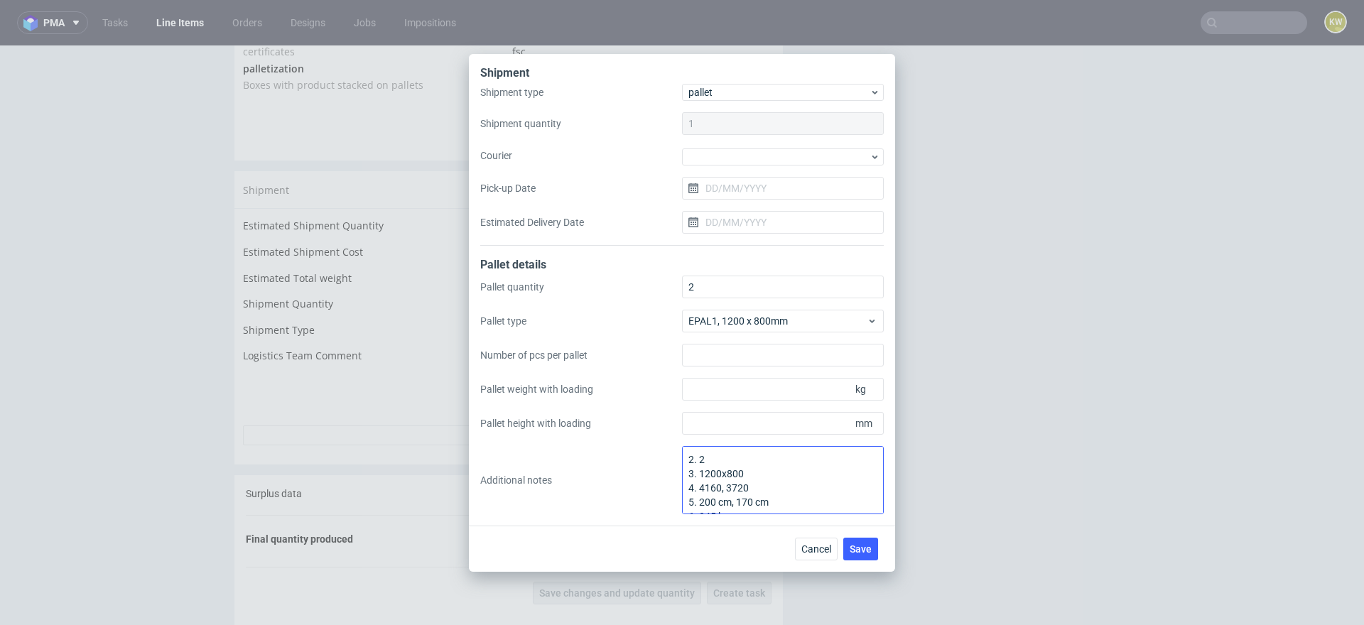
scroll to position [15, 0]
click at [714, 359] on input "Number of pcs per pallet" at bounding box center [783, 355] width 202 height 23
type input "4160"
click at [768, 395] on input "Pallet weight with loading" at bounding box center [783, 389] width 202 height 23
type input "245"
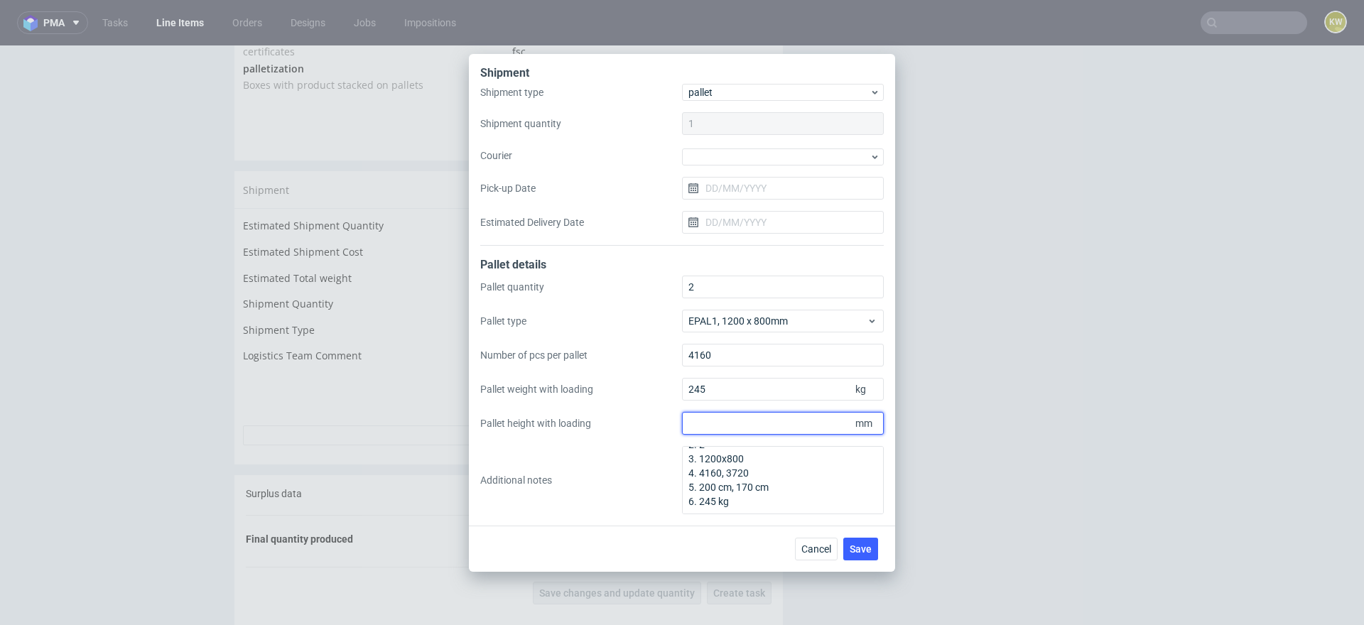
click at [758, 433] on input "Pallet height with loading" at bounding box center [783, 423] width 202 height 23
type input "2000"
drag, startPoint x: 751, startPoint y: 500, endPoint x: 593, endPoint y: 384, distance: 196.2
click at [593, 384] on div "Pallet quantity 2 Pallet type EPAL1, 1200 x 800mm Number of pcs per pallet 4160…" at bounding box center [681, 395] width 403 height 239
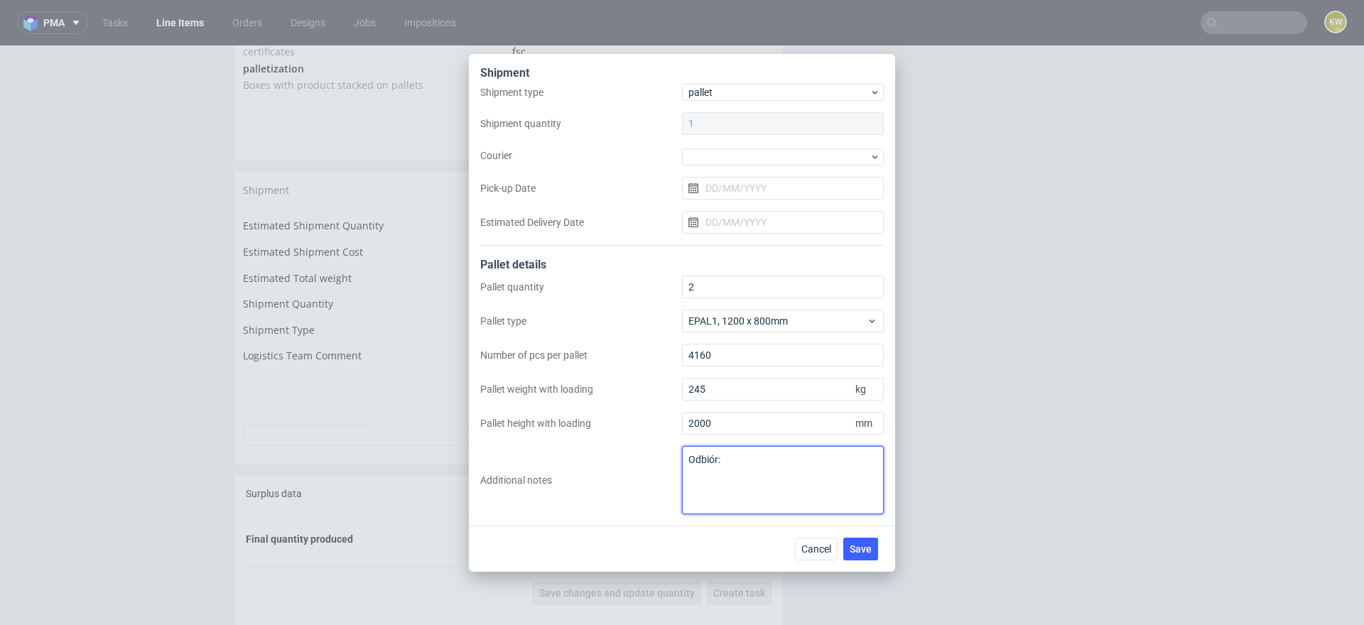
paste textarea "2. 2 3. 1200x800 4. 4160, 3720 5. 200 cm, 170 cm 6. 245 kg"
drag, startPoint x: 744, startPoint y: 501, endPoint x: 724, endPoint y: 450, distance: 55.1
click at [722, 456] on textarea "Odbiór: 2. 2 3. 1200x800 4. 4160, 3720 5. 200 cm, 170 cm 6. 245 kg" at bounding box center [783, 480] width 202 height 68
paste textarea "Kórnik"
click at [714, 506] on textarea "Odbiór: Kórnik" at bounding box center [783, 480] width 202 height 68
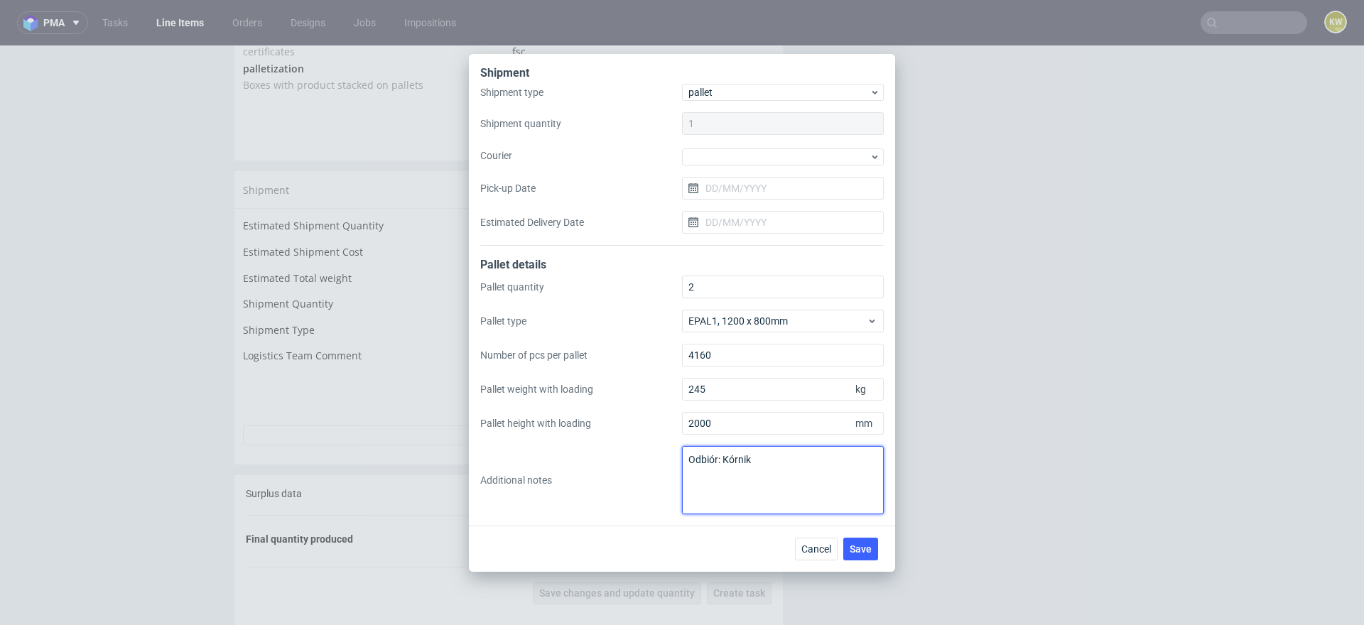
click at [707, 473] on textarea "Odbiór: Kórnik" at bounding box center [783, 480] width 202 height 68
type textarea "Odbiór: Kórnik"
click at [870, 557] on button "Save" at bounding box center [860, 549] width 35 height 23
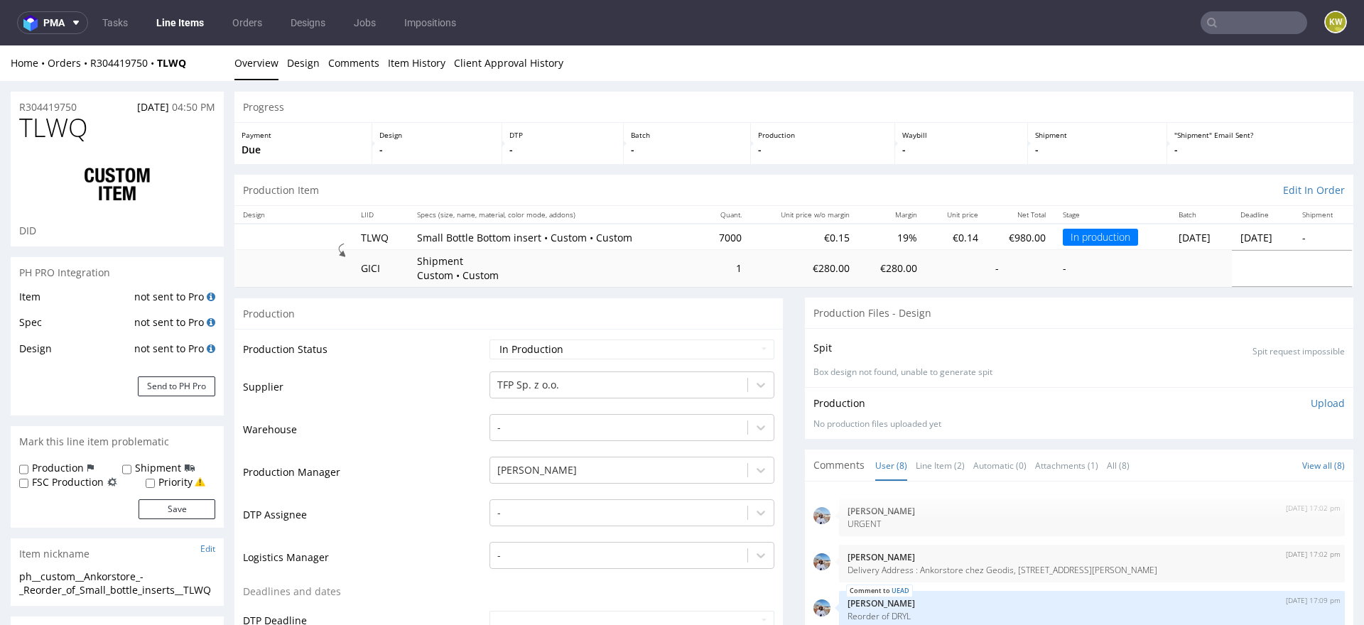
scroll to position [130, 0]
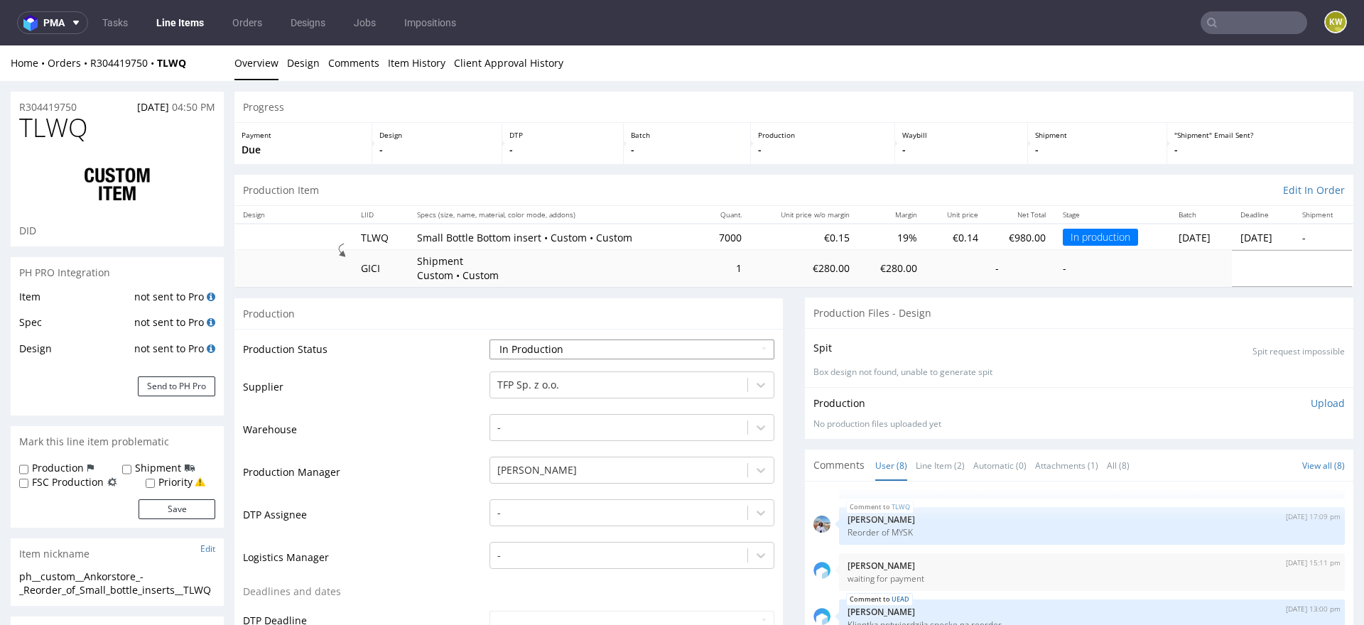
click at [600, 350] on select "Waiting for Artwork Waiting for Diecut Waiting for Mockup Waiting for DTP Waiti…" at bounding box center [631, 350] width 285 height 20
select select "production_complete"
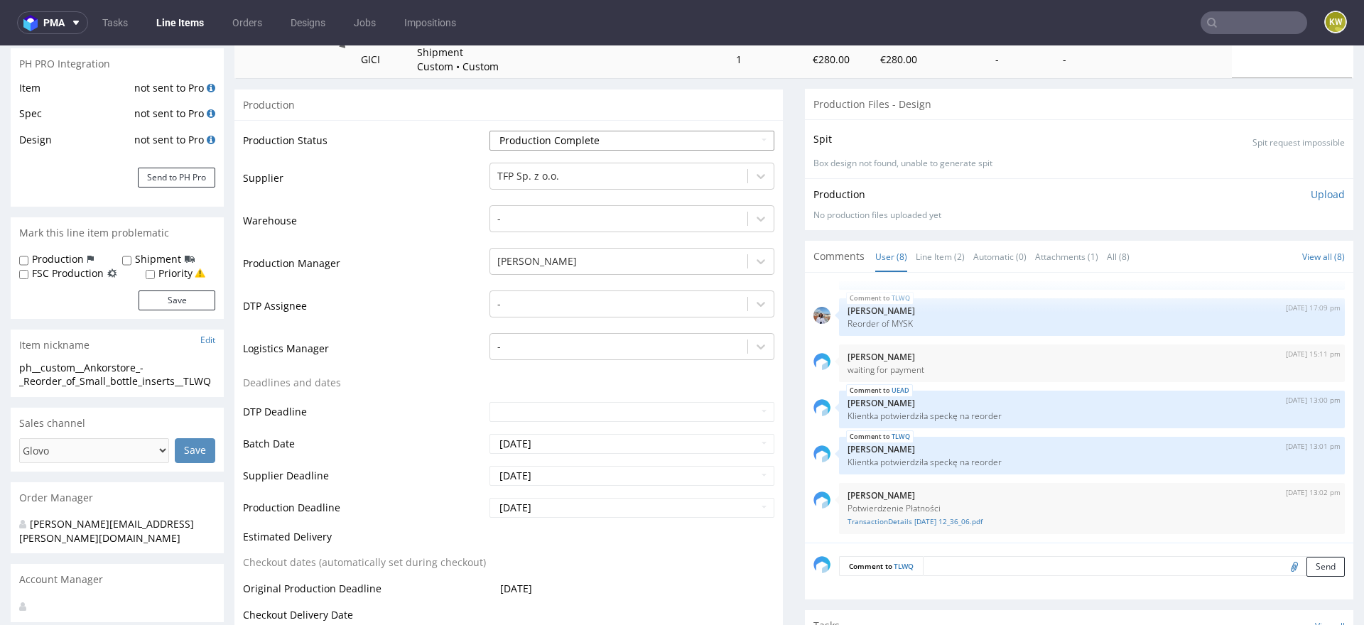
scroll to position [222, 0]
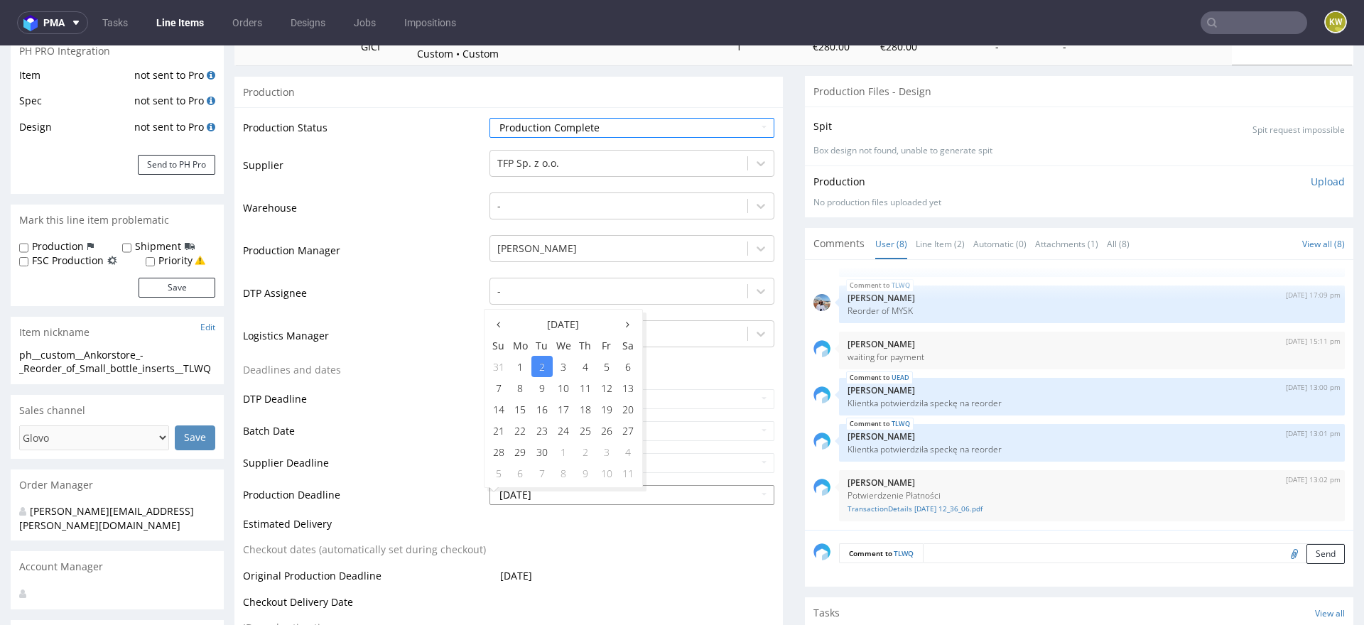
click at [554, 494] on input "[DATE]" at bounding box center [631, 495] width 285 height 20
click at [499, 332] on th at bounding box center [498, 323] width 21 height 21
click at [601, 453] on td "29" at bounding box center [606, 451] width 21 height 21
type input "2025-08-29"
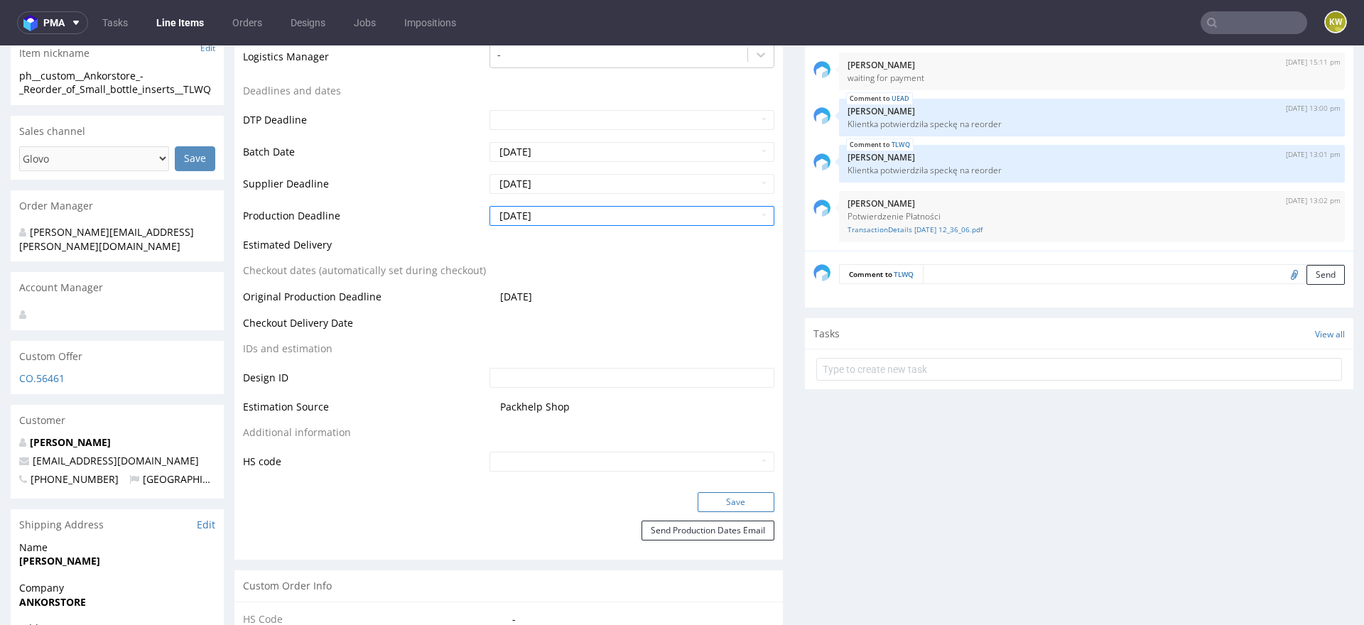
click at [716, 492] on button "Save" at bounding box center [736, 502] width 77 height 20
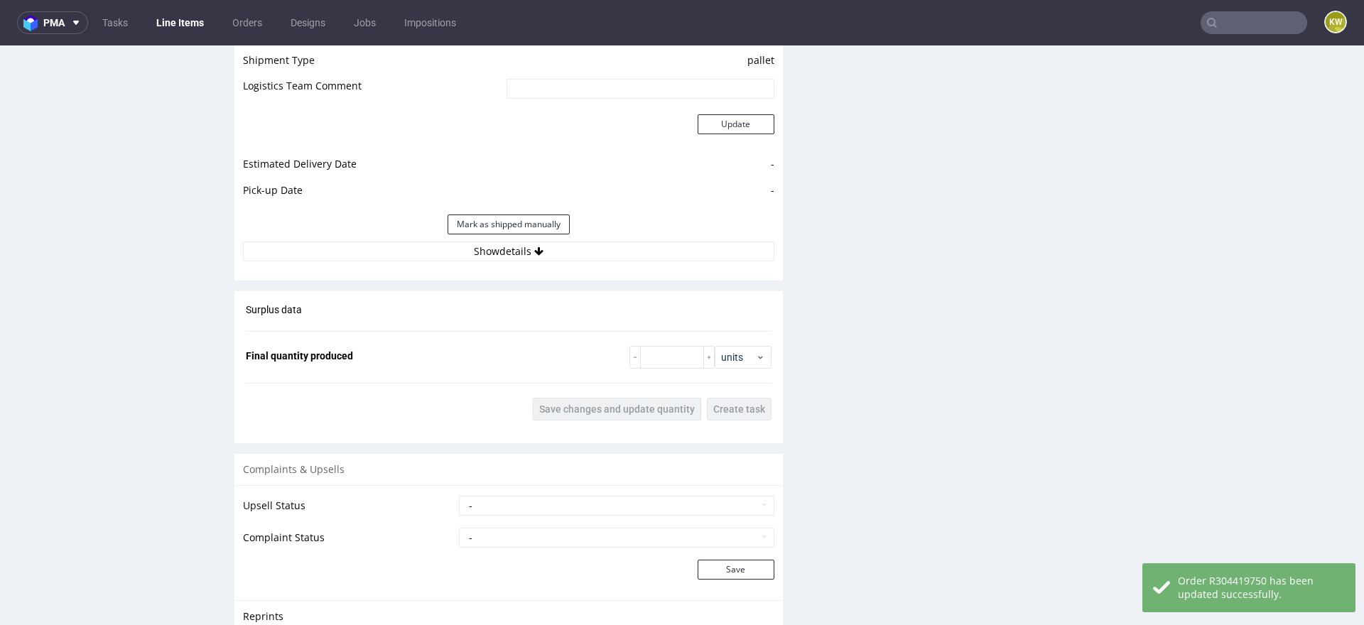
scroll to position [1970, 0]
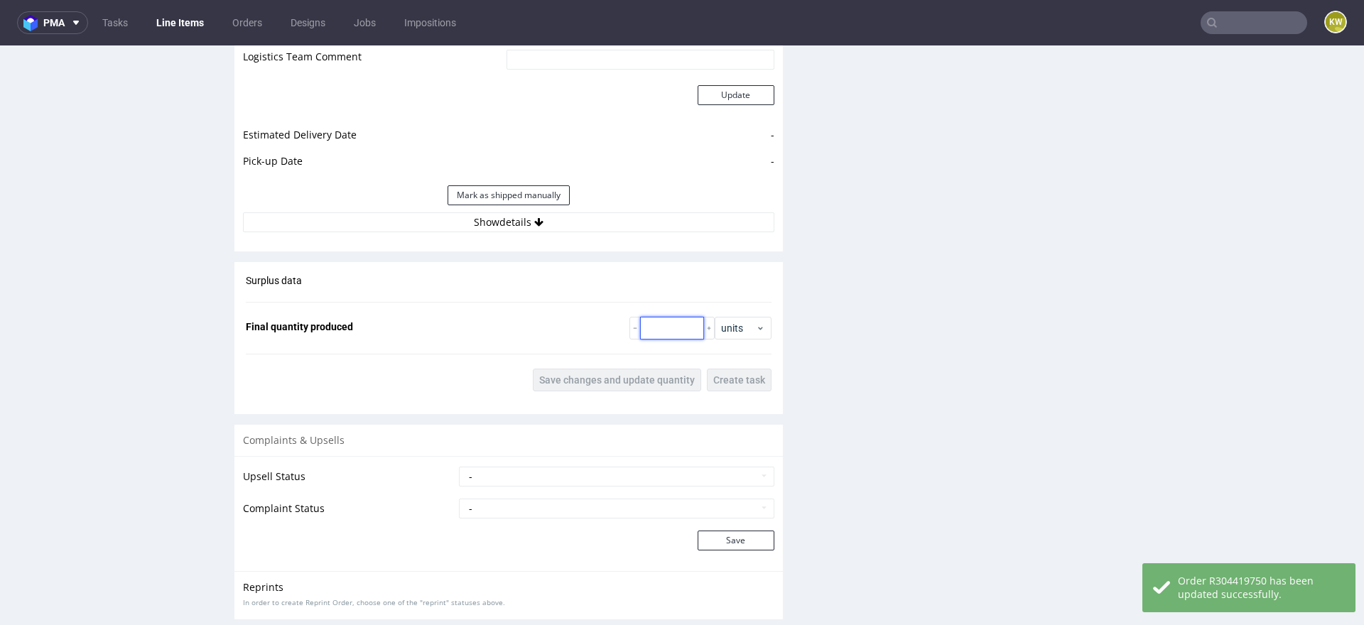
click at [662, 320] on input "number" at bounding box center [672, 328] width 64 height 23
paste input "7880"
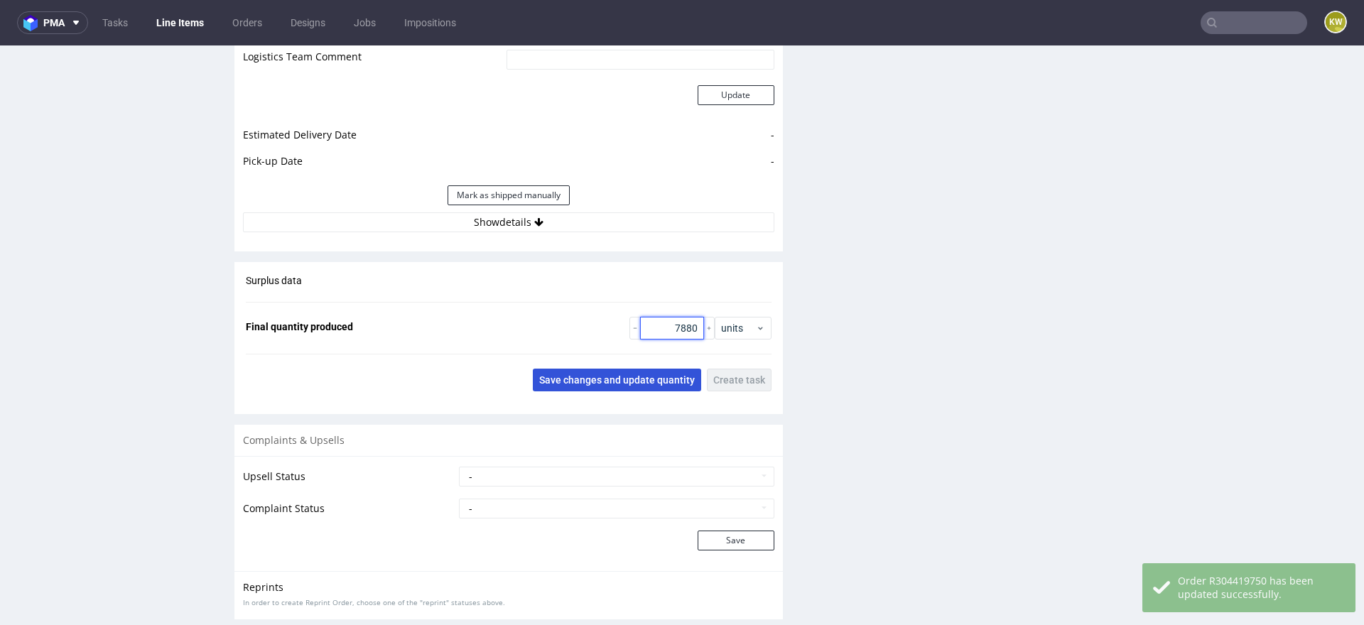
type input "7880"
click at [624, 381] on span "Save changes and update quantity" at bounding box center [617, 380] width 156 height 10
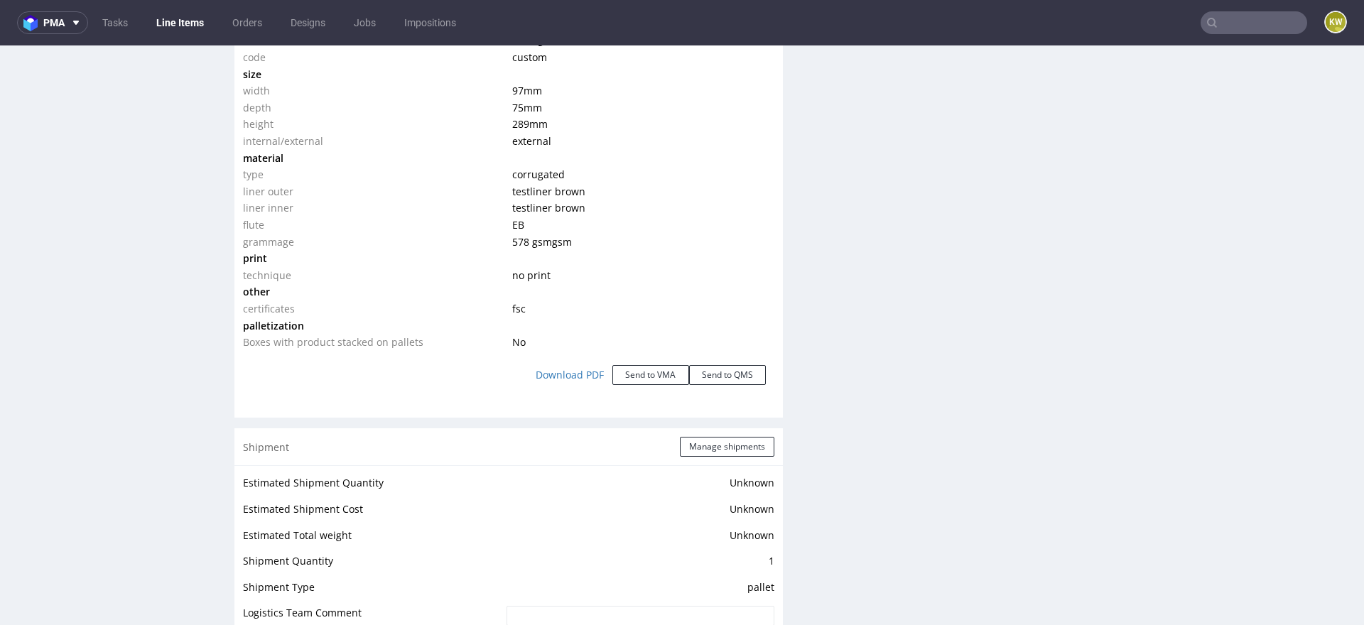
scroll to position [0, 0]
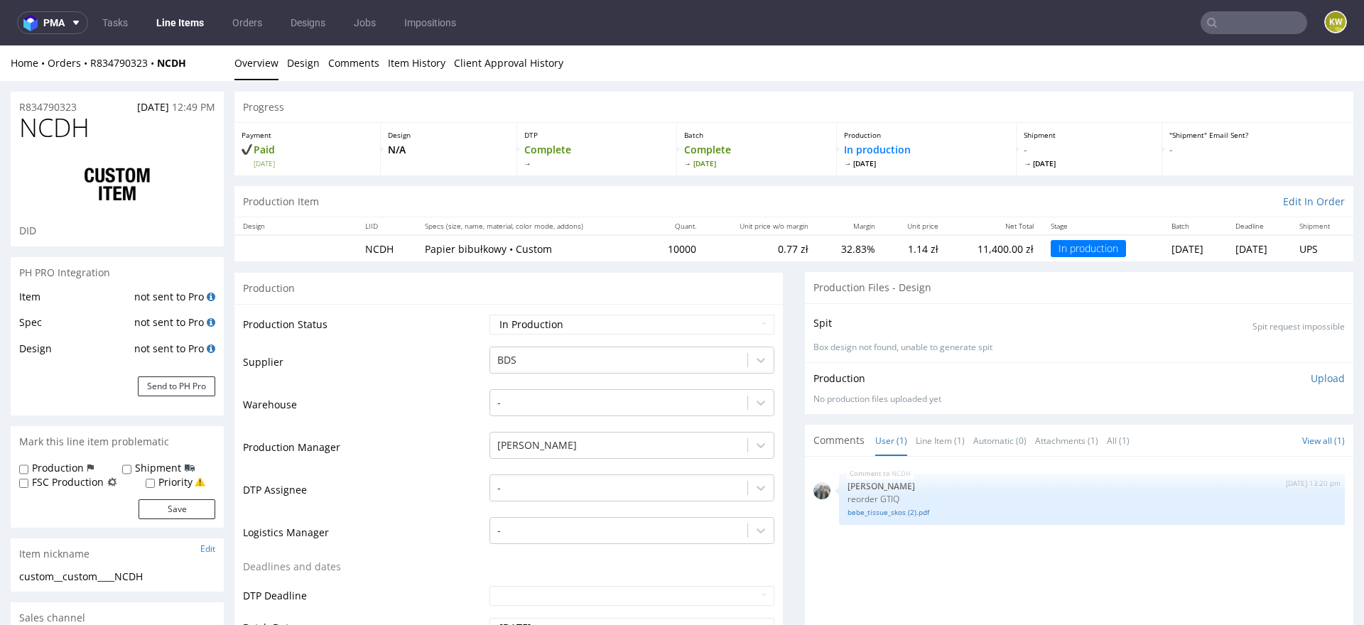
click at [187, 31] on link "Line Items" at bounding box center [180, 22] width 65 height 23
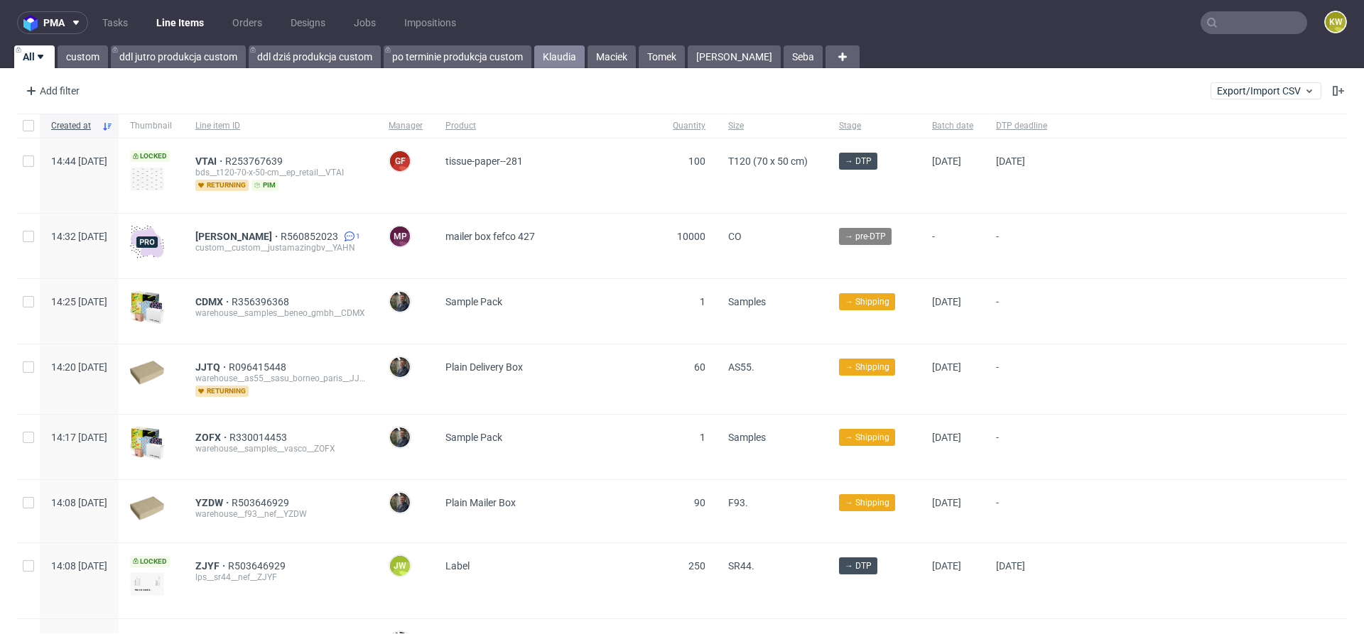
click at [550, 55] on link "Klaudia" at bounding box center [559, 56] width 50 height 23
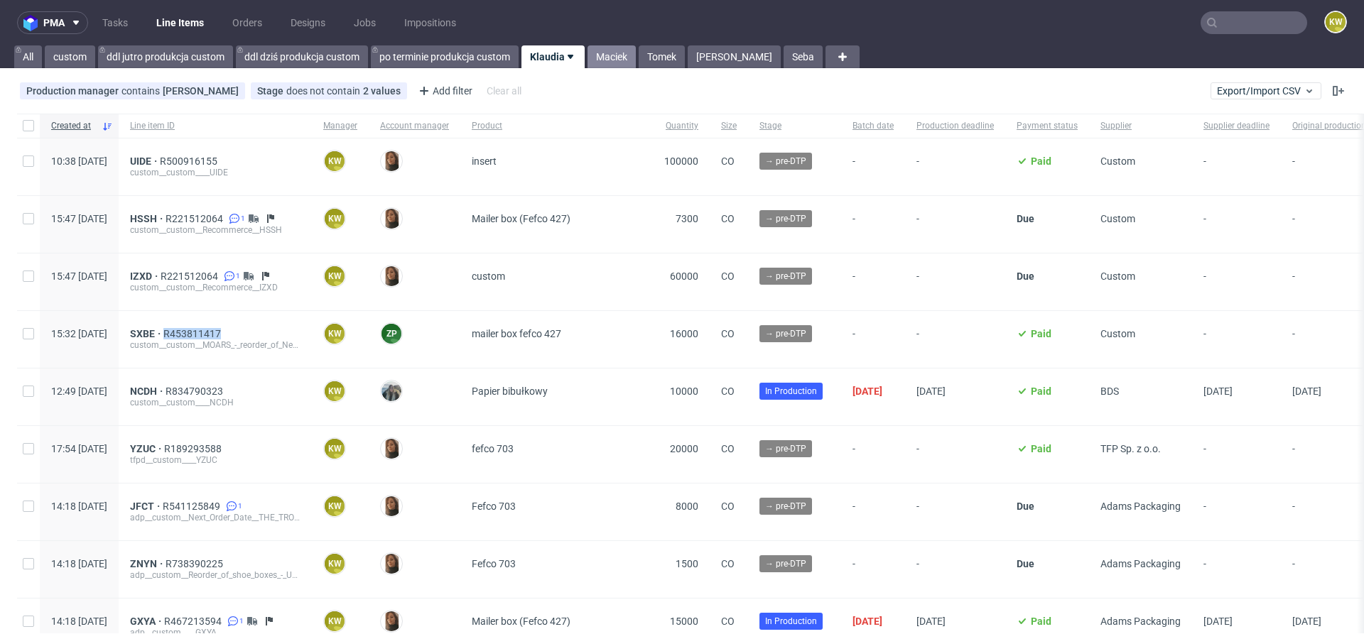
click at [612, 59] on link "Maciek" at bounding box center [611, 56] width 48 height 23
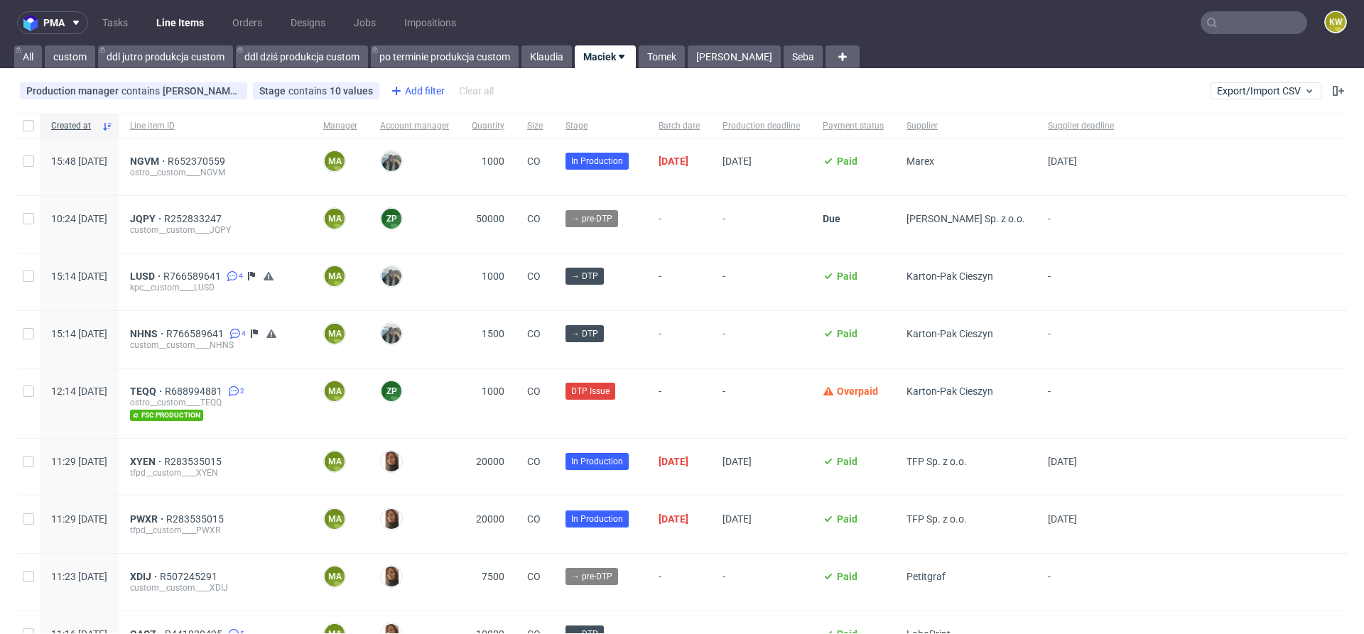
click at [411, 91] on div "Add filter" at bounding box center [416, 91] width 63 height 23
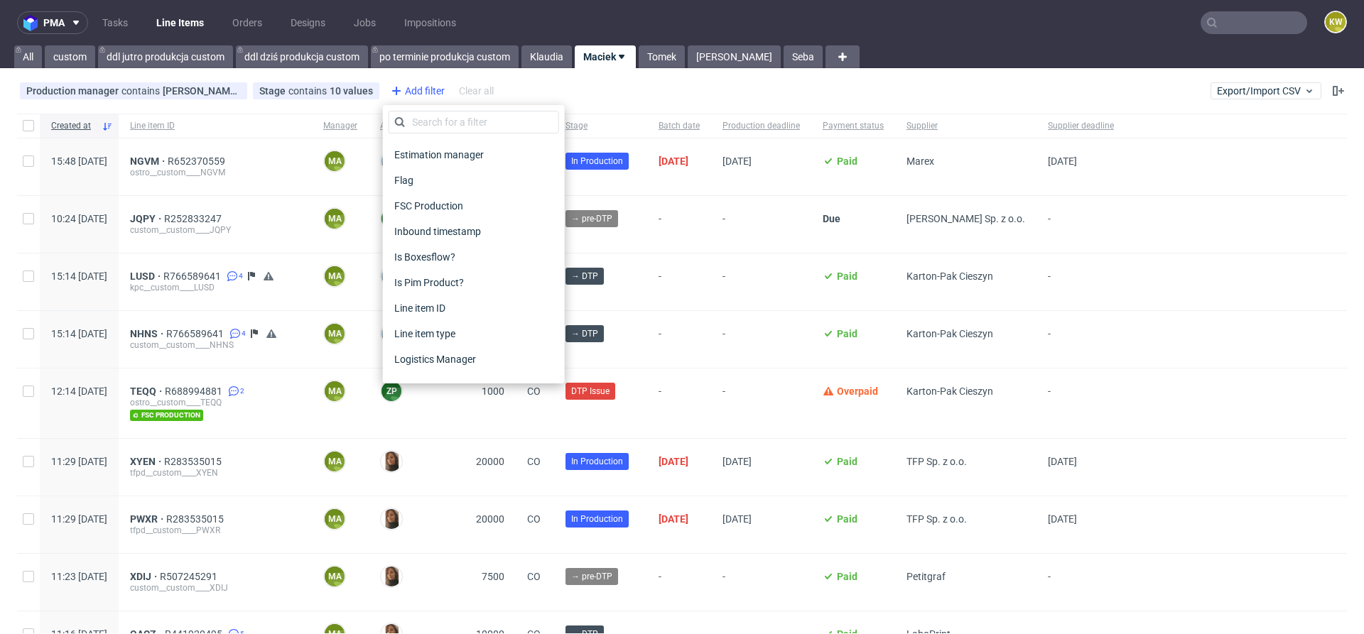
scroll to position [1117, 0]
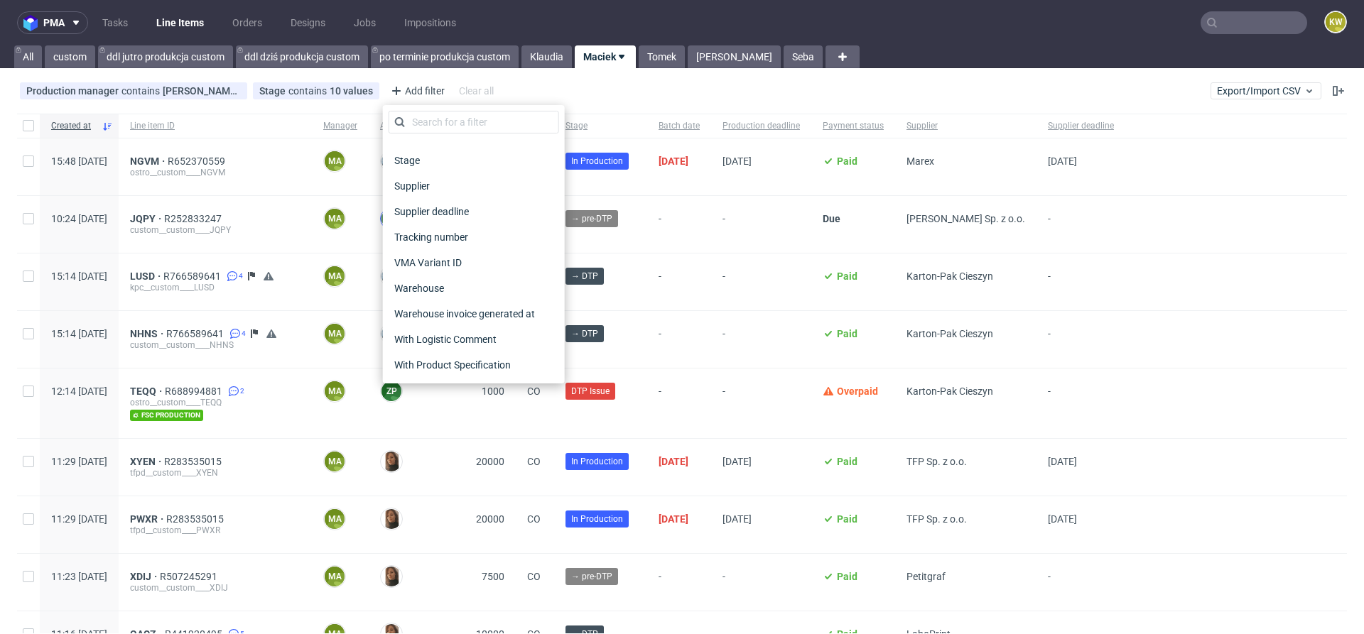
click at [428, 209] on span "Supplier deadline" at bounding box center [432, 212] width 86 height 20
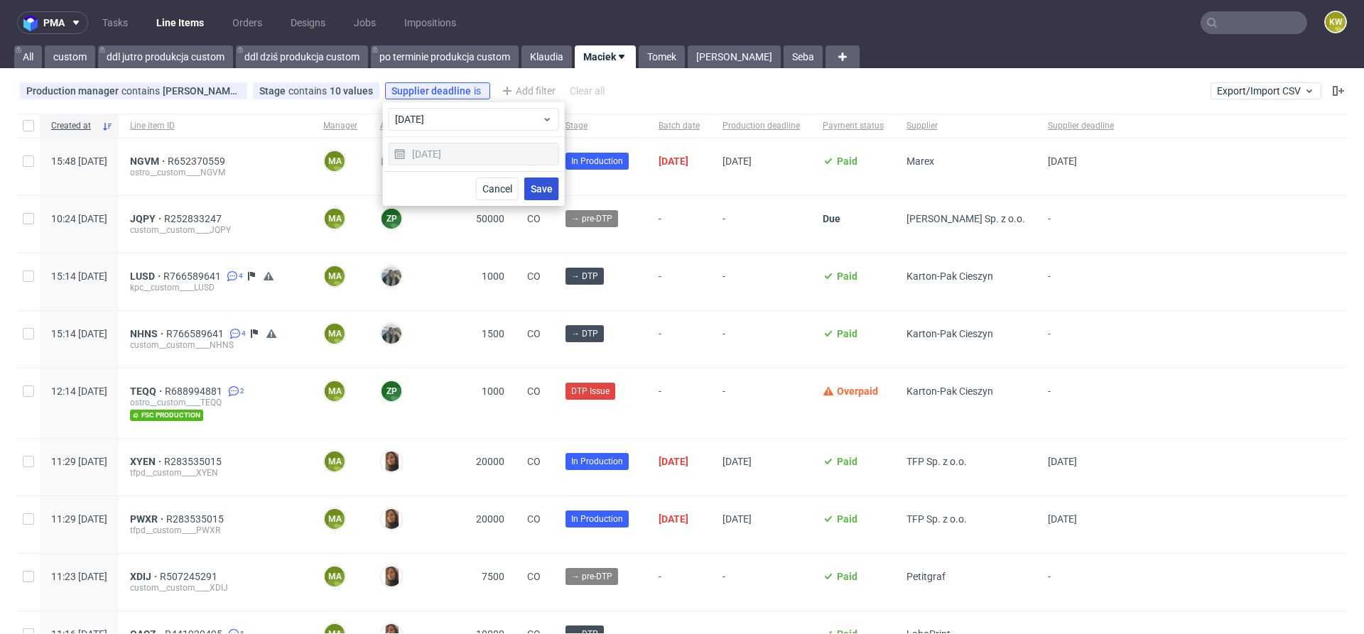
click at [545, 190] on span "Save" at bounding box center [542, 189] width 22 height 10
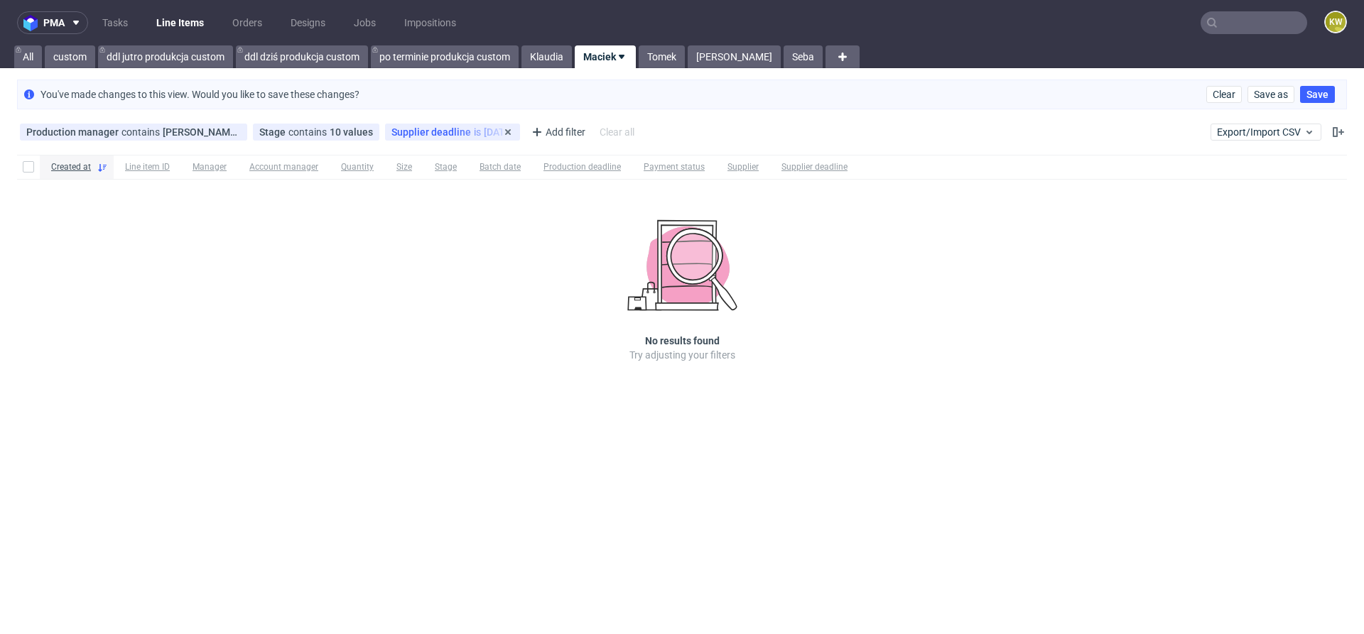
click at [451, 137] on div "Supplier deadline is today" at bounding box center [452, 132] width 135 height 17
click at [457, 134] on div "Supplier deadline is today" at bounding box center [452, 131] width 122 height 11
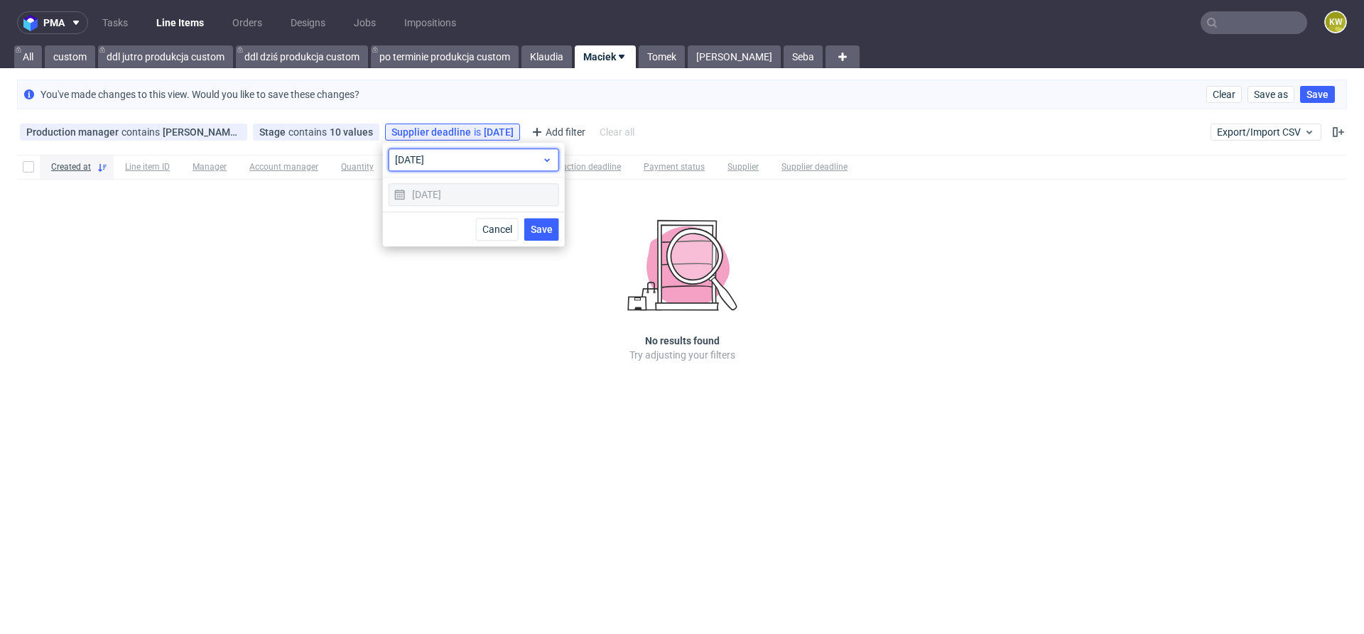
click at [453, 156] on span "[DATE]" at bounding box center [468, 160] width 147 height 14
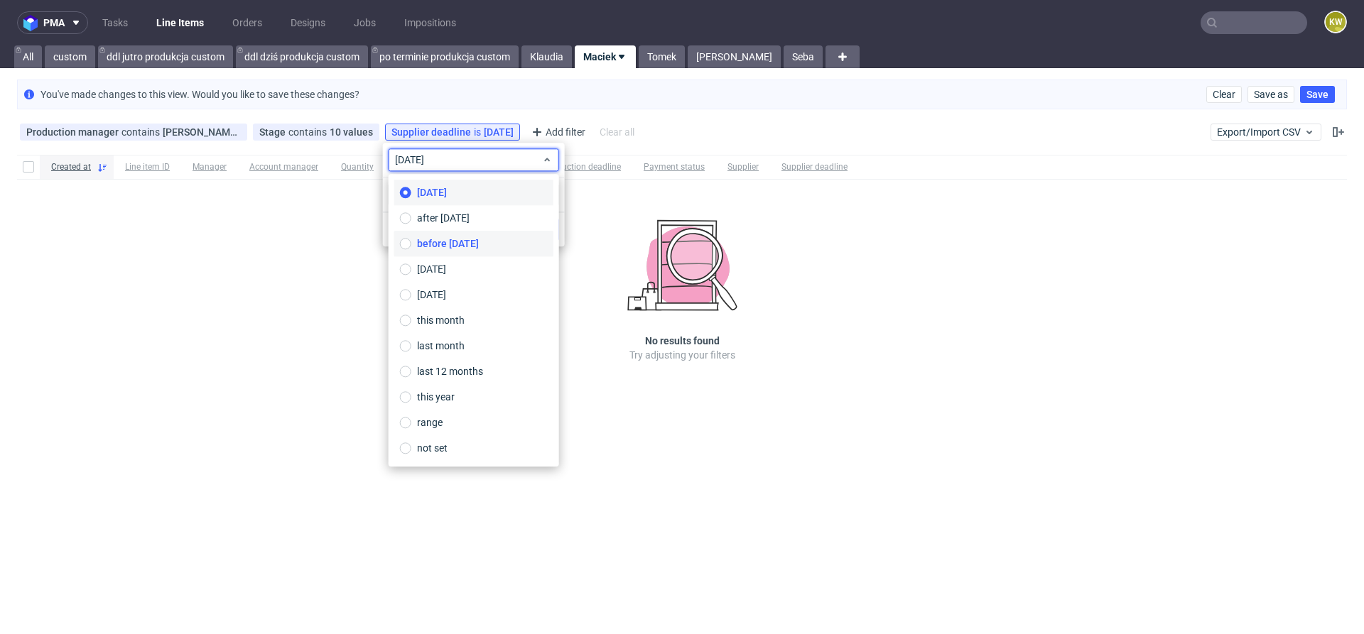
click at [456, 251] on label "before today" at bounding box center [473, 244] width 159 height 26
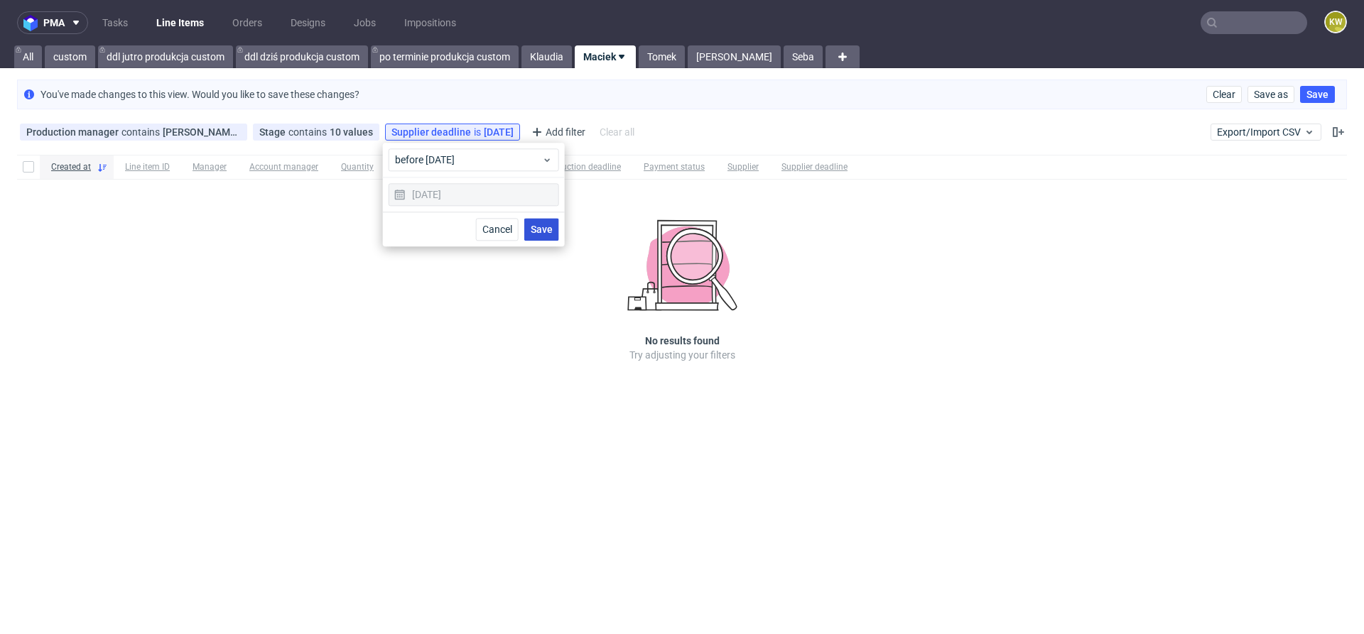
click at [536, 229] on span "Save" at bounding box center [542, 229] width 22 height 10
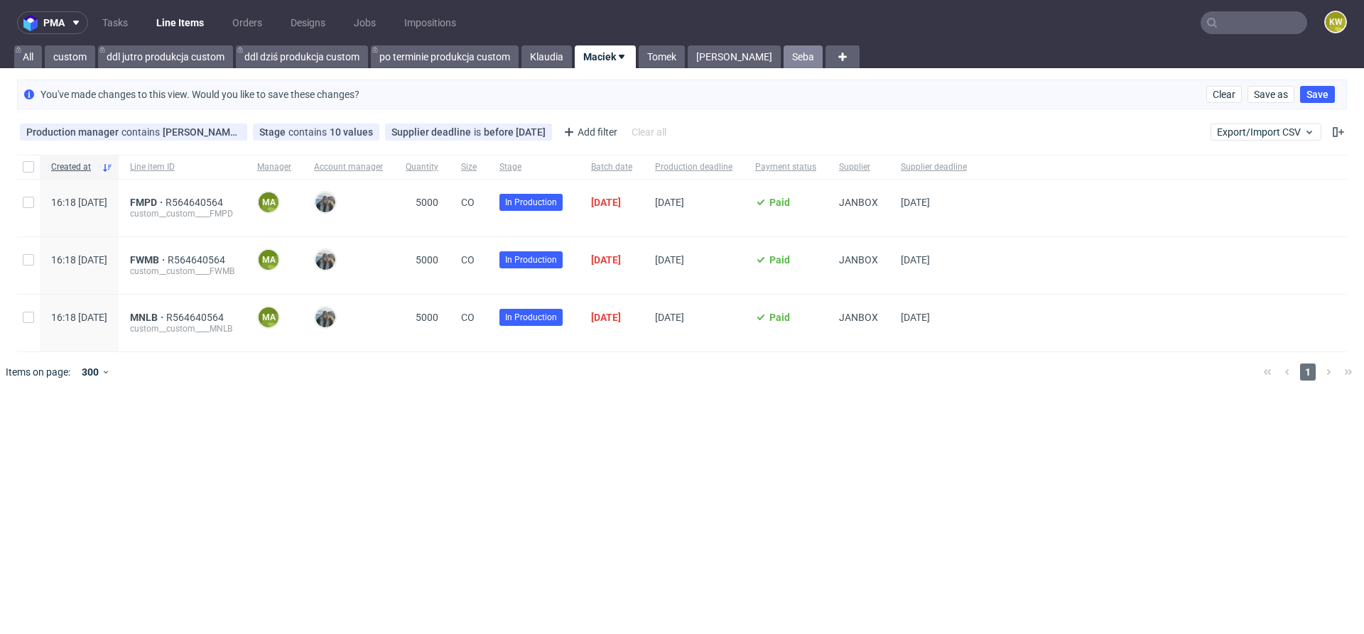
click at [783, 55] on link "Seba" at bounding box center [802, 56] width 39 height 23
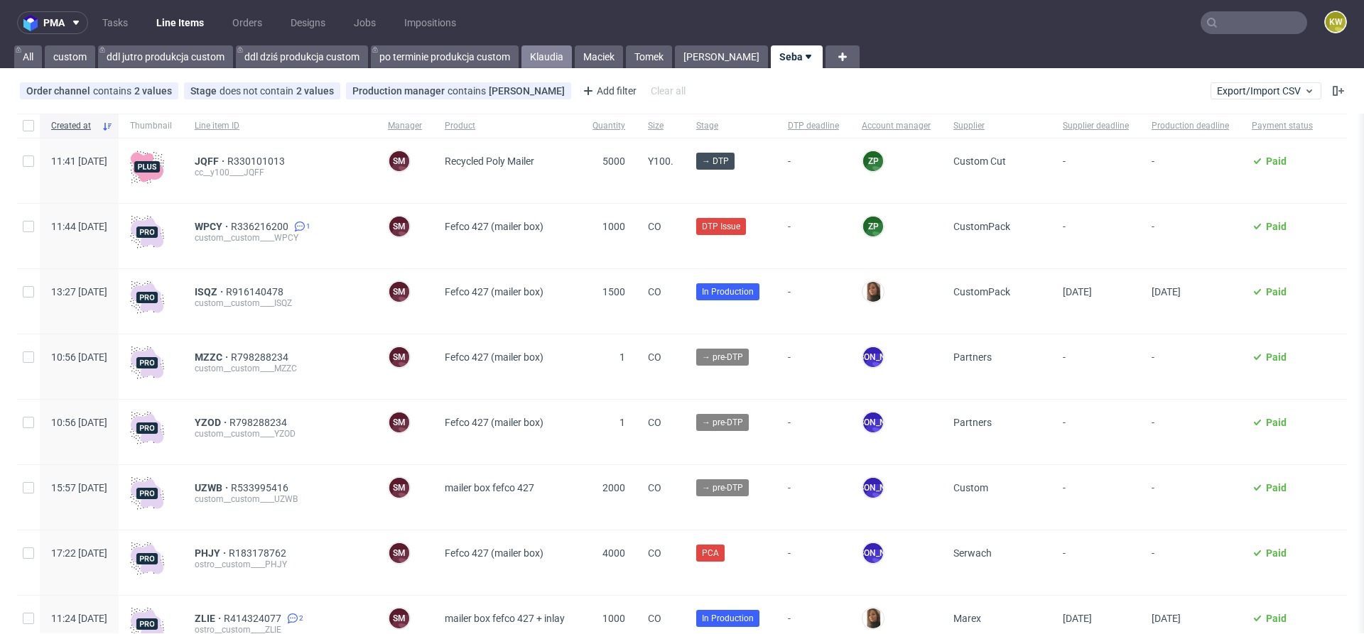
click at [548, 55] on link "Klaudia" at bounding box center [546, 56] width 50 height 23
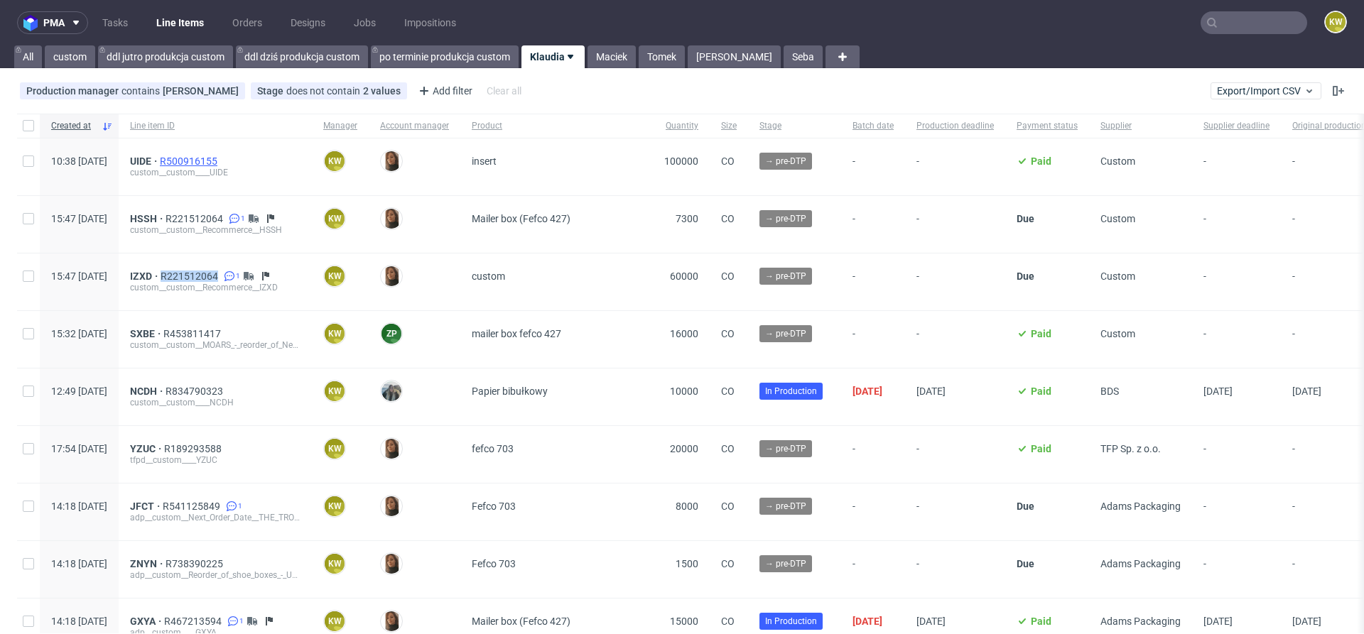
click at [219, 156] on span "R500916155" at bounding box center [190, 161] width 60 height 11
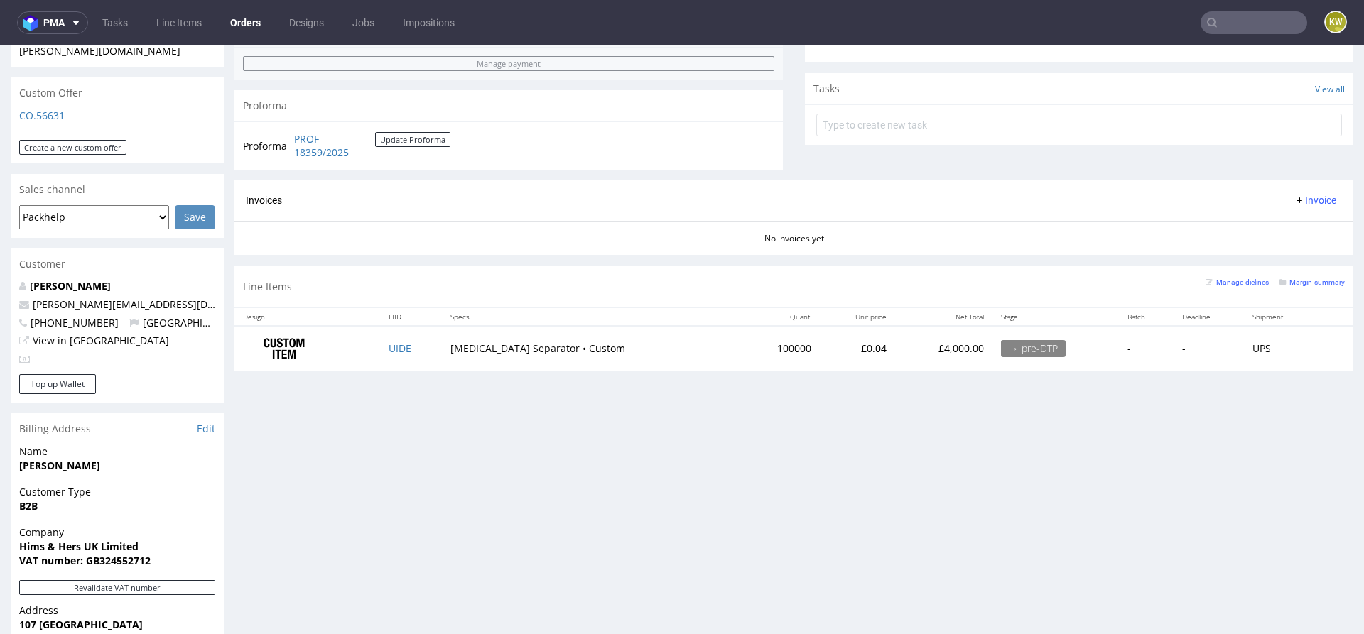
scroll to position [490, 0]
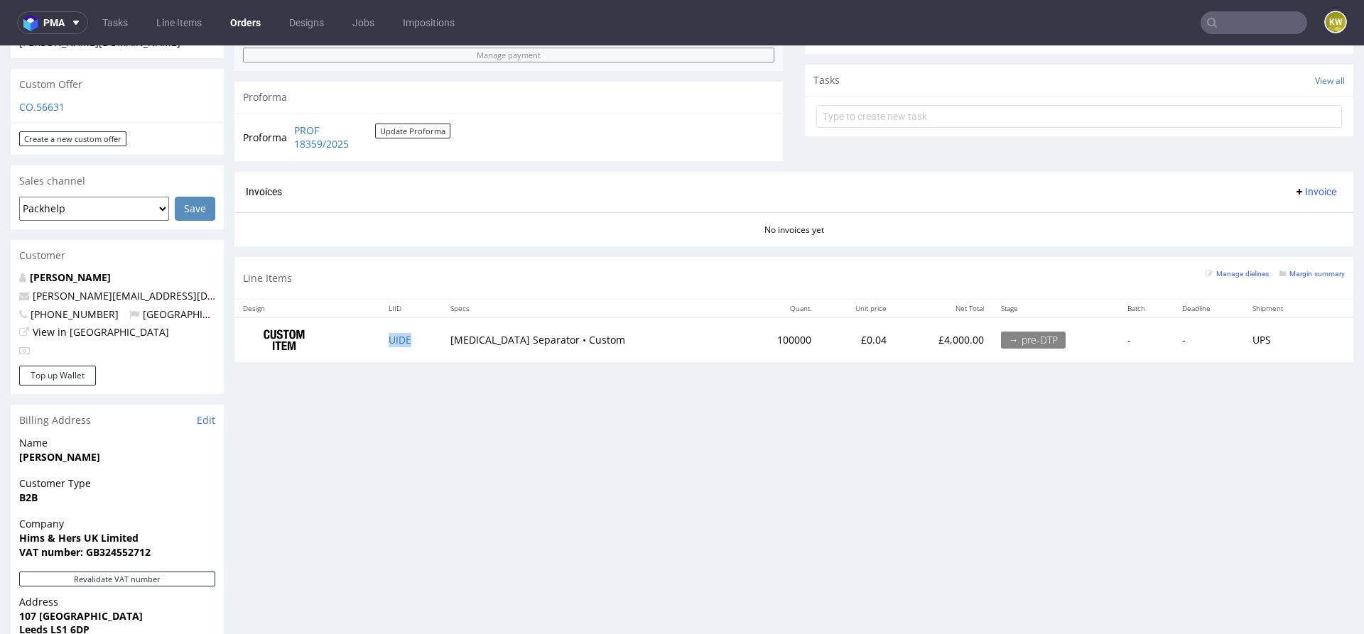
click at [442, 333] on td "UIDE" at bounding box center [411, 339] width 62 height 45
click at [430, 403] on div "Progress Payment Paid Fri 29 Aug Payment “Received” Email Sent Fri 29 Aug 10:39…" at bounding box center [793, 264] width 1119 height 1325
click at [436, 340] on td "UIDE" at bounding box center [411, 339] width 62 height 45
copy link "UIDE"
click at [1310, 270] on small "Margin summary" at bounding box center [1311, 274] width 65 height 8
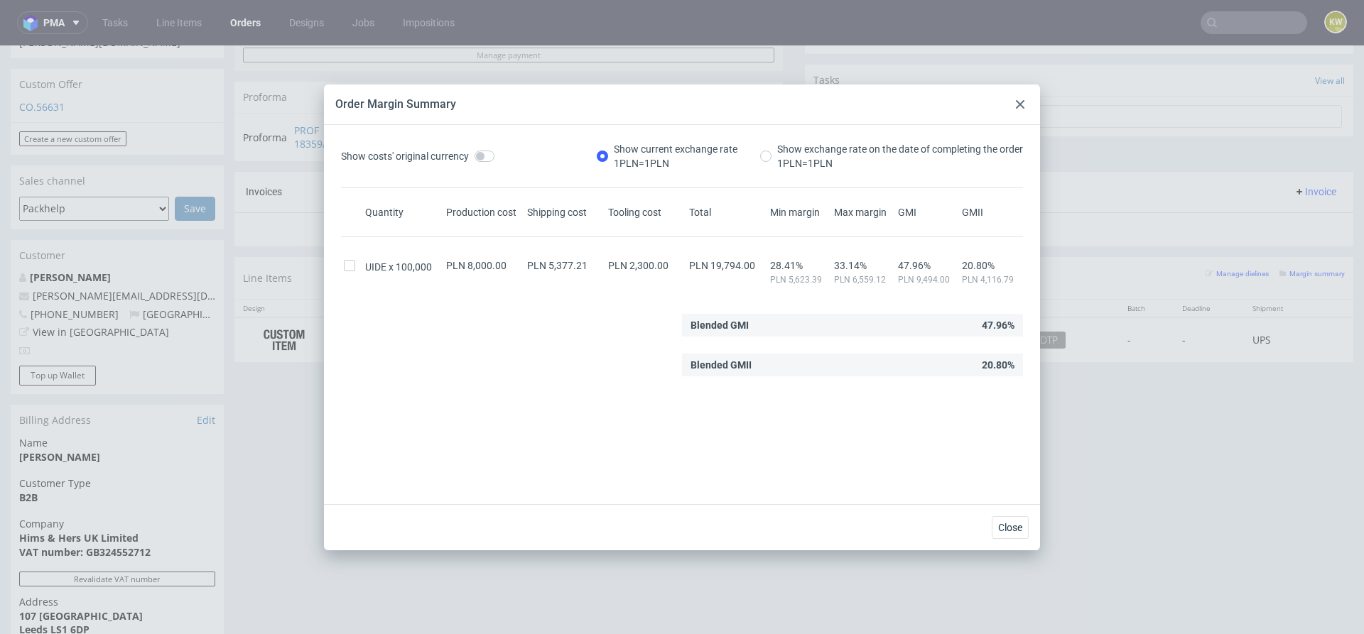
click at [720, 263] on span "PLN 19,794.00" at bounding box center [722, 265] width 66 height 11
copy span "19,794.00"
click at [805, 455] on div "Show costs' original currency Show current exchange rate 1 PLN = 1 PLN Show exc…" at bounding box center [681, 320] width 693 height 357
drag, startPoint x: 805, startPoint y: 455, endPoint x: 704, endPoint y: 585, distance: 164.5
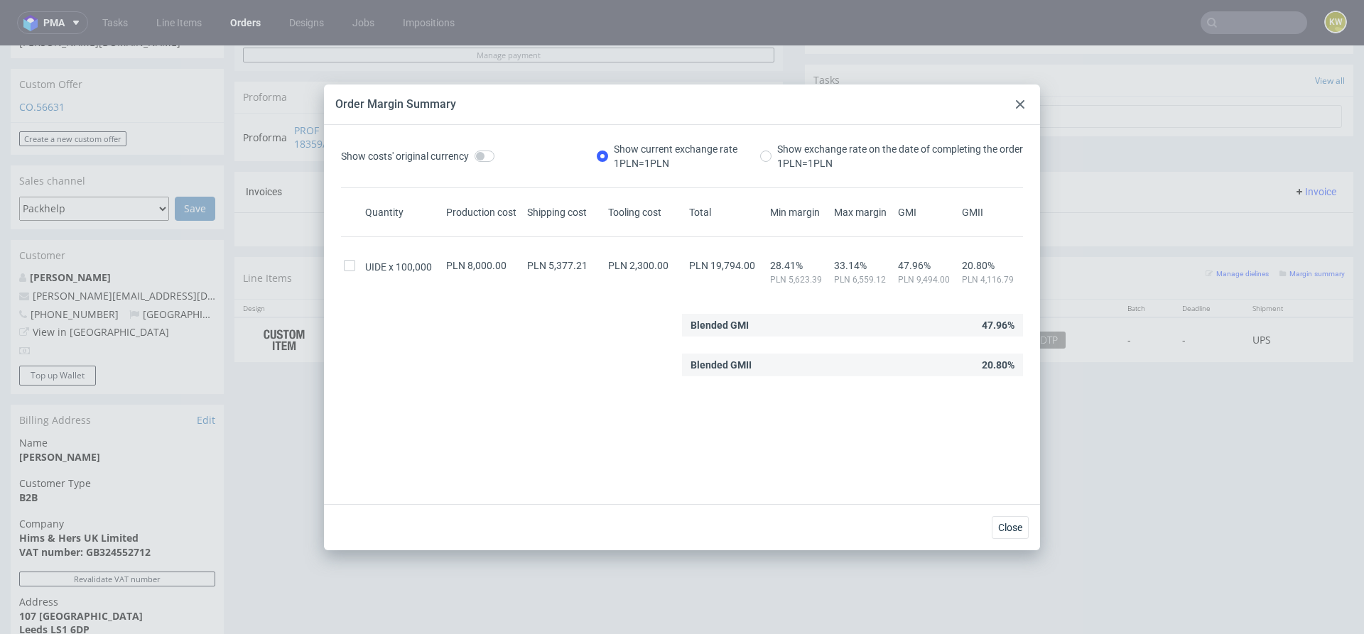
click at [704, 585] on div "Order Margin Summary Show costs' original currency Show current exchange rate 1…" at bounding box center [682, 317] width 1364 height 634
click at [554, 373] on div "Blended GMII 20.80%" at bounding box center [682, 365] width 682 height 23
click at [576, 372] on div "Blended GMII 20.80%" at bounding box center [682, 365] width 682 height 23
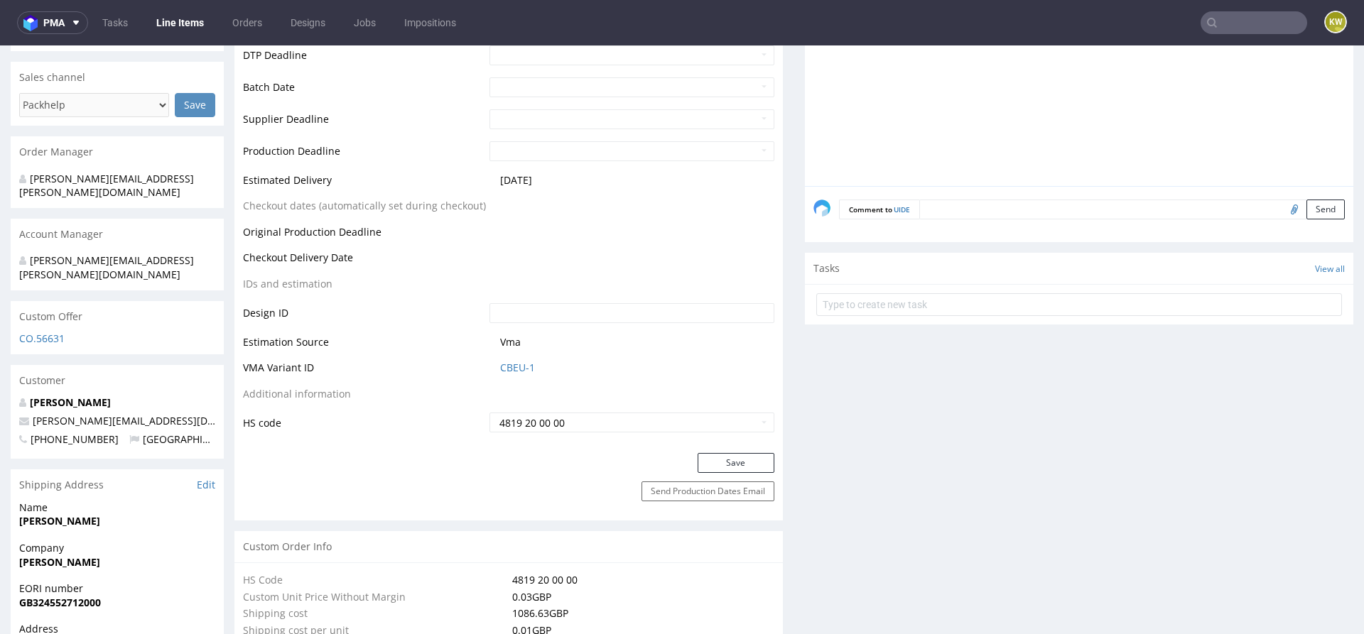
scroll to position [609, 0]
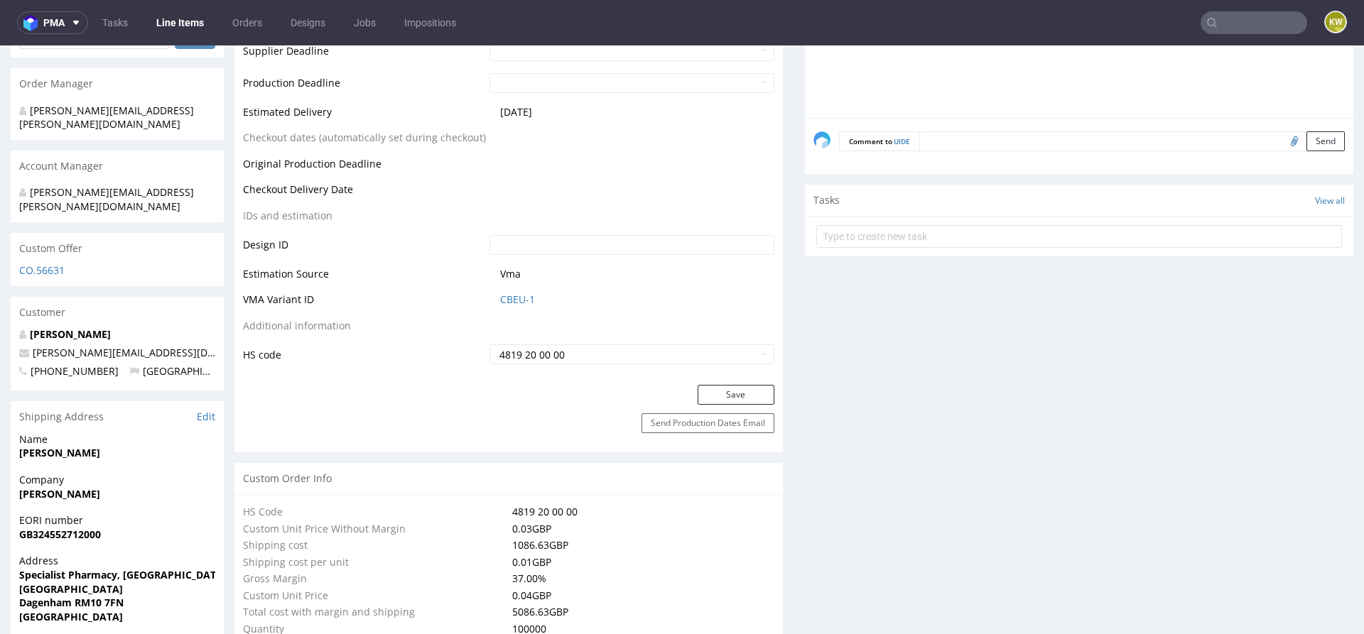
click at [555, 315] on td "CBEU-1" at bounding box center [630, 304] width 288 height 26
drag, startPoint x: 555, startPoint y: 305, endPoint x: 494, endPoint y: 299, distance: 60.6
click at [492, 304] on td "CBEU-1" at bounding box center [630, 304] width 288 height 26
copy link "CBEU-1"
click at [504, 296] on link "CBEU-1" at bounding box center [517, 300] width 35 height 14
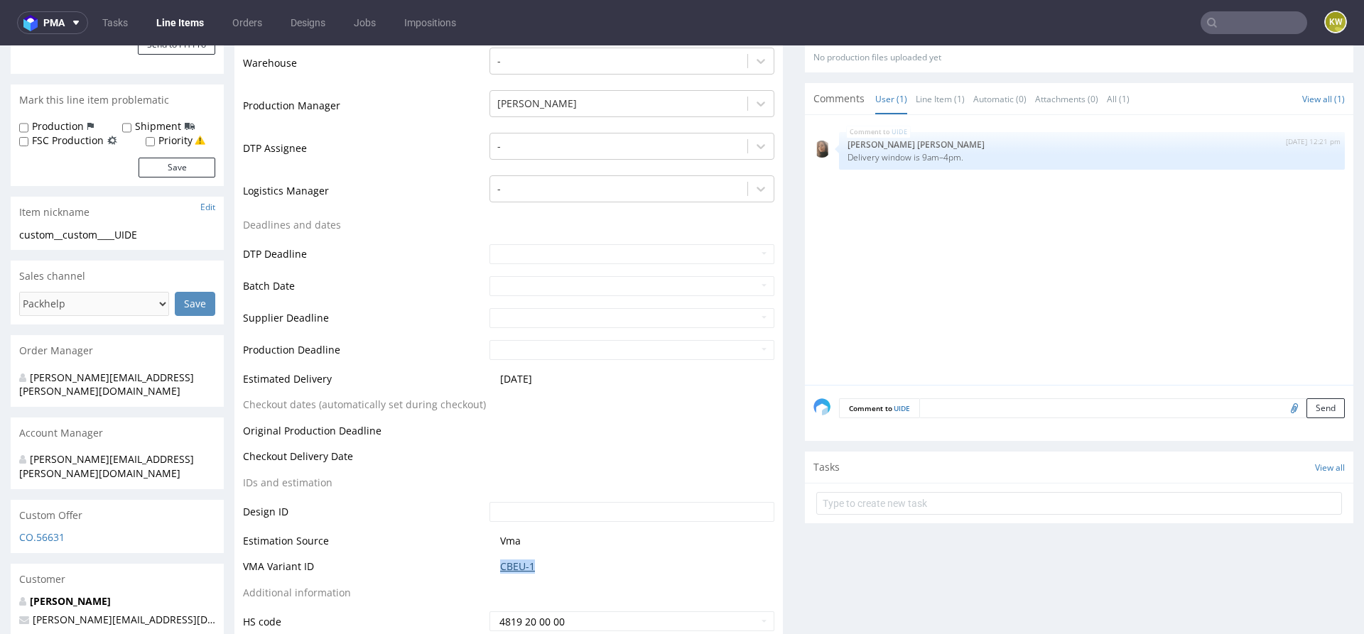
scroll to position [332, 0]
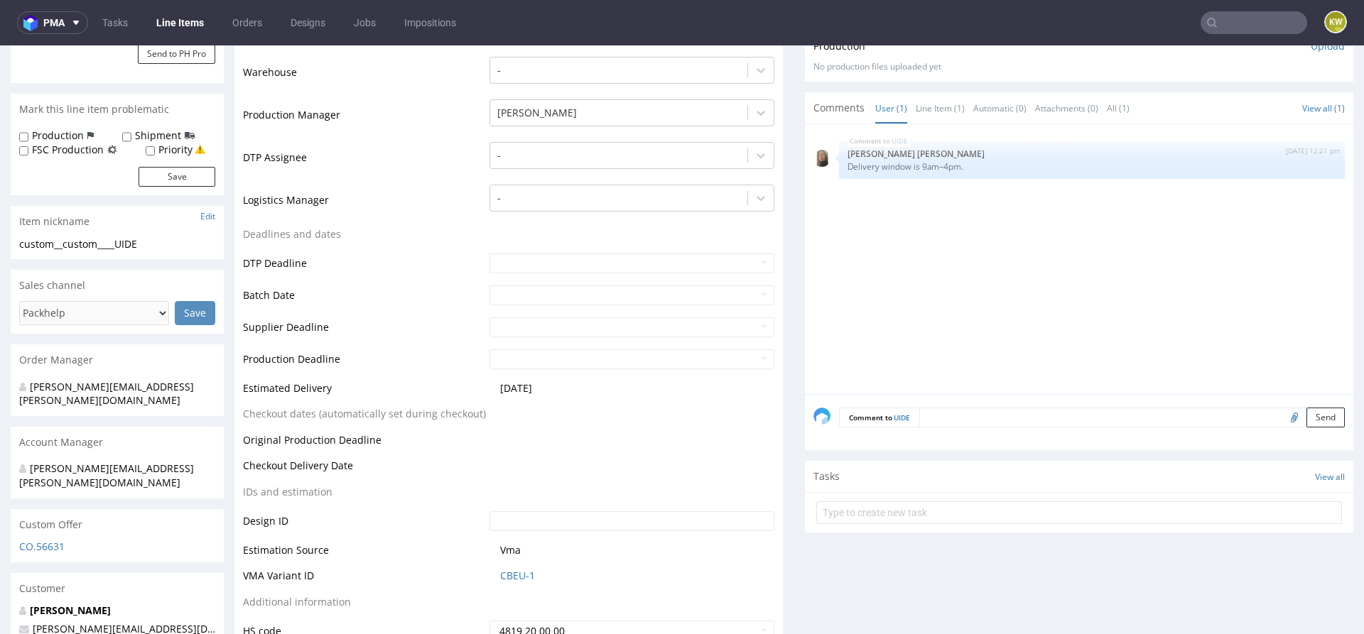
click at [889, 313] on div "UIDE 29th Aug 25 | 12:21 pm Angelina Marć Delivery window is 9am–4pm." at bounding box center [1083, 263] width 540 height 261
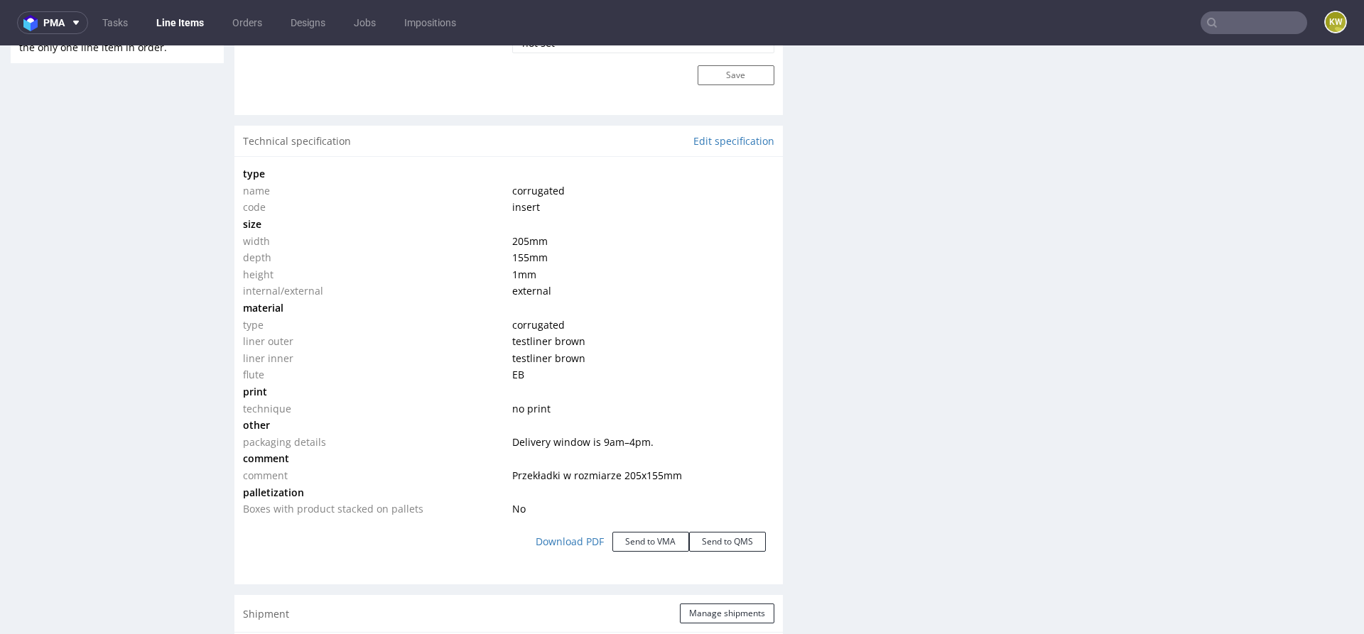
scroll to position [1271, 0]
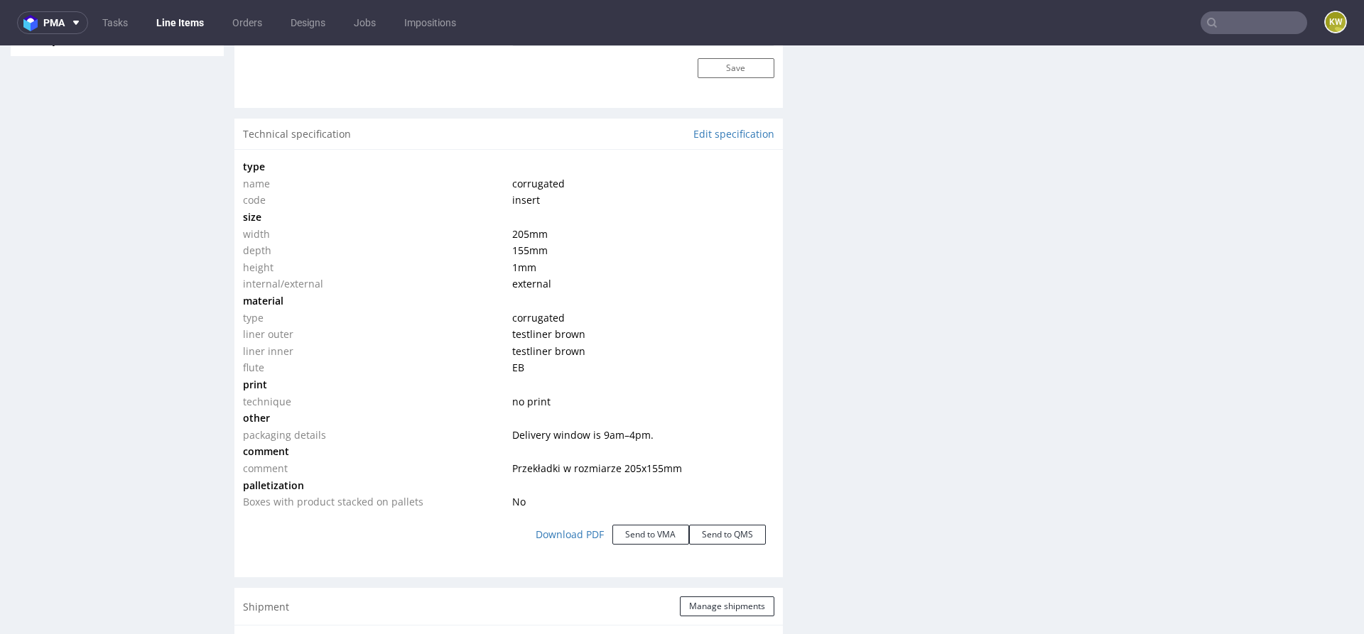
click at [892, 488] on div "Production Files - Design Spit Spit request impossible Box design not found, un…" at bounding box center [1079, 130] width 548 height 2259
click at [705, 131] on link "Edit specification" at bounding box center [733, 134] width 81 height 14
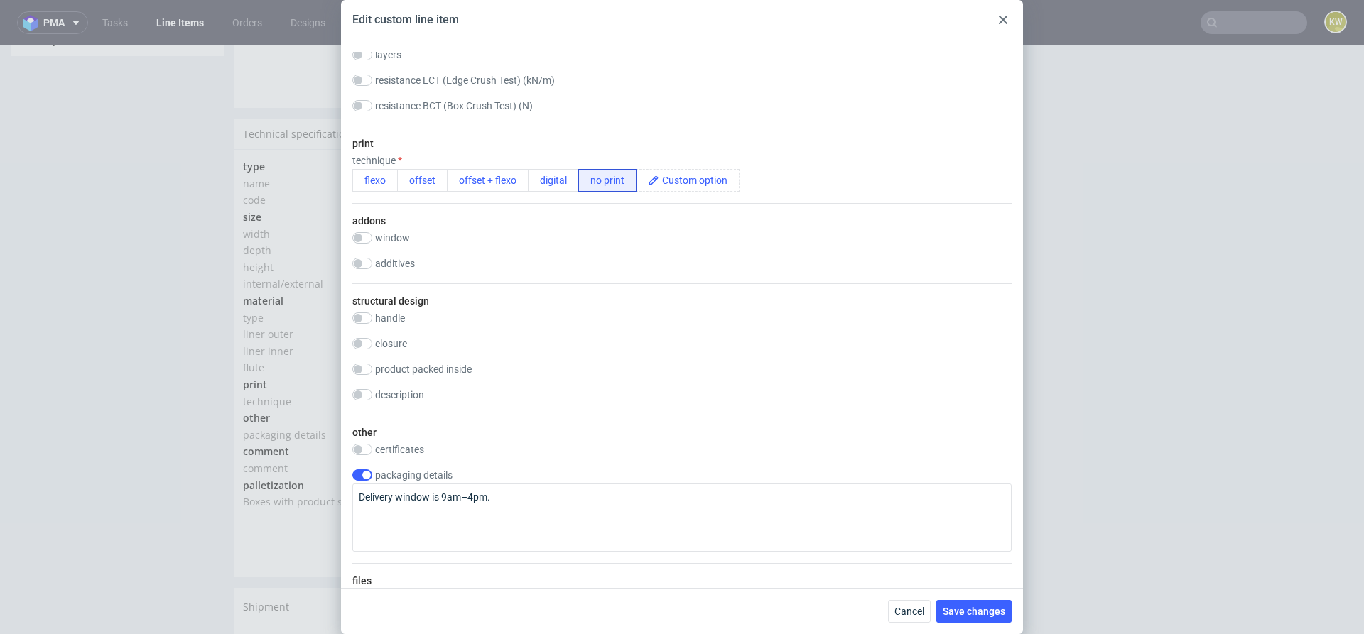
scroll to position [781, 0]
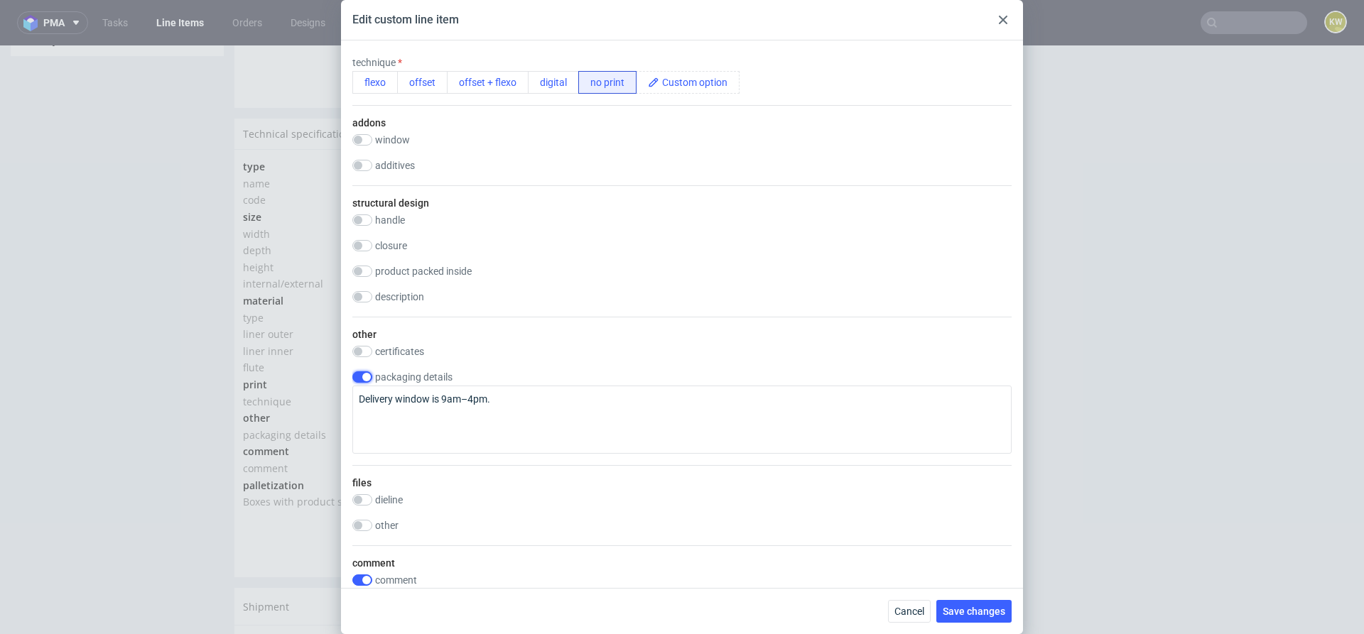
click at [366, 375] on input "checkbox" at bounding box center [362, 376] width 20 height 11
checkbox input "false"
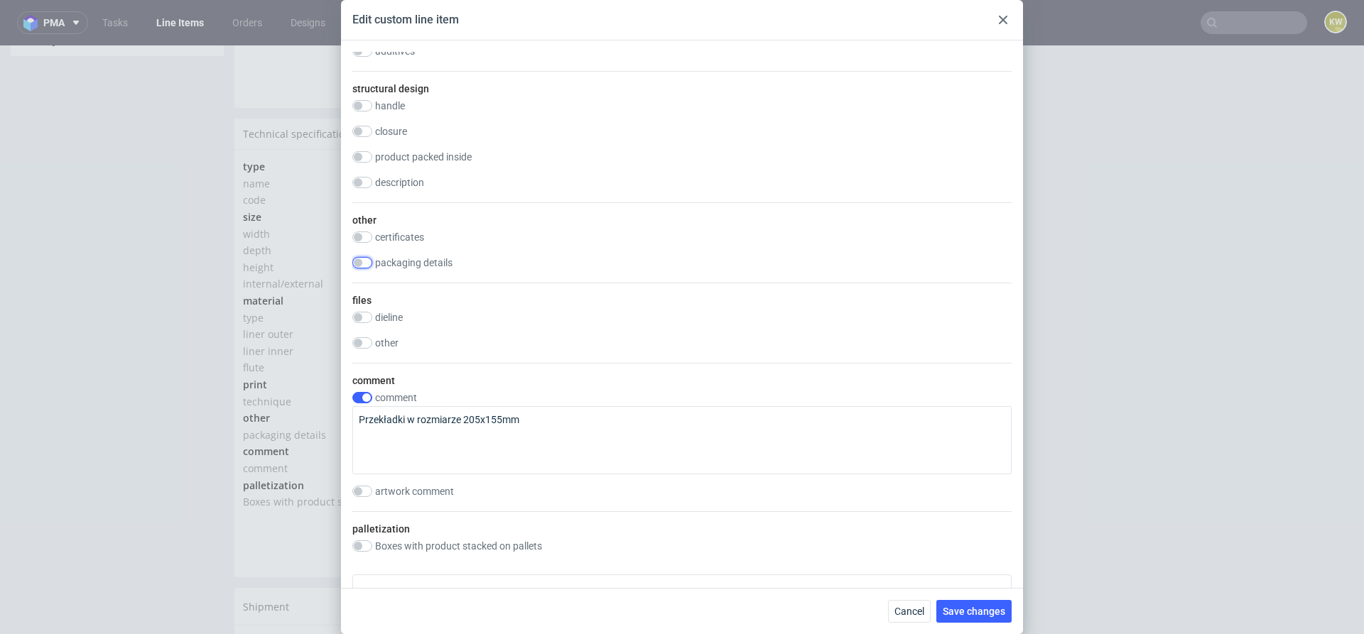
scroll to position [933, 0]
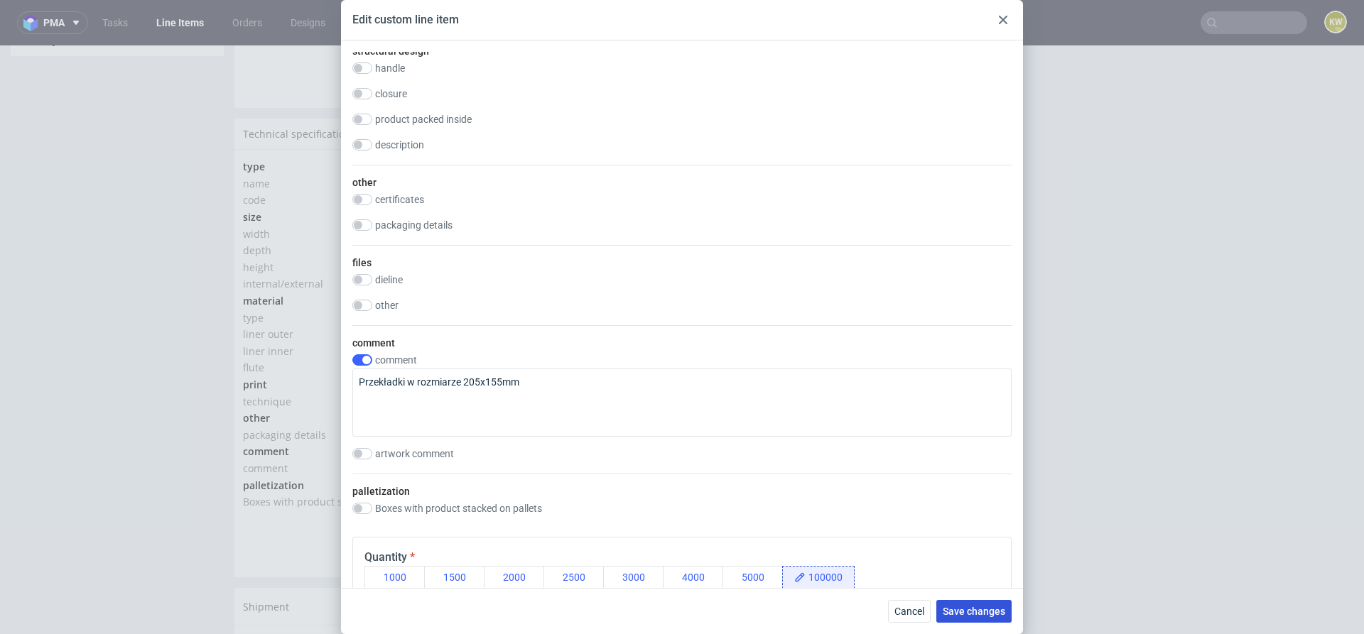
click at [975, 620] on button "Save changes" at bounding box center [973, 611] width 75 height 23
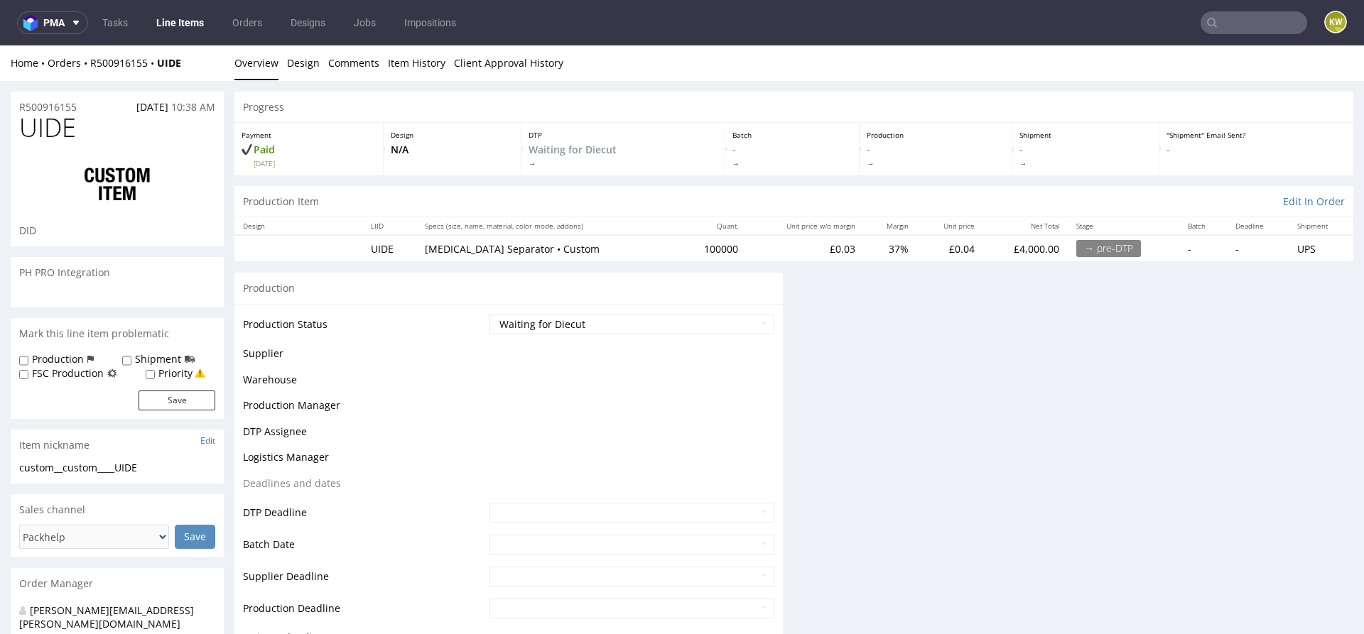
scroll to position [0, 0]
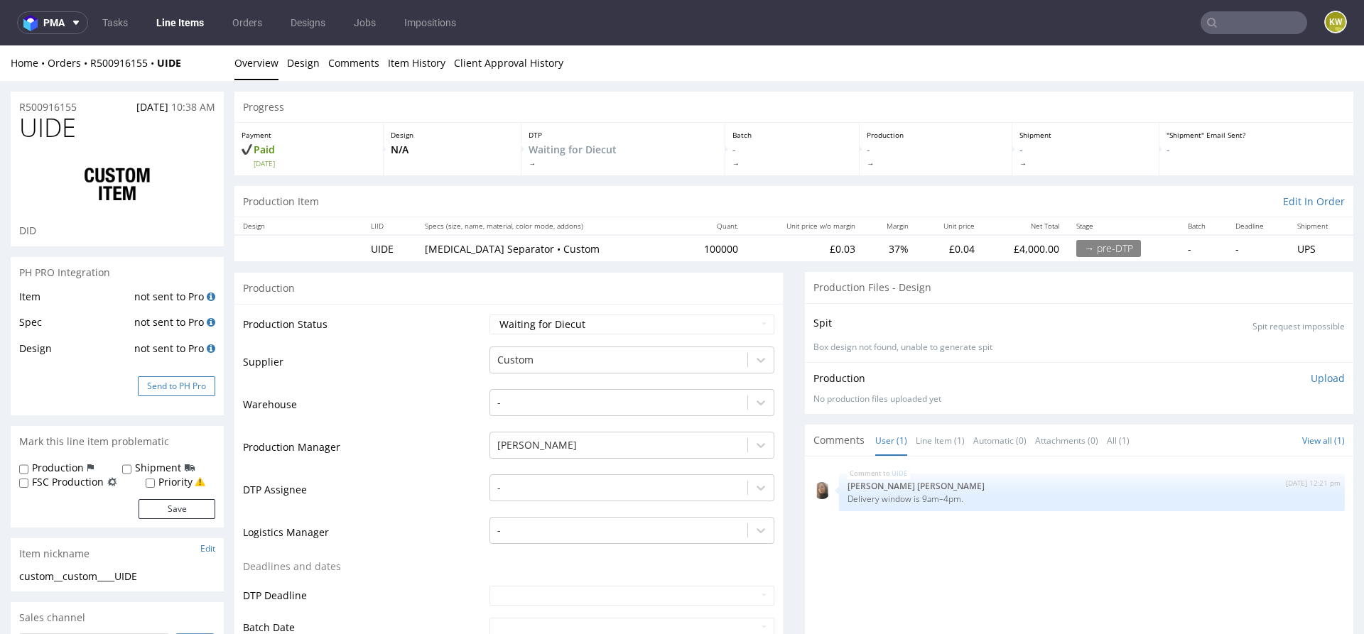
click at [177, 384] on button "Send to PH Pro" at bounding box center [176, 386] width 77 height 20
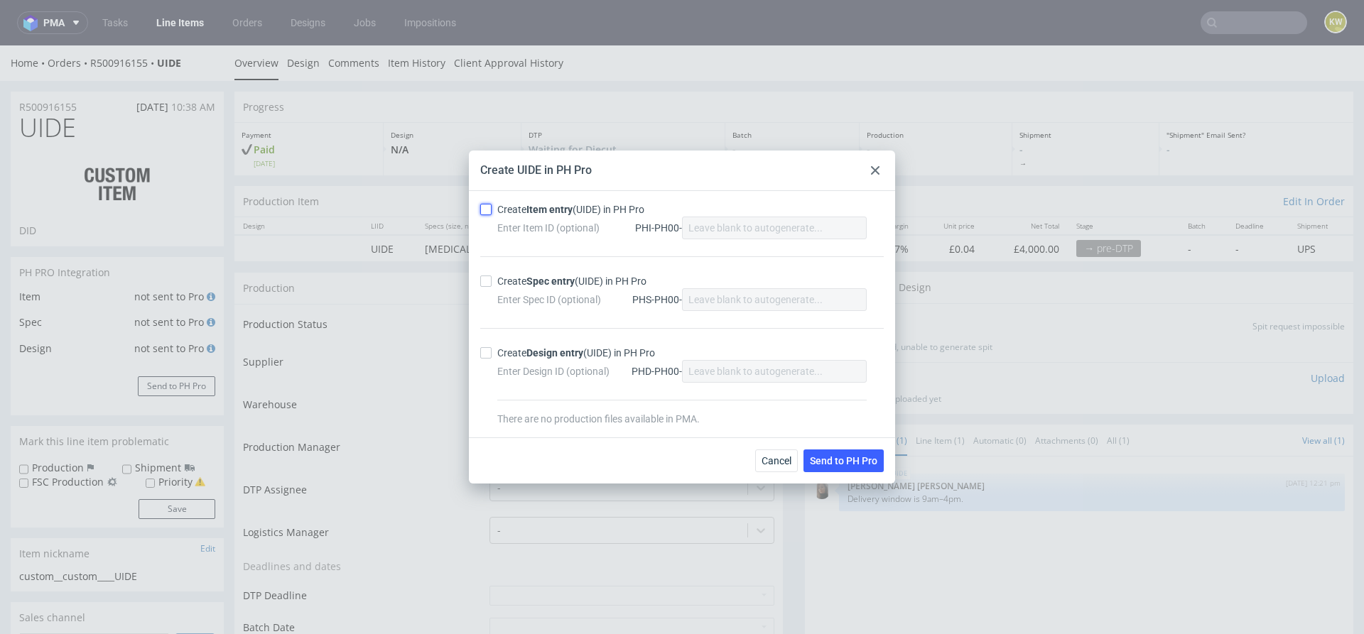
click at [481, 210] on input "Create Item entry (UIDE) in PH Pro" at bounding box center [485, 209] width 11 height 11
checkbox input "true"
click at [482, 283] on input "Create Spec entry (UIDE) in PH Pro" at bounding box center [485, 281] width 11 height 11
checkbox input "true"
click at [827, 461] on span "Send to PH Pro" at bounding box center [843, 461] width 67 height 10
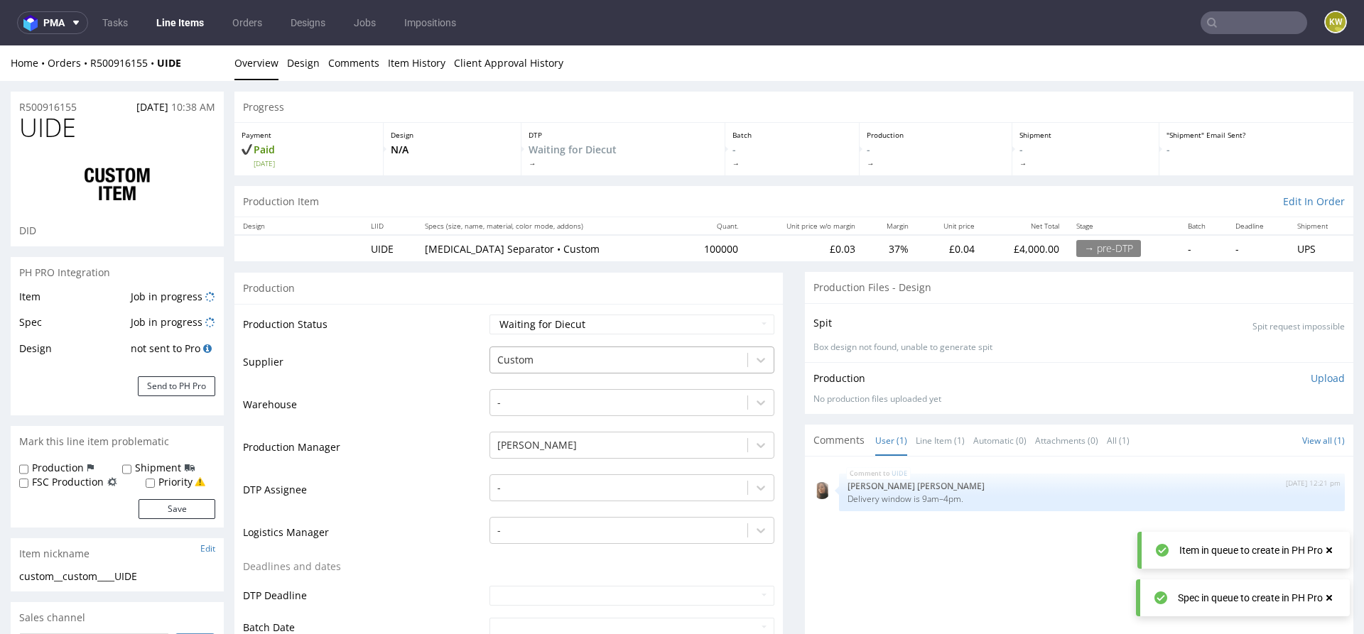
click at [500, 360] on div at bounding box center [618, 360] width 243 height 17
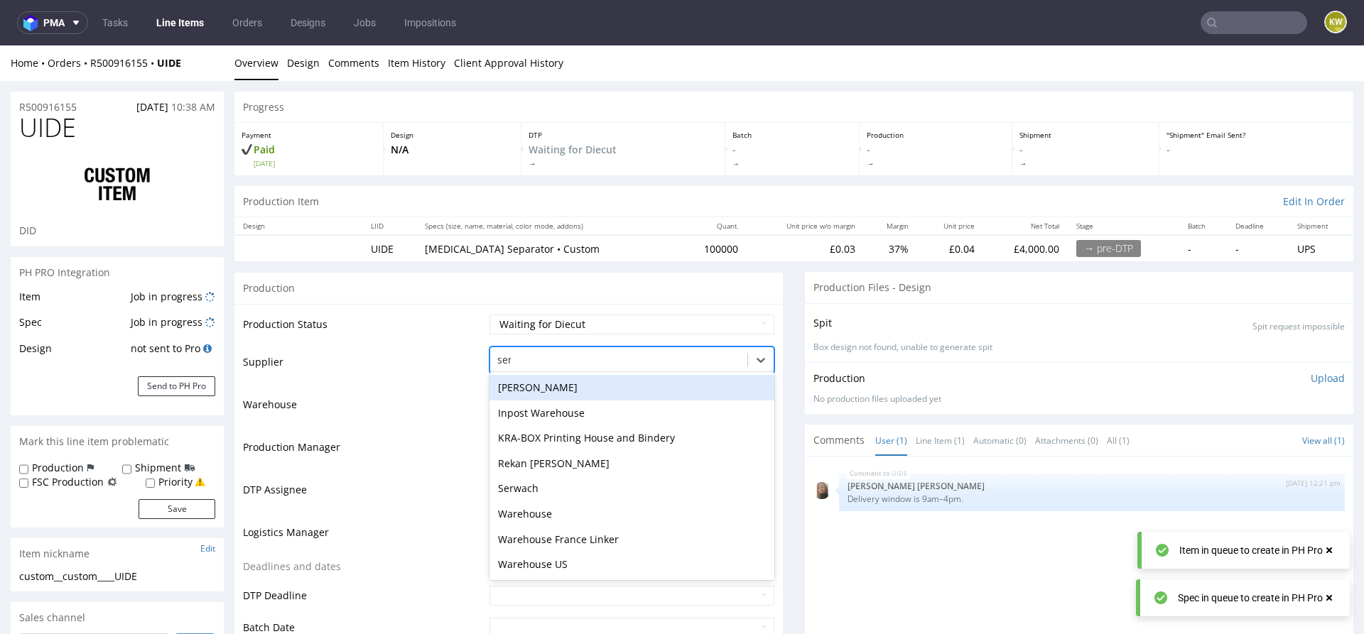
type input "serw"
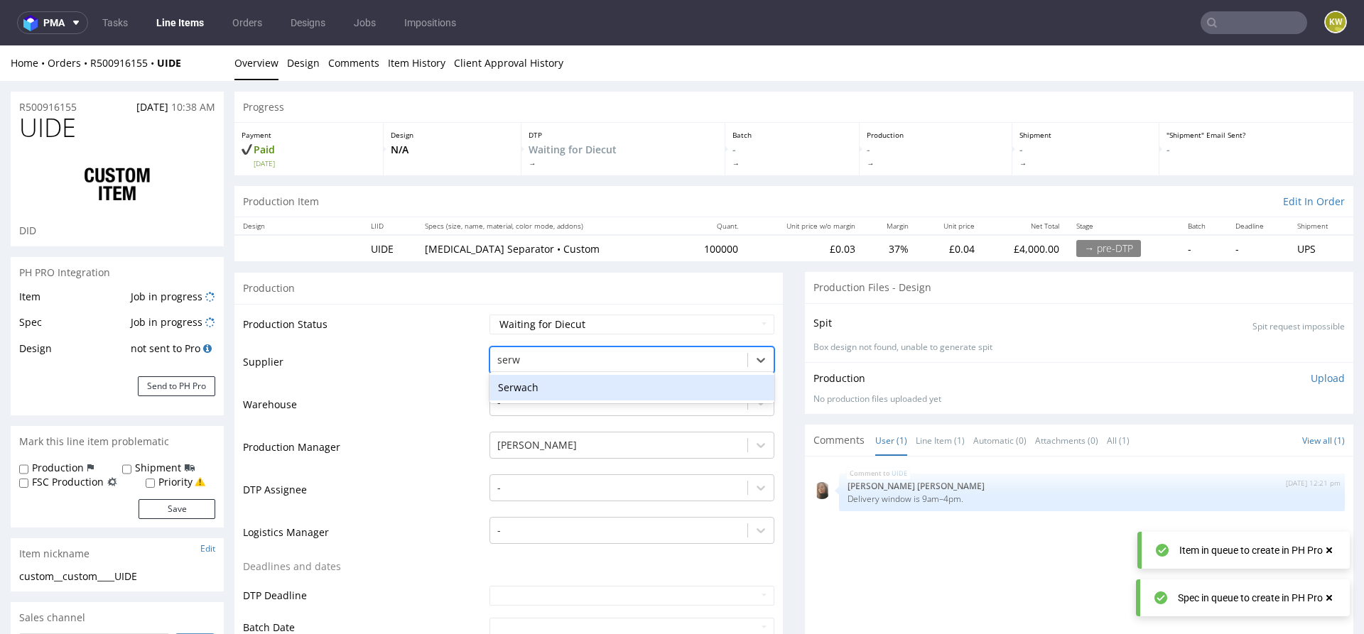
click at [512, 386] on div "Serwach" at bounding box center [631, 388] width 285 height 26
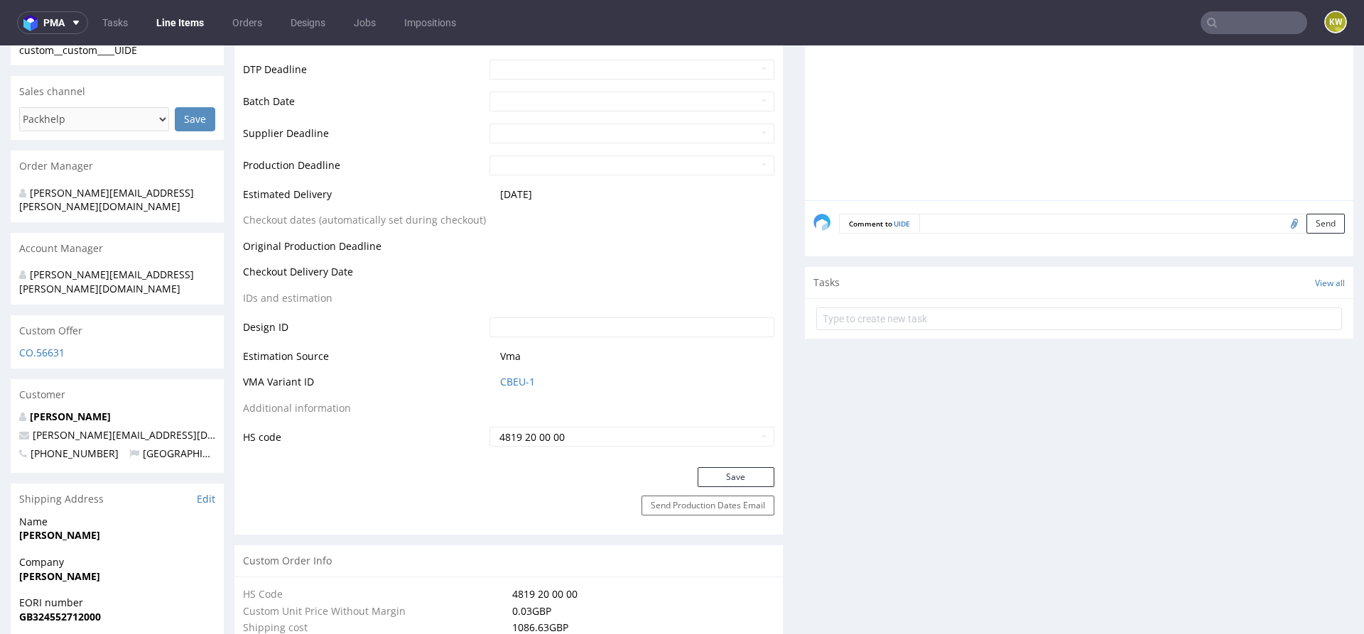
scroll to position [541, 0]
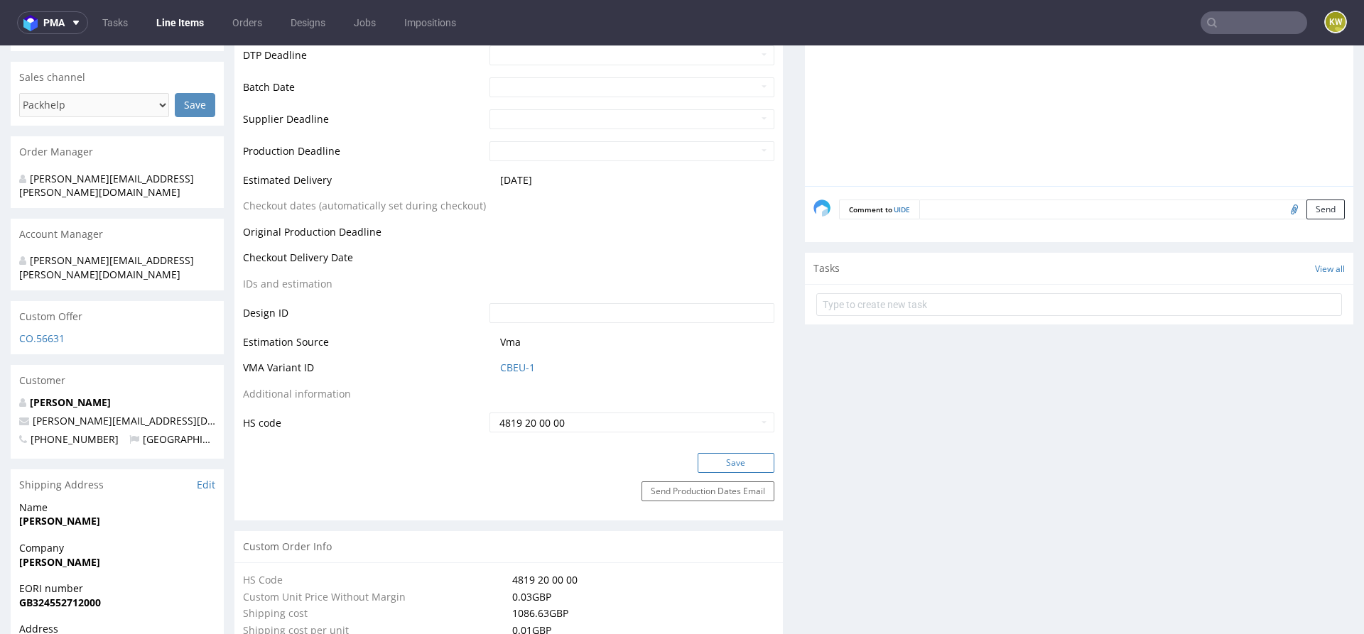
click at [738, 465] on button "Save" at bounding box center [736, 463] width 77 height 20
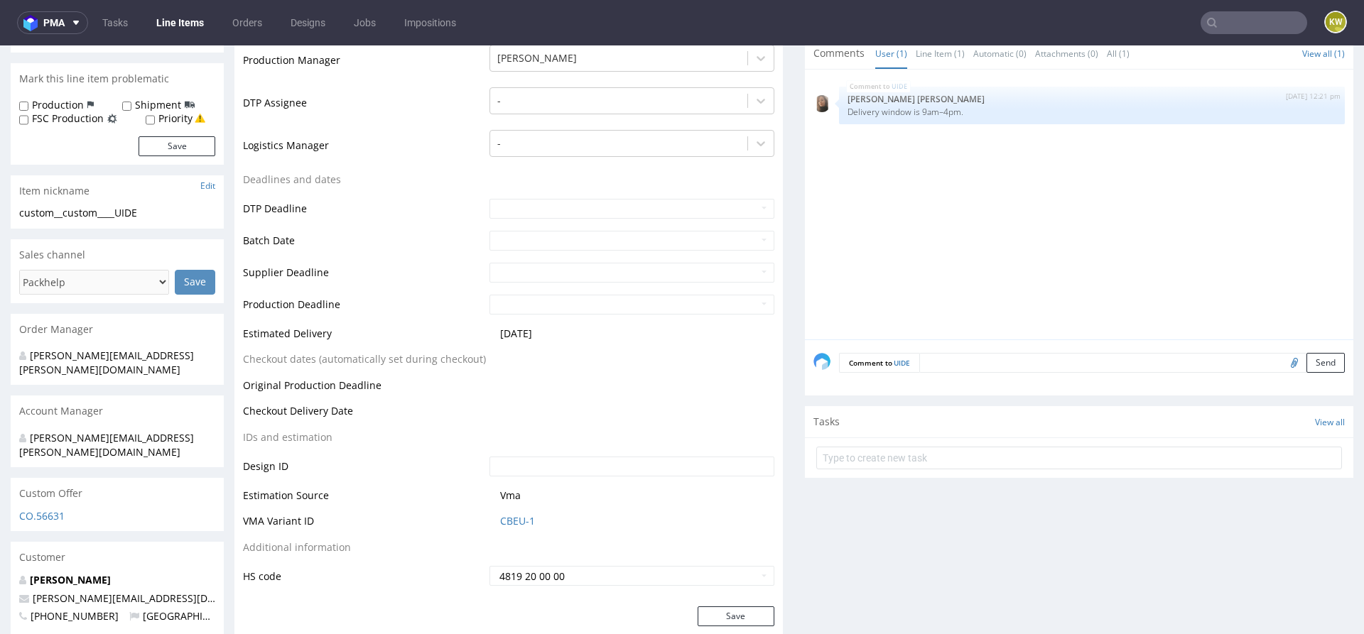
scroll to position [432, 0]
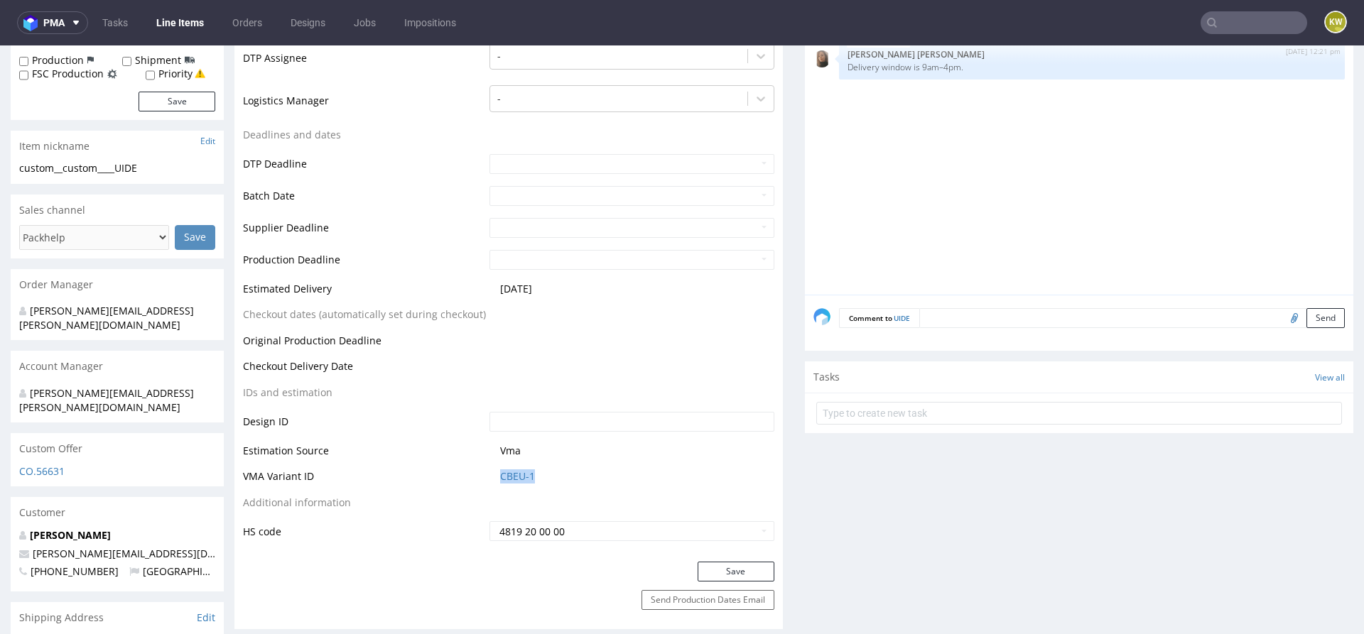
drag, startPoint x: 543, startPoint y: 477, endPoint x: 462, endPoint y: 476, distance: 81.0
click at [462, 476] on tr "VMA Variant ID CBEU-1" at bounding box center [508, 481] width 531 height 26
copy tr "CBEU-1"
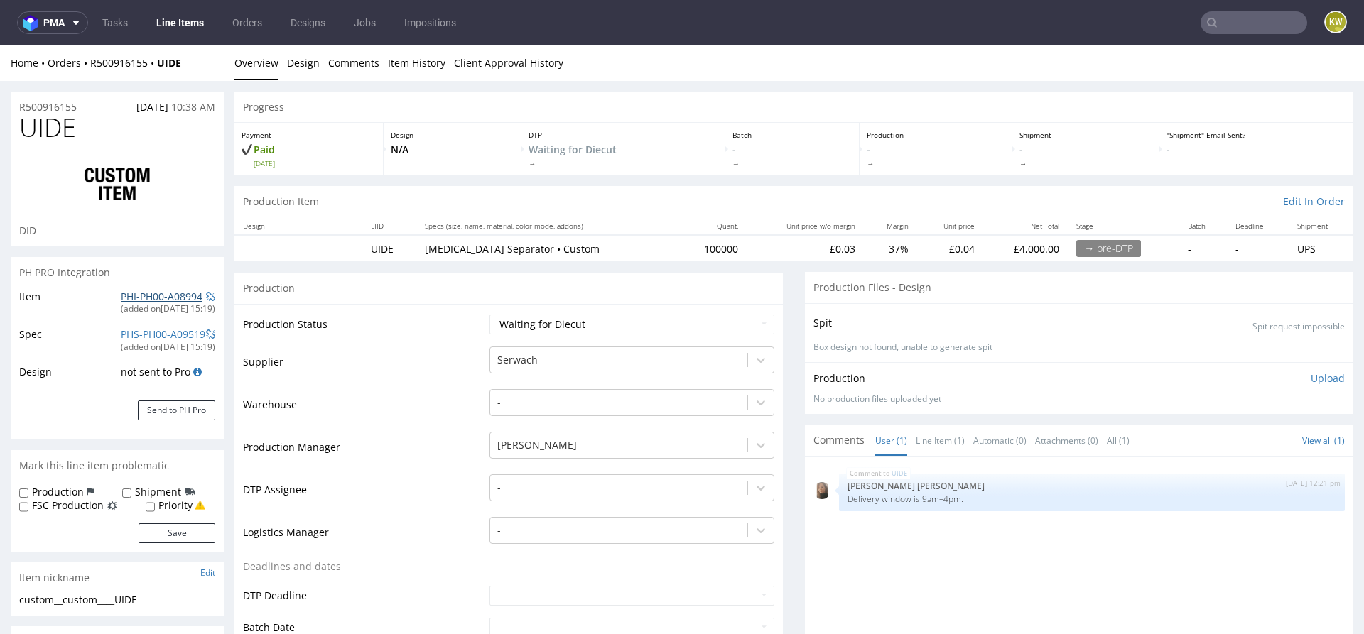
click at [127, 300] on link "PHI-PH00-A08994" at bounding box center [162, 296] width 82 height 13
click at [422, 438] on td "Production Manager" at bounding box center [364, 451] width 243 height 43
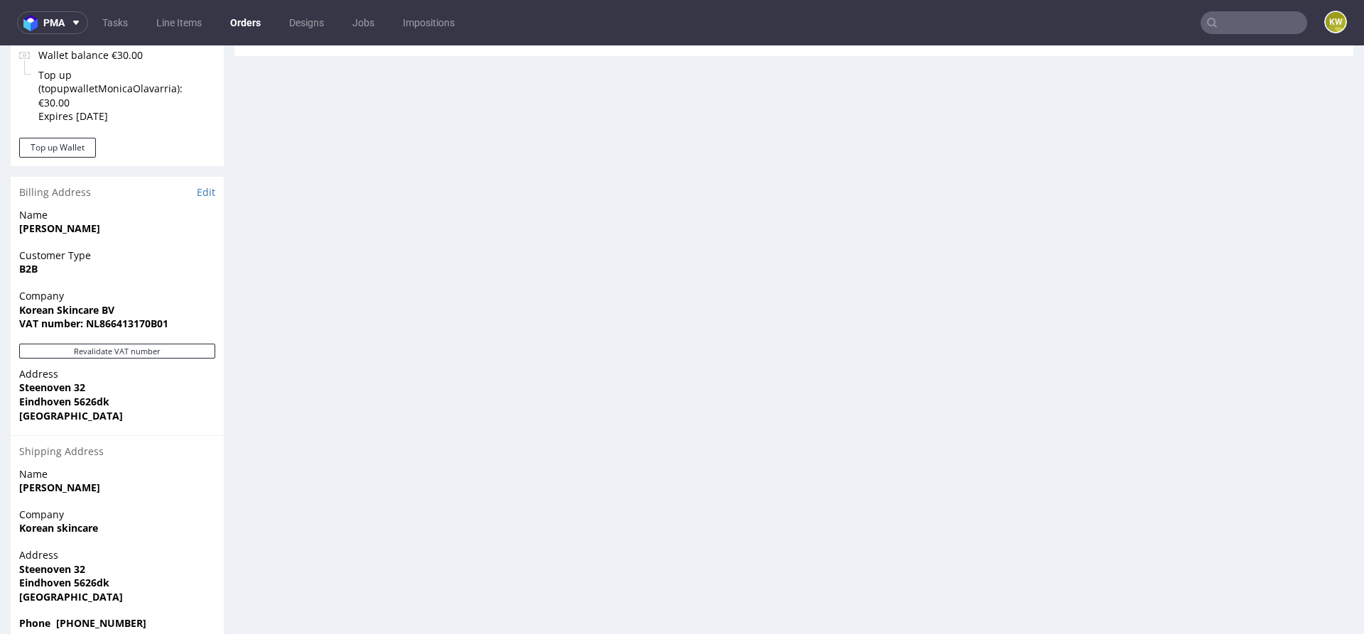
scroll to position [810, 0]
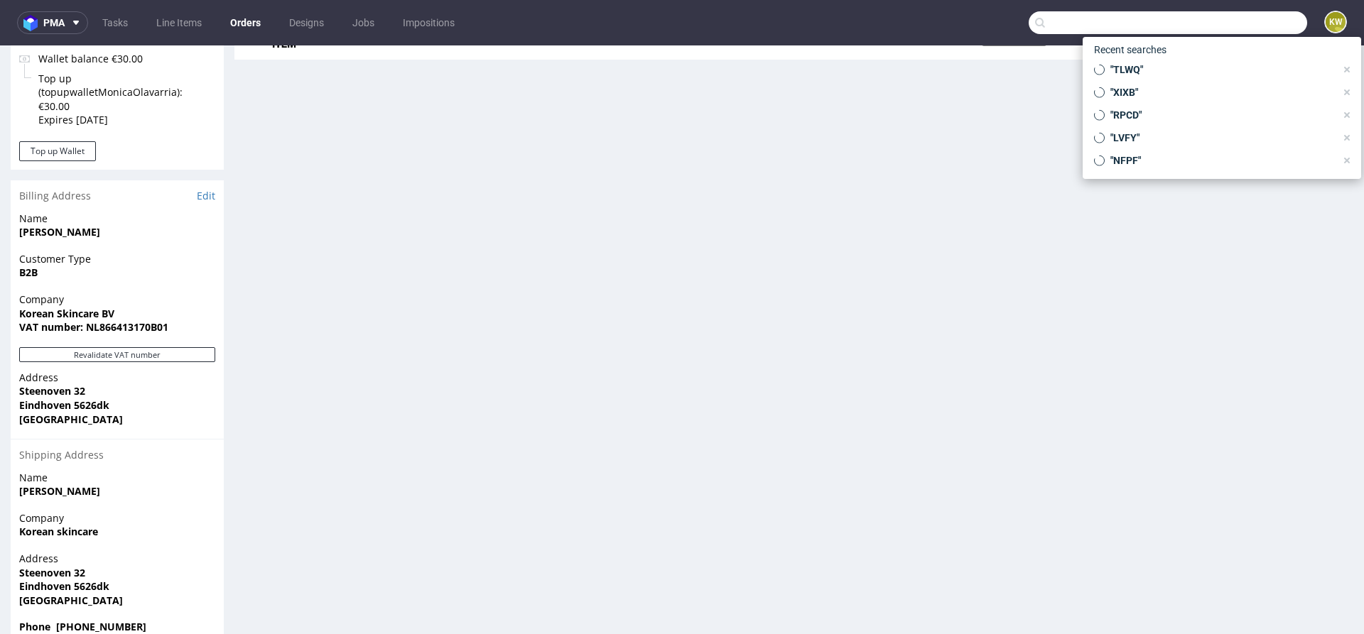
click at [1234, 25] on input "text" at bounding box center [1167, 22] width 278 height 23
paste input "GWCI"
type input "GWCI"
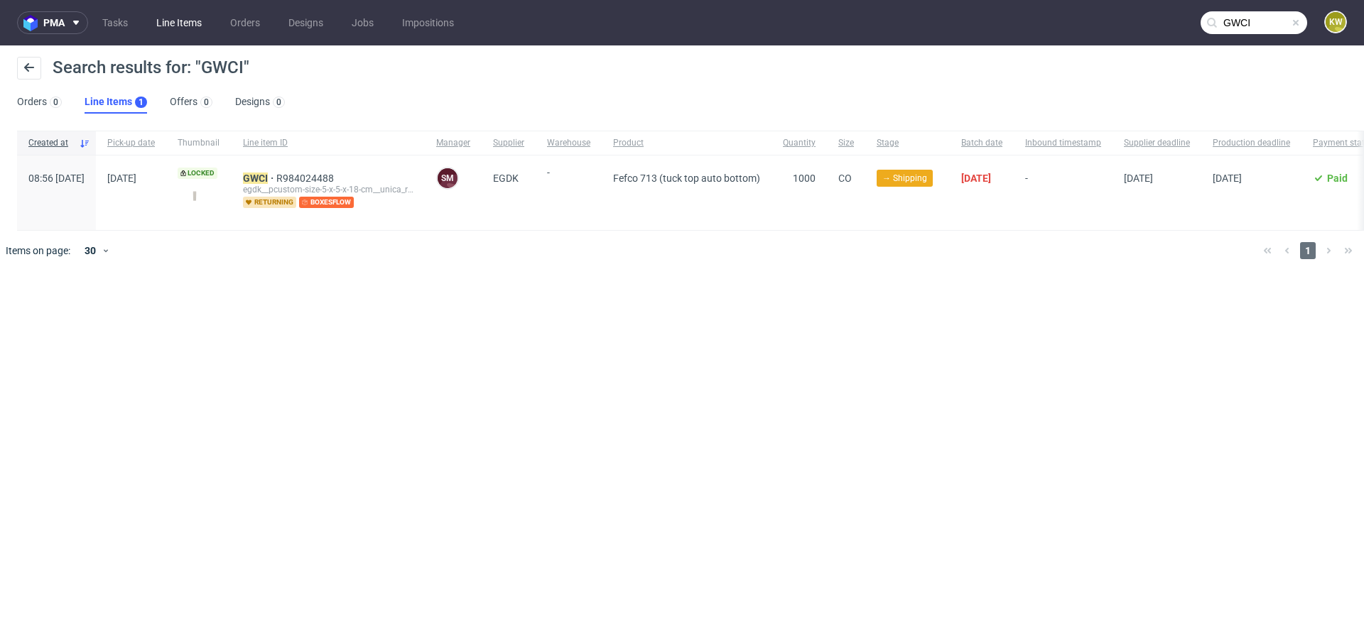
click at [173, 14] on link "Line Items" at bounding box center [179, 22] width 63 height 23
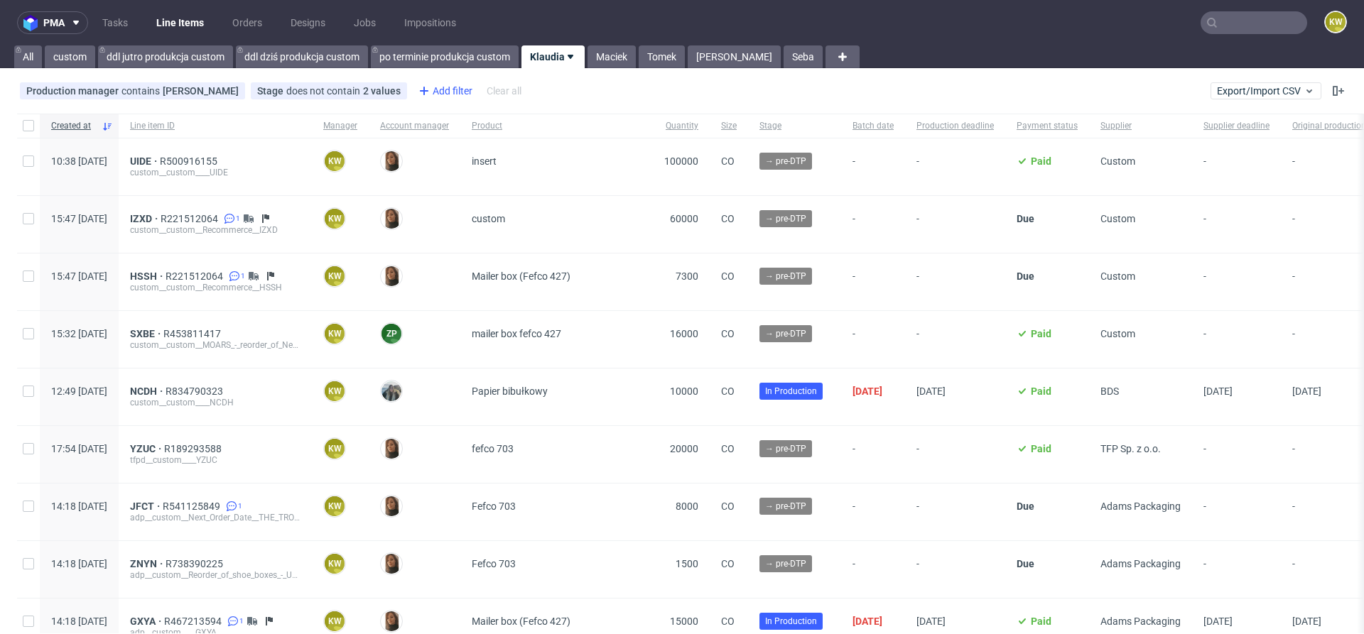
click at [455, 91] on div "Add filter" at bounding box center [444, 91] width 63 height 23
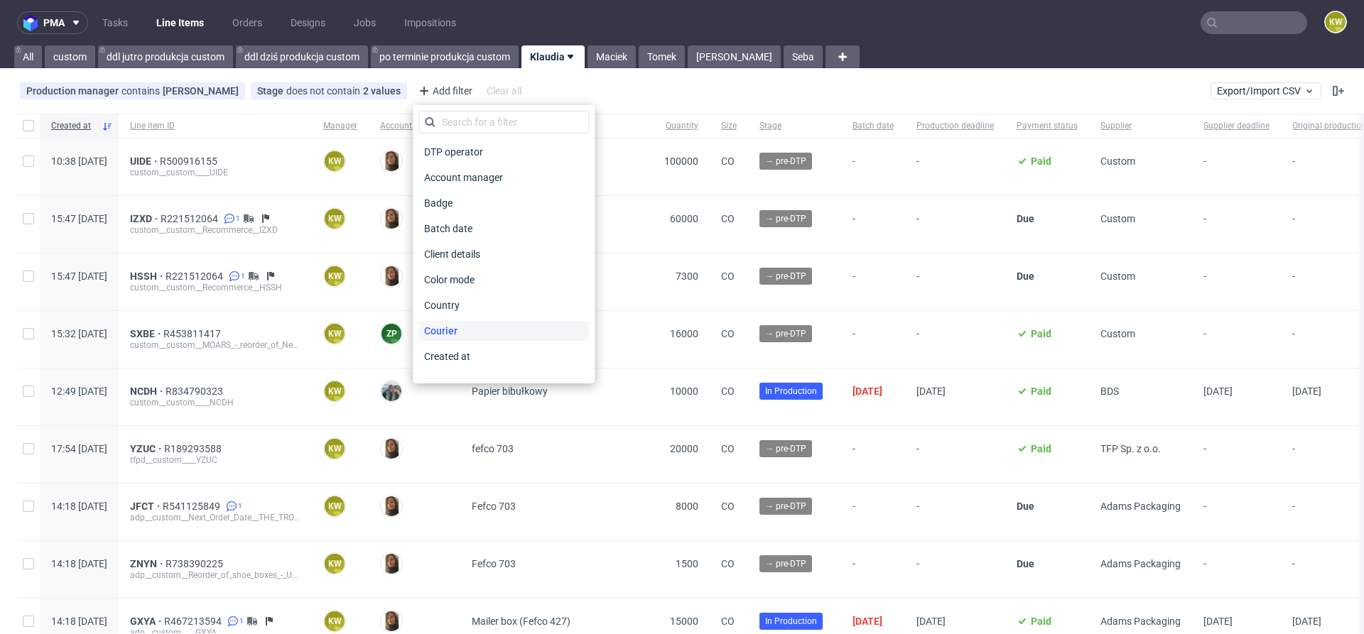
scroll to position [1117, 0]
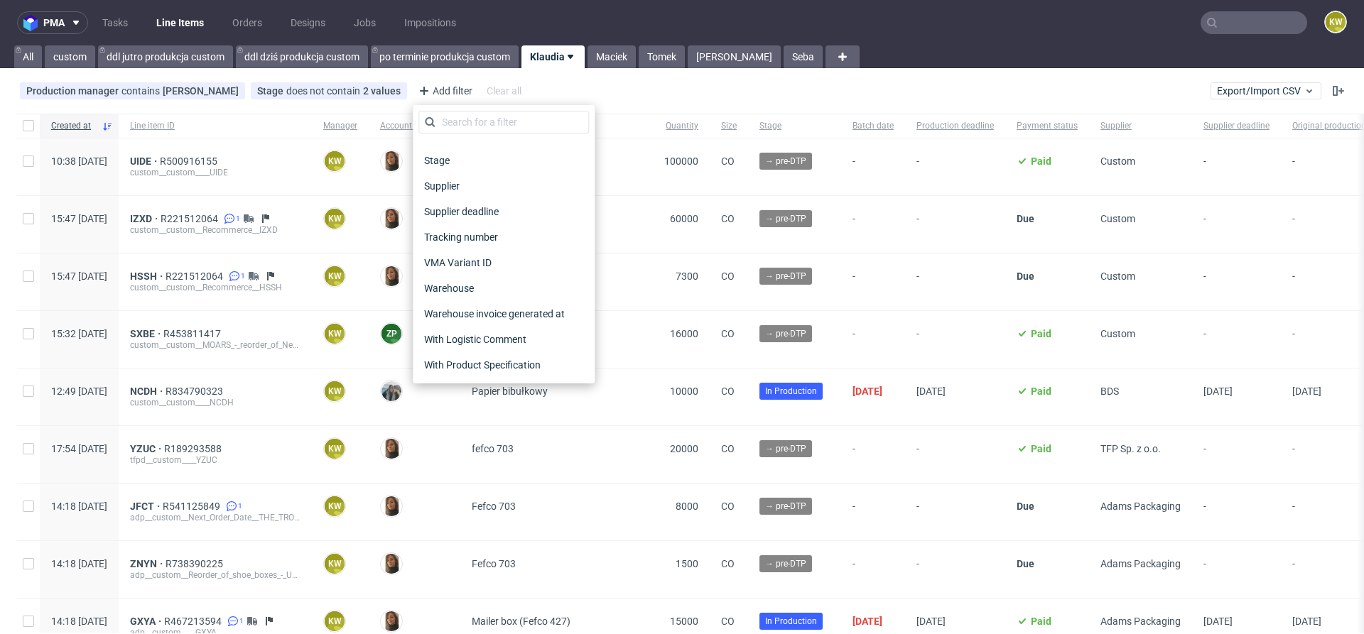
click at [462, 211] on span "Supplier deadline" at bounding box center [461, 212] width 86 height 20
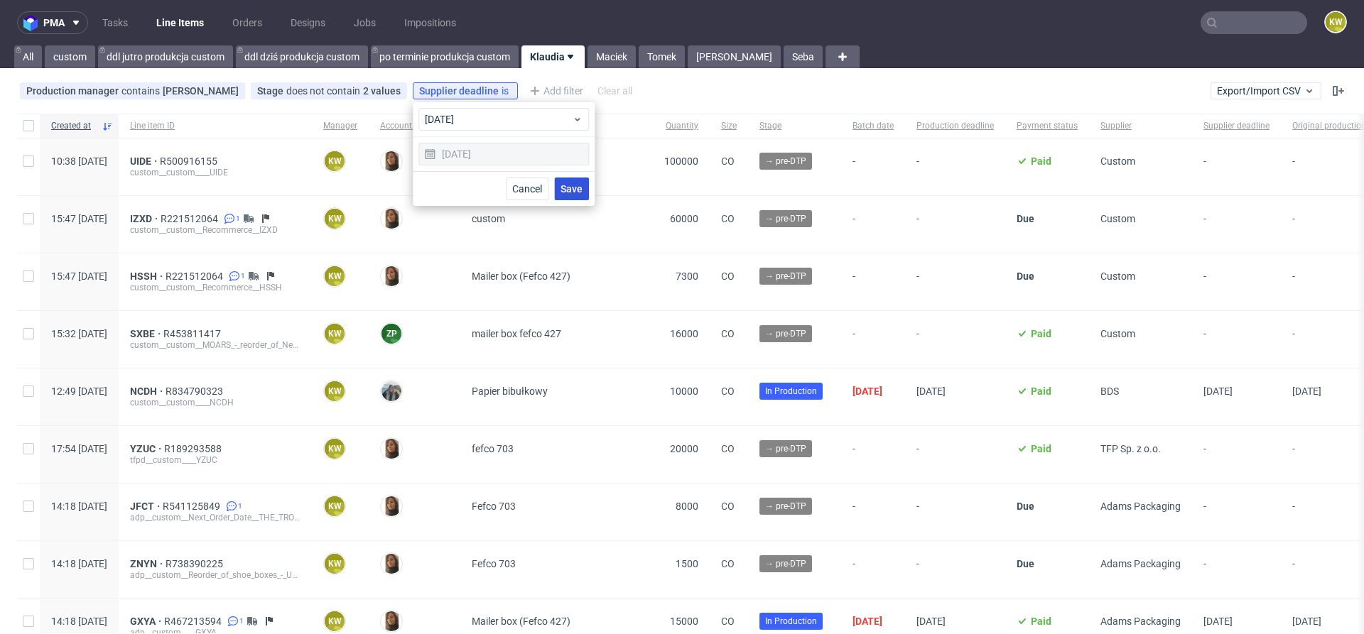
click at [569, 182] on button "Save" at bounding box center [571, 189] width 35 height 23
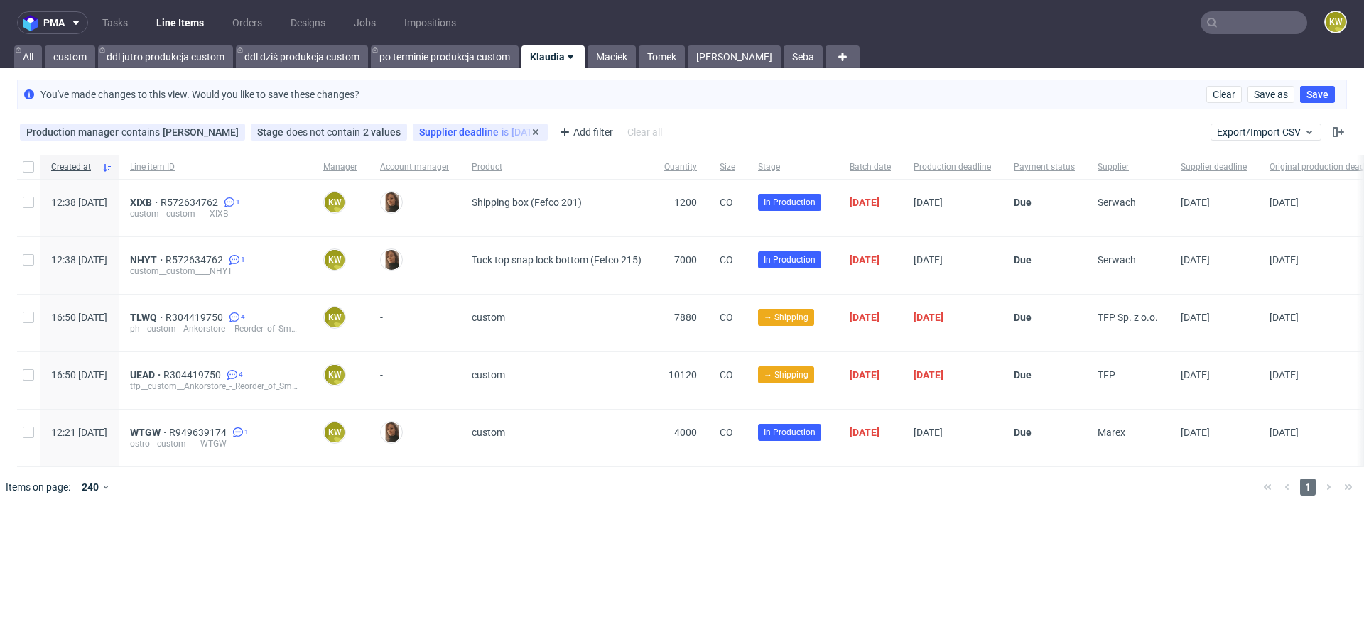
click at [459, 132] on span "Supplier deadline" at bounding box center [460, 131] width 82 height 11
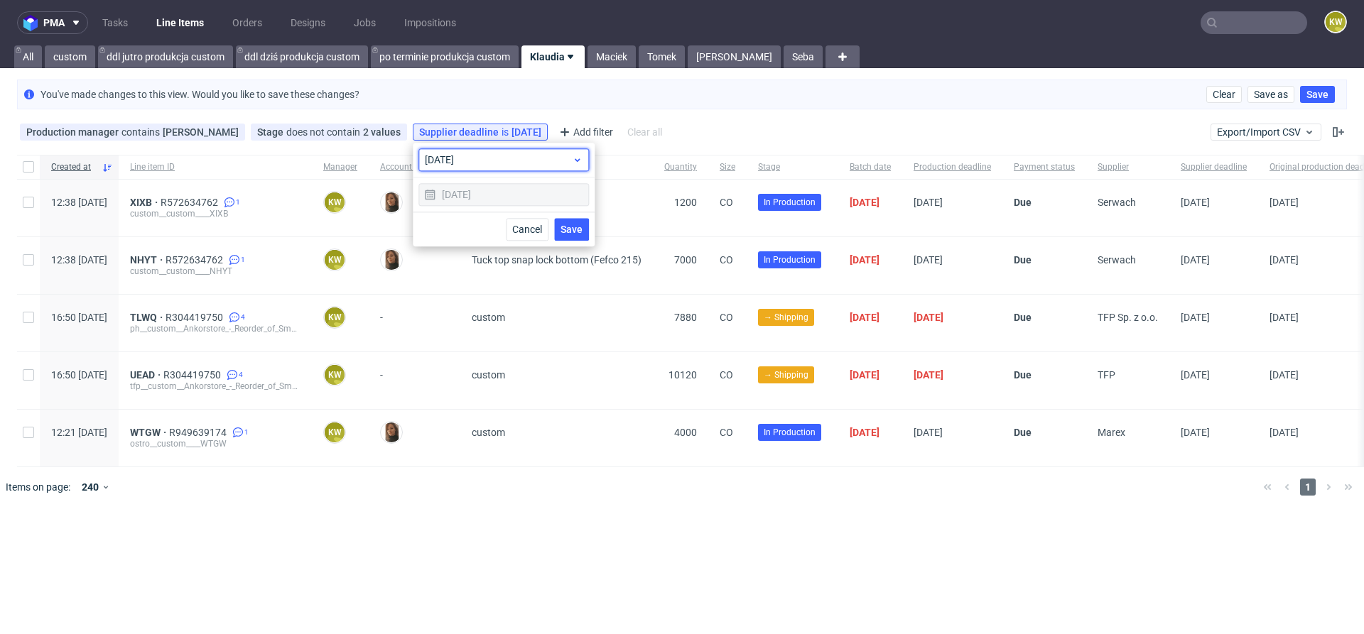
click at [472, 168] on div "[DATE]" at bounding box center [503, 159] width 170 height 23
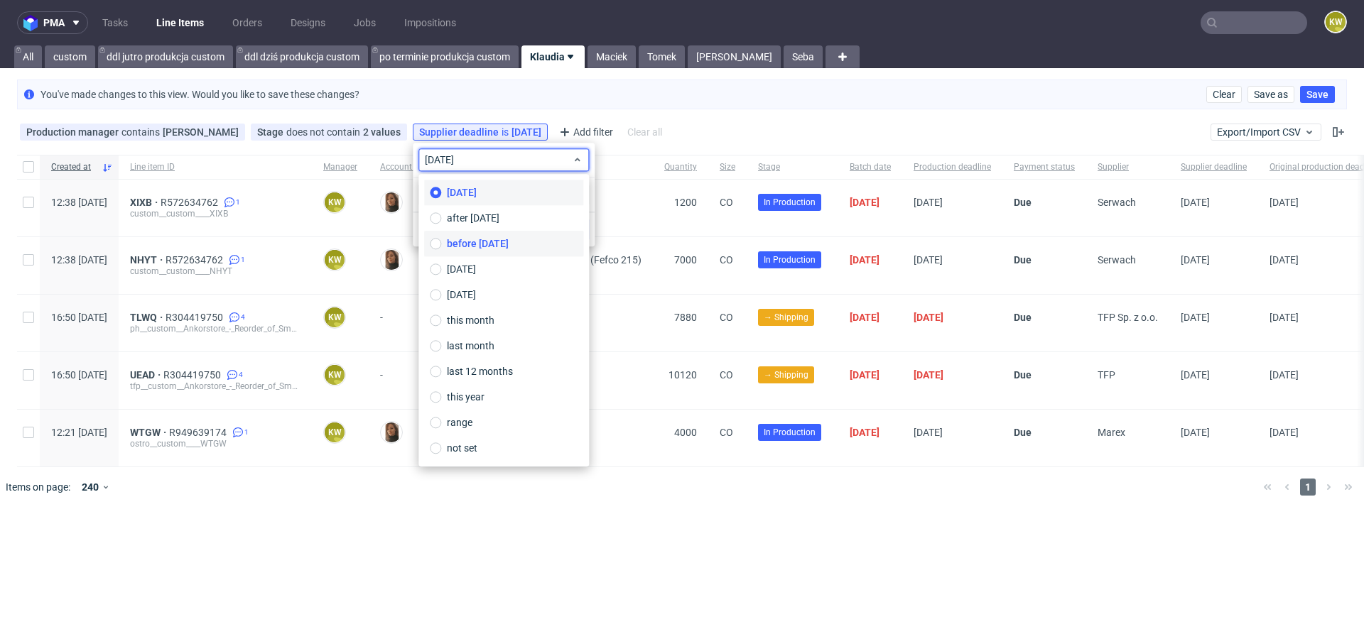
click at [488, 248] on span "before today" at bounding box center [478, 244] width 62 height 14
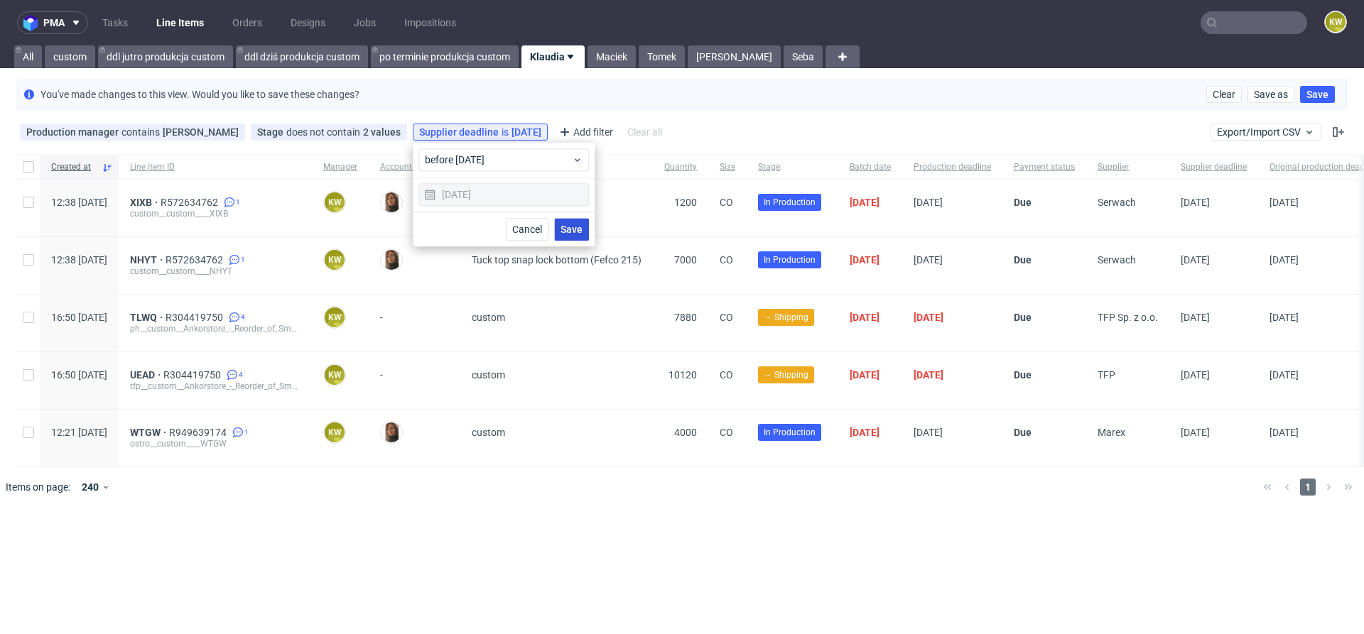
click at [574, 227] on span "Save" at bounding box center [571, 229] width 22 height 10
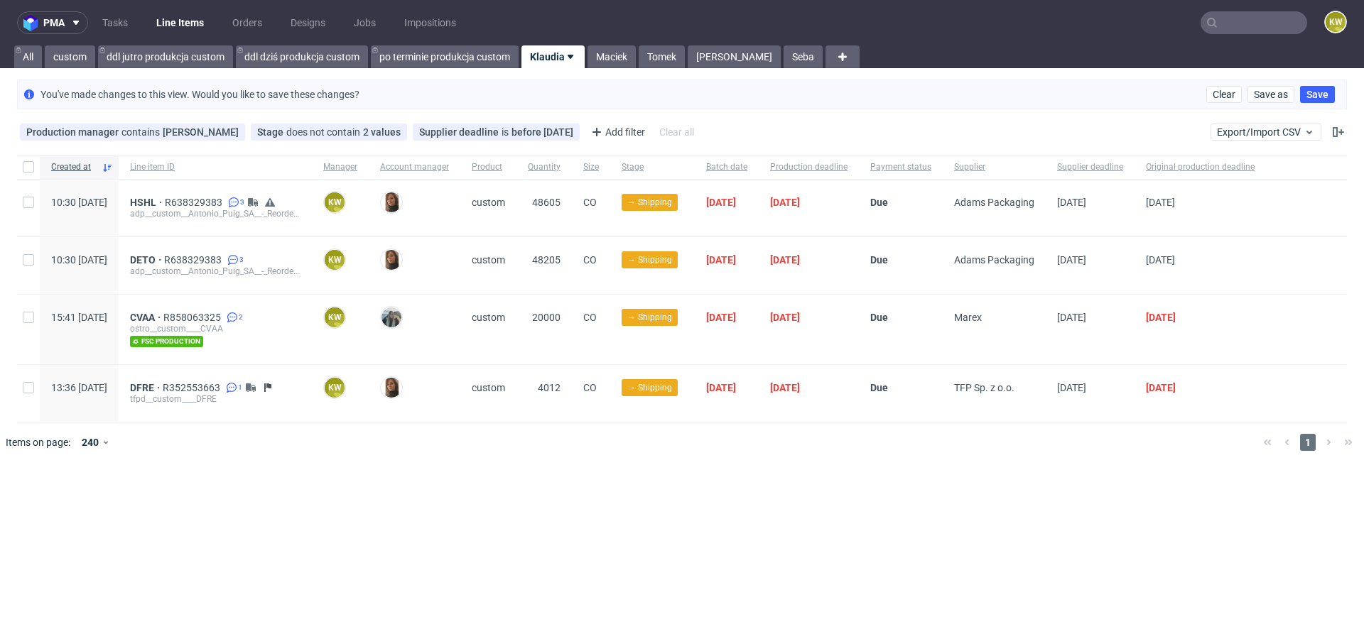
click at [609, 69] on div "pma Tasks Line Items Orders Designs Jobs Impositions KW All custom ddl jutro pr…" at bounding box center [682, 317] width 1364 height 634
click at [609, 60] on link "Maciek" at bounding box center [611, 56] width 48 height 23
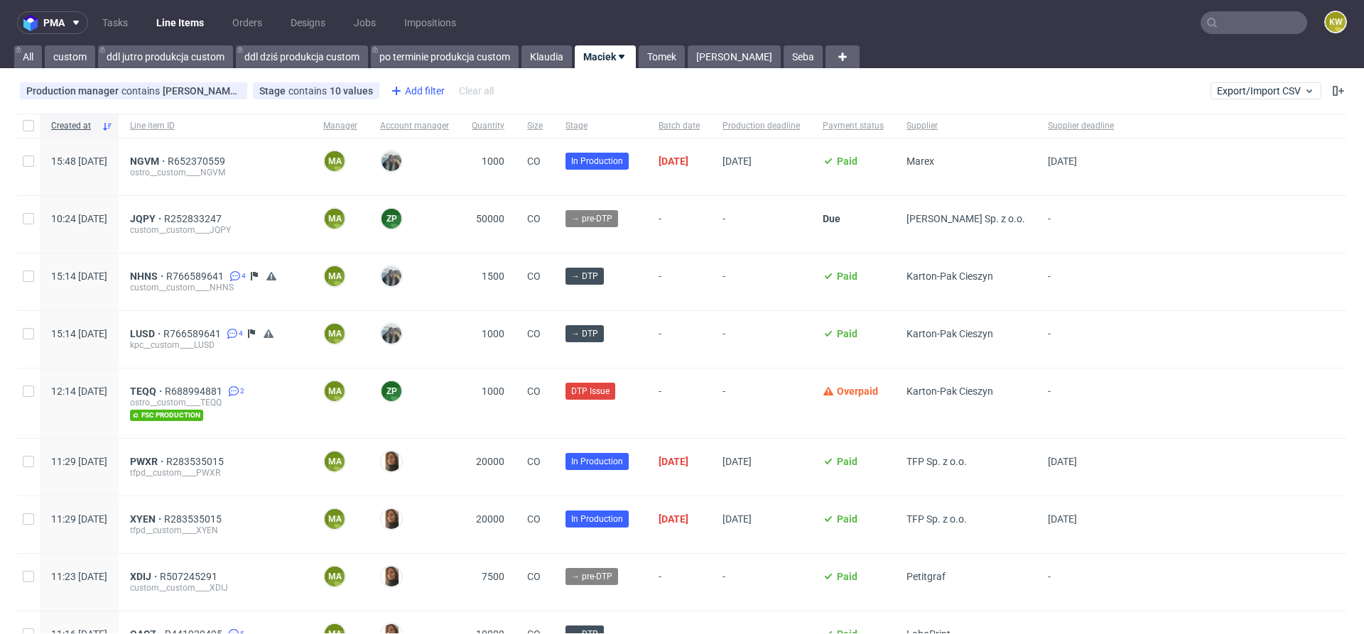
click at [418, 93] on div "Add filter" at bounding box center [416, 91] width 63 height 23
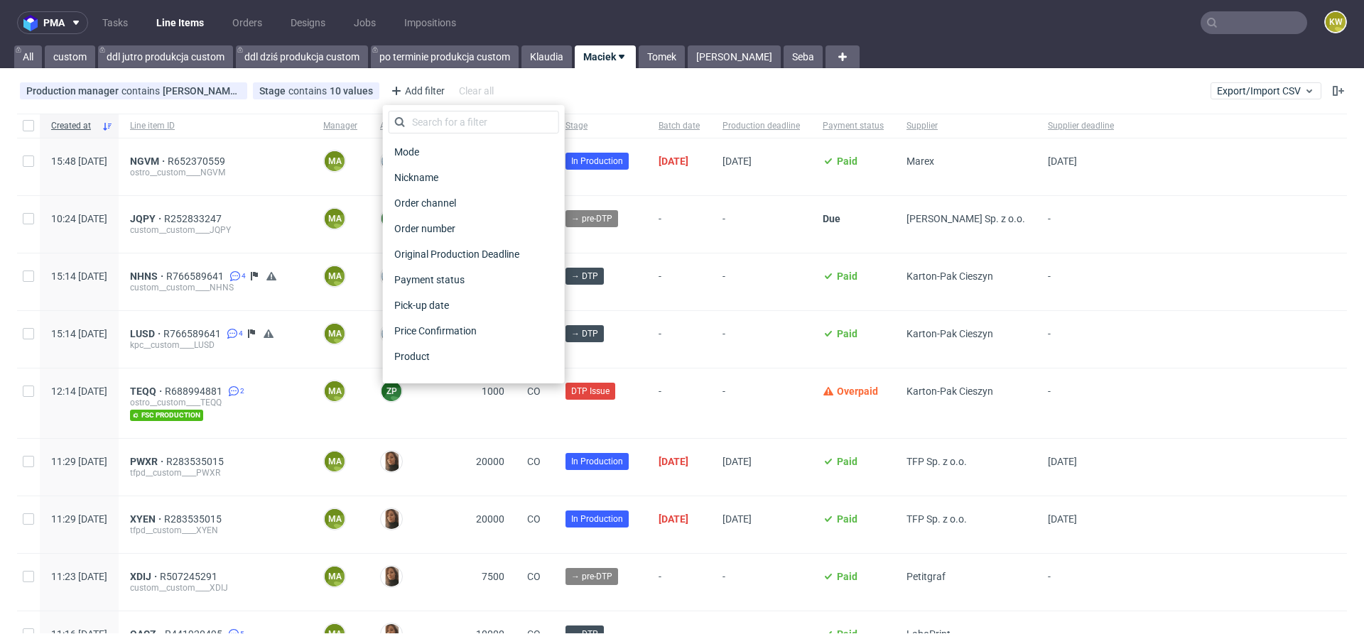
scroll to position [1117, 0]
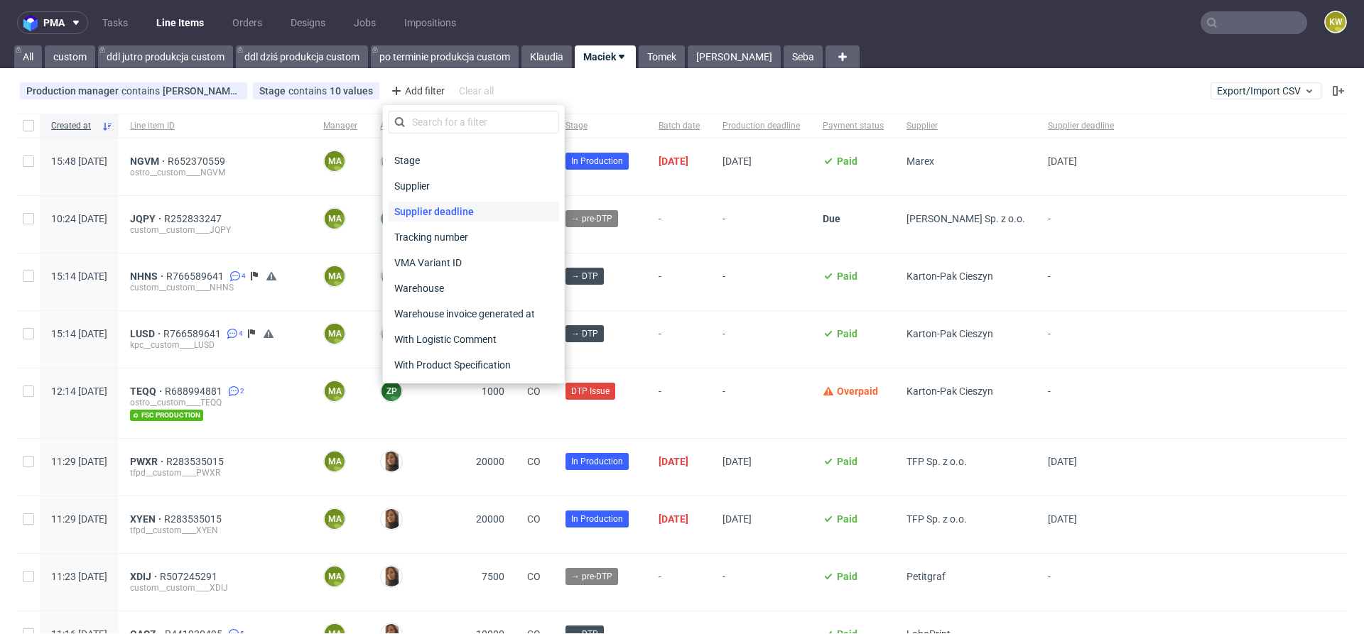
click at [451, 211] on span "Supplier deadline" at bounding box center [434, 212] width 91 height 20
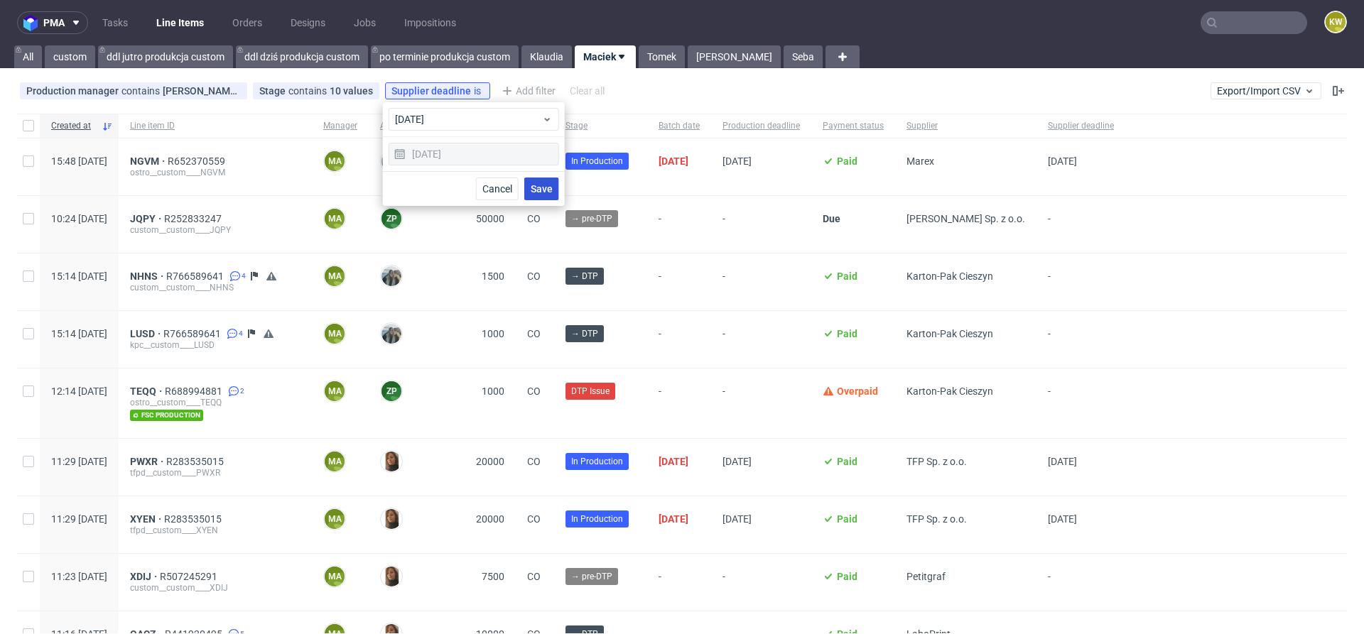
click at [540, 188] on span "Save" at bounding box center [542, 189] width 22 height 10
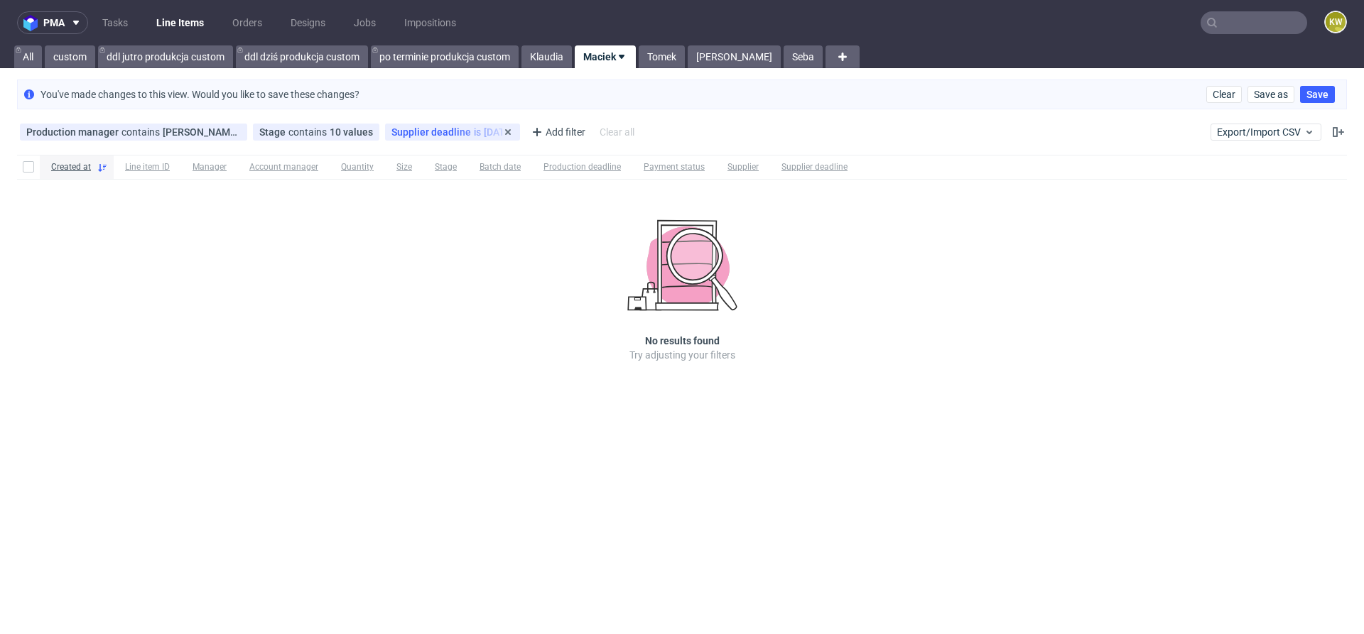
click at [437, 129] on span "Supplier deadline" at bounding box center [432, 131] width 82 height 11
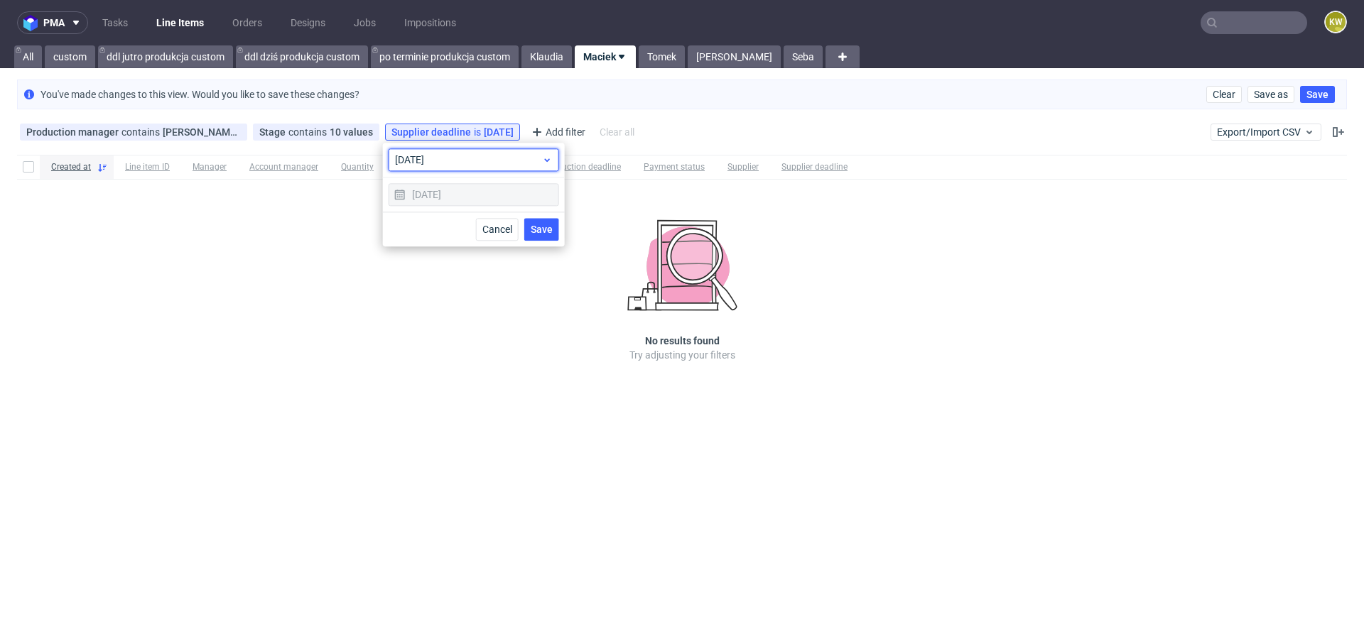
click at [425, 148] on div "today" at bounding box center [474, 159] width 170 height 23
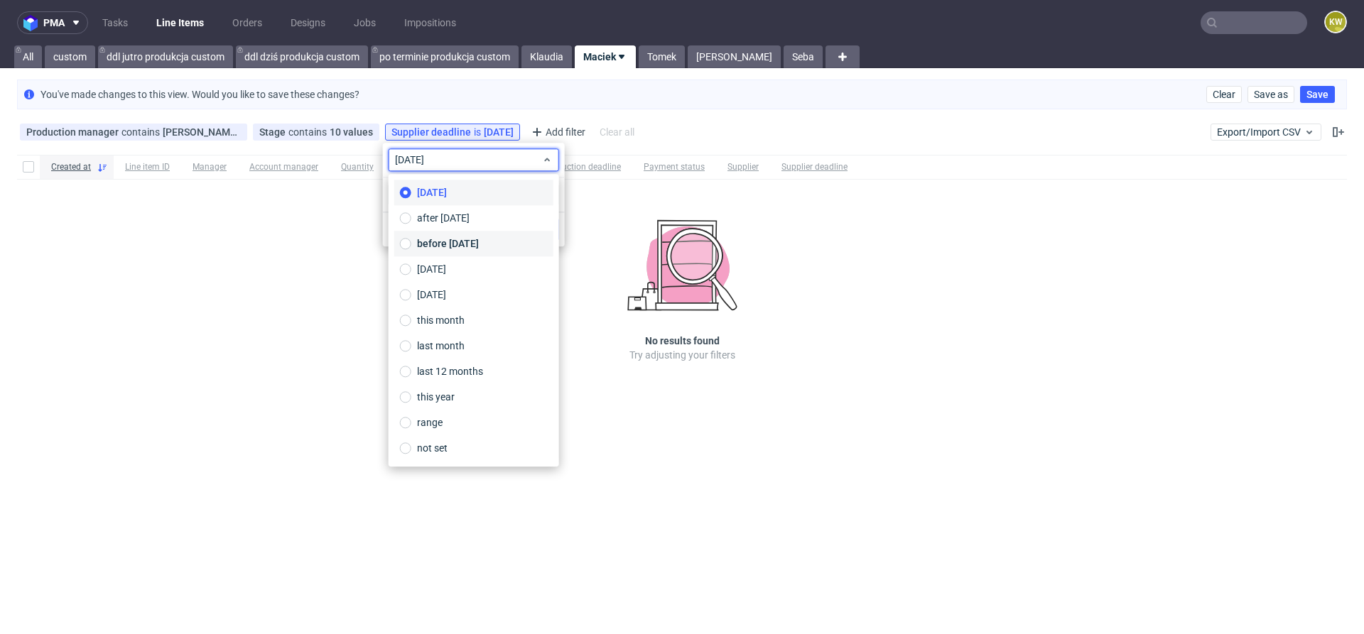
click at [462, 241] on span "before today" at bounding box center [448, 244] width 62 height 14
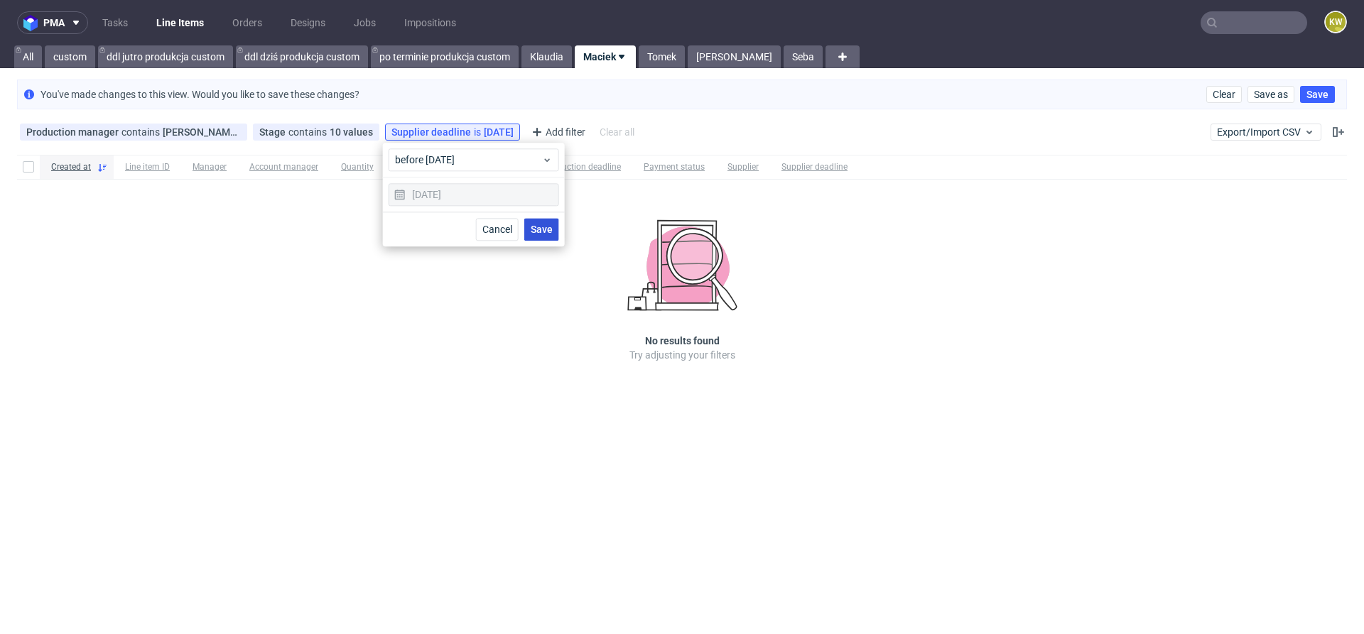
click at [549, 227] on span "Save" at bounding box center [542, 229] width 22 height 10
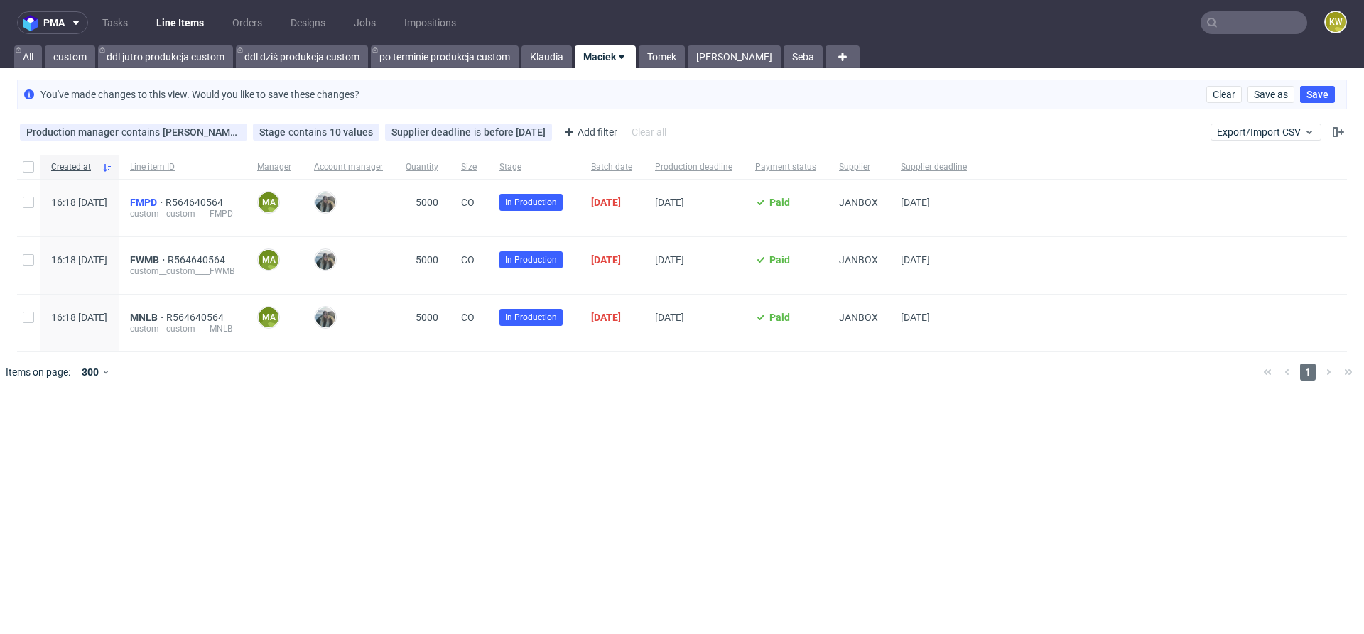
click at [165, 200] on span "FMPD" at bounding box center [148, 202] width 36 height 11
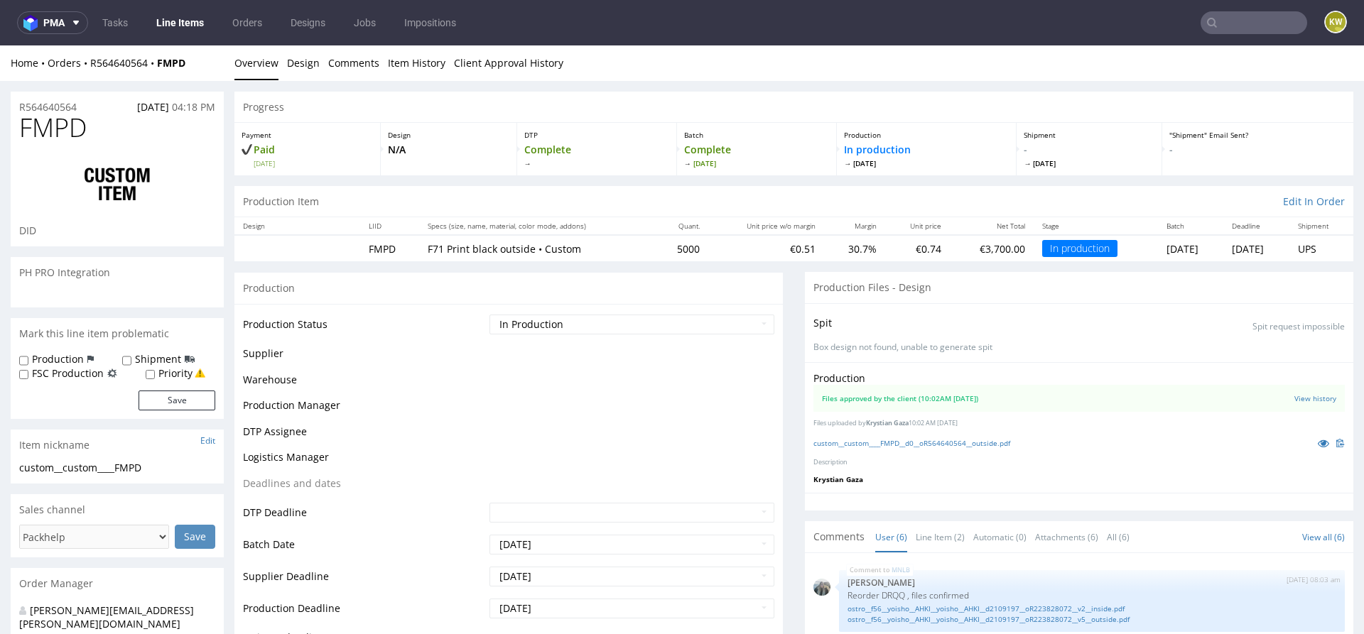
scroll to position [116, 0]
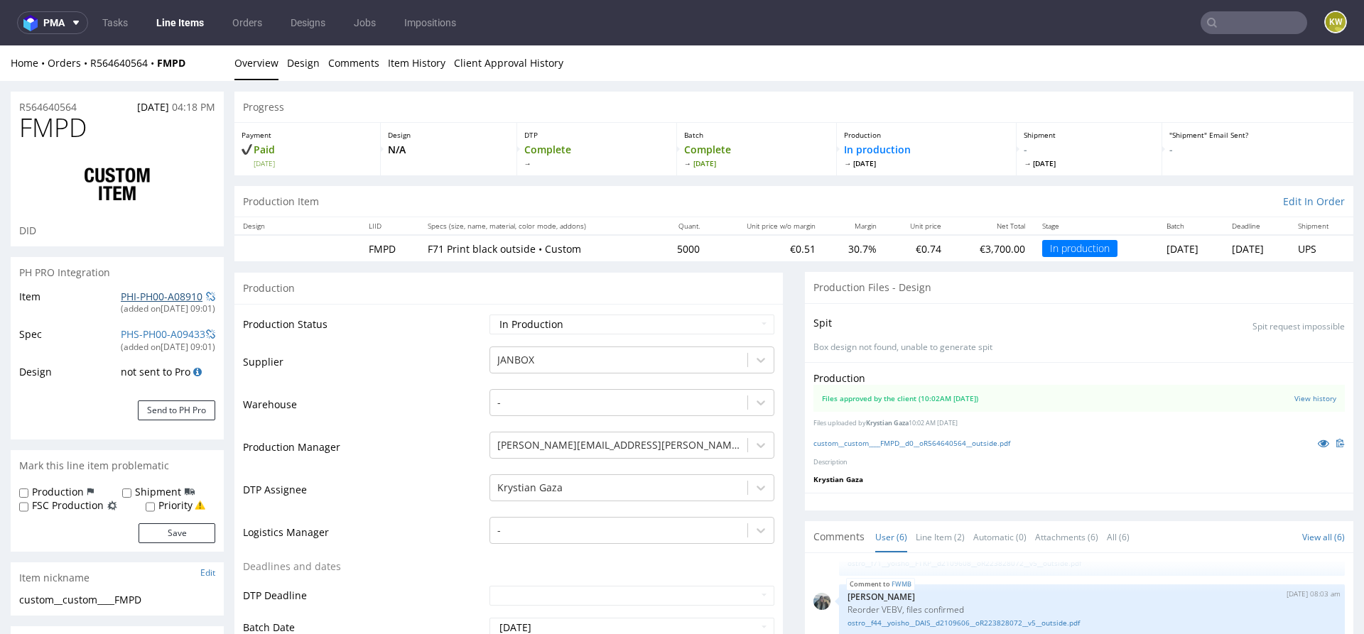
click at [143, 296] on link "PHI-PH00-A08910" at bounding box center [162, 296] width 82 height 13
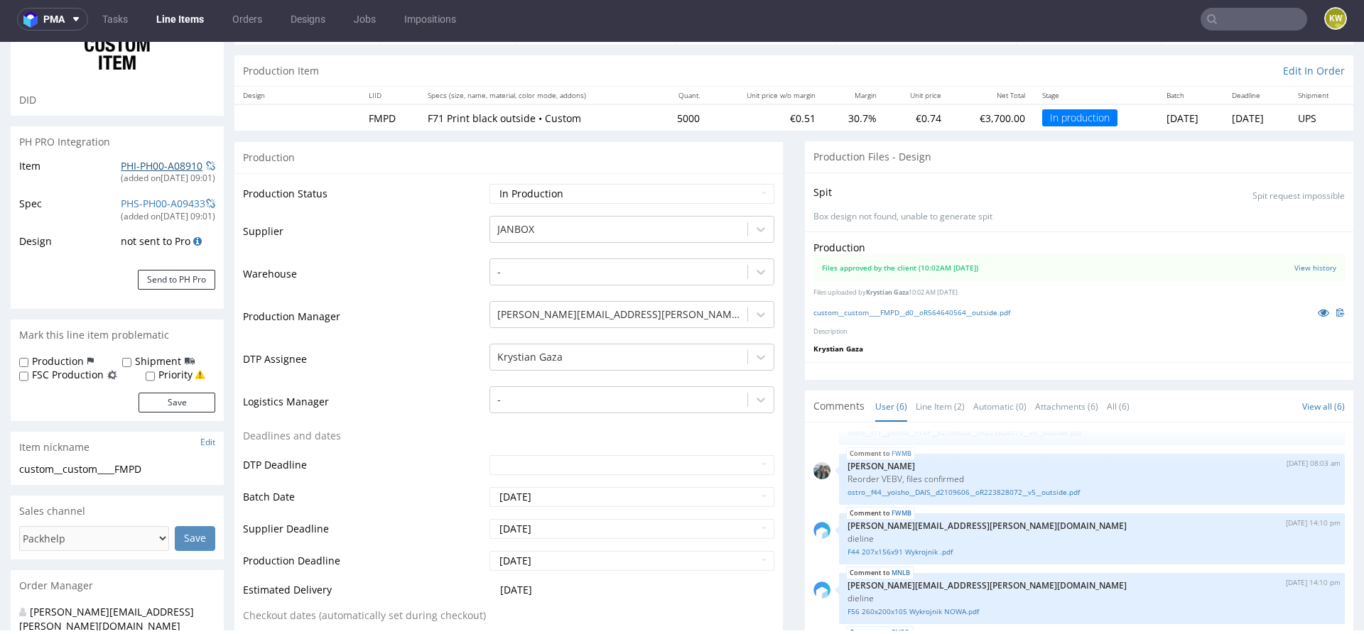
scroll to position [0, 0]
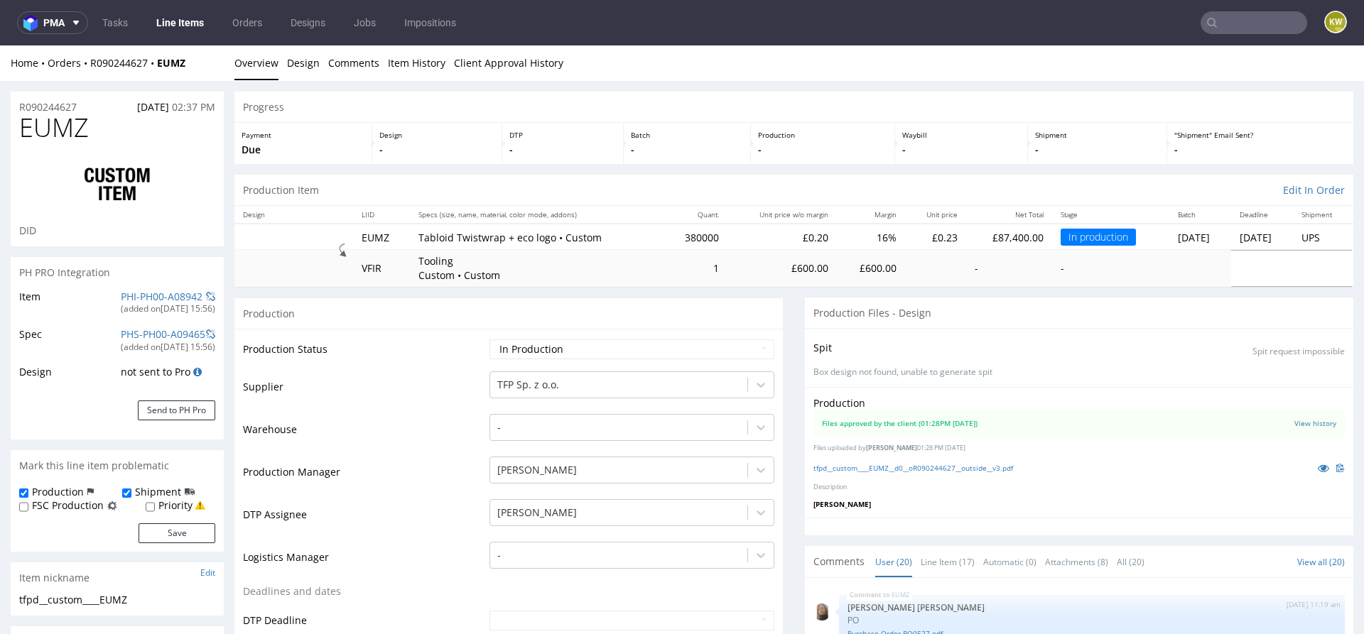
scroll to position [901, 0]
click at [124, 299] on link "PHI-PH00-A08942" at bounding box center [162, 296] width 82 height 13
click at [460, 434] on td "Warehouse" at bounding box center [364, 434] width 243 height 43
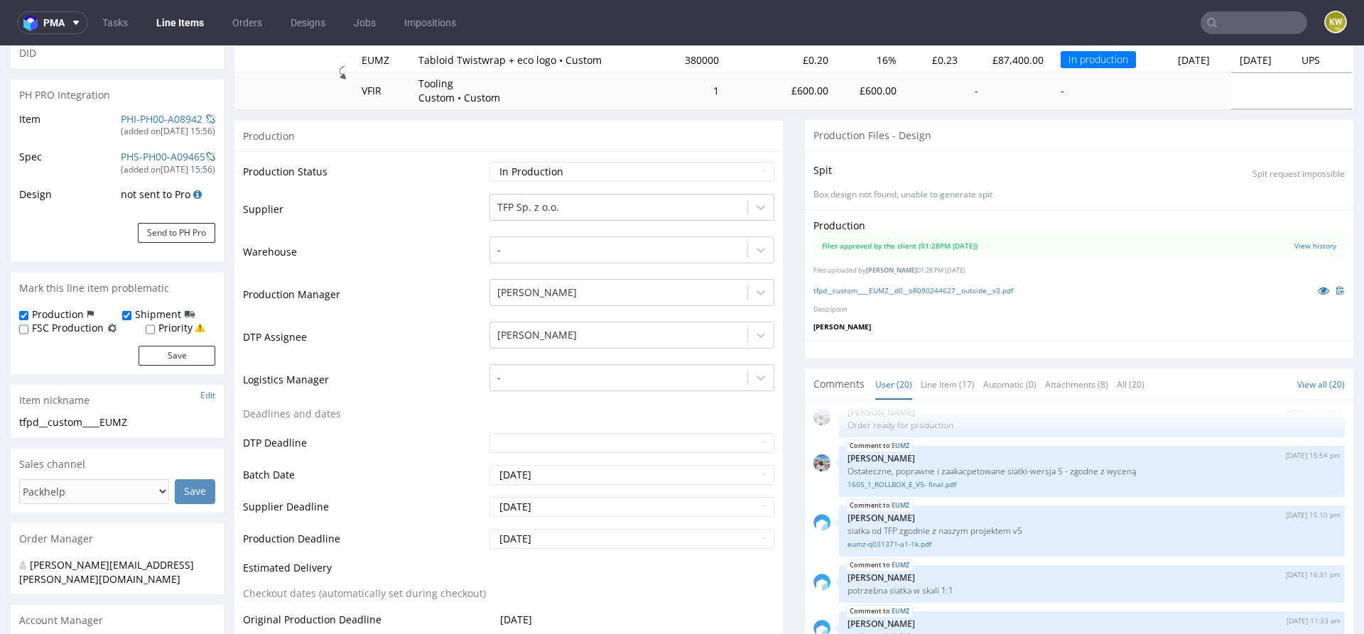
scroll to position [0, 0]
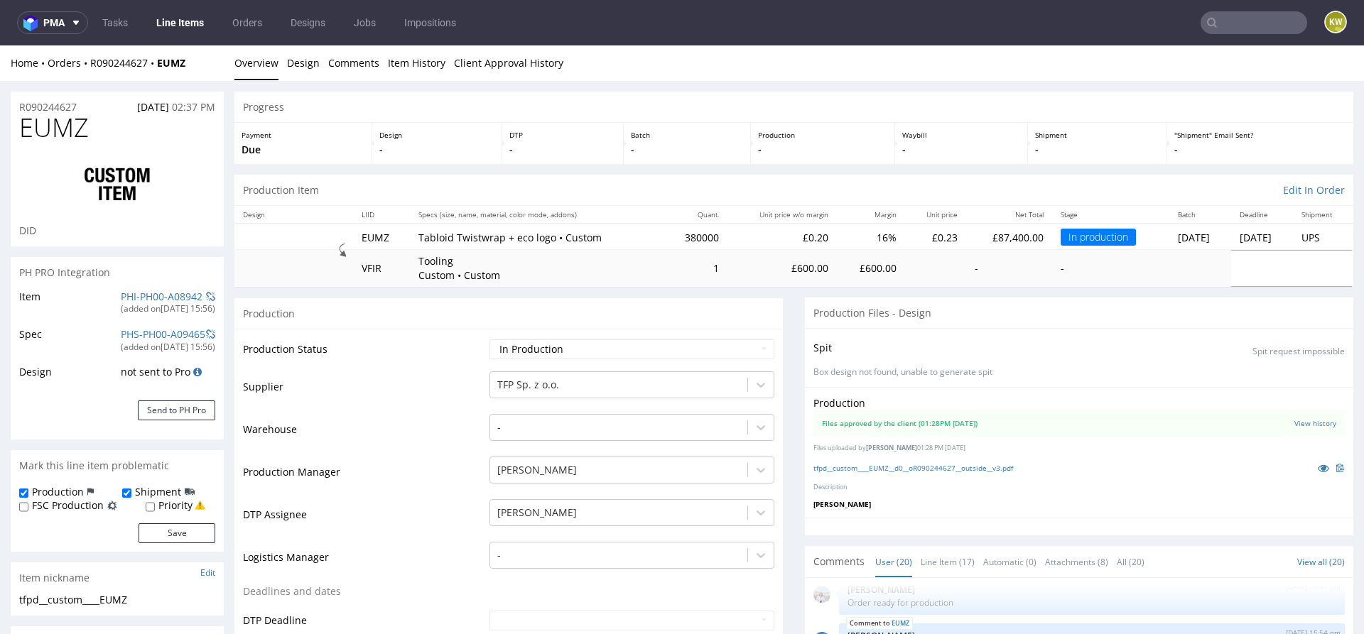
click at [191, 21] on link "Line Items" at bounding box center [180, 22] width 65 height 23
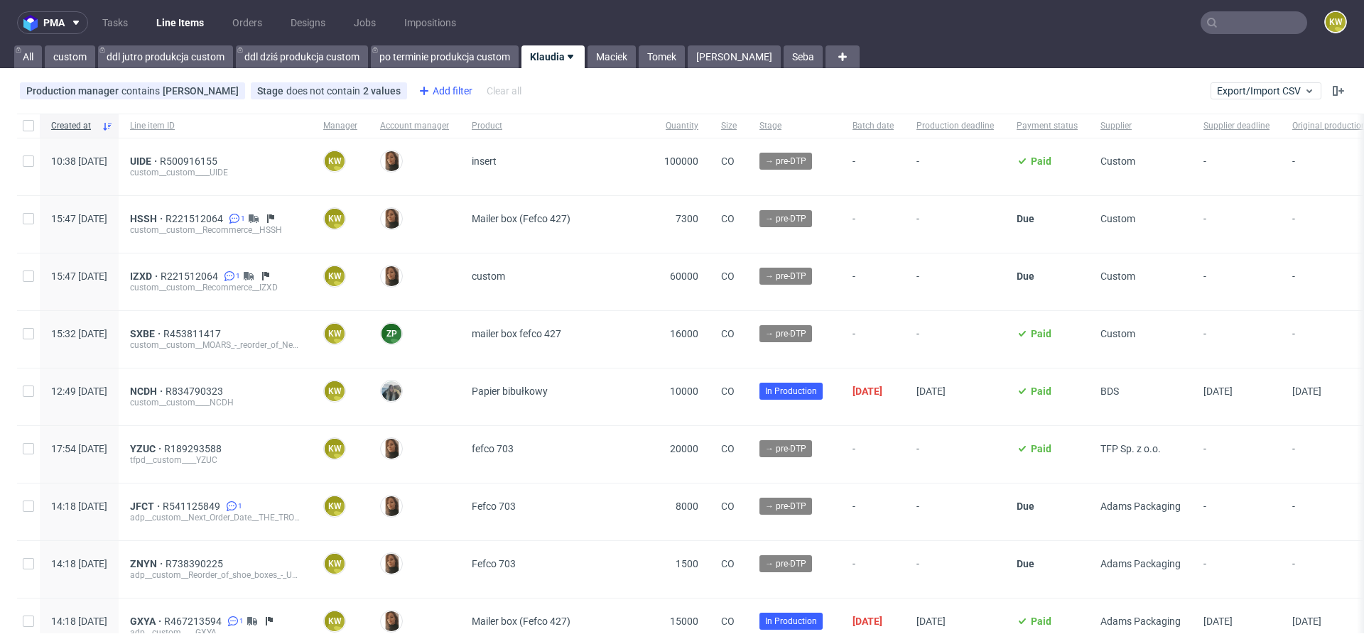
click at [447, 95] on div "Add filter" at bounding box center [444, 91] width 63 height 23
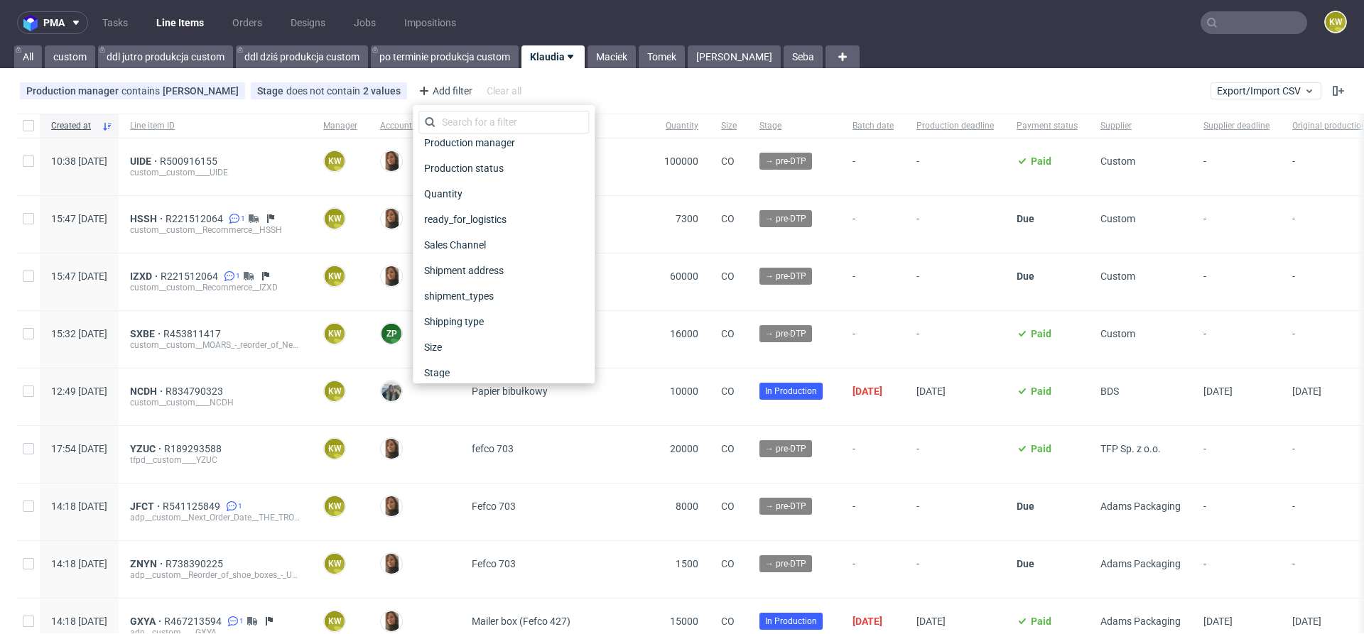
scroll to position [1117, 0]
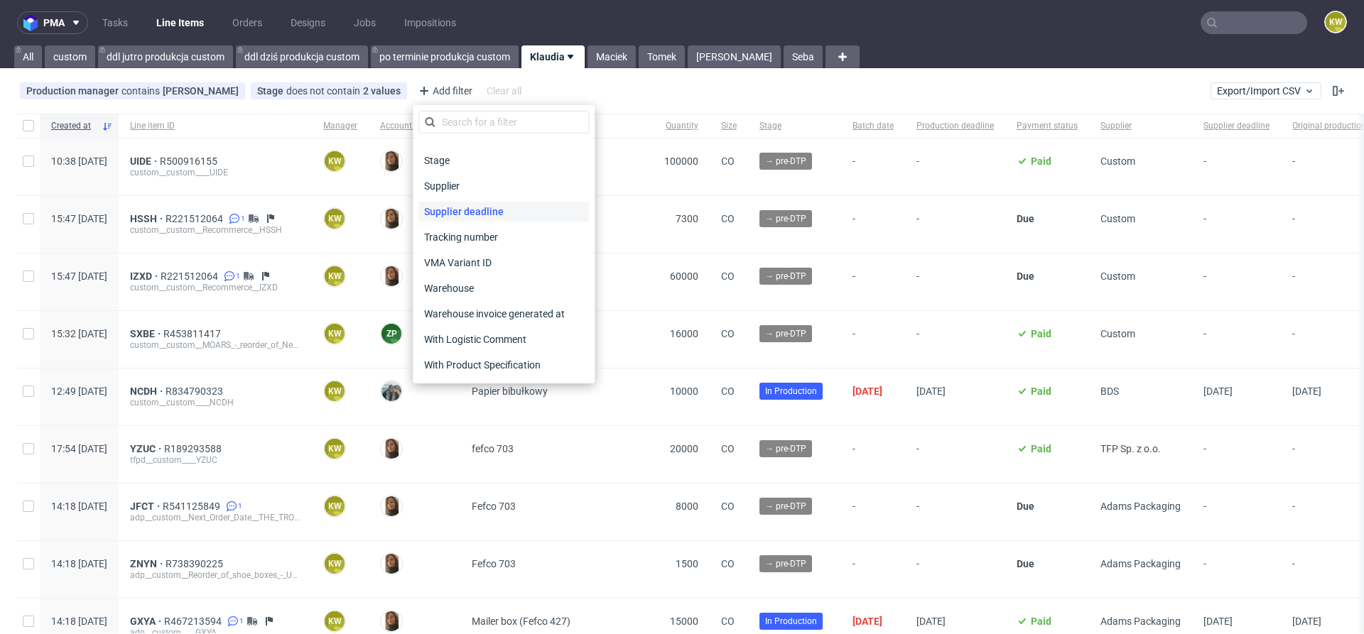
click at [482, 204] on span "Supplier deadline" at bounding box center [463, 212] width 91 height 20
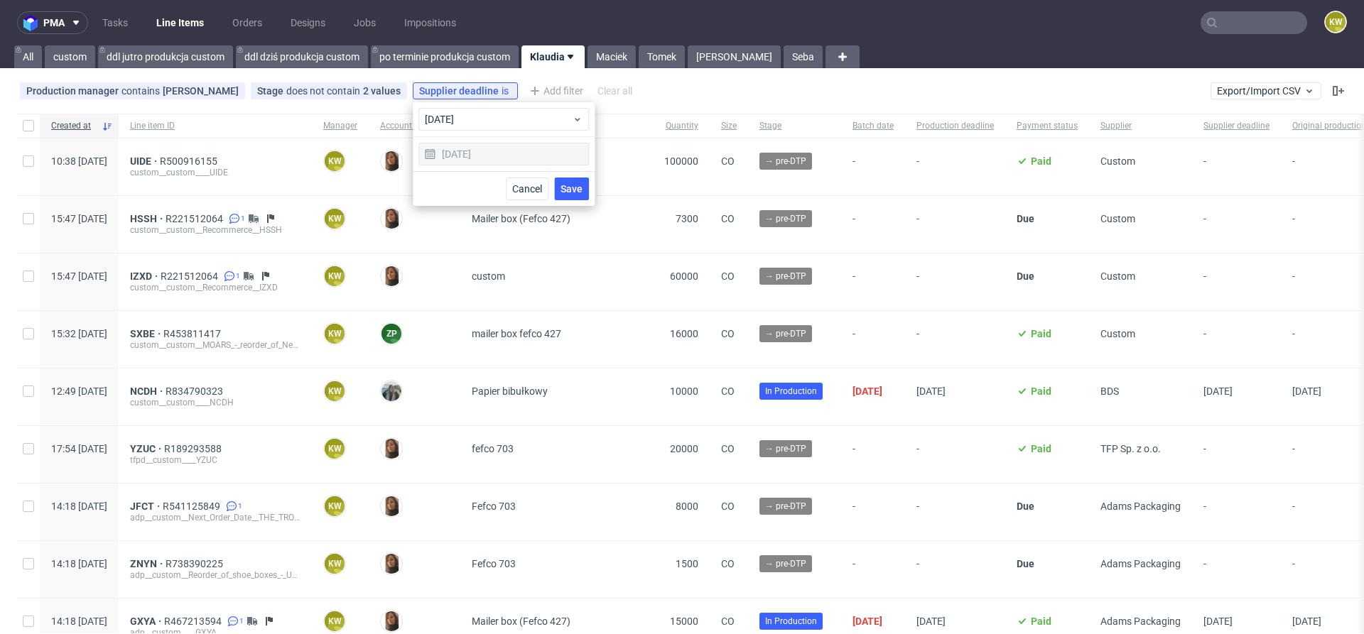
click at [570, 188] on span "Save" at bounding box center [571, 189] width 22 height 10
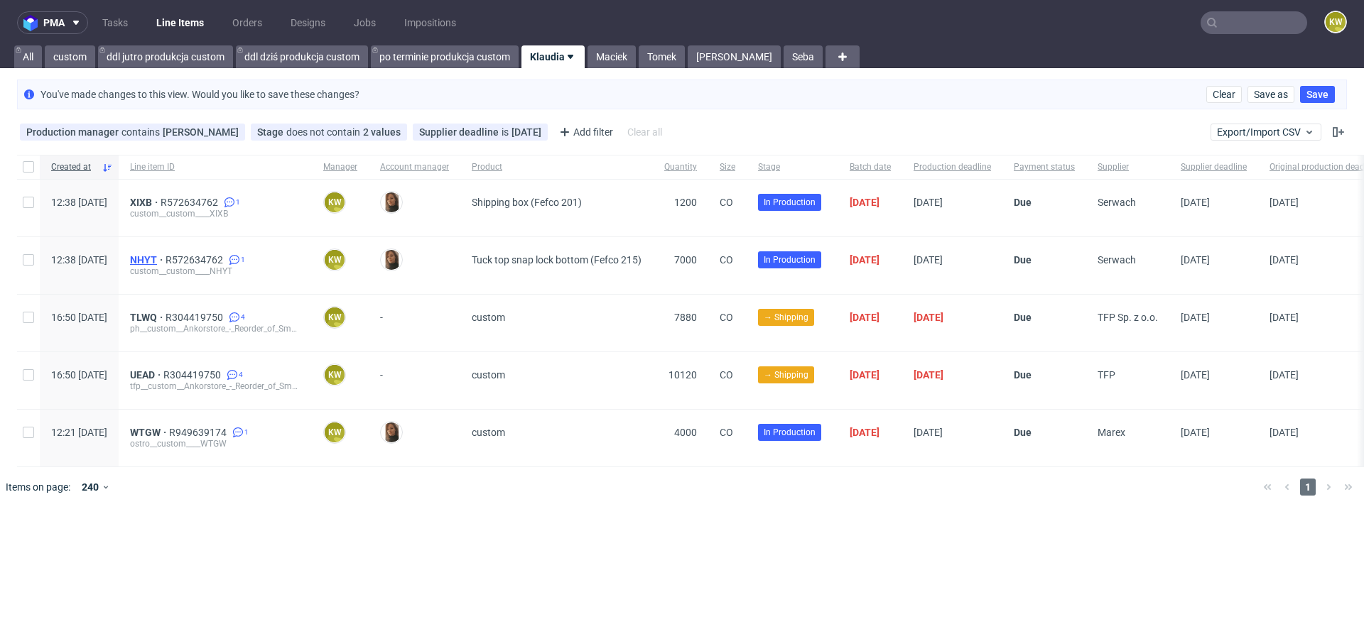
click at [165, 257] on span "NHYT" at bounding box center [148, 259] width 36 height 11
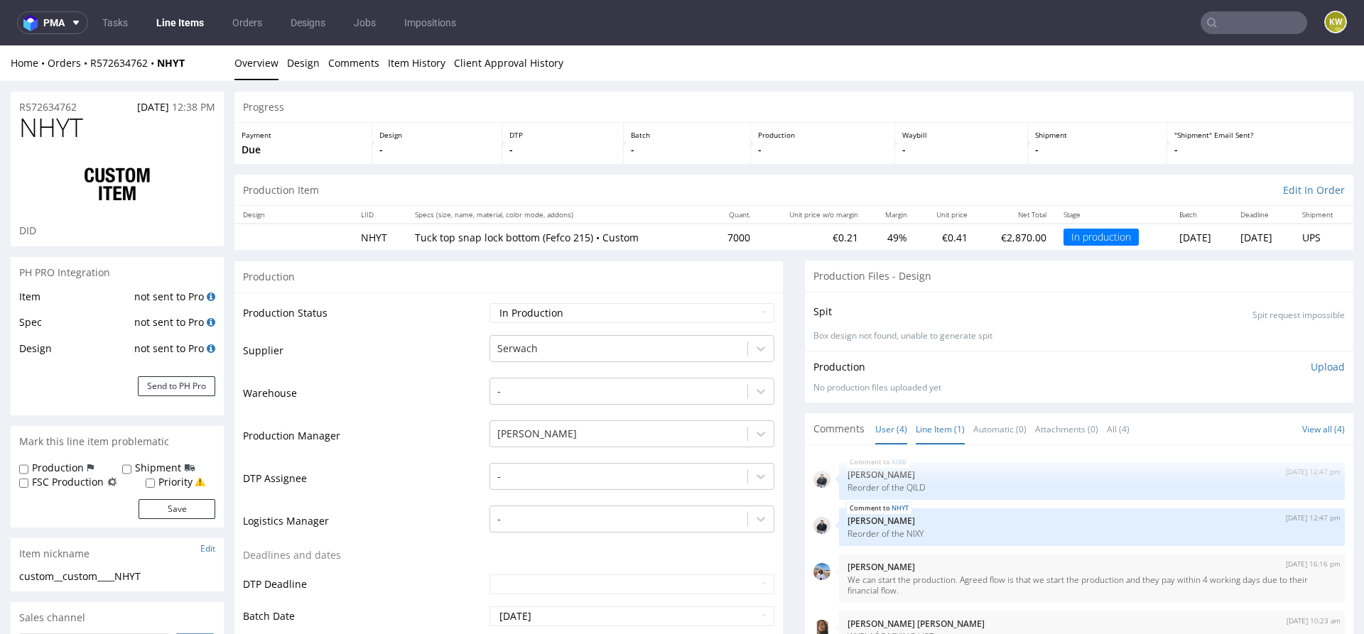
click at [936, 425] on link "Line Item (1)" at bounding box center [940, 429] width 49 height 31
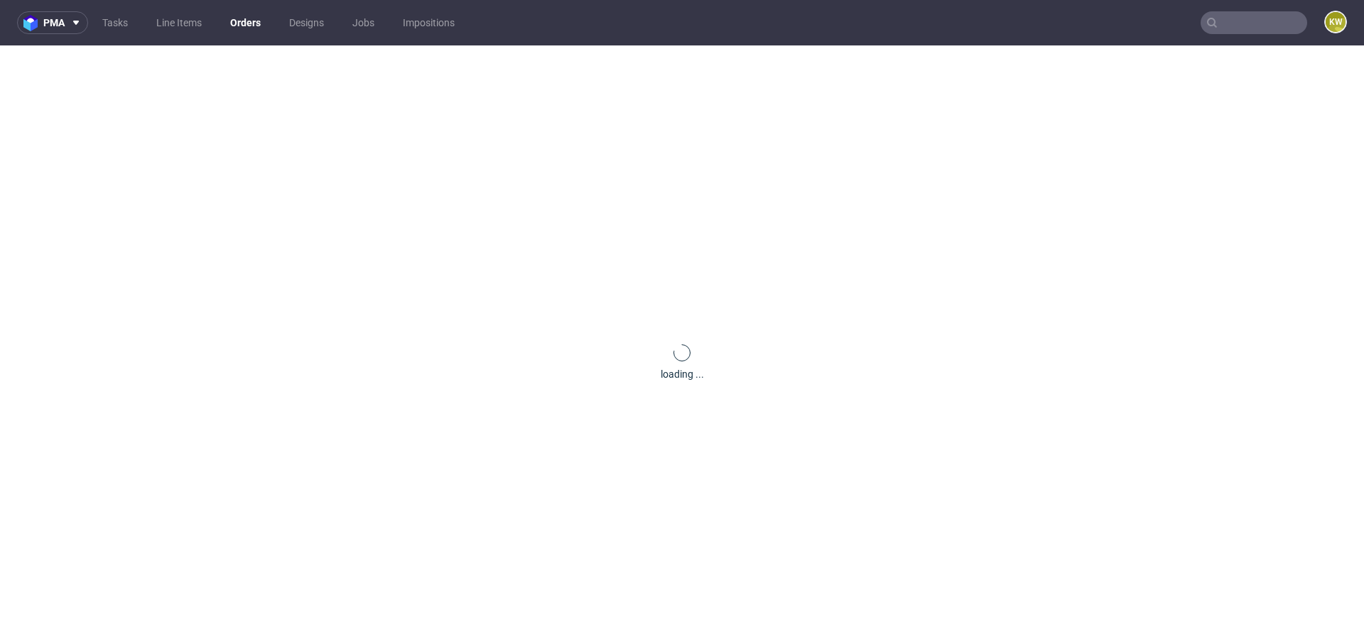
click at [41, 111] on div "loading ..." at bounding box center [682, 362] width 1364 height 634
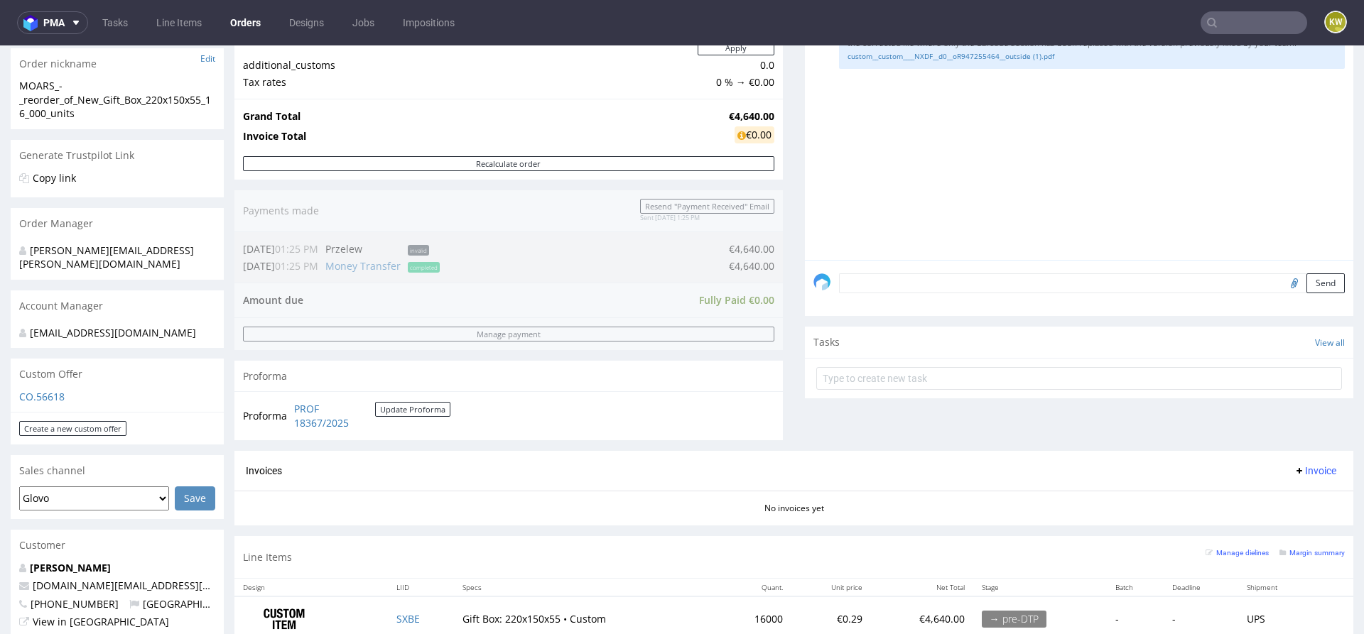
scroll to position [407, 0]
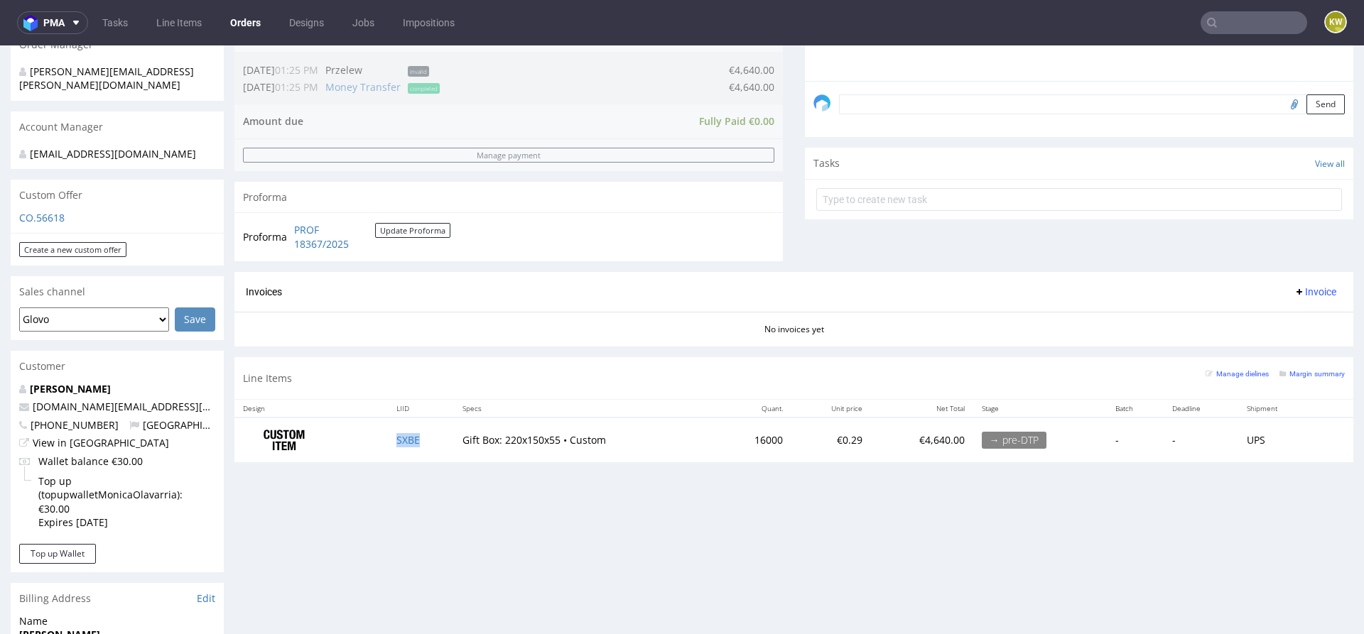
click at [430, 435] on td "SXBE" at bounding box center [421, 440] width 66 height 45
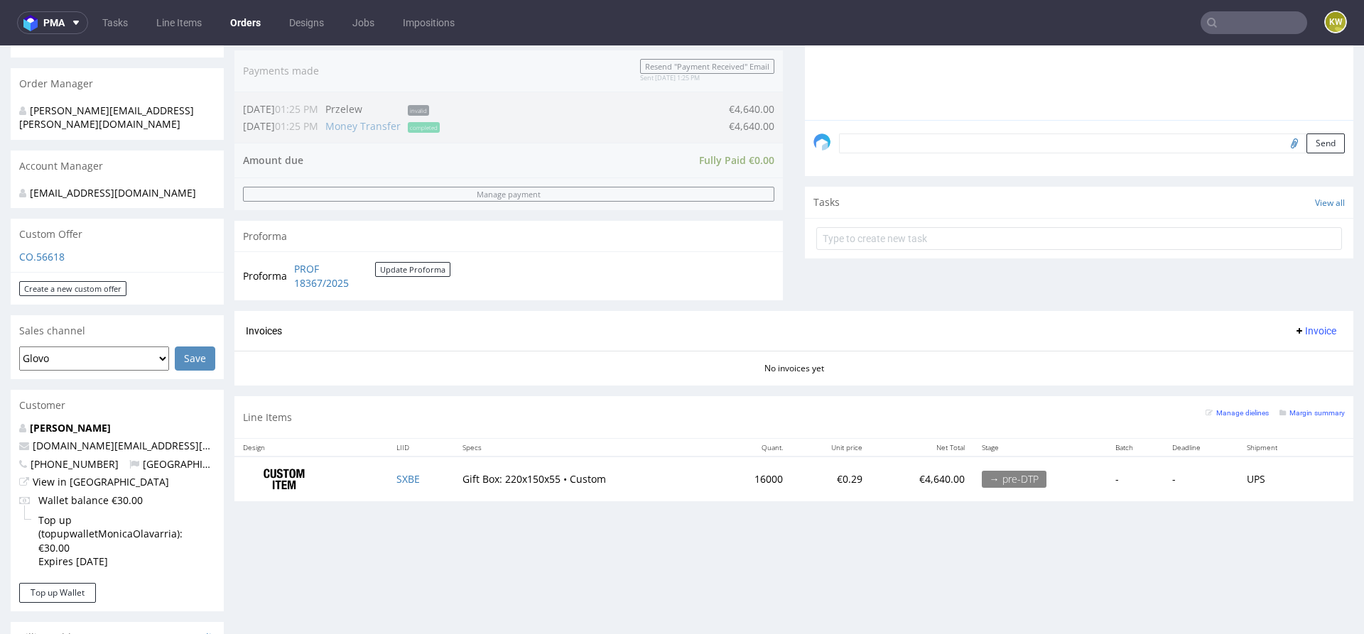
scroll to position [607, 0]
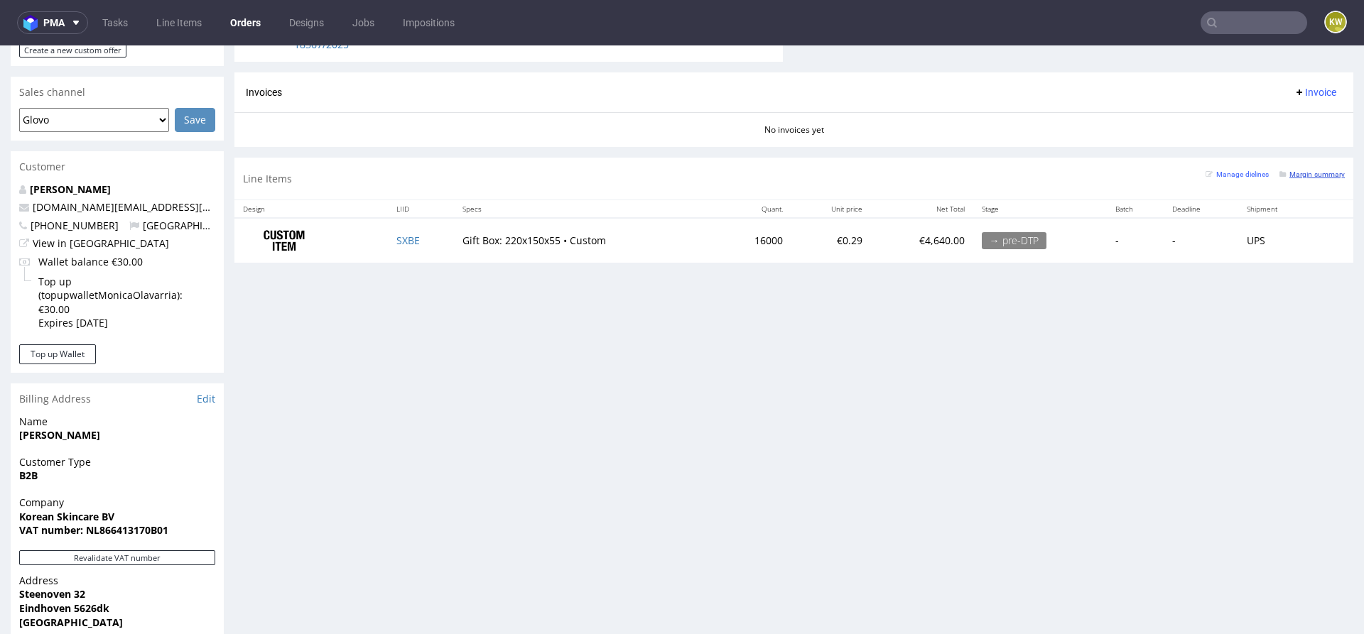
click at [1287, 170] on small "Margin summary" at bounding box center [1311, 174] width 65 height 8
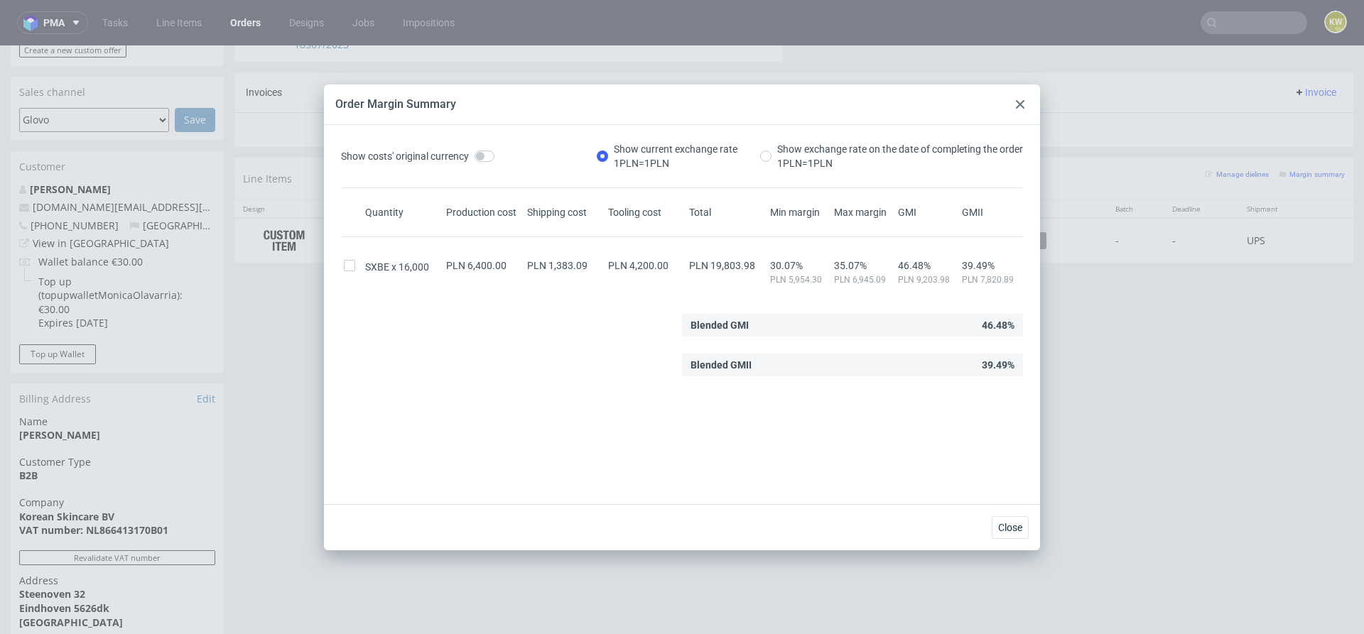
click at [735, 264] on span "PLN 19,803.98" at bounding box center [722, 265] width 66 height 11
copy span "19,803.98"
drag, startPoint x: 1121, startPoint y: 451, endPoint x: 1119, endPoint y: 406, distance: 45.5
click at [1121, 406] on div "Progress Payment Paid [DATE] Payment “Received” Email Sent [DATE] 13:25 Line It…" at bounding box center [793, 167] width 1119 height 1365
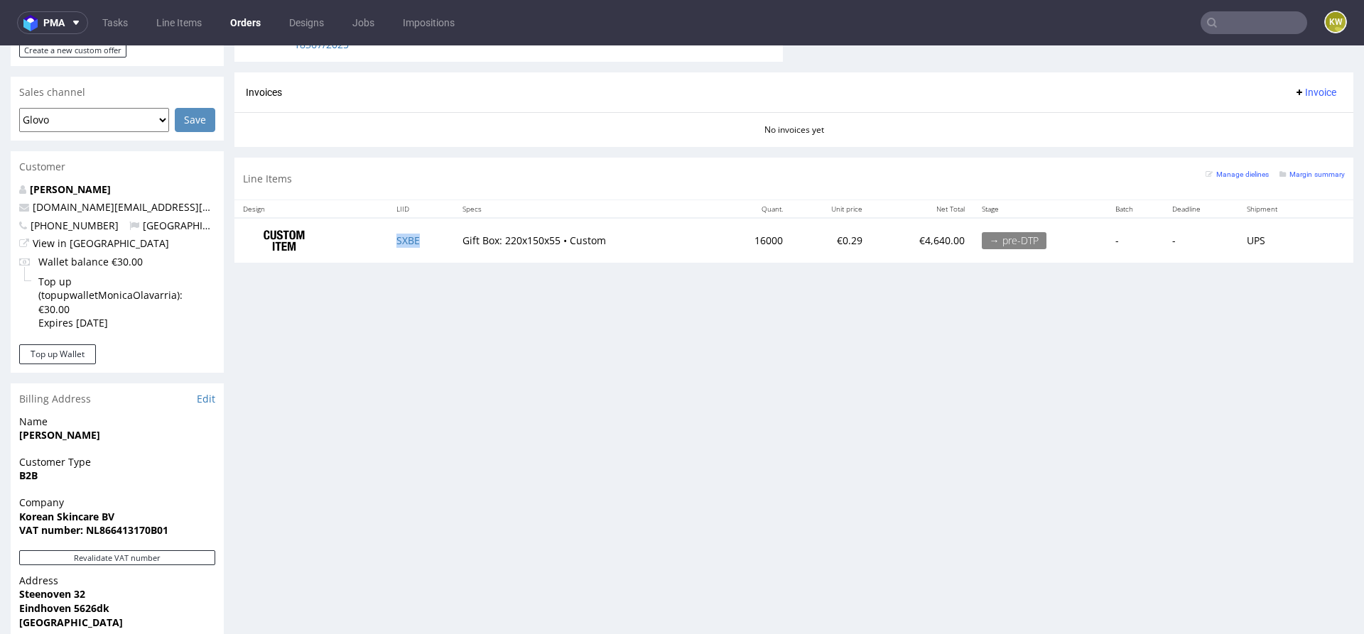
click at [404, 244] on td "SXBE" at bounding box center [421, 240] width 66 height 45
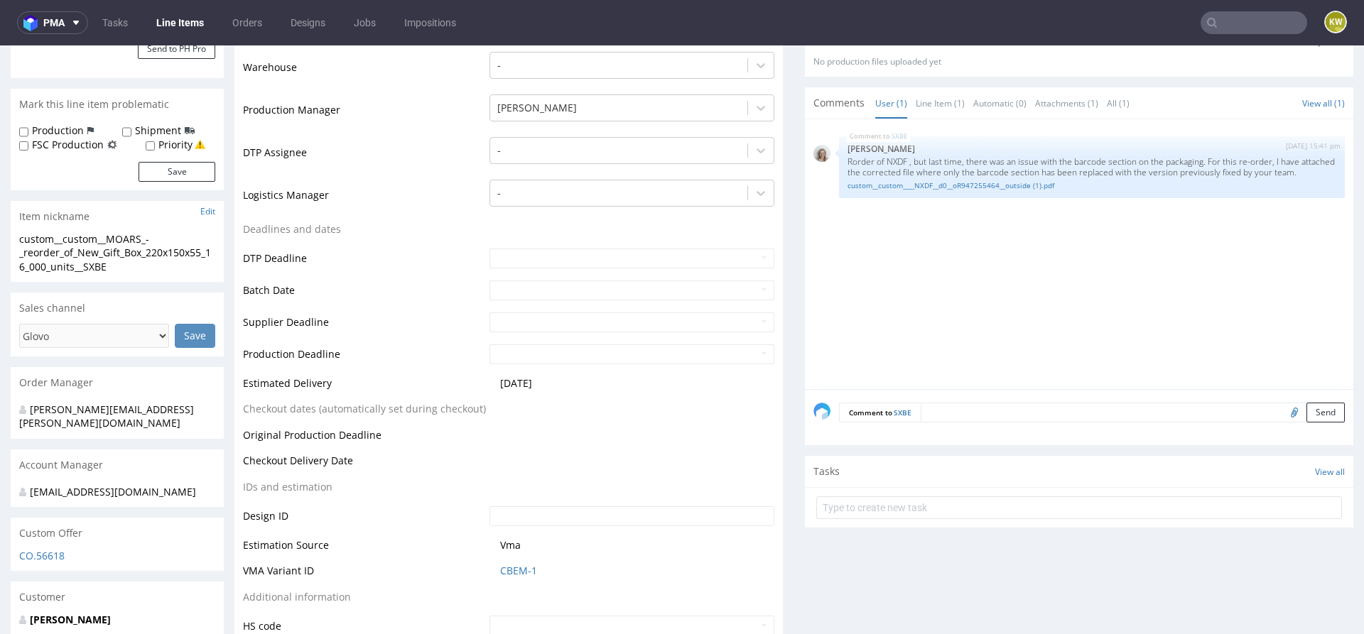
scroll to position [357, 0]
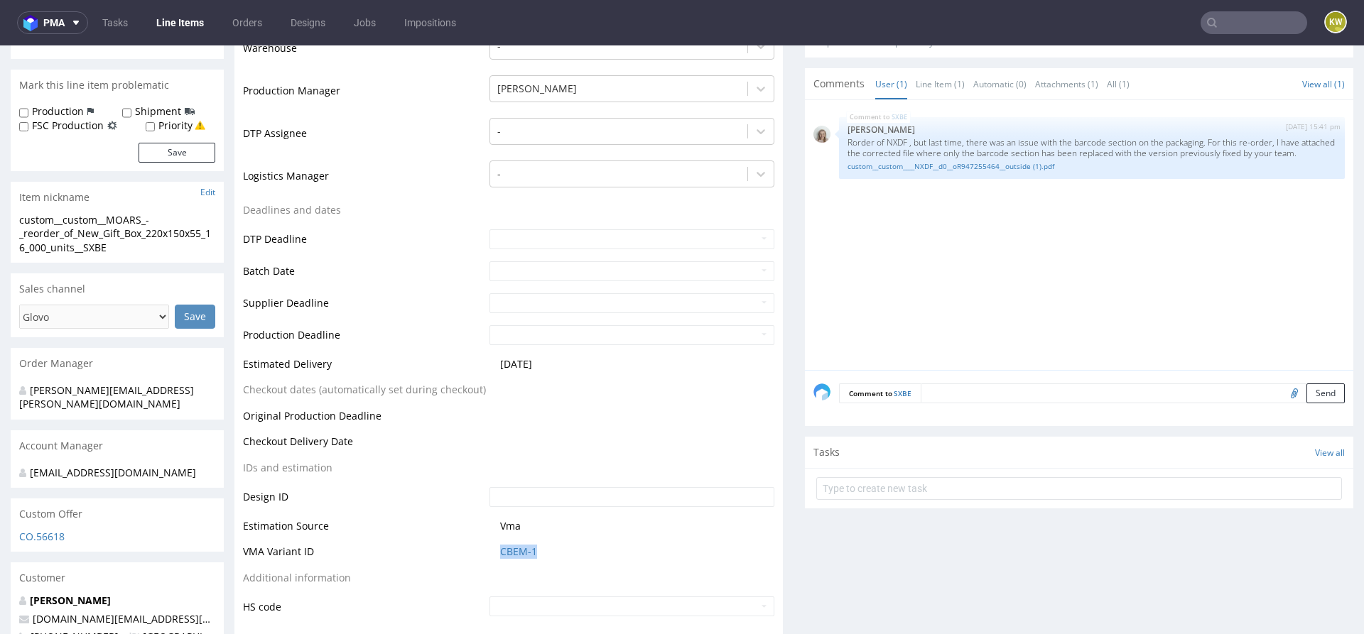
drag, startPoint x: 538, startPoint y: 563, endPoint x: 492, endPoint y: 542, distance: 50.2
click at [486, 554] on td "CBEM-1" at bounding box center [630, 556] width 288 height 26
copy link "CBEM-1"
click at [528, 568] on table "Production Status Waiting for Artwork Waiting for Diecut Waiting for Mockup Wai…" at bounding box center [508, 287] width 531 height 661
click at [511, 558] on link "CBEM-1" at bounding box center [518, 552] width 37 height 14
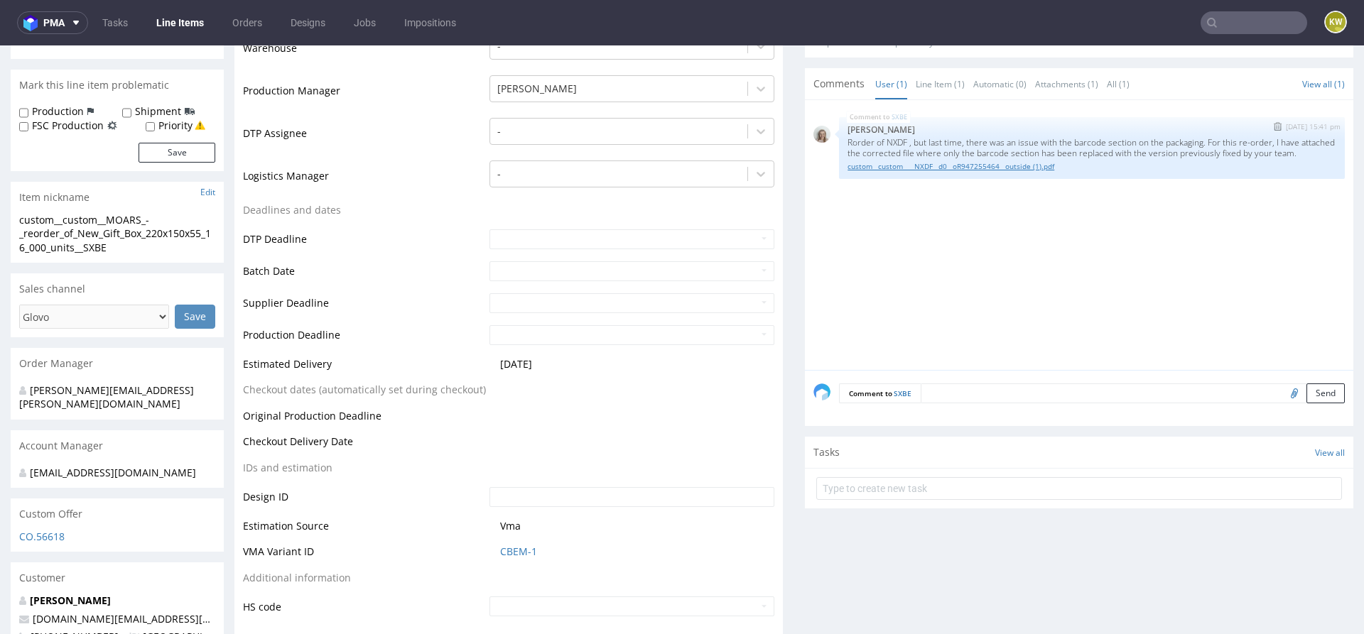
click at [908, 172] on link "custom__custom____NXDF__d0__oR947255464__outside (1).pdf" at bounding box center [1091, 166] width 489 height 11
click at [894, 261] on div "SXBE 28th Aug 25 | 15:41 pm Monika Poźniak Rorder of NXDF , but last time, ther…" at bounding box center [1083, 239] width 540 height 261
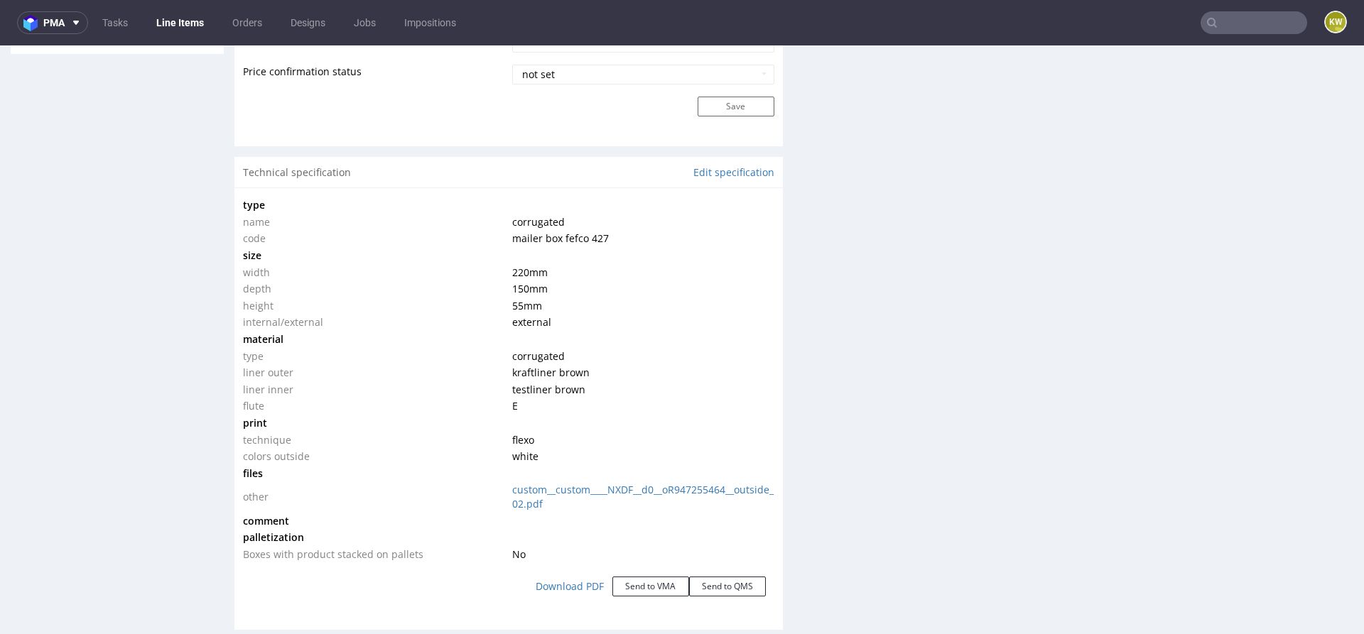
scroll to position [1207, 0]
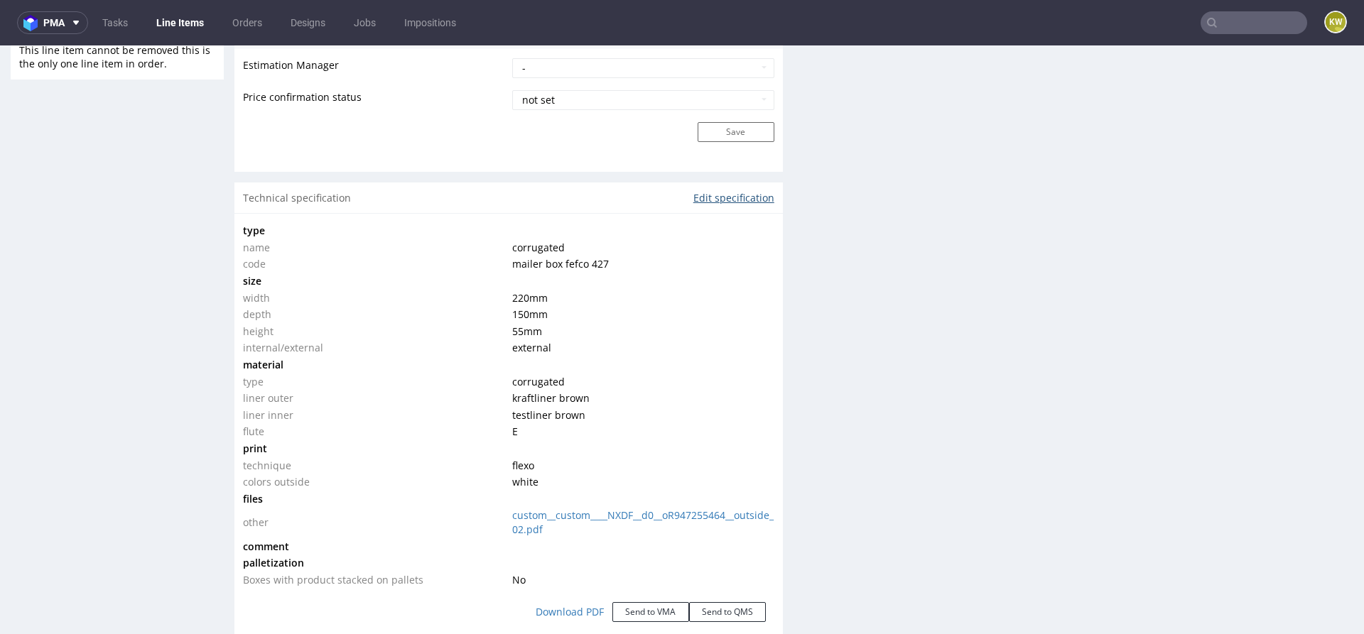
click at [711, 194] on link "Edit specification" at bounding box center [733, 198] width 81 height 14
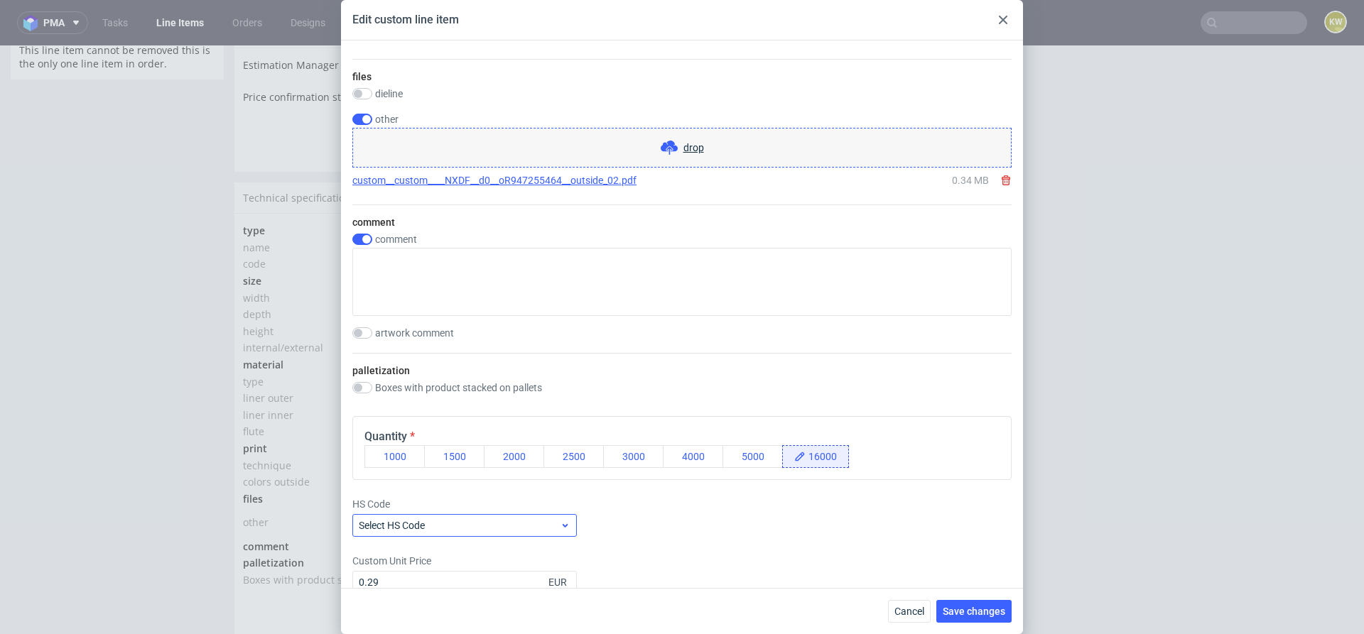
scroll to position [1267, 0]
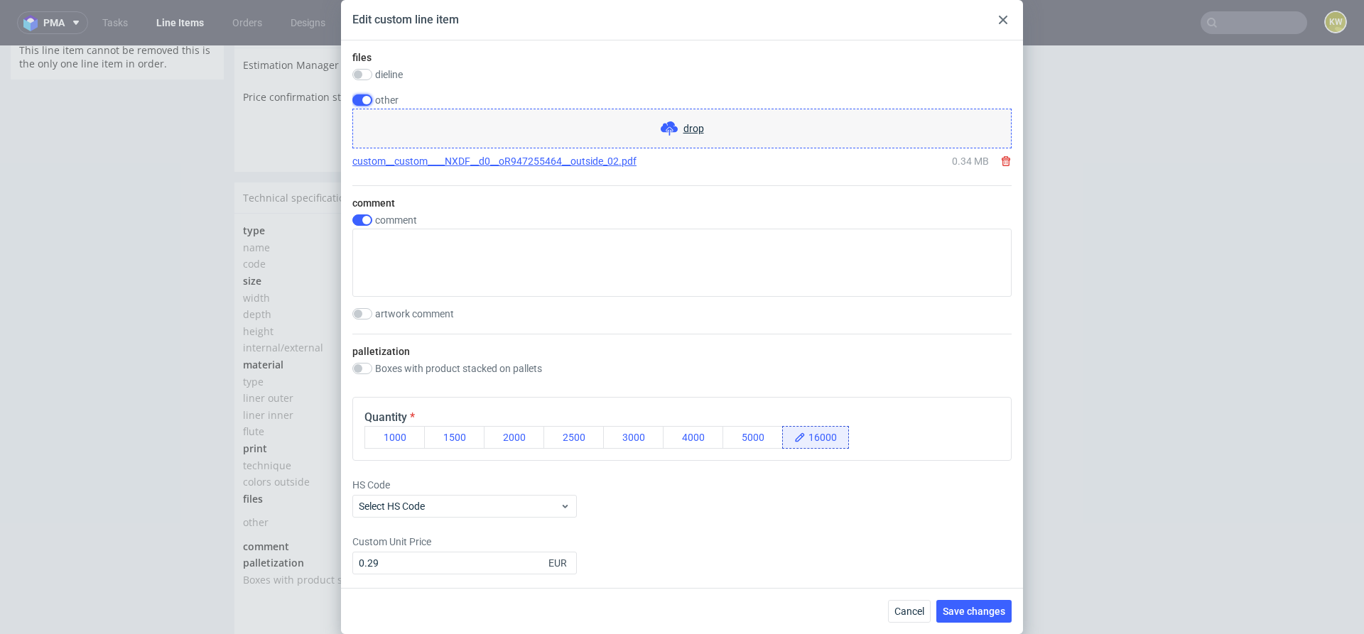
click at [363, 97] on input "checkbox" at bounding box center [362, 99] width 20 height 11
checkbox input "false"
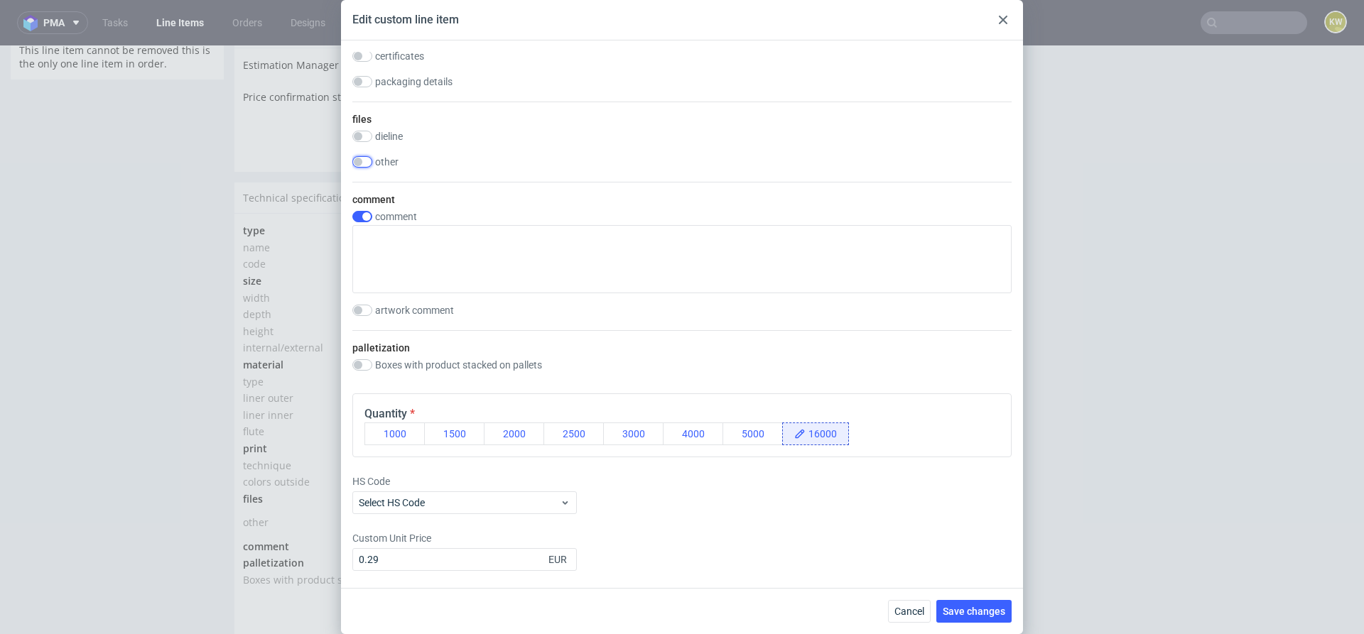
scroll to position [1202, 0]
click at [965, 608] on span "Save changes" at bounding box center [974, 612] width 63 height 10
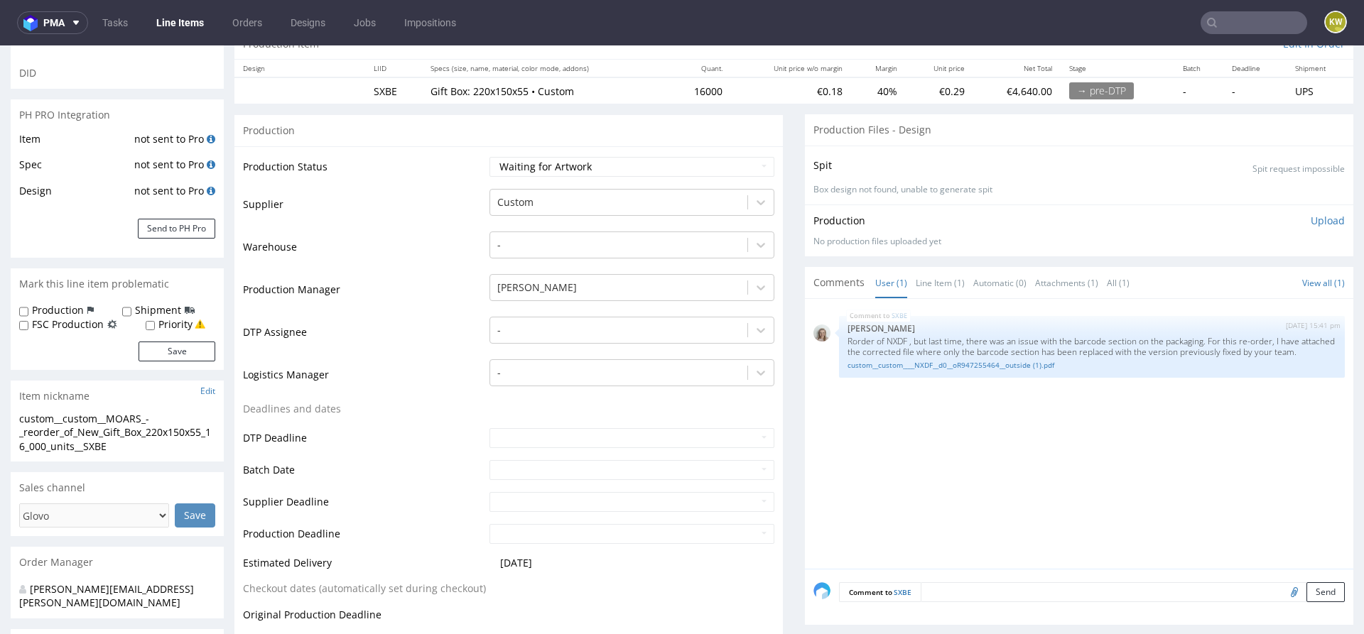
scroll to position [157, 0]
click at [184, 225] on button "Send to PH Pro" at bounding box center [176, 229] width 77 height 20
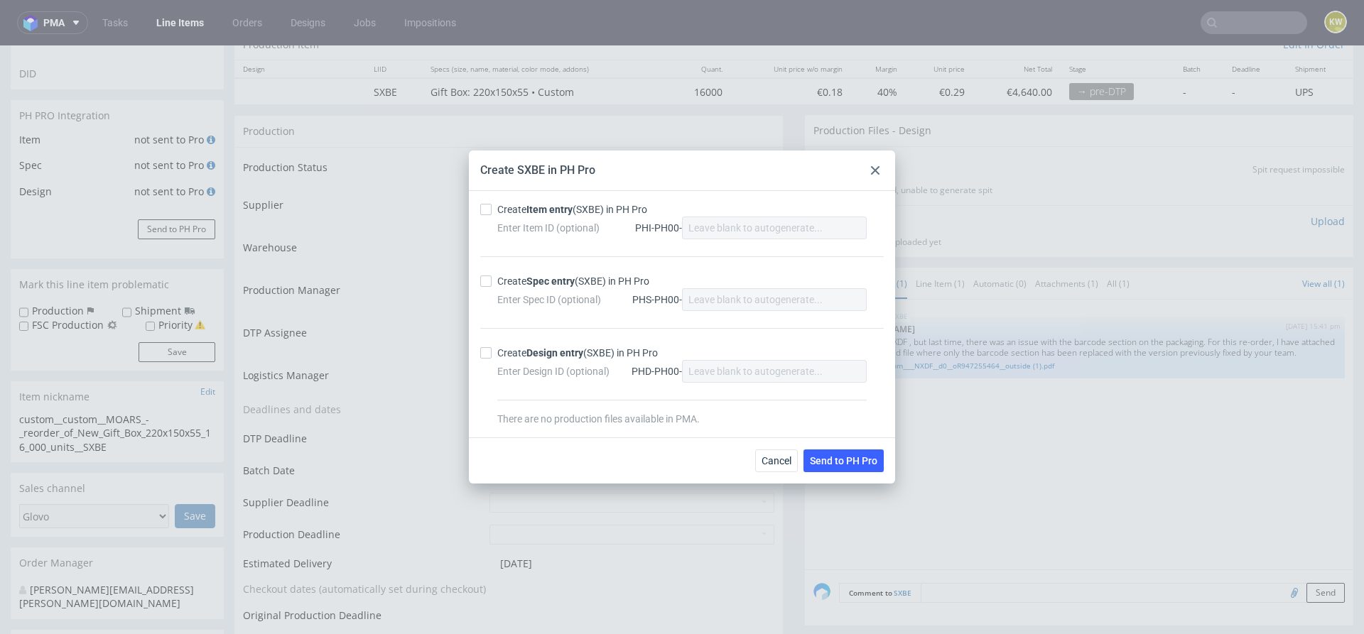
click at [496, 212] on div at bounding box center [488, 209] width 17 height 11
click at [492, 212] on input "Create Item entry (SXBE) in PH Pro" at bounding box center [485, 209] width 11 height 11
checkbox input "true"
click at [487, 271] on div "Create Spec entry (SXBE) in PH Pro Enter Spec ID (optional) PHS-PH00-" at bounding box center [681, 292] width 403 height 72
click at [479, 277] on div "Create Item entry (SXBE) in PH Pro Enter Item ID (optional) PHI-PH00- Create Sp…" at bounding box center [682, 314] width 426 height 246
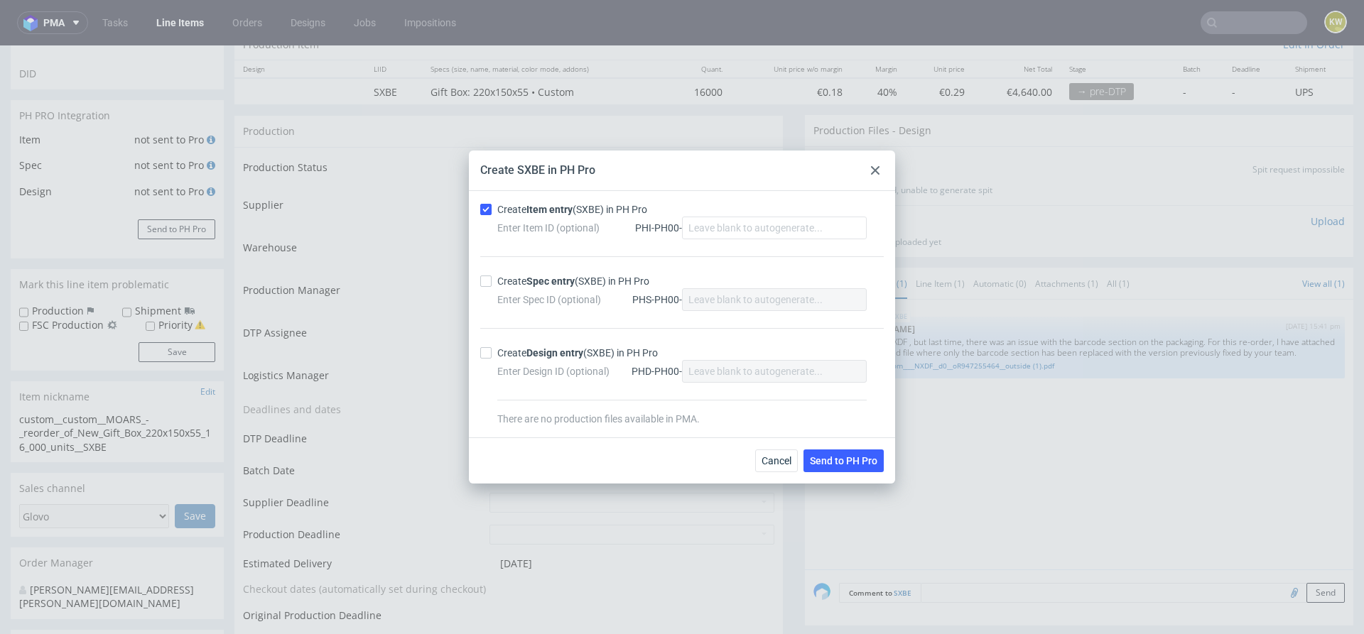
click at [476, 278] on div "Create Item entry (SXBE) in PH Pro Enter Item ID (optional) PHI-PH00- Create Sp…" at bounding box center [682, 314] width 426 height 246
click at [479, 283] on div "Create Item entry (SXBE) in PH Pro Enter Item ID (optional) PHI-PH00- Create Sp…" at bounding box center [682, 314] width 426 height 246
click at [484, 277] on input "Create Spec entry (SXBE) in PH Pro" at bounding box center [485, 281] width 11 height 11
checkbox input "true"
click at [863, 460] on span "Send to PH Pro" at bounding box center [843, 461] width 67 height 10
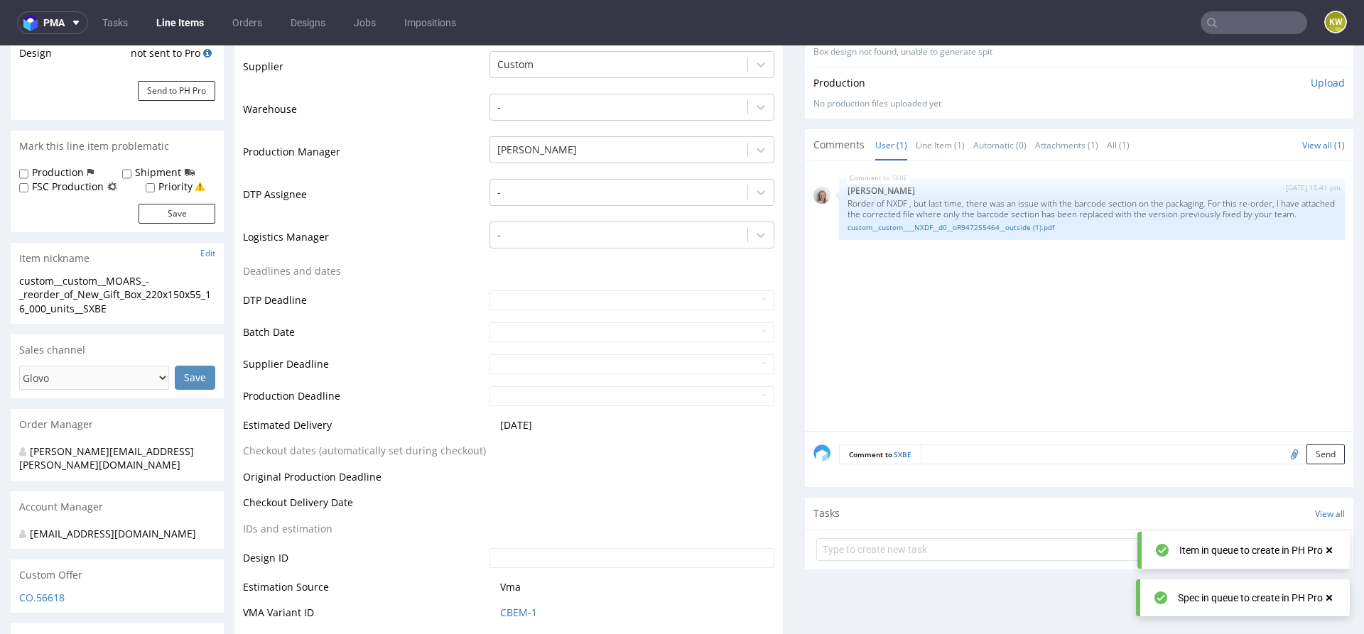
scroll to position [396, 0]
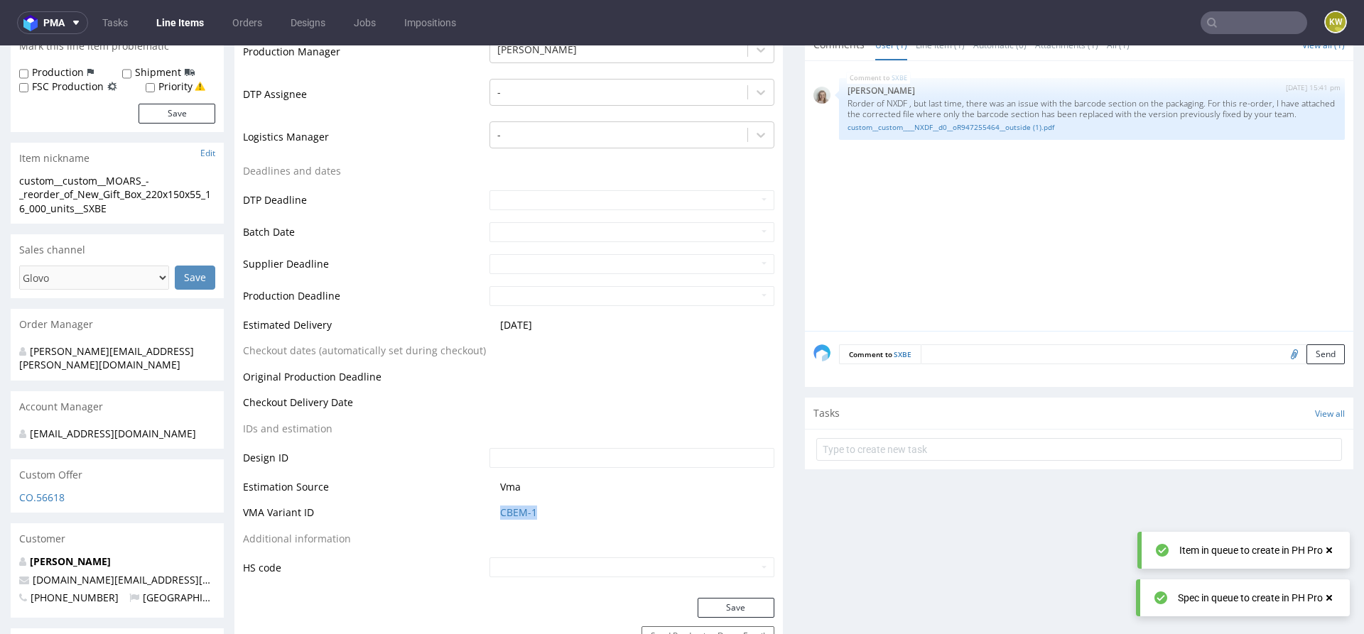
drag, startPoint x: 543, startPoint y: 514, endPoint x: 477, endPoint y: 514, distance: 66.1
click at [475, 514] on tr "VMA Variant ID CBEM-1" at bounding box center [508, 517] width 531 height 26
copy tr "CBEM-1"
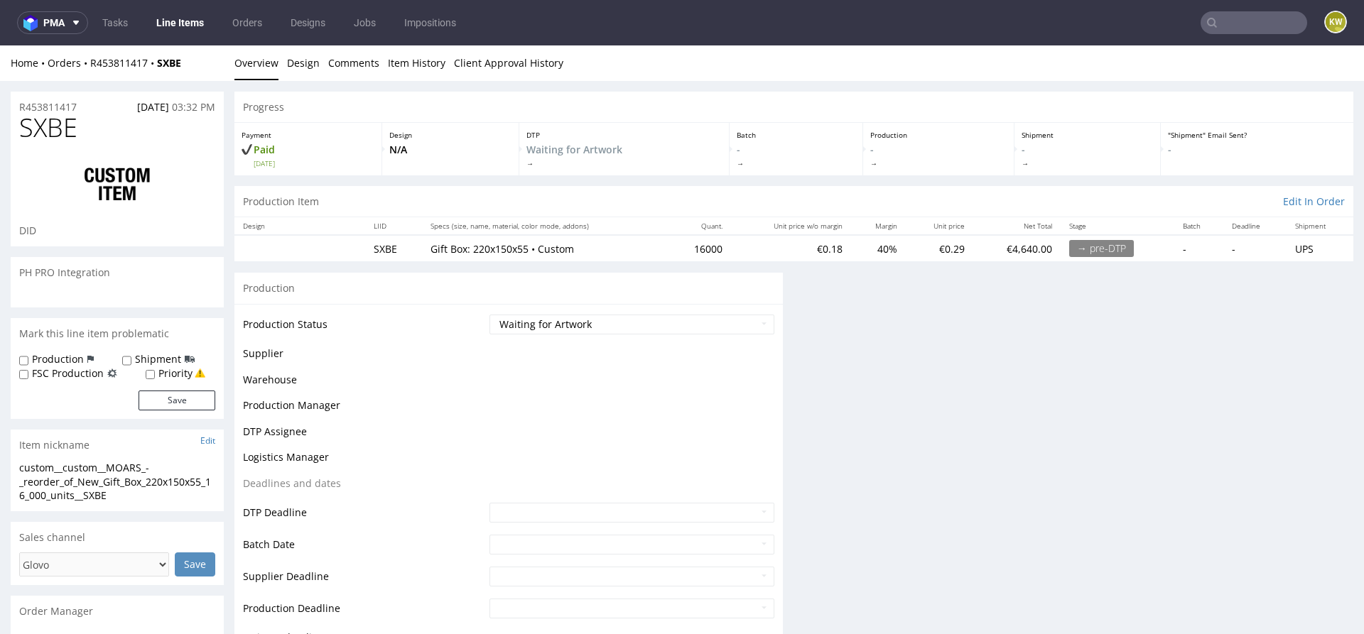
scroll to position [0, 0]
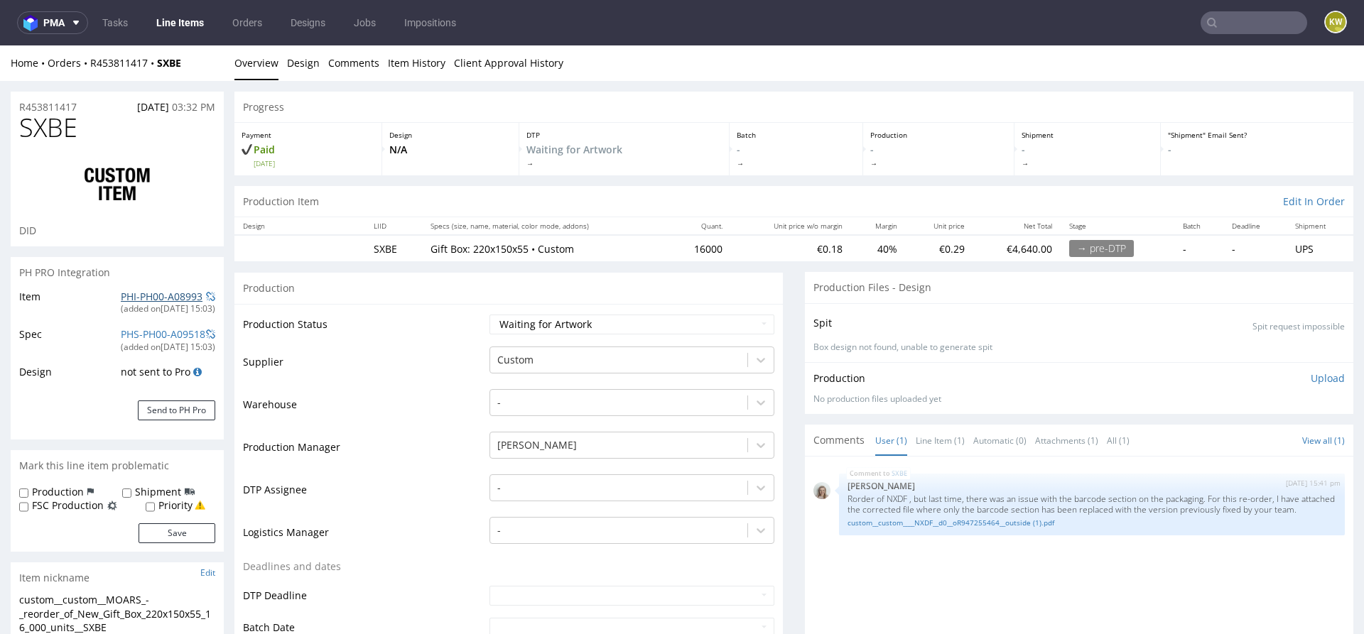
click at [154, 293] on link "PHI-PH00-A08993" at bounding box center [162, 296] width 82 height 13
click at [507, 362] on div at bounding box center [618, 360] width 243 height 17
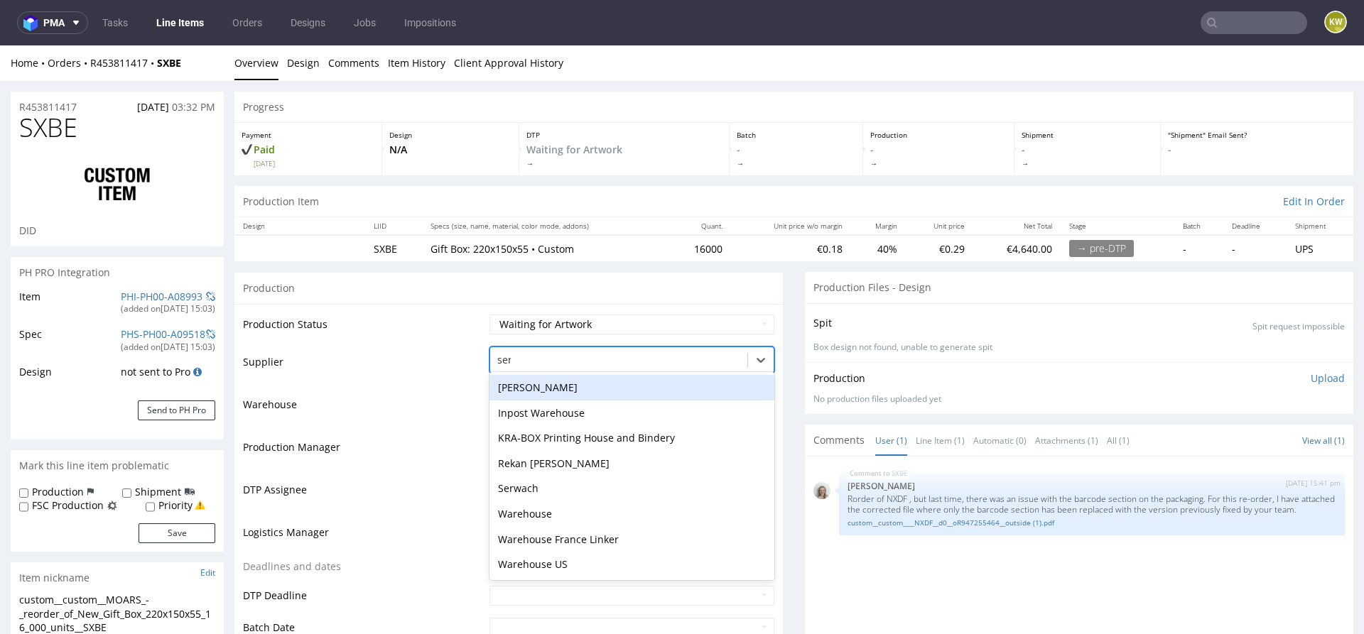
type input "serw"
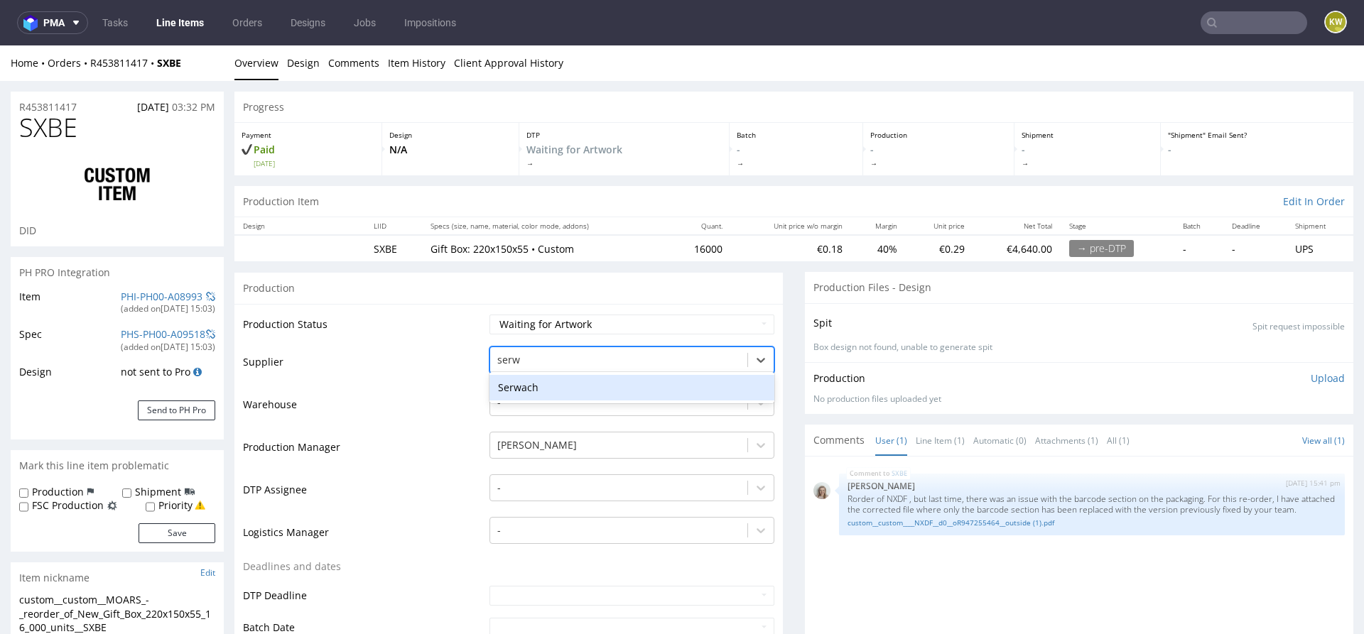
click at [514, 384] on div "Serwach" at bounding box center [631, 388] width 285 height 26
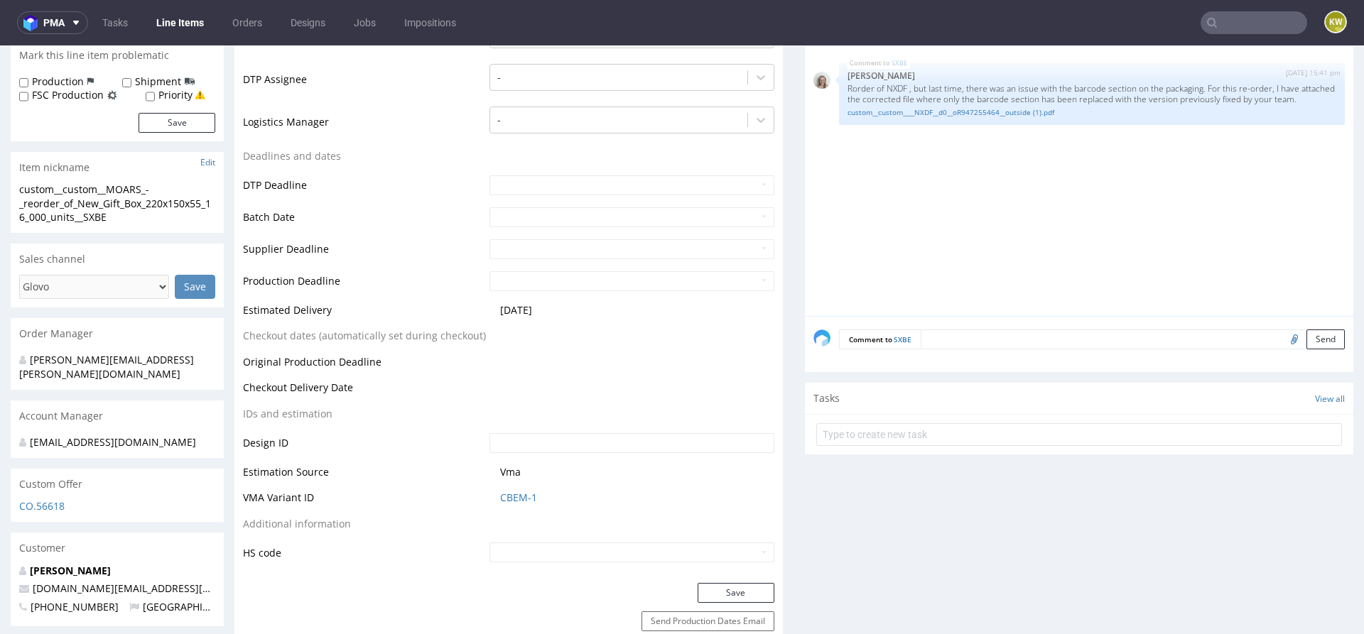
scroll to position [412, 0]
click at [708, 585] on button "Save" at bounding box center [736, 592] width 77 height 20
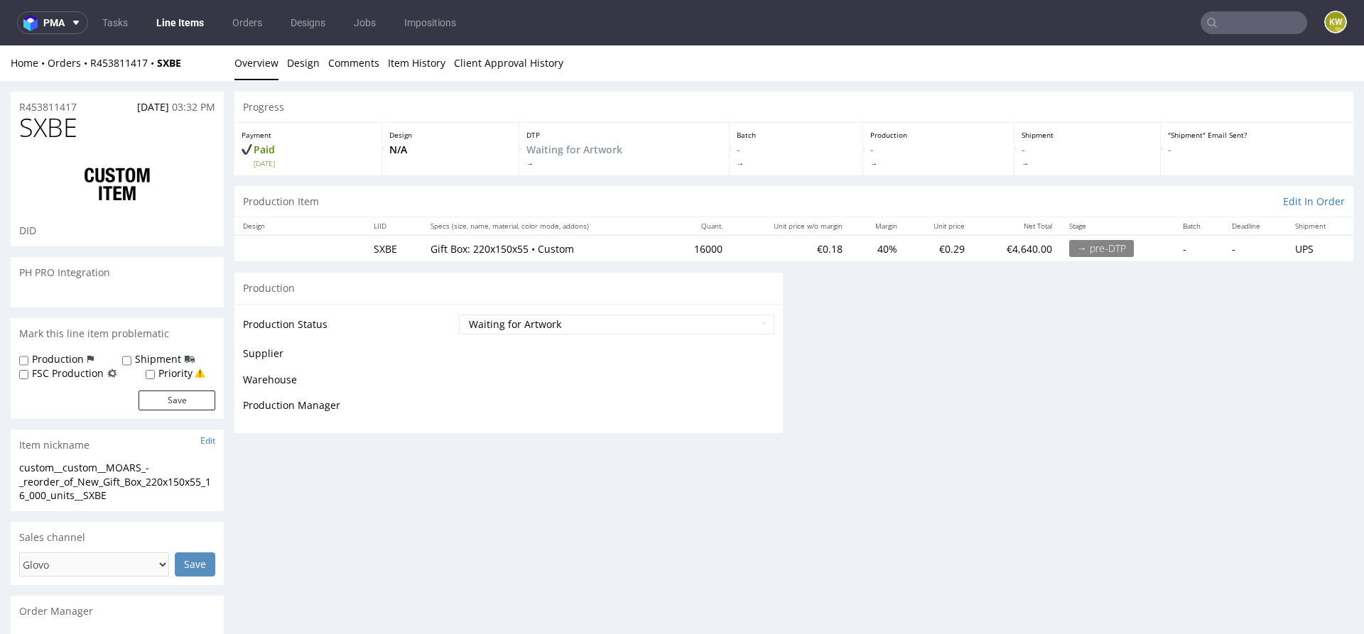
scroll to position [0, 0]
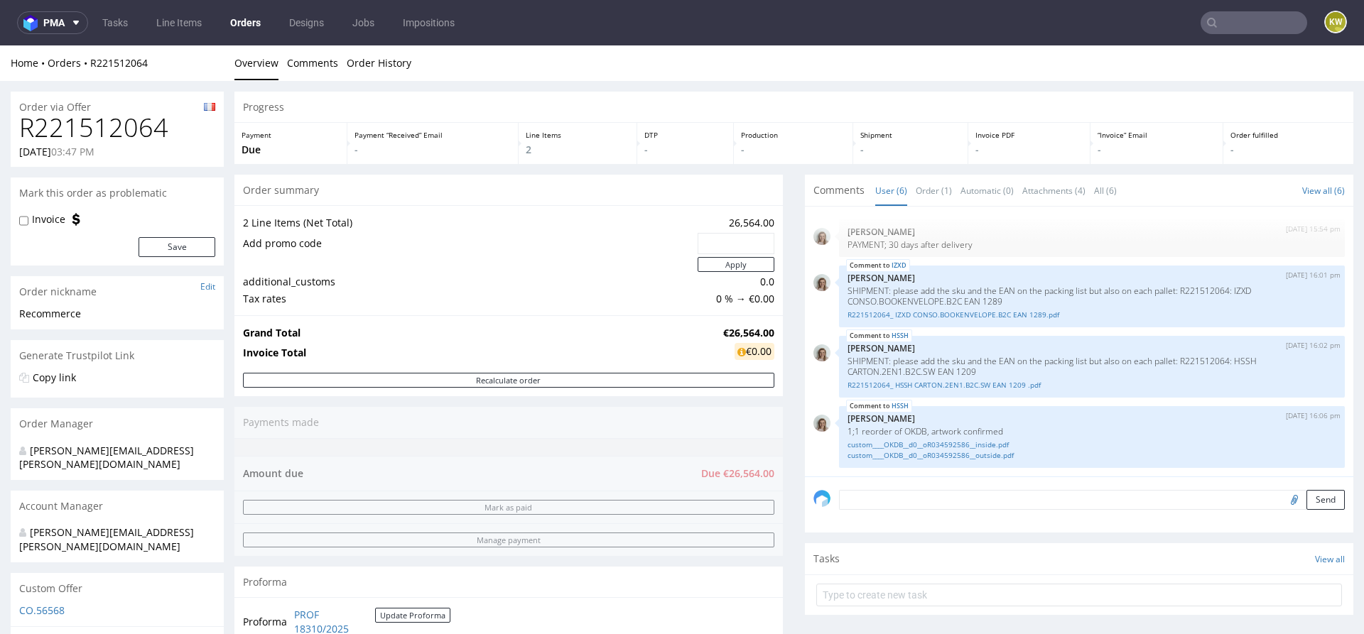
click at [129, 121] on h1 "R221512064" at bounding box center [117, 128] width 196 height 28
click at [128, 121] on h1 "R221512064" at bounding box center [117, 128] width 196 height 28
copy h1 "R221512064"
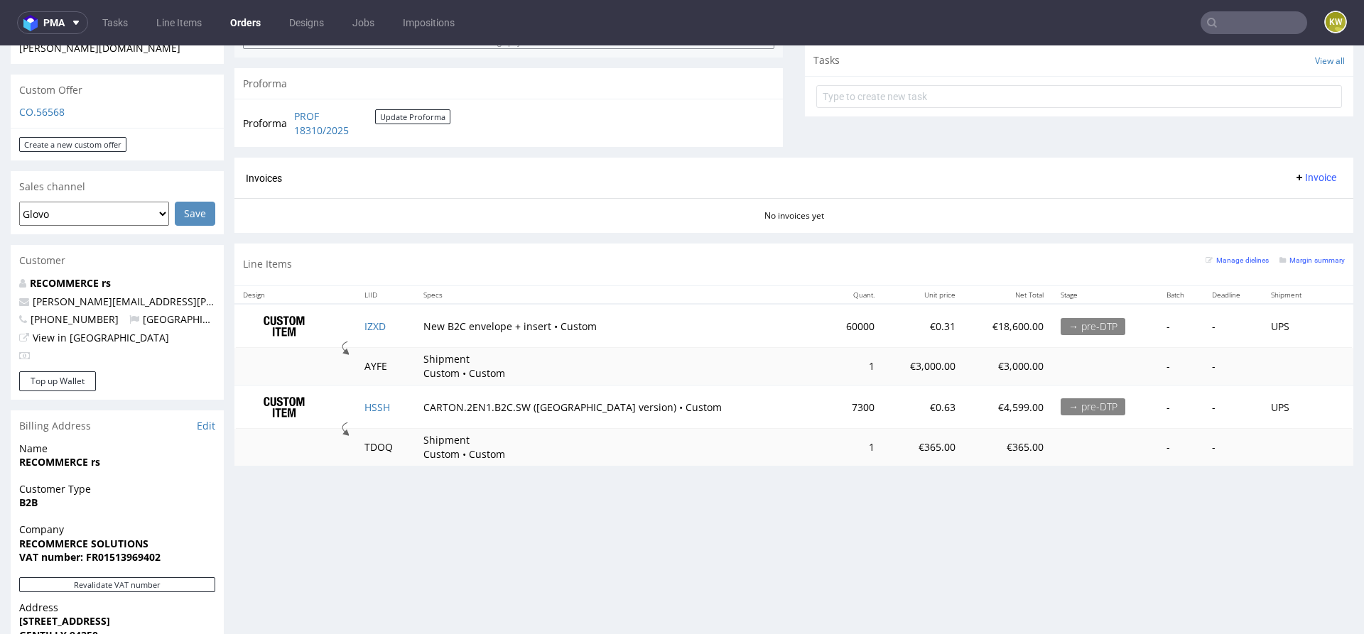
scroll to position [611, 0]
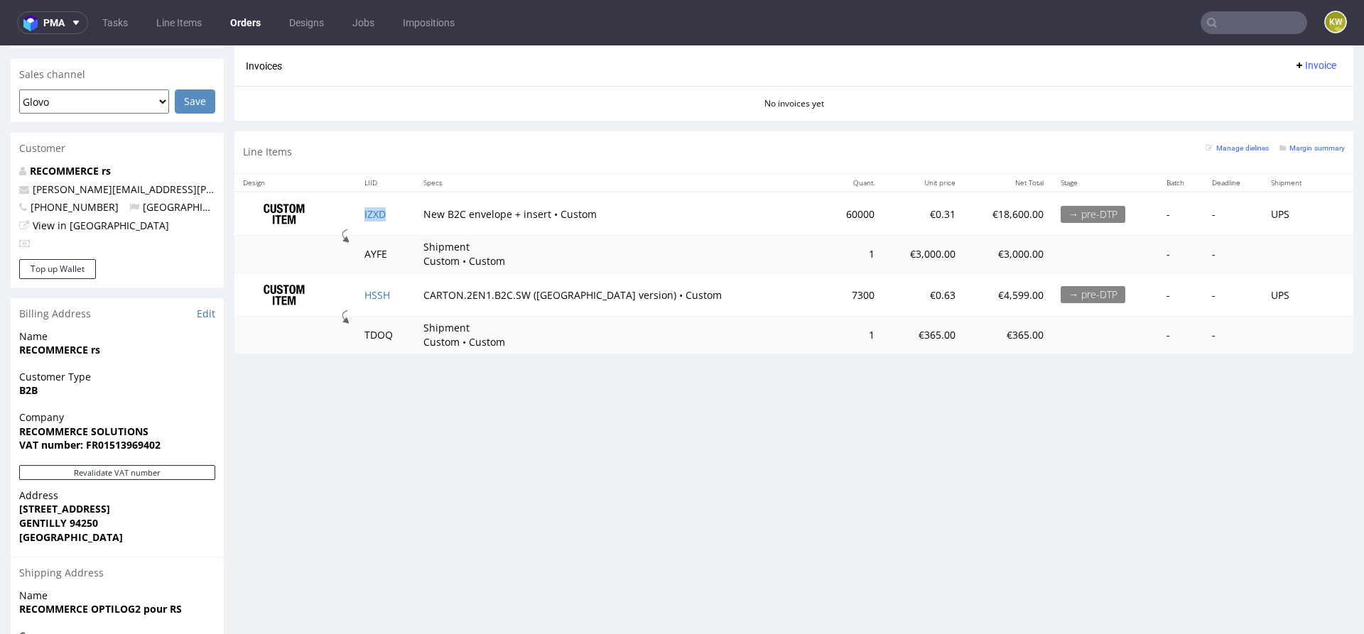
click at [404, 211] on td "IZXD" at bounding box center [385, 214] width 59 height 45
copy link "IZXD"
click at [411, 293] on td "HSSH" at bounding box center [385, 295] width 59 height 44
copy link "HSSH"
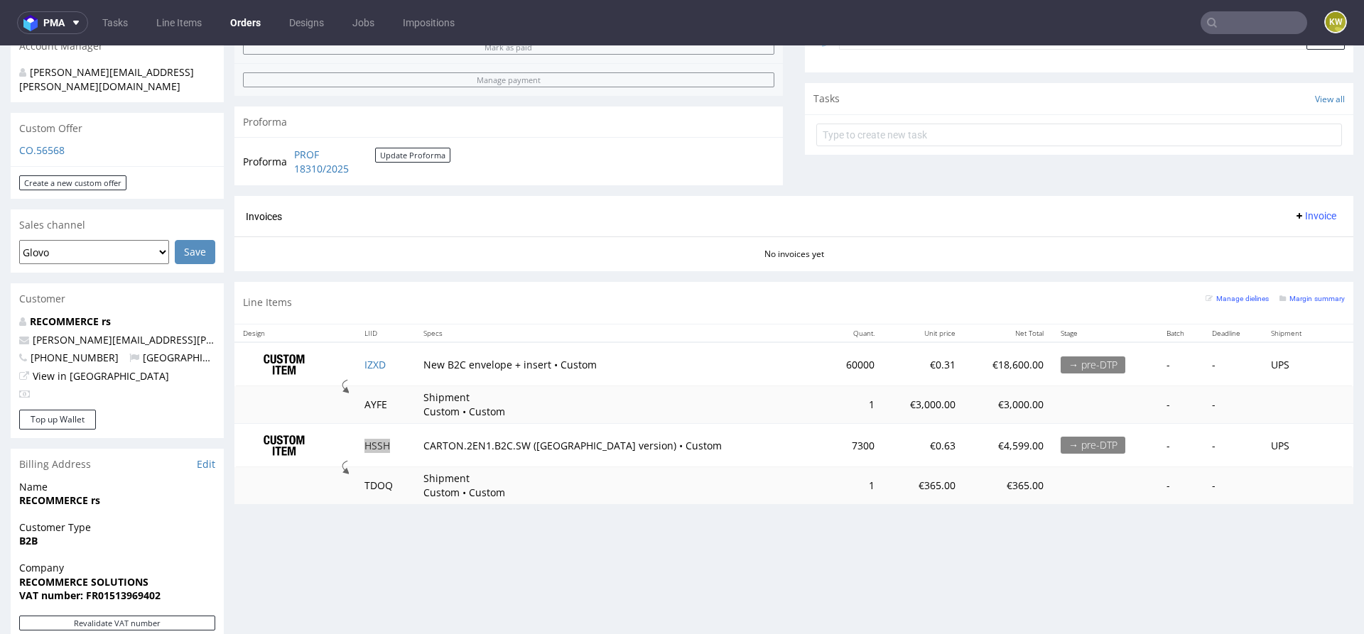
scroll to position [461, 0]
click at [1296, 294] on small "Margin summary" at bounding box center [1311, 298] width 65 height 8
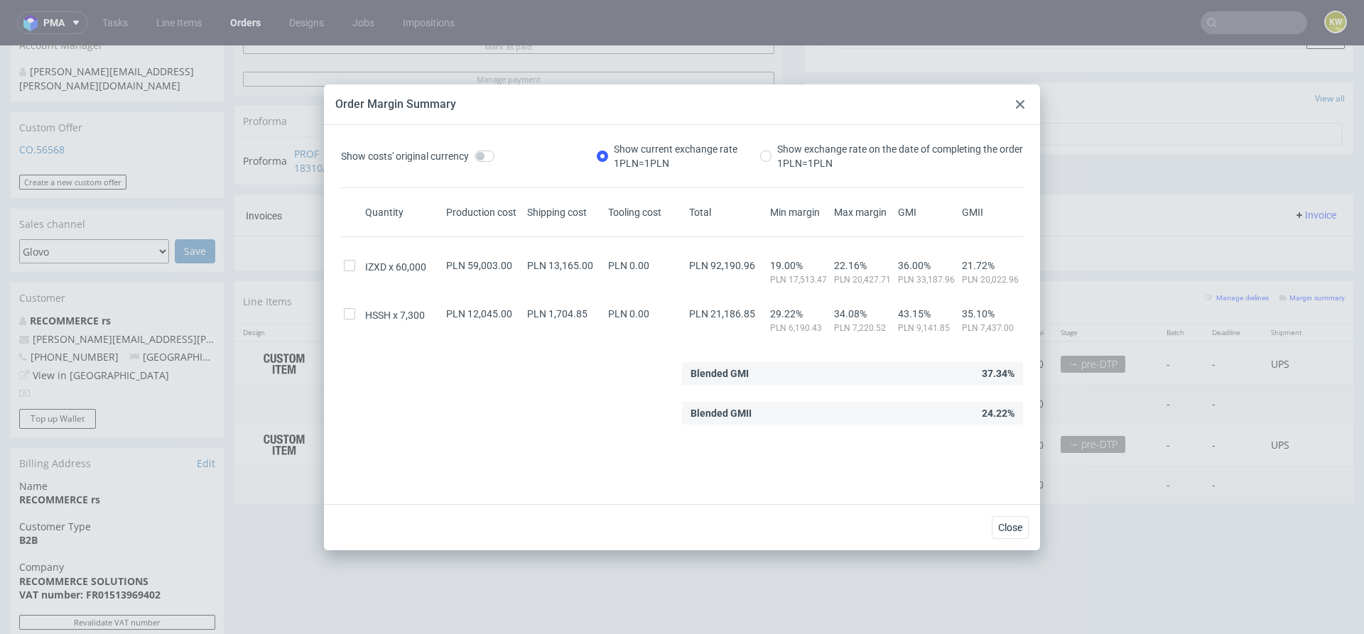
click at [731, 263] on span "PLN 92,190.96" at bounding box center [722, 265] width 66 height 11
copy span "92,190.96"
click at [723, 315] on span "PLN 21,186.85" at bounding box center [722, 313] width 66 height 11
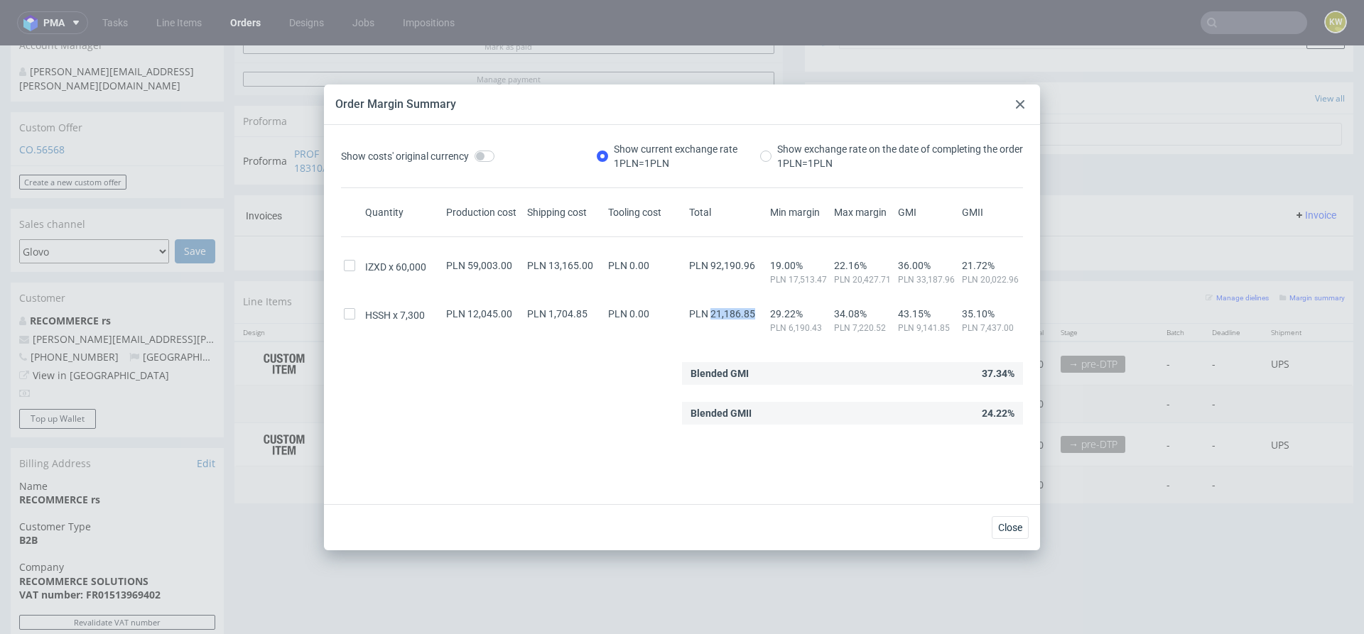
copy span "21,186.85"
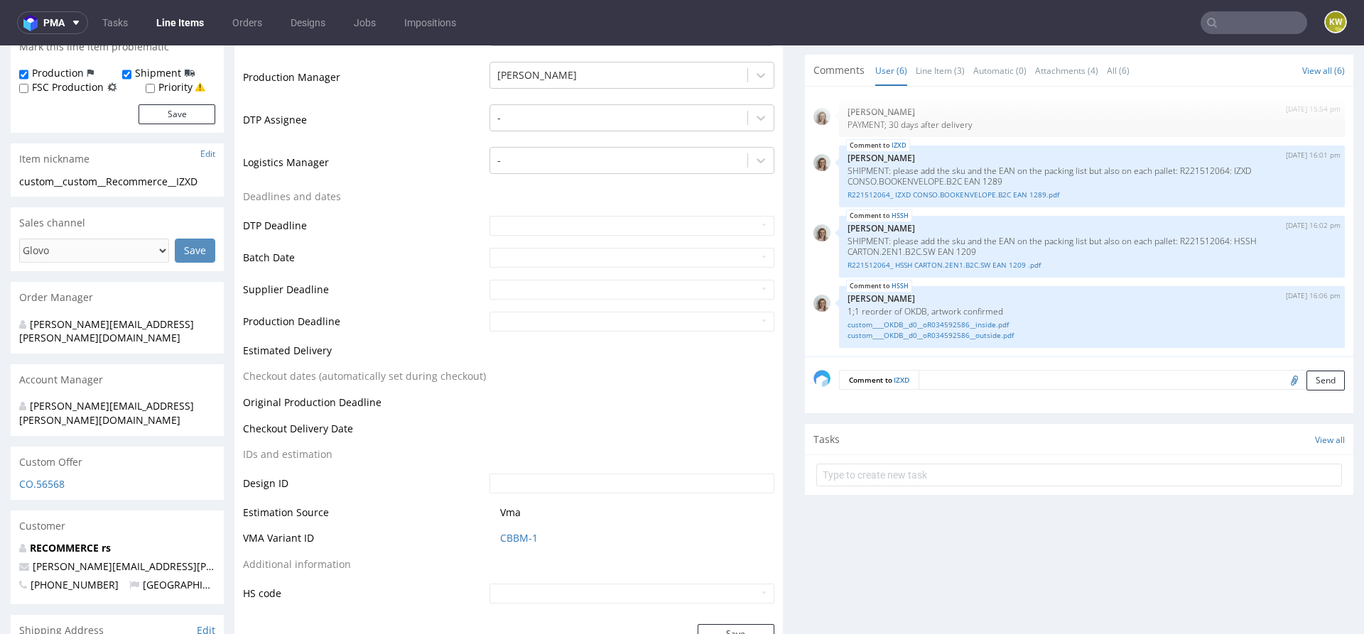
scroll to position [396, 0]
drag, startPoint x: 545, startPoint y: 542, endPoint x: 483, endPoint y: 540, distance: 61.8
click at [486, 540] on td "CBBM-1" at bounding box center [630, 541] width 288 height 26
copy link "CBBM-1"
click at [528, 538] on link "CBBM-1" at bounding box center [519, 537] width 38 height 14
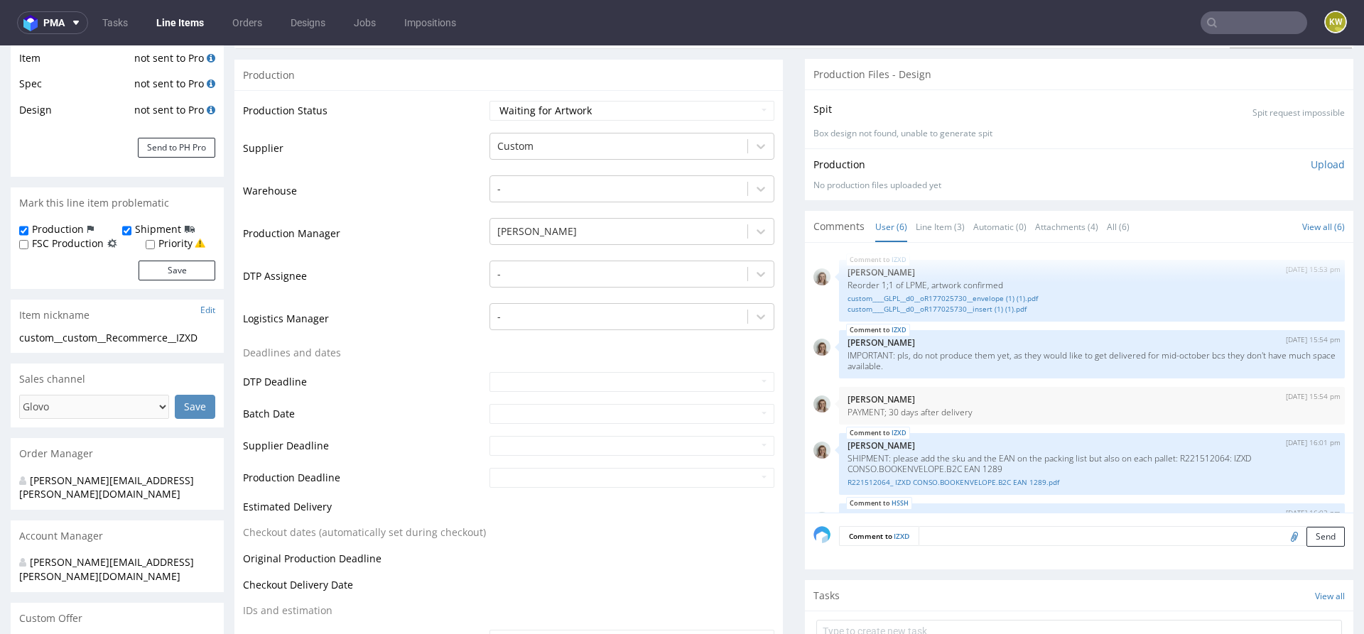
scroll to position [283, 0]
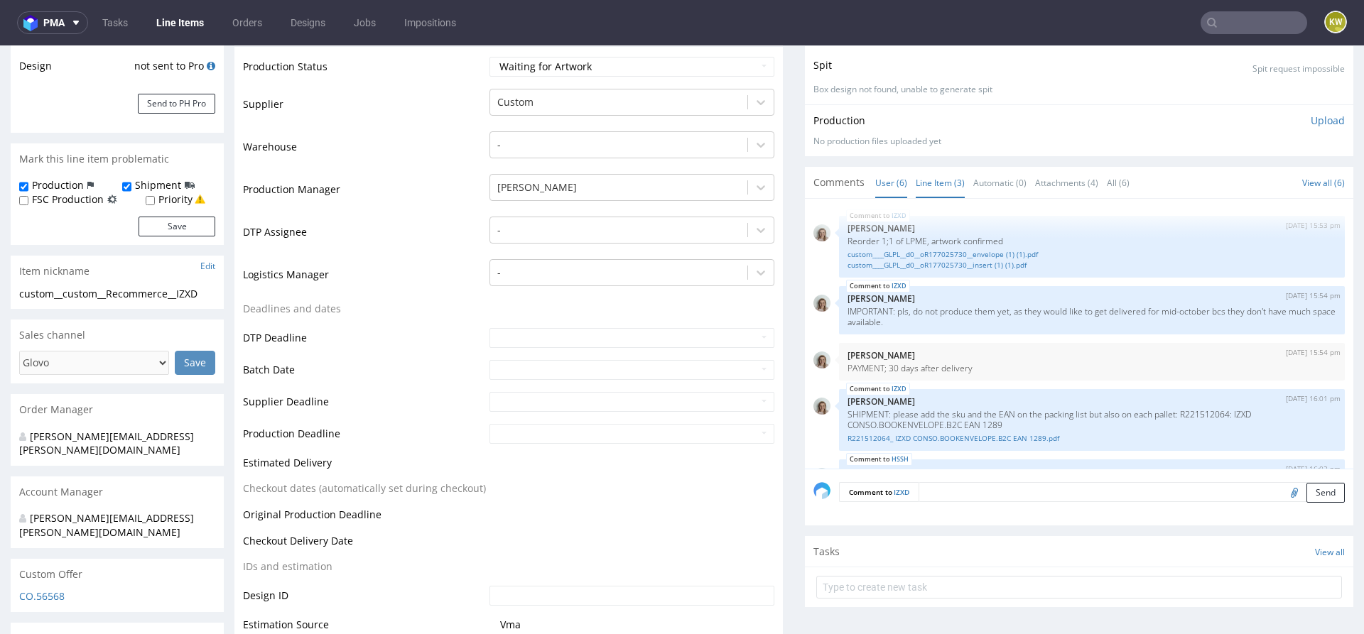
click at [933, 180] on link "Line Item (3)" at bounding box center [940, 183] width 49 height 31
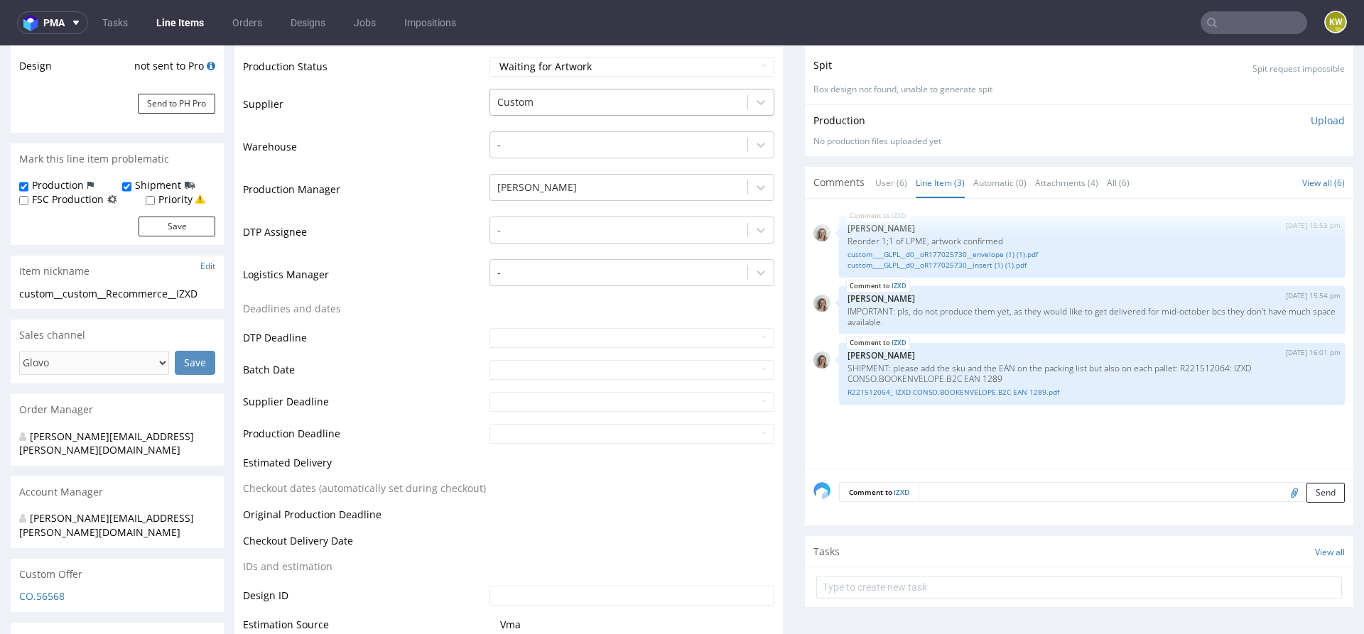
click at [526, 110] on div "Custom" at bounding box center [618, 102] width 257 height 23
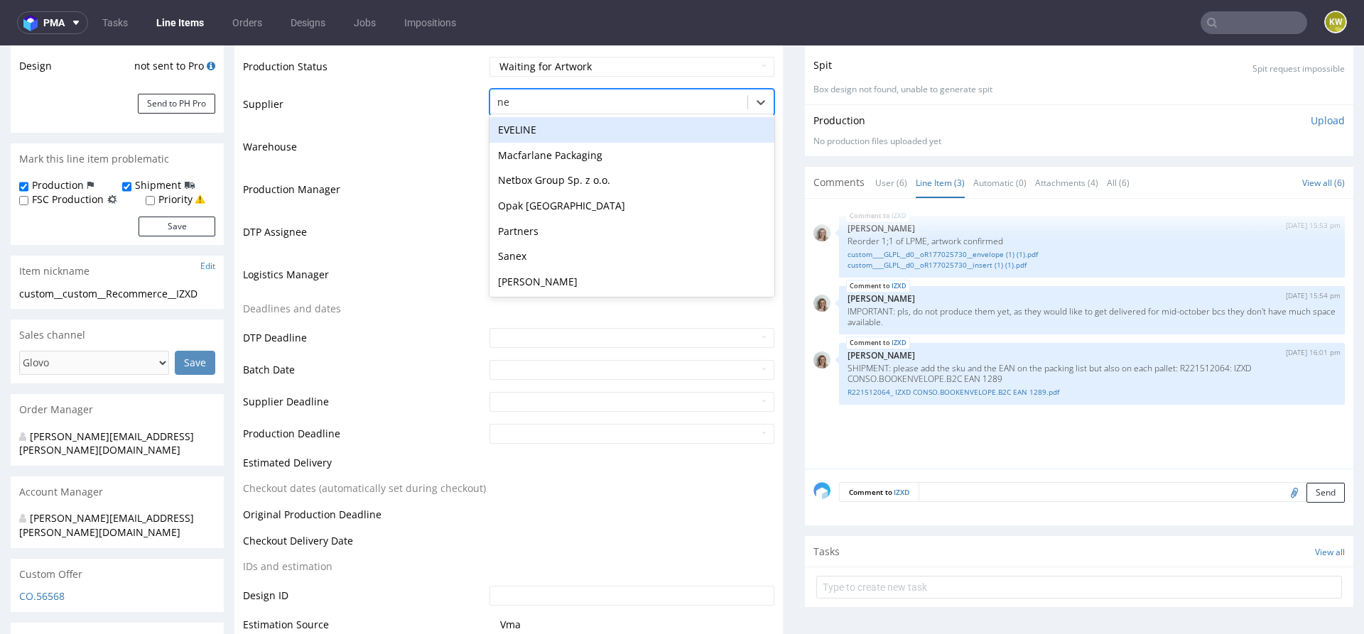
scroll to position [0, 0]
type input "netb"
click at [521, 129] on div "Netbox Group Sp. z o.o." at bounding box center [631, 130] width 285 height 26
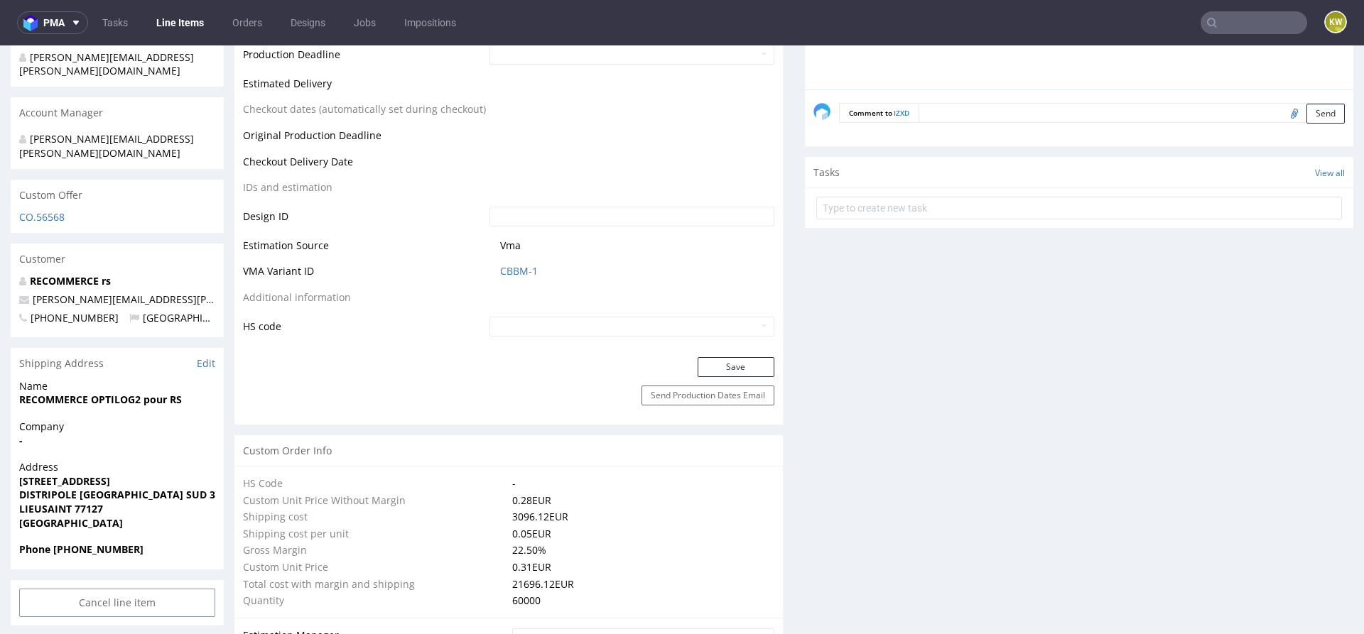
scroll to position [678, 0]
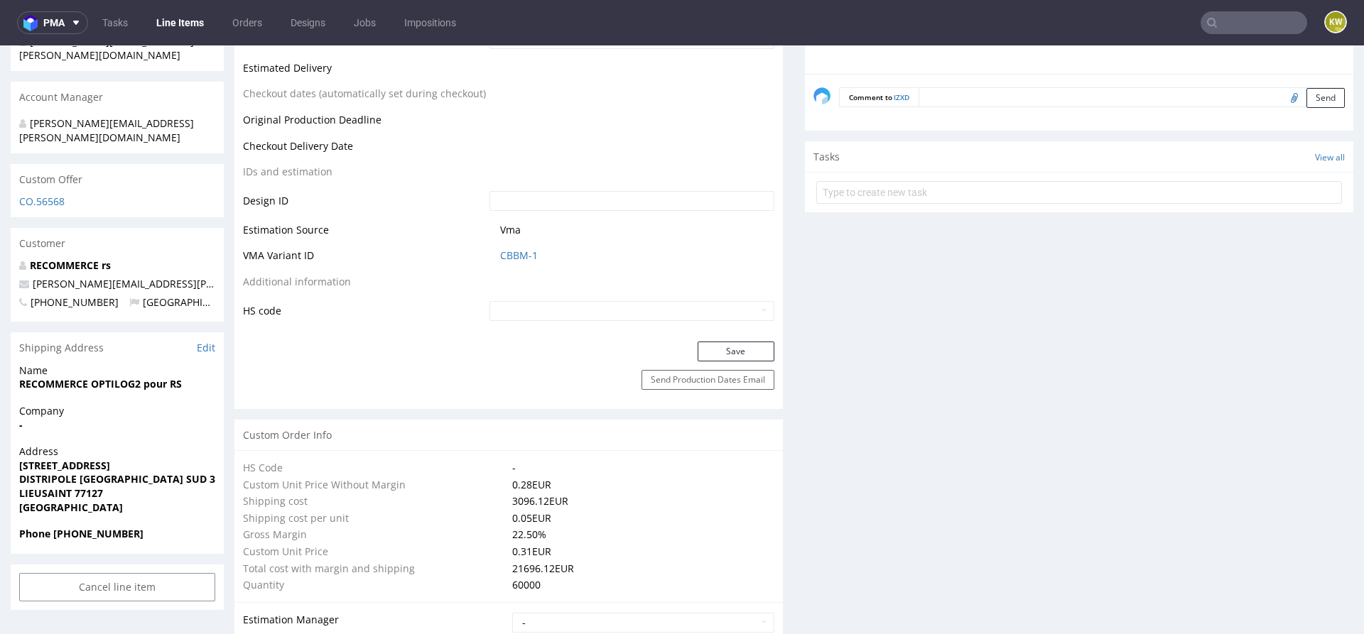
click at [708, 344] on button "Save" at bounding box center [736, 352] width 77 height 20
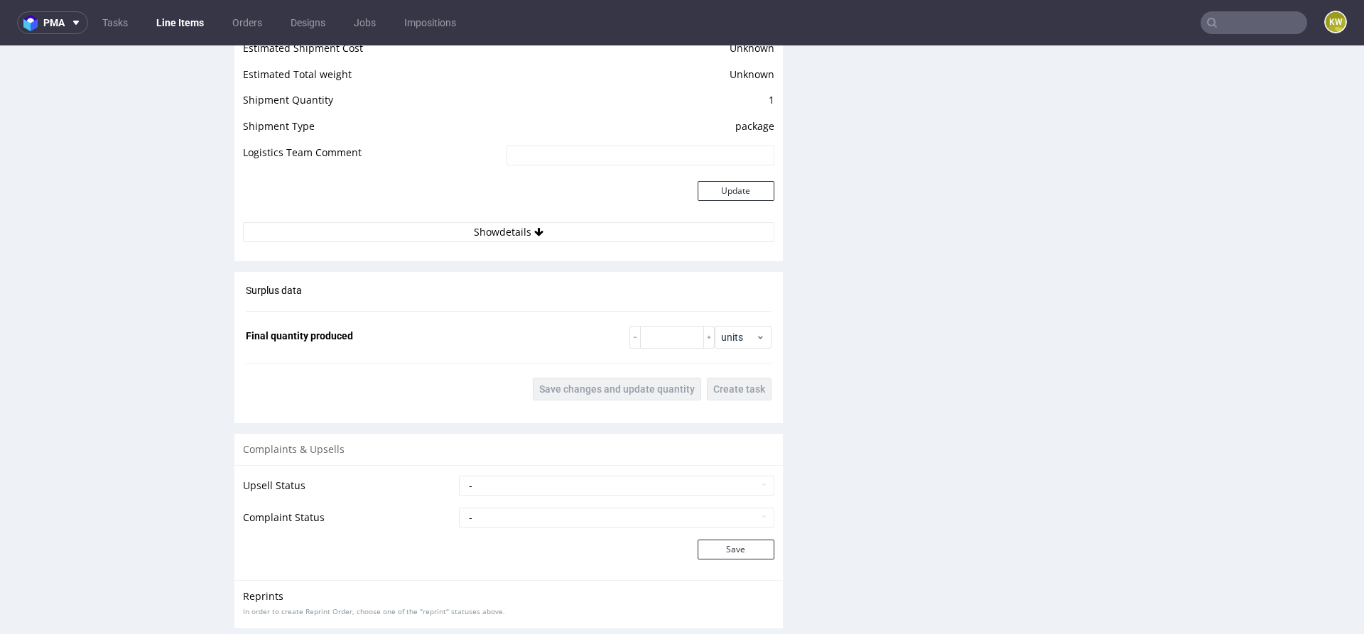
scroll to position [2214, 0]
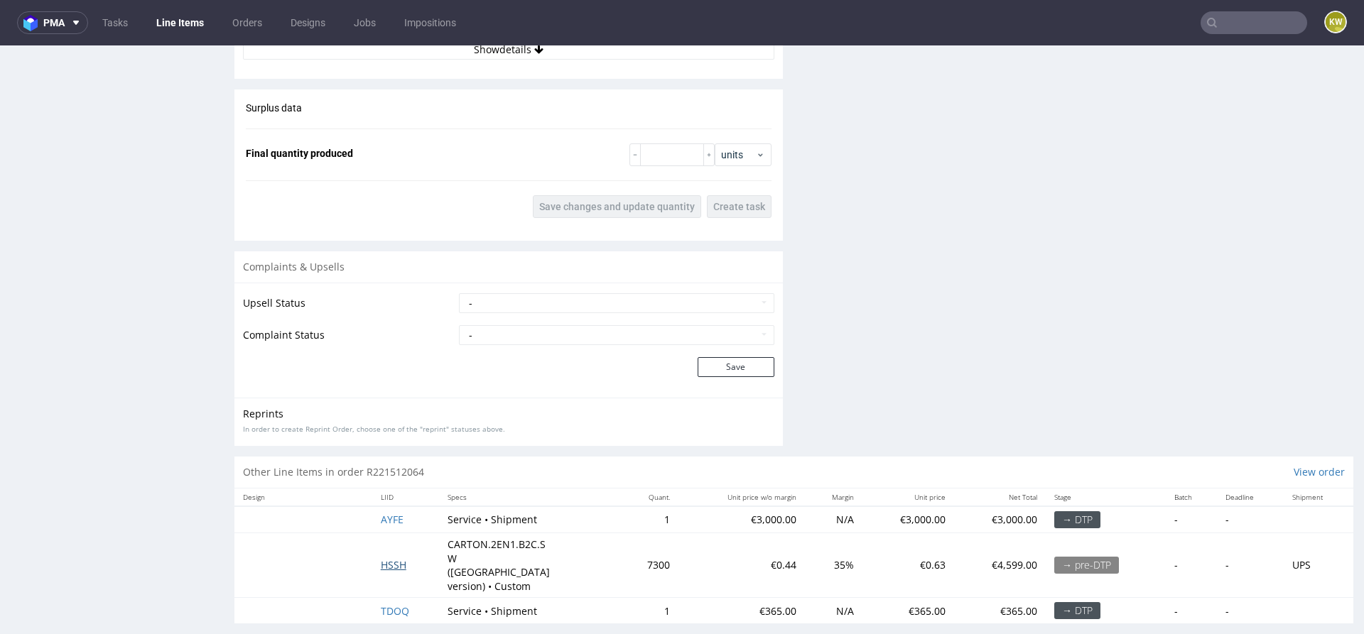
click at [384, 558] on span "HSSH" at bounding box center [394, 564] width 26 height 13
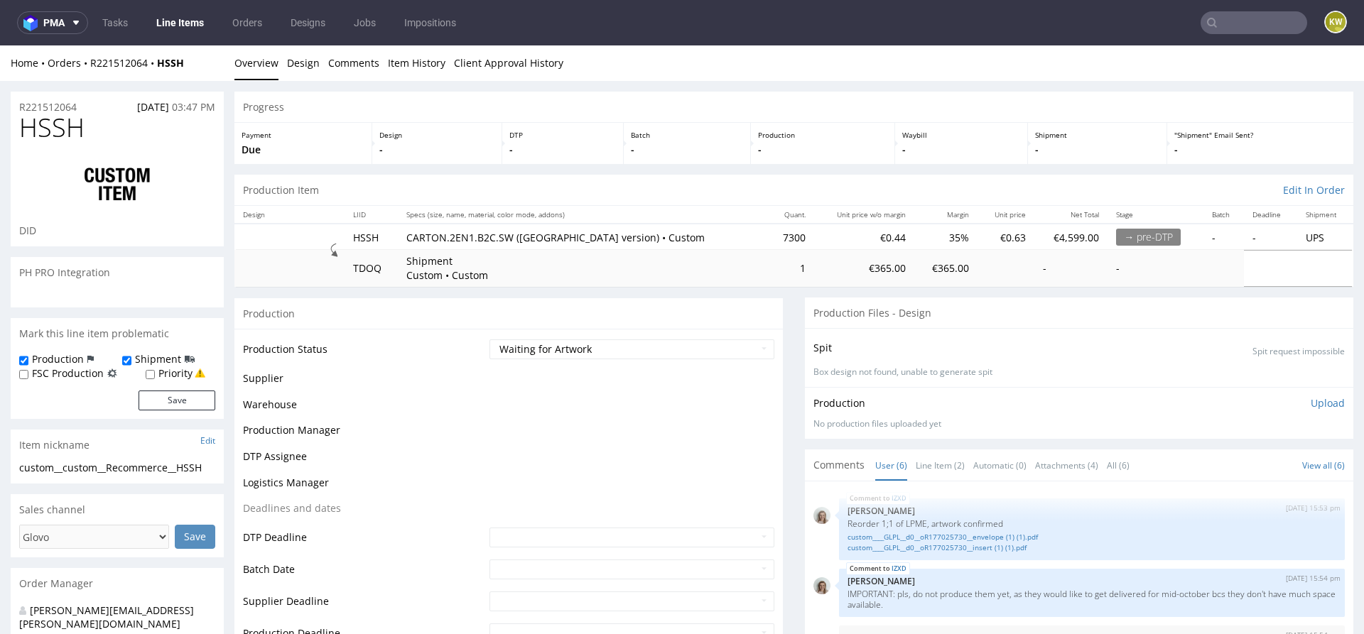
scroll to position [131, 0]
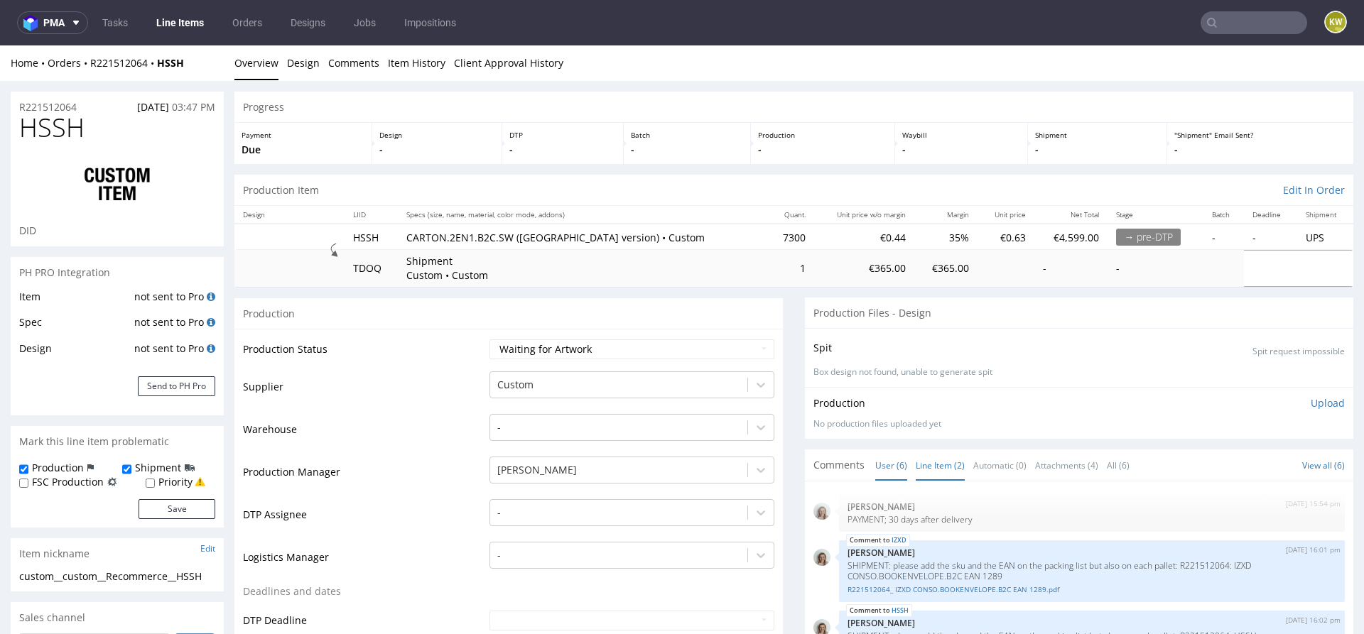
click at [950, 472] on link "Line Item (2)" at bounding box center [940, 465] width 49 height 31
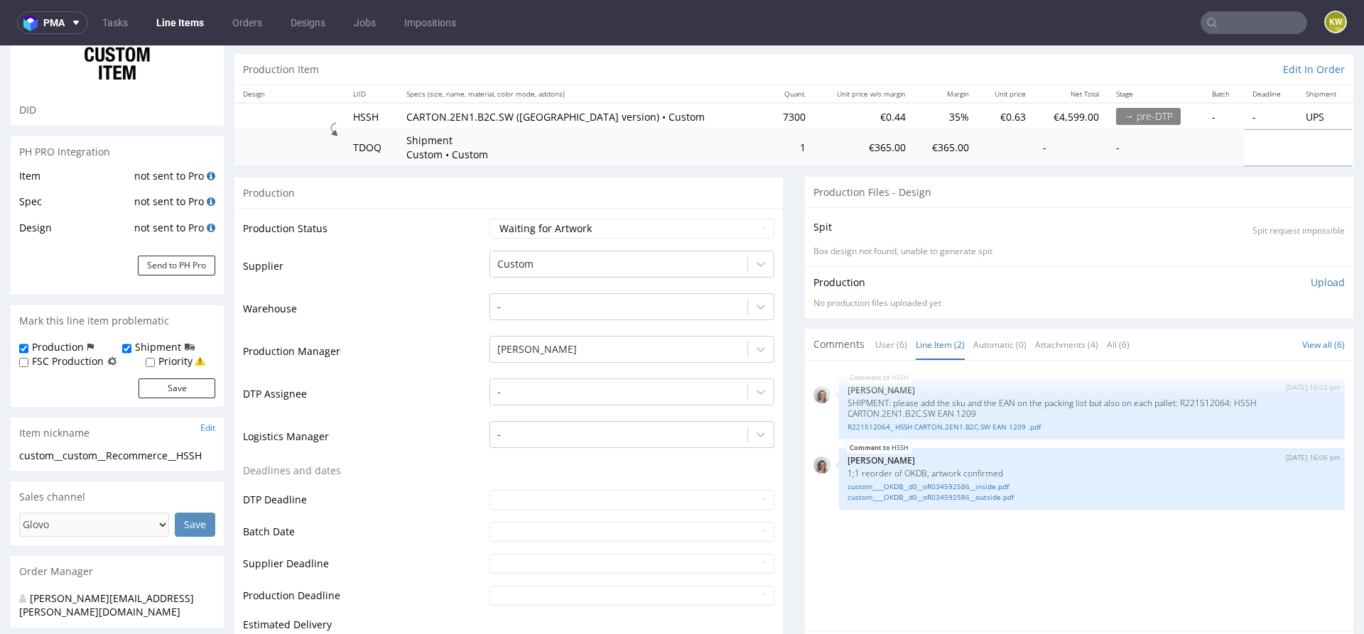
scroll to position [0, 0]
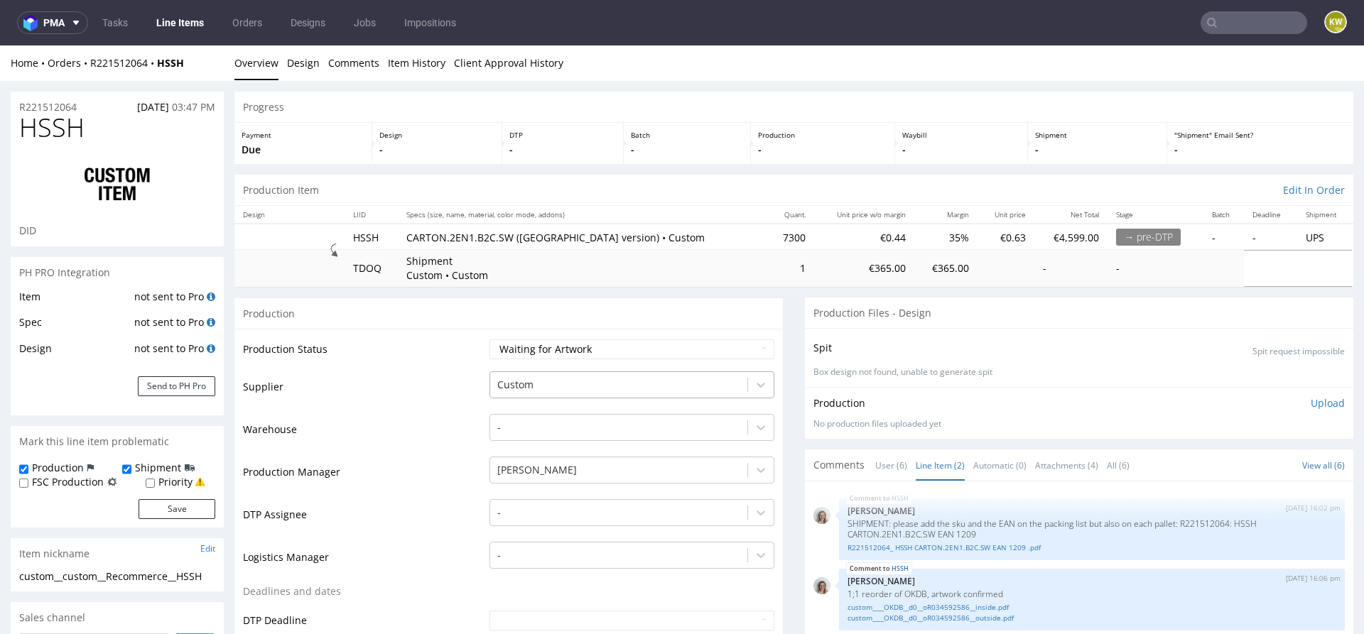
click at [497, 381] on div at bounding box center [618, 384] width 243 height 17
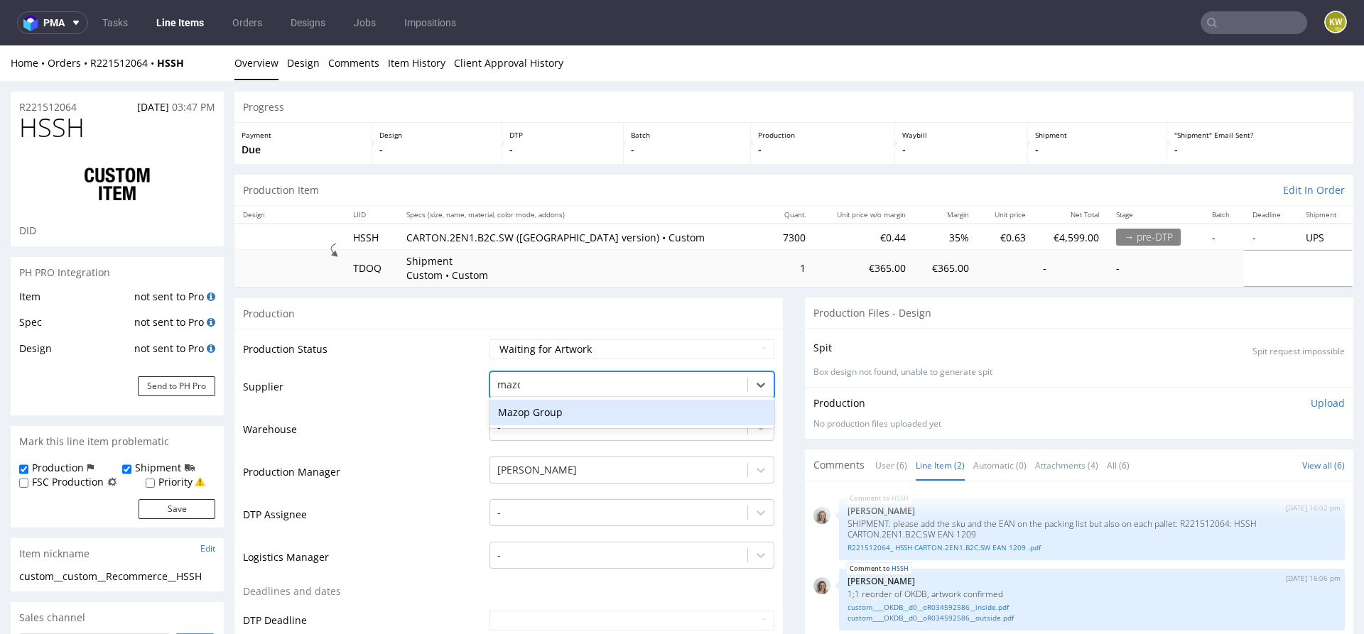
type input "mazop"
click at [499, 411] on div "Mazop Group" at bounding box center [631, 413] width 285 height 26
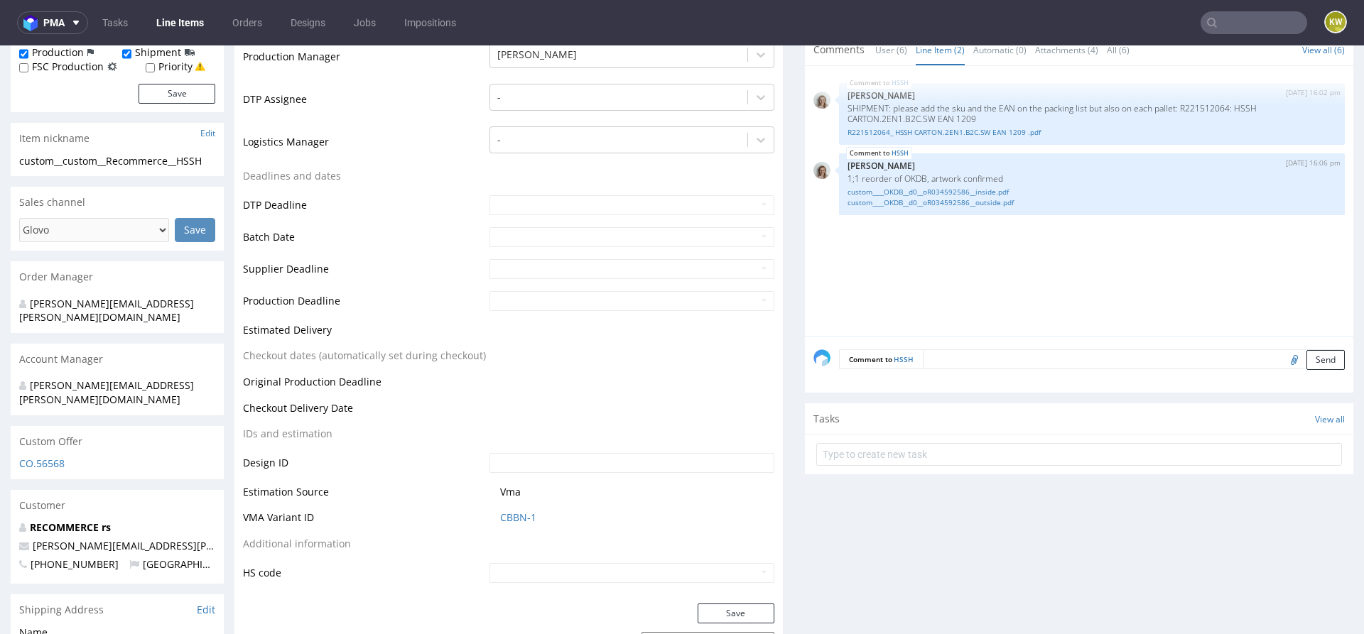
scroll to position [418, 0]
drag, startPoint x: 564, startPoint y: 525, endPoint x: 462, endPoint y: 523, distance: 101.6
click at [462, 523] on tr "VMA Variant ID CBBN-1" at bounding box center [508, 520] width 531 height 26
copy tr "CBBN-1"
click at [719, 610] on button "Save" at bounding box center [736, 612] width 77 height 20
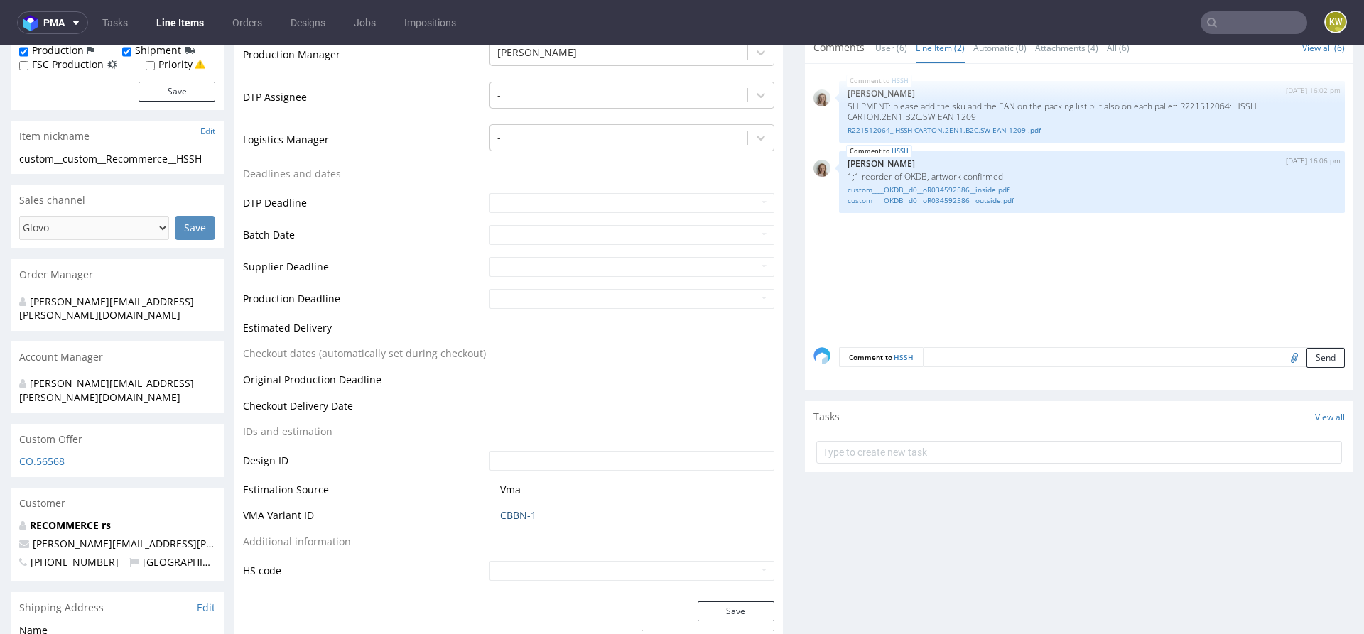
click at [519, 512] on link "CBBN-1" at bounding box center [518, 516] width 36 height 14
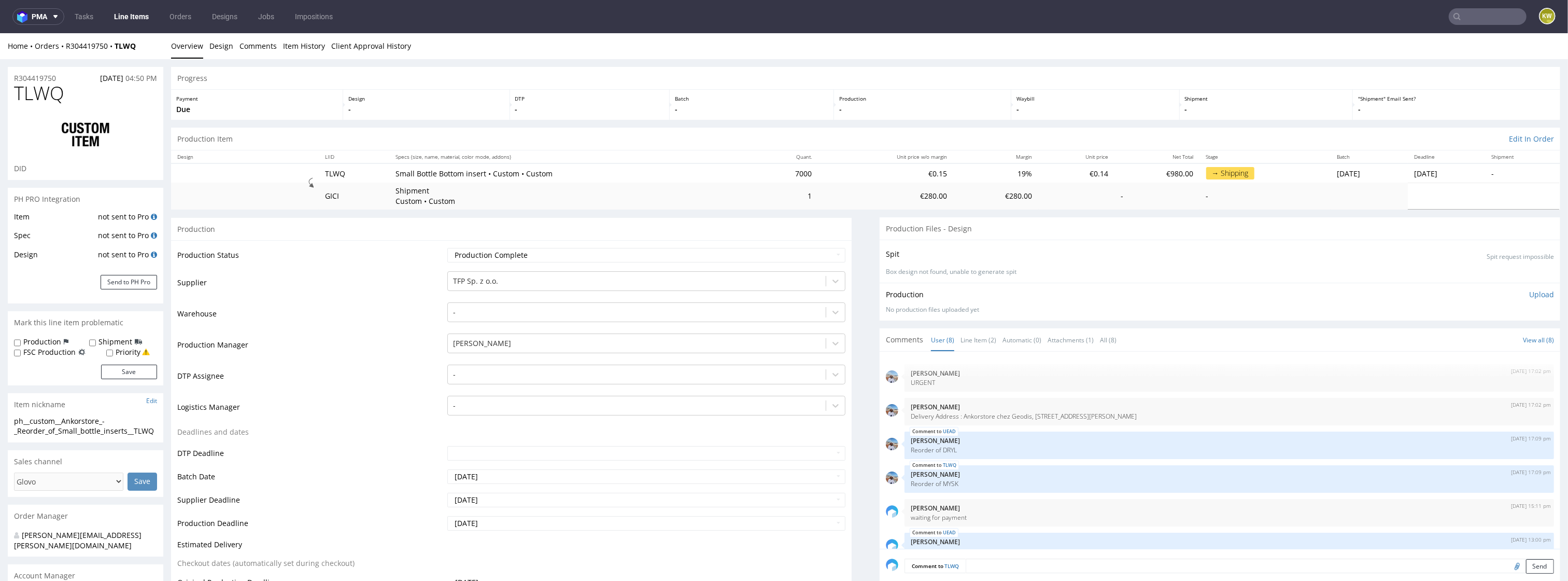
scroll to position [94, 0]
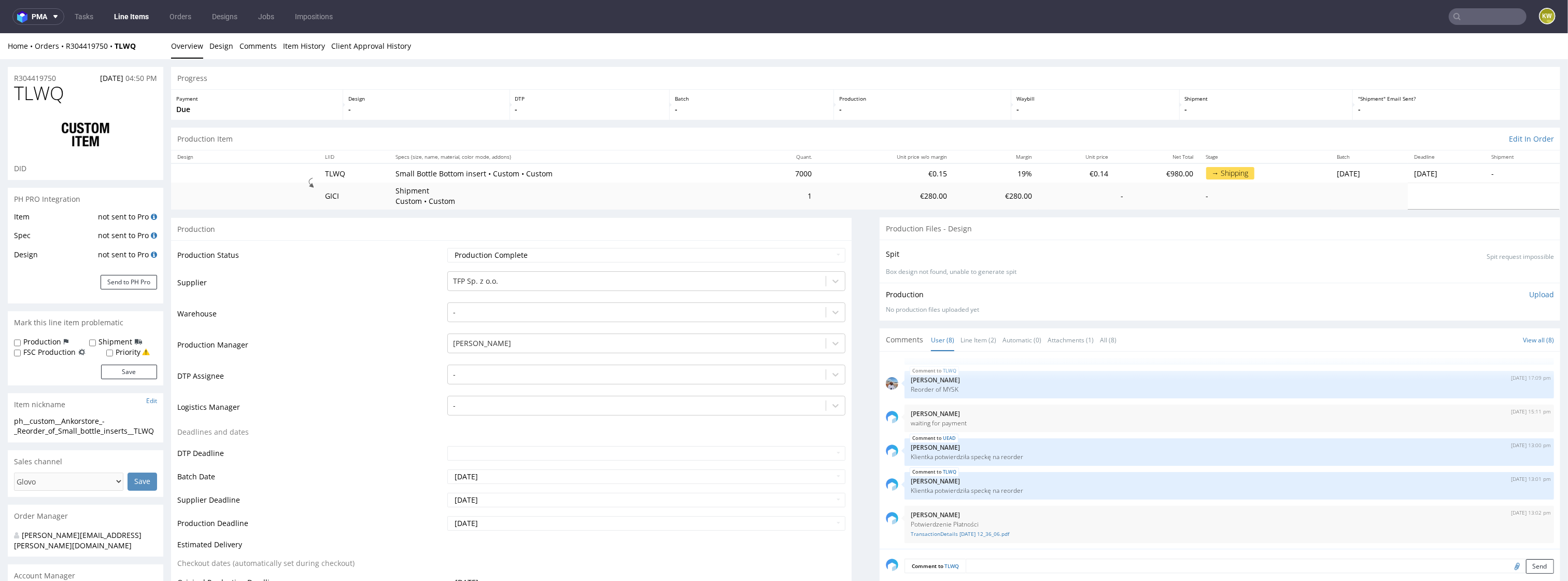
click at [1476, 13] on input "text" at bounding box center [1487, 16] width 78 height 17
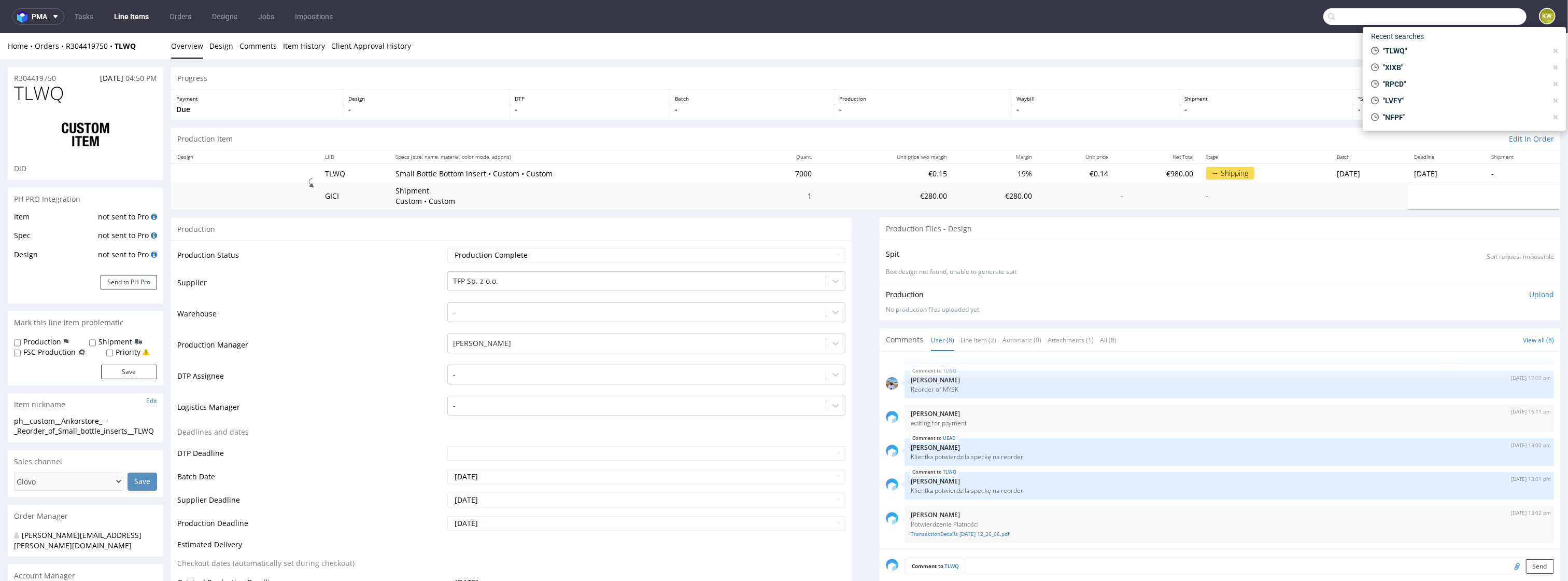
paste input "BZGT"
type input "BZGT"
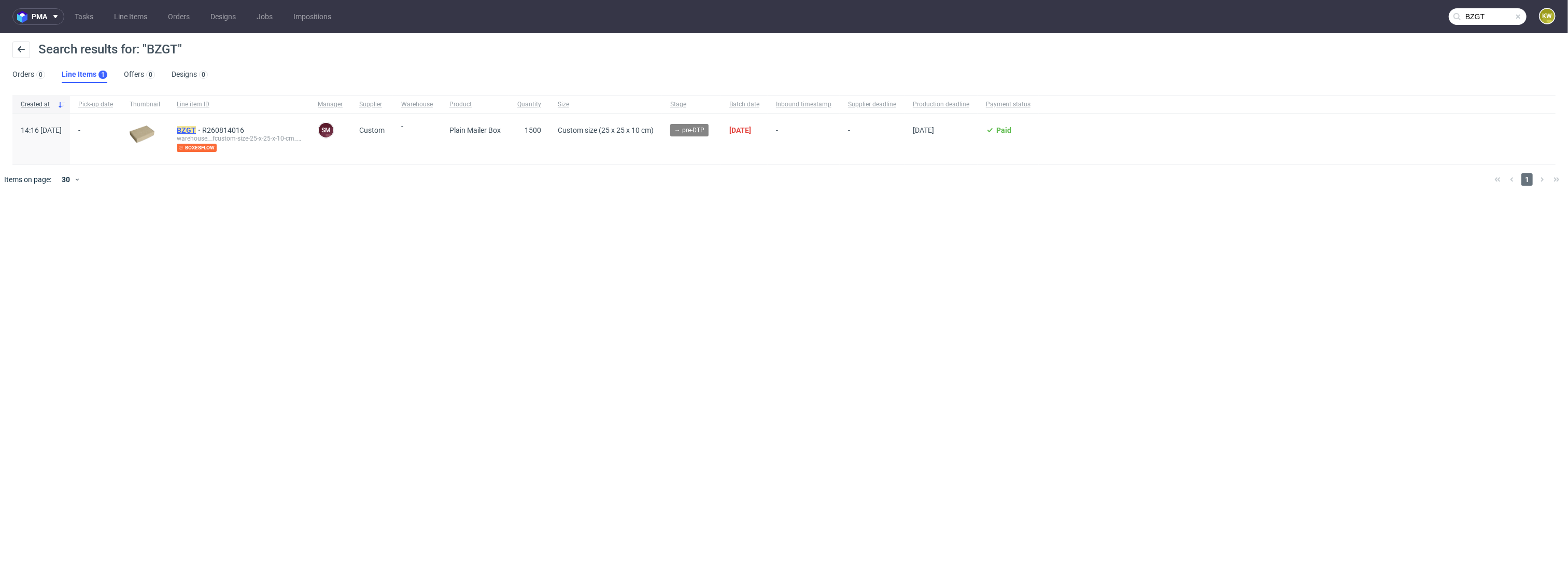
click at [196, 131] on mark "BZGT" at bounding box center [186, 130] width 19 height 8
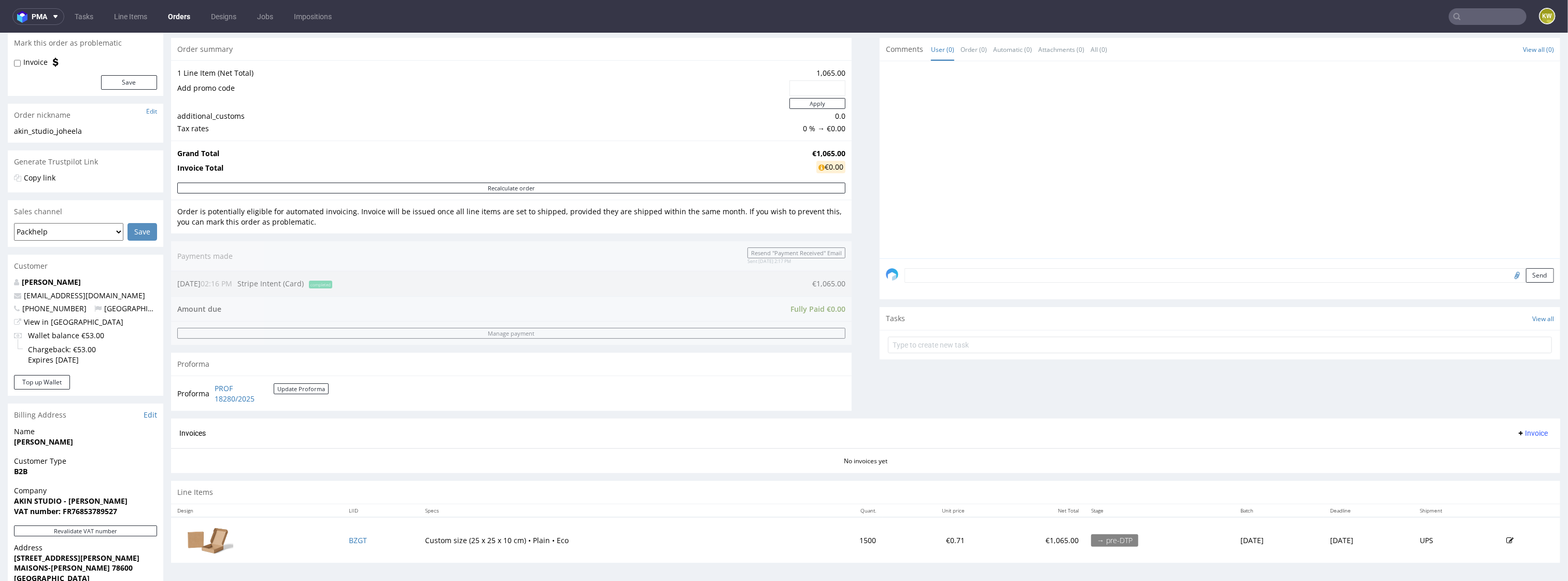
scroll to position [108, 0]
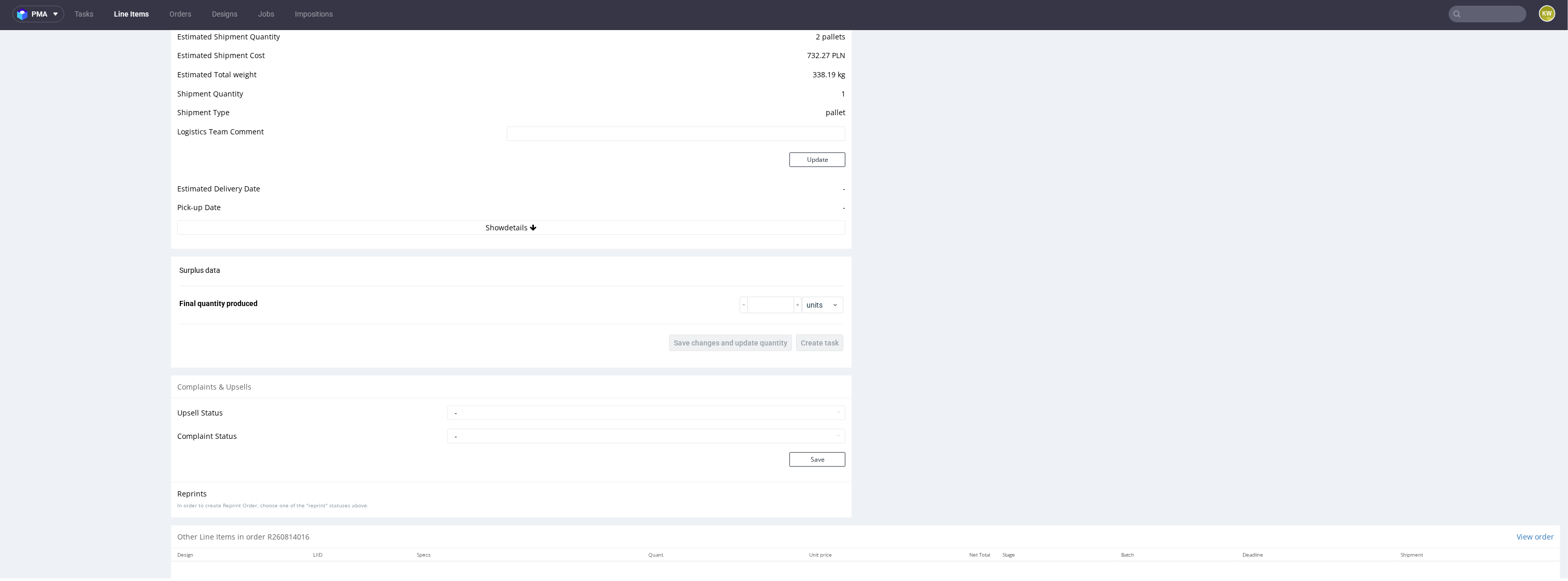
scroll to position [1075, 0]
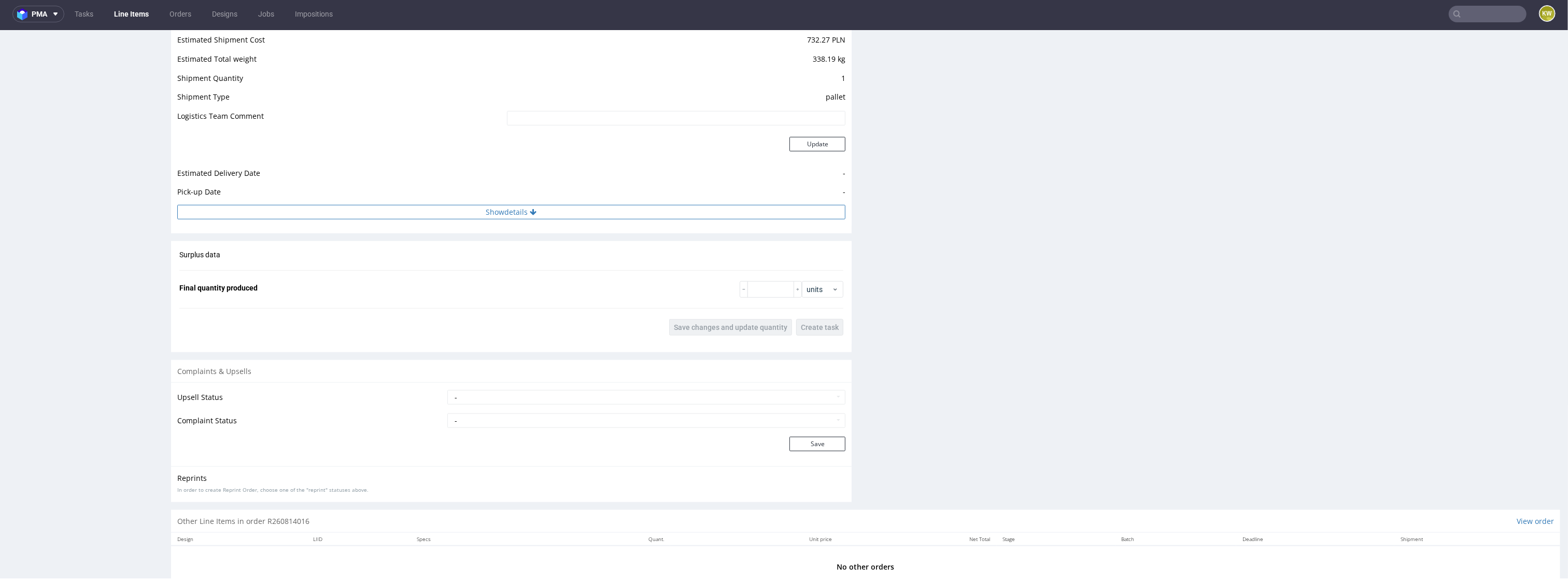
click at [559, 212] on button "Show details" at bounding box center [511, 212] width 668 height 15
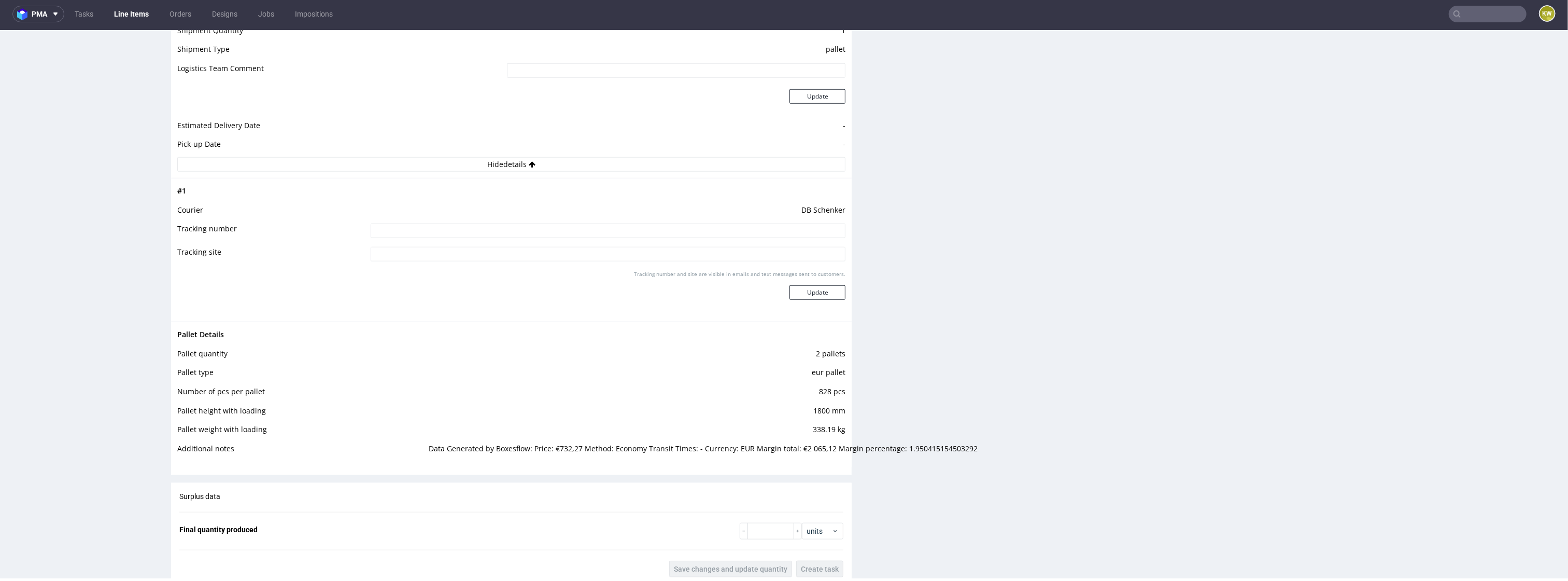
scroll to position [0, 0]
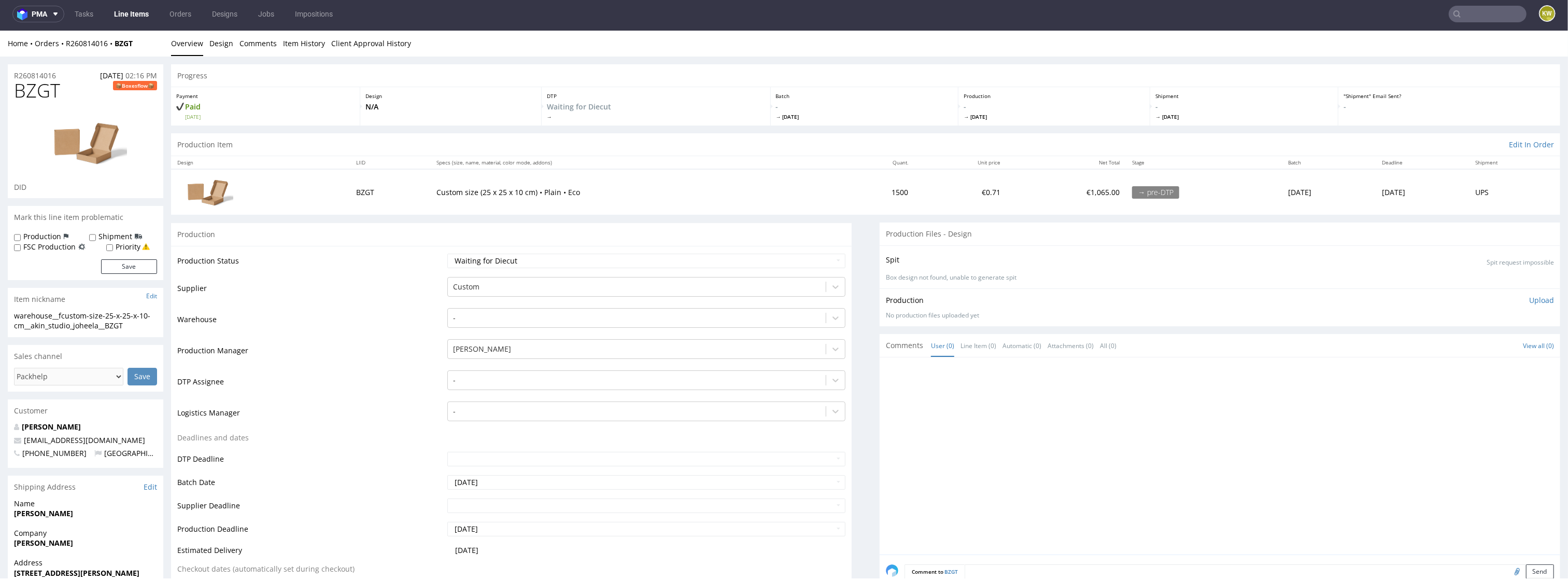
click at [42, 101] on span "BZGT" at bounding box center [36, 91] width 46 height 20
click at [38, 92] on span "BZGT" at bounding box center [36, 91] width 46 height 20
copy span "BZGT"
click at [127, 14] on link "Line Items" at bounding box center [131, 14] width 47 height 17
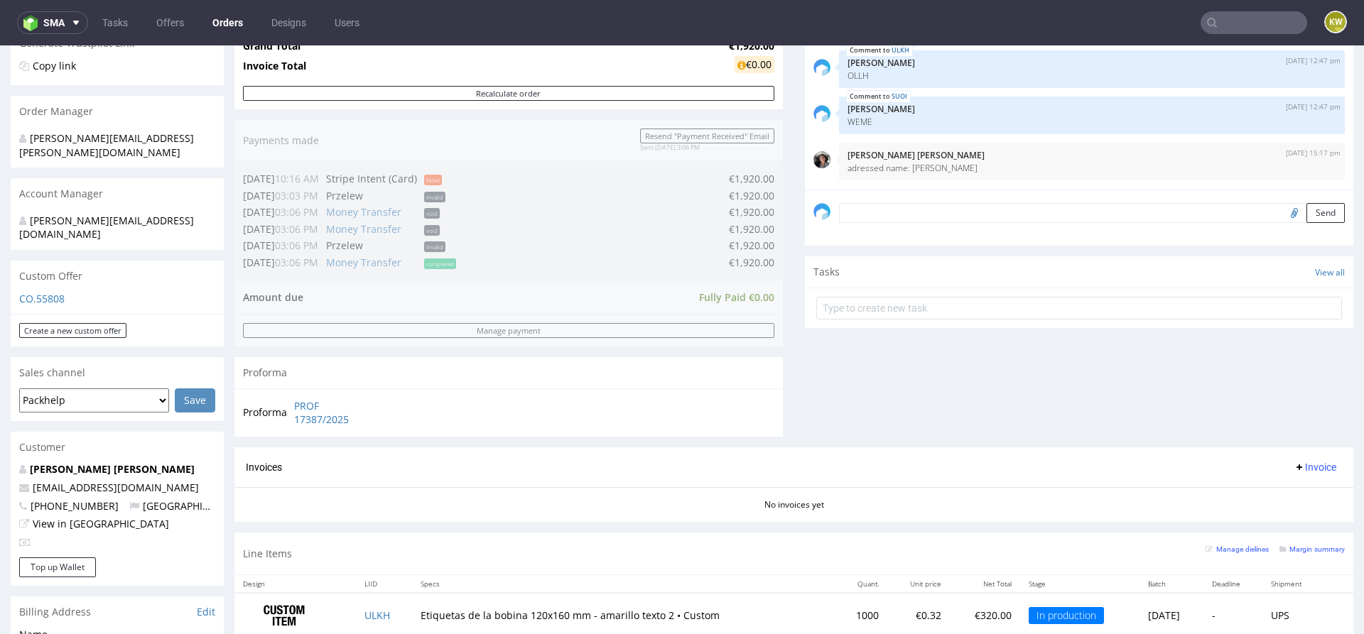
scroll to position [340, 0]
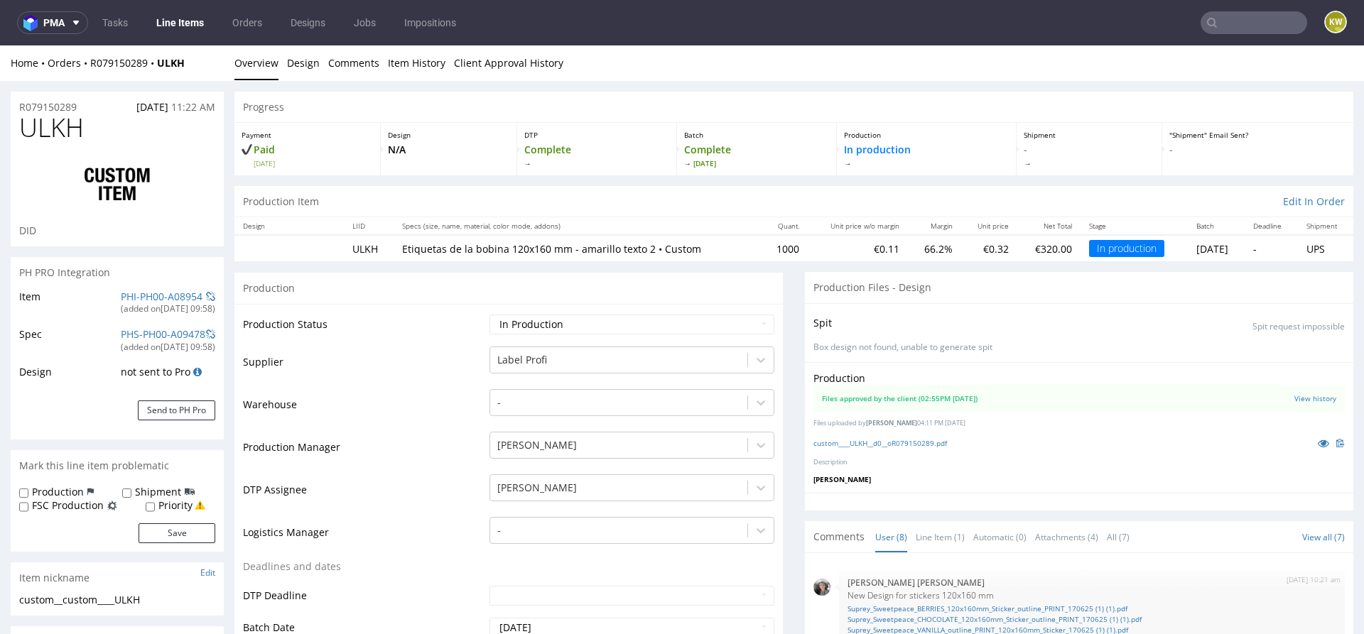
scroll to position [428, 0]
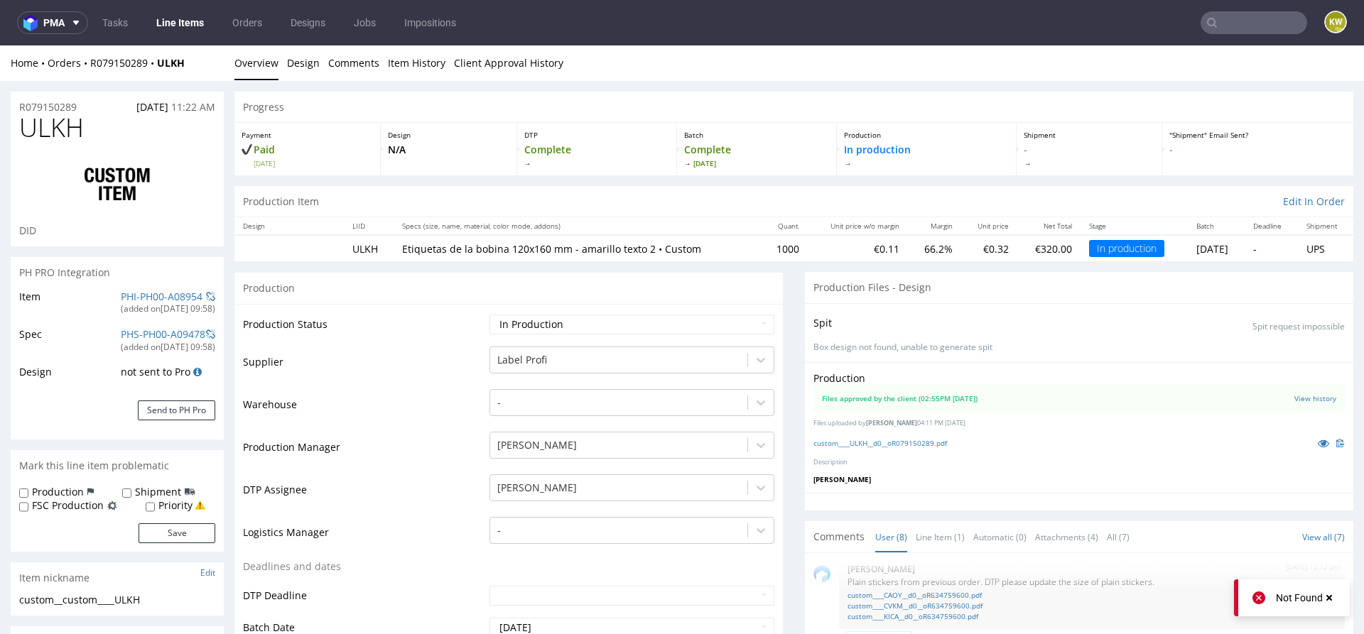
click at [180, 28] on link "Line Items" at bounding box center [180, 22] width 65 height 23
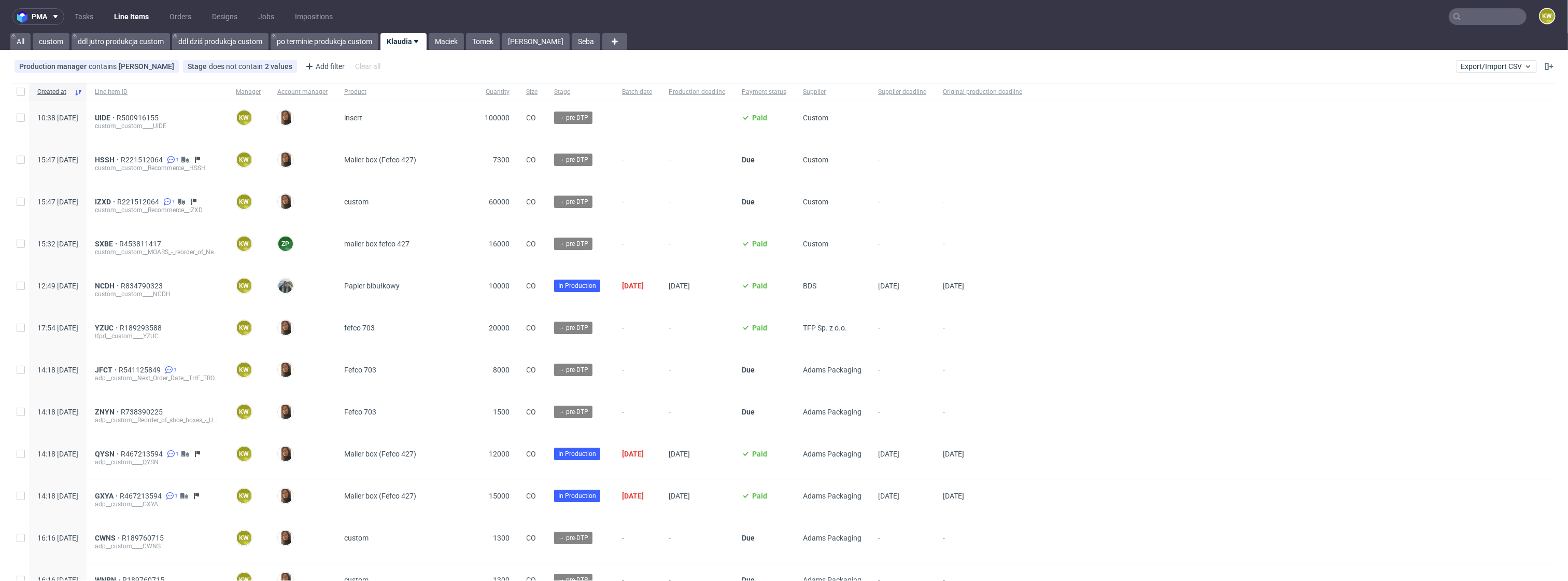
click at [1472, 26] on nav "pma Tasks Line Items Orders Designs Jobs Impositions KW" at bounding box center [784, 16] width 1568 height 33
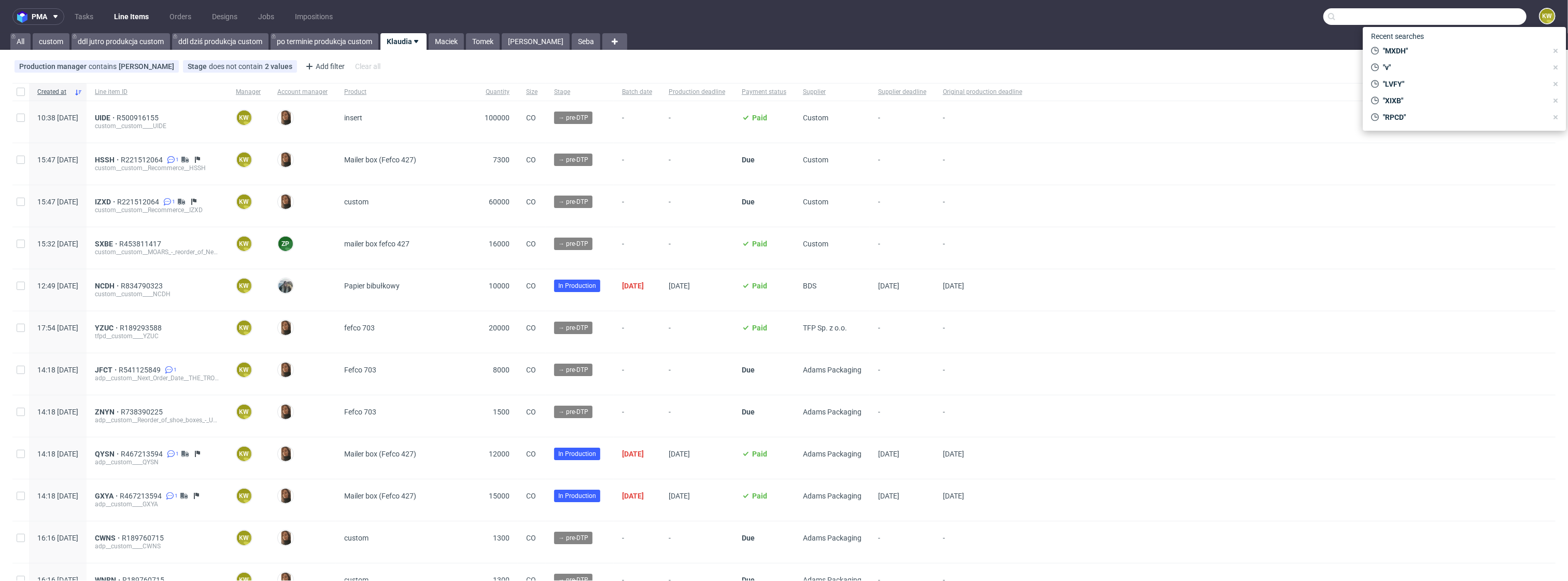
click at [1463, 20] on input "text" at bounding box center [1424, 16] width 203 height 17
paste input "XIXB"
type input "XIXB"
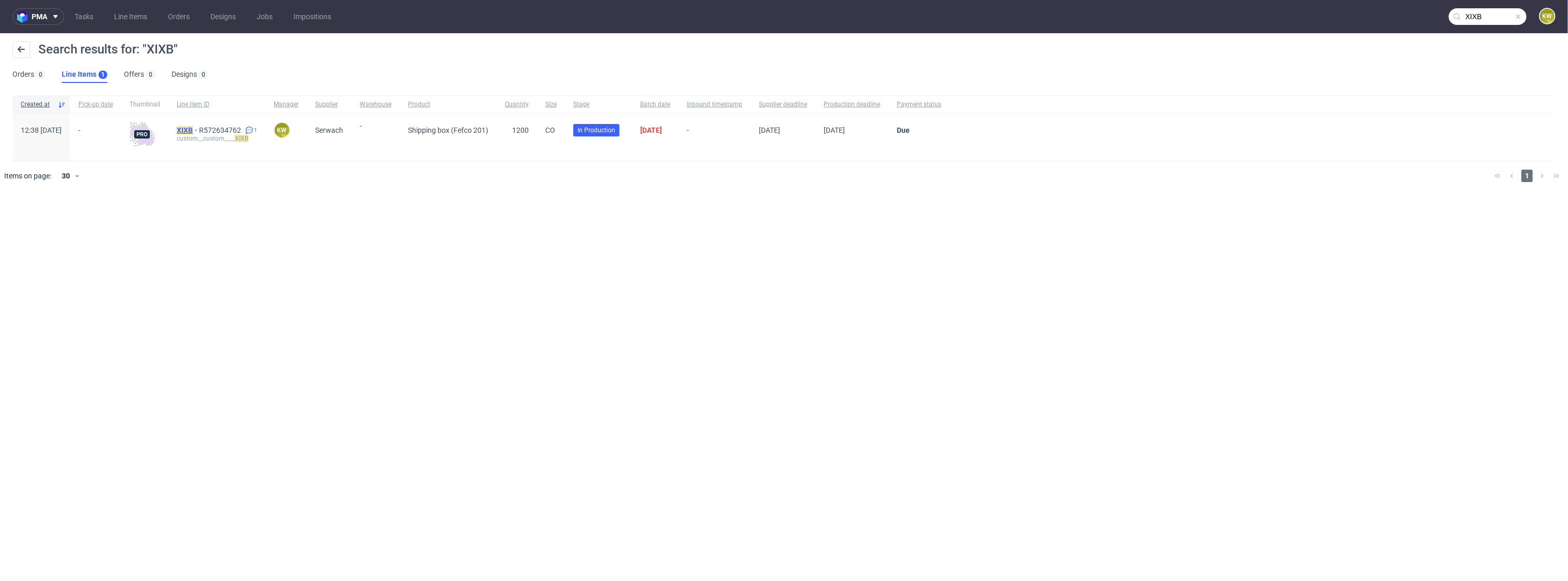
click at [193, 128] on mark "XIXB" at bounding box center [185, 130] width 16 height 8
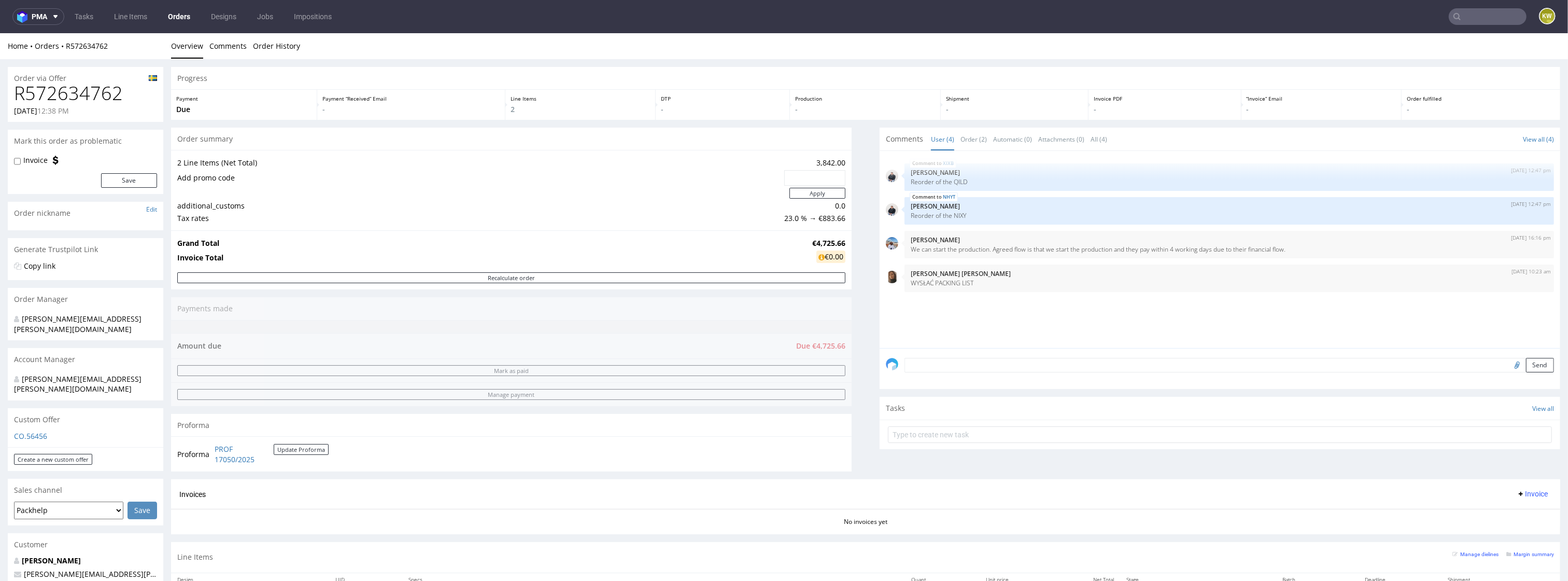
click at [978, 301] on div "XIXB [DATE] 12:47 pm [PERSON_NAME] Reorder of the QILD NHYT [DATE] 12:47 pm [PE…" at bounding box center [1223, 252] width 674 height 191
click at [132, 18] on link "Line Items" at bounding box center [131, 16] width 46 height 17
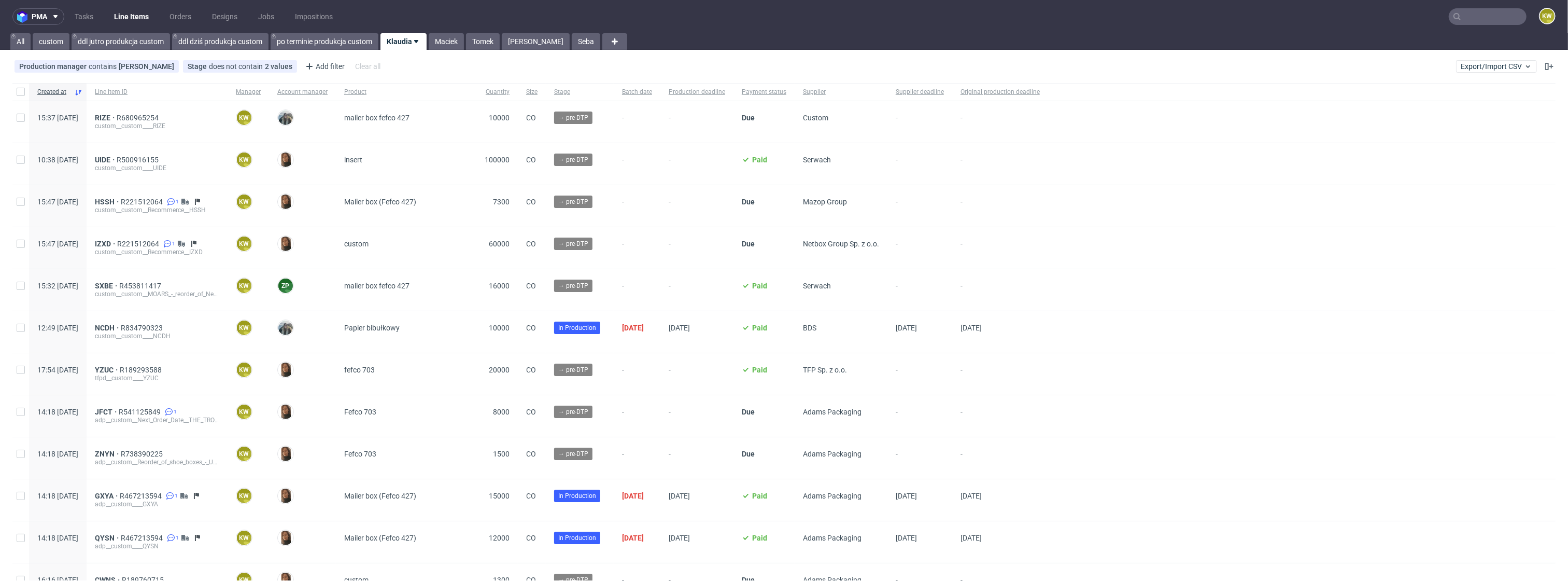
click at [1497, 2] on nav "pma Tasks Line Items Orders Designs Jobs Impositions KW" at bounding box center [784, 16] width 1568 height 33
click at [1477, 18] on input "text" at bounding box center [1487, 16] width 78 height 17
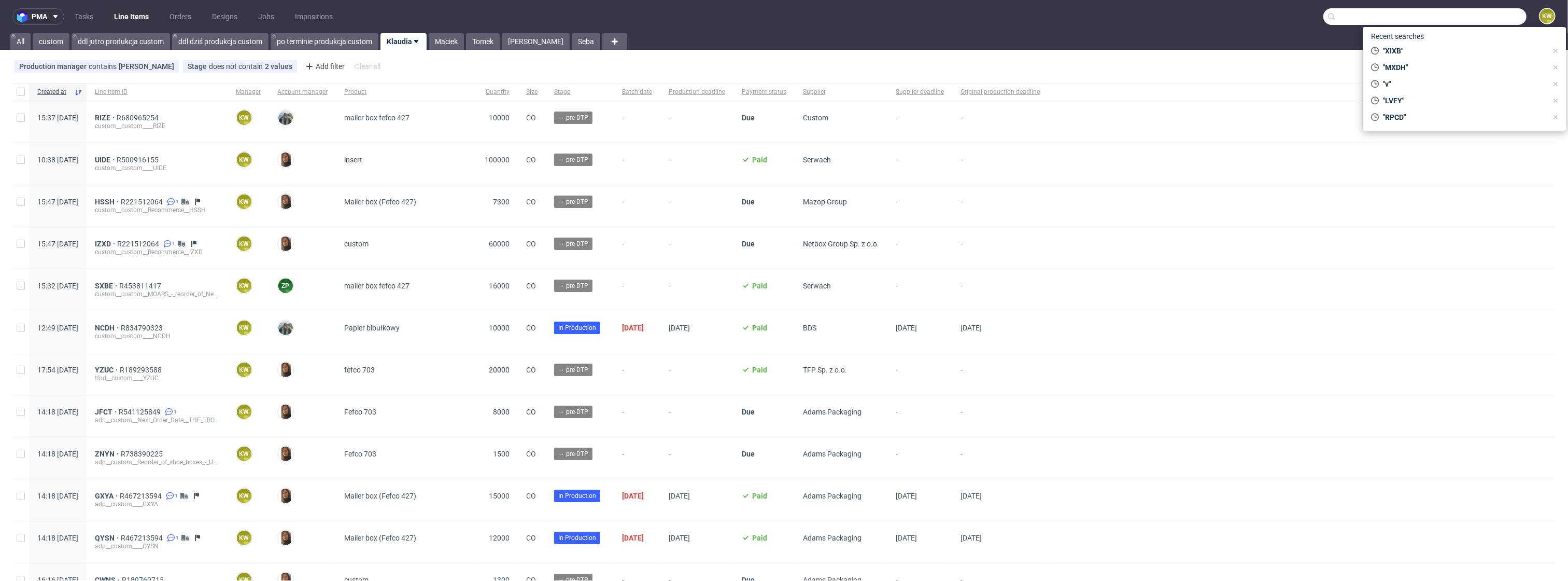
paste input "LPME"
type input "LPME"
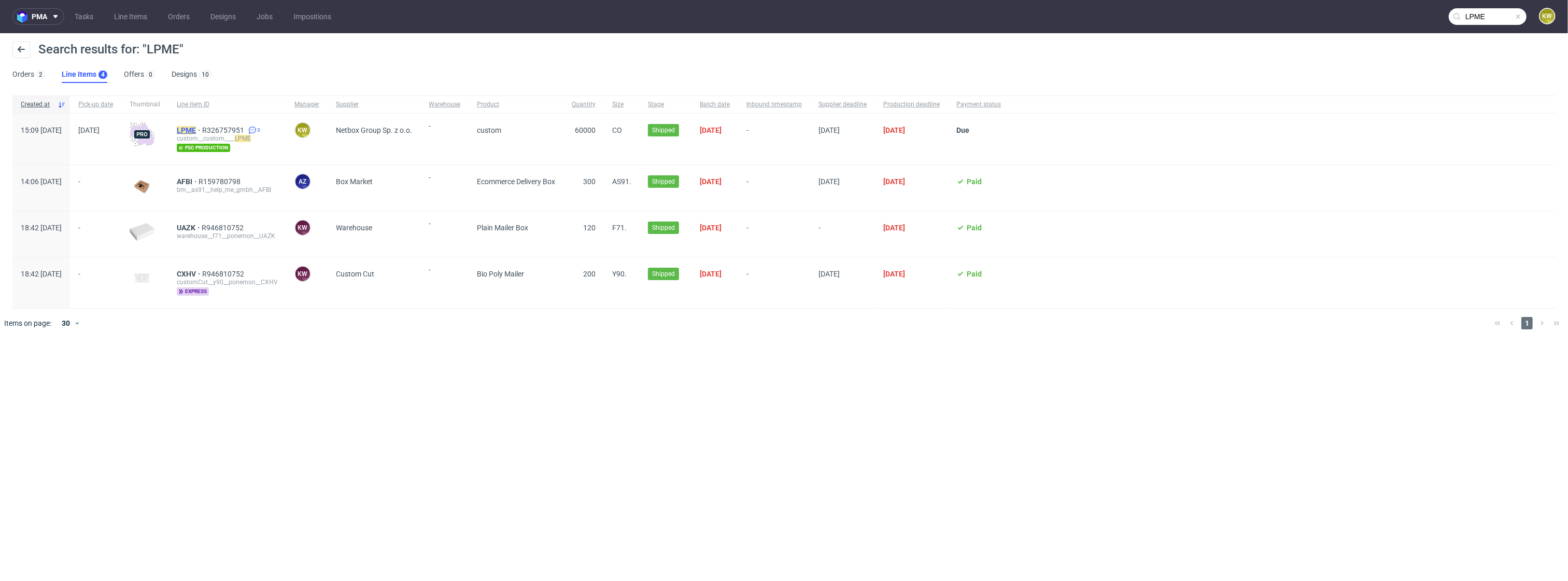
click at [196, 132] on mark "LPME" at bounding box center [186, 130] width 19 height 8
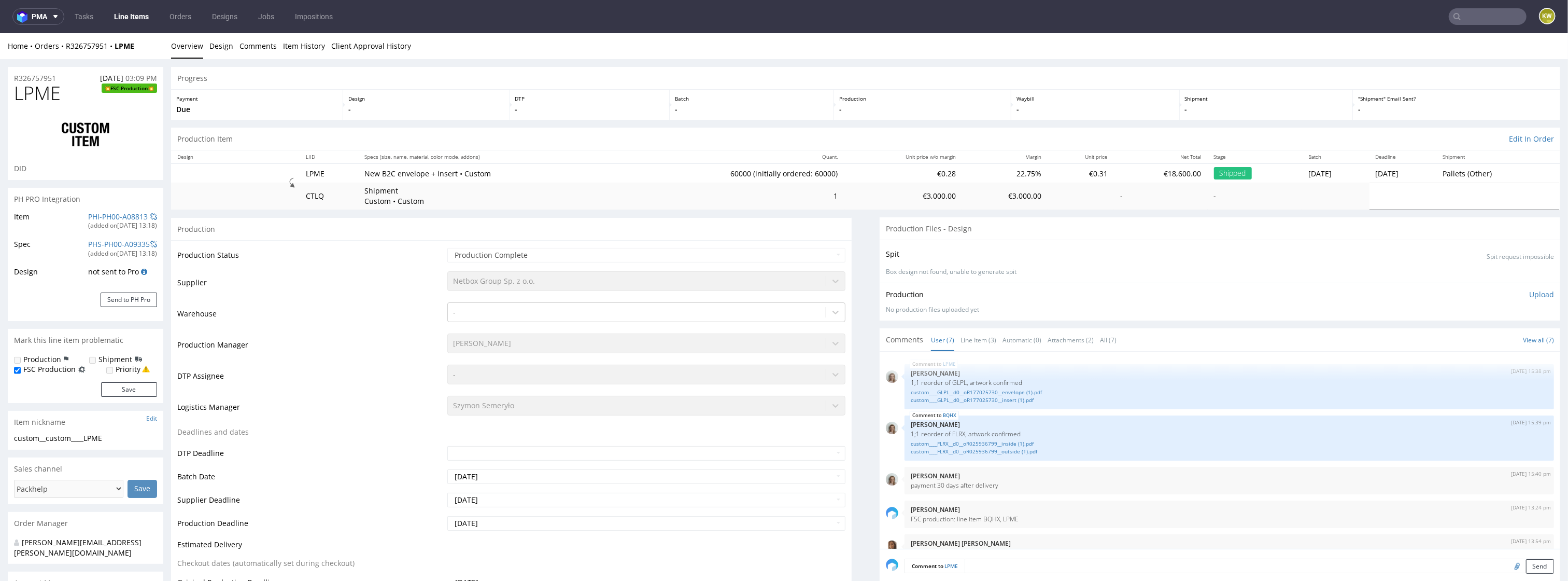
scroll to position [86, 0]
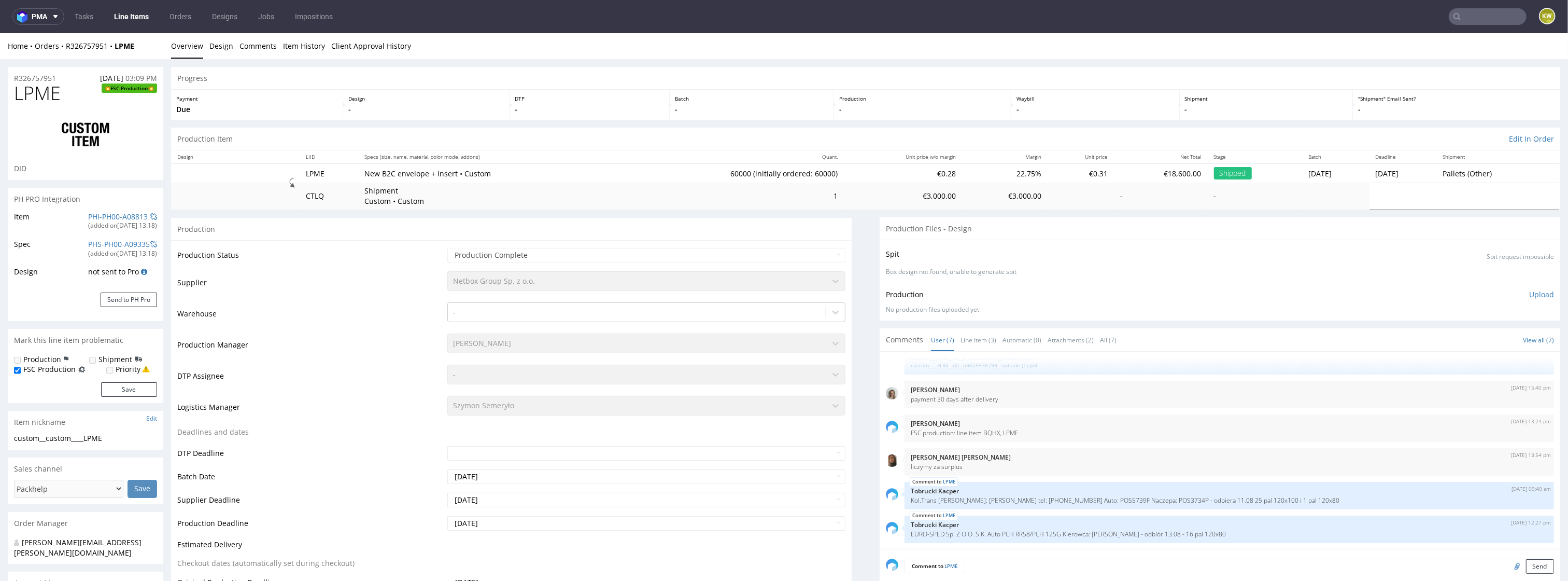
select select "in_progress"
click at [395, 307] on td "Warehouse" at bounding box center [311, 317] width 268 height 31
click at [113, 215] on link "PHI-PH00-A08813" at bounding box center [118, 216] width 60 height 9
